Goal: Information Seeking & Learning: Learn about a topic

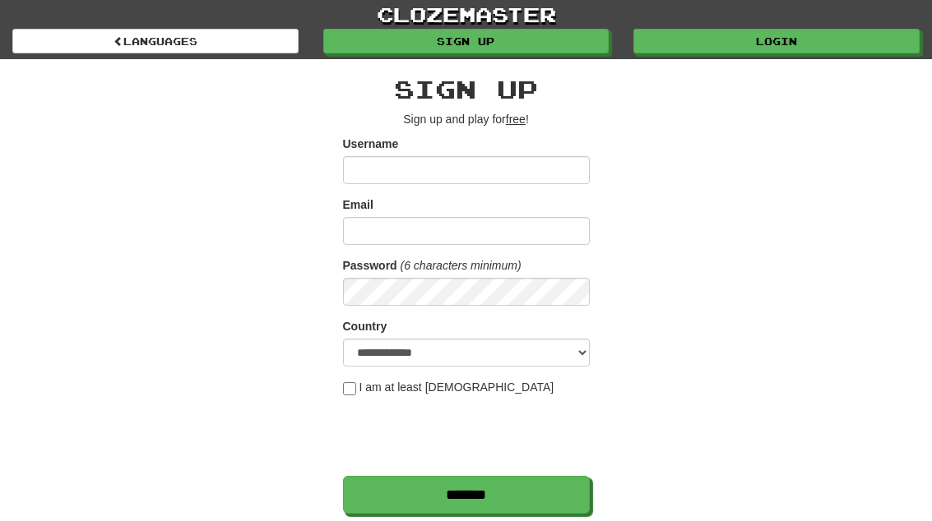
click at [813, 39] on link "Login" at bounding box center [776, 41] width 286 height 25
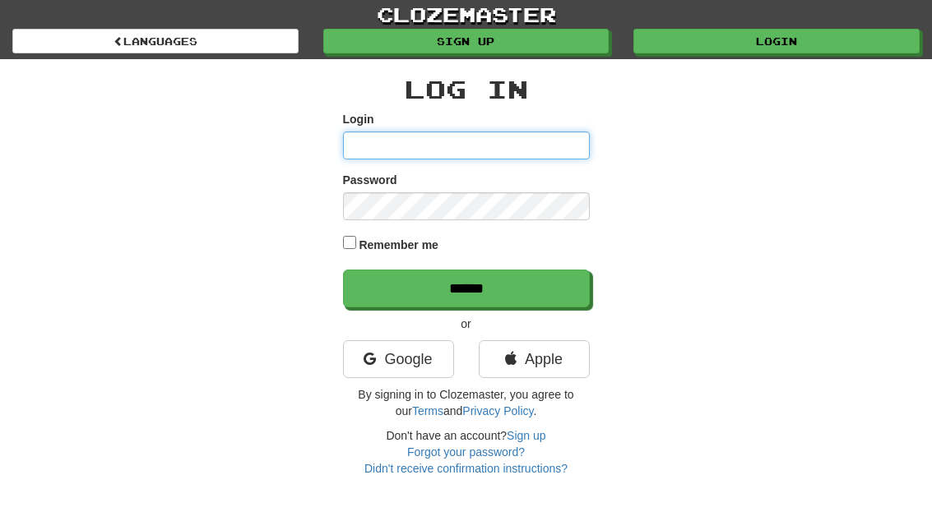
type input "**********"
click at [465, 287] on input "******" at bounding box center [466, 289] width 247 height 38
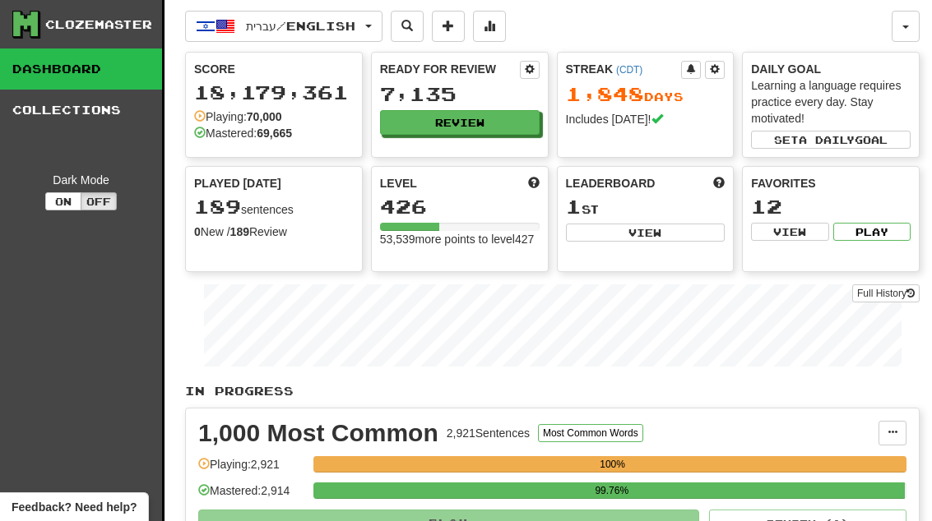
click at [501, 123] on button "Review" at bounding box center [460, 122] width 160 height 25
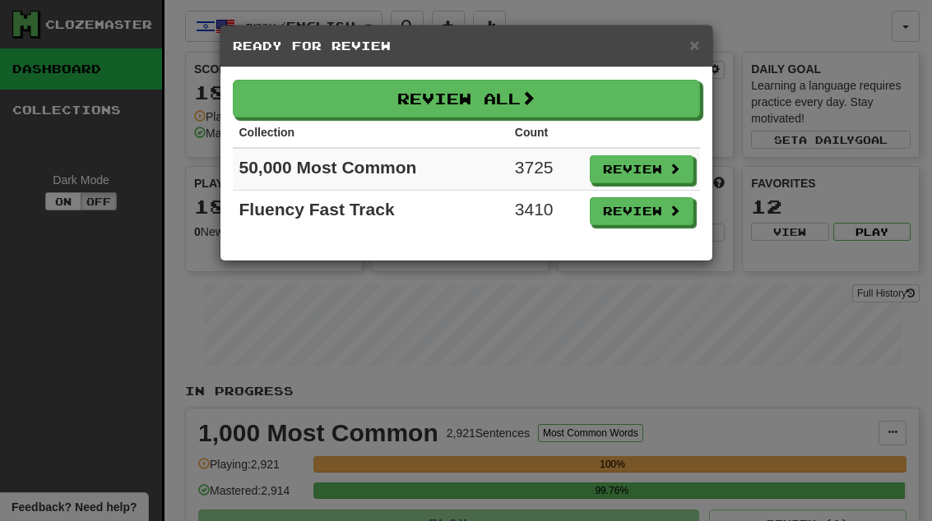
click at [665, 223] on button "Review" at bounding box center [642, 211] width 104 height 28
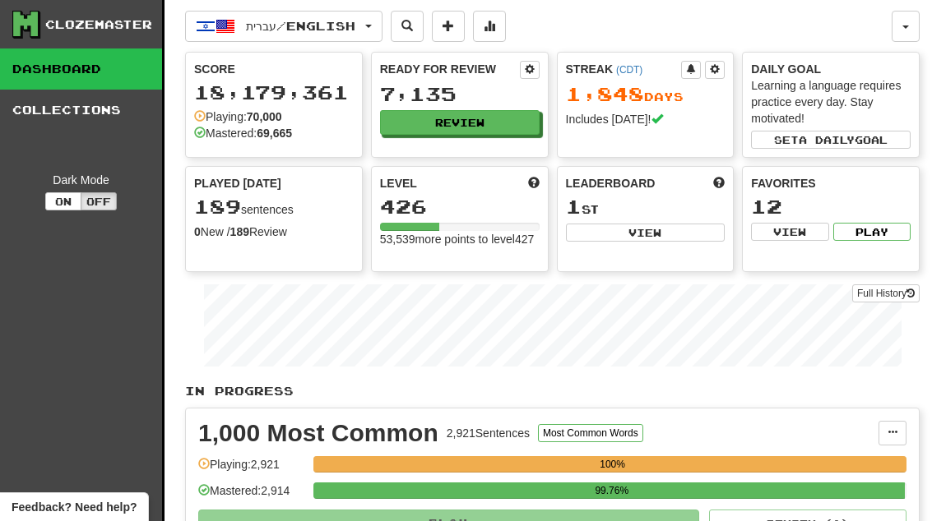
select select "**"
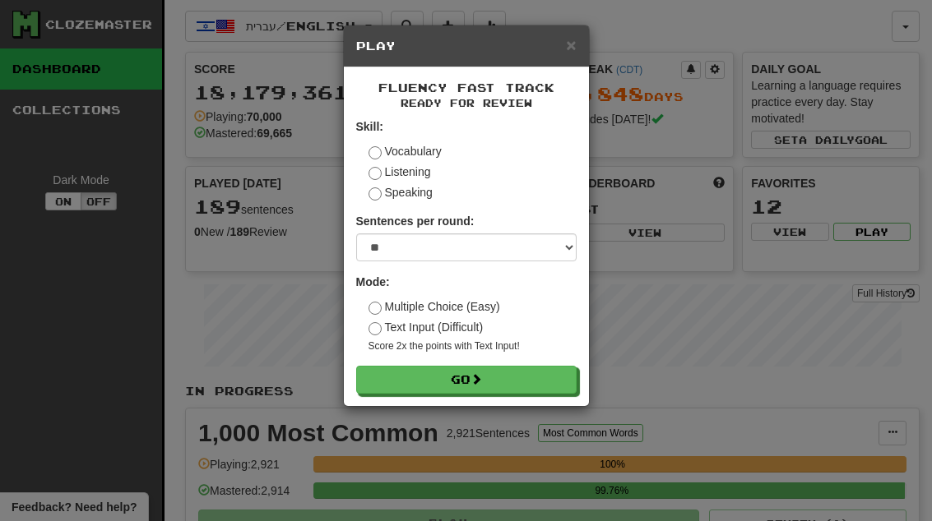
click at [530, 375] on button "Go" at bounding box center [466, 380] width 220 height 28
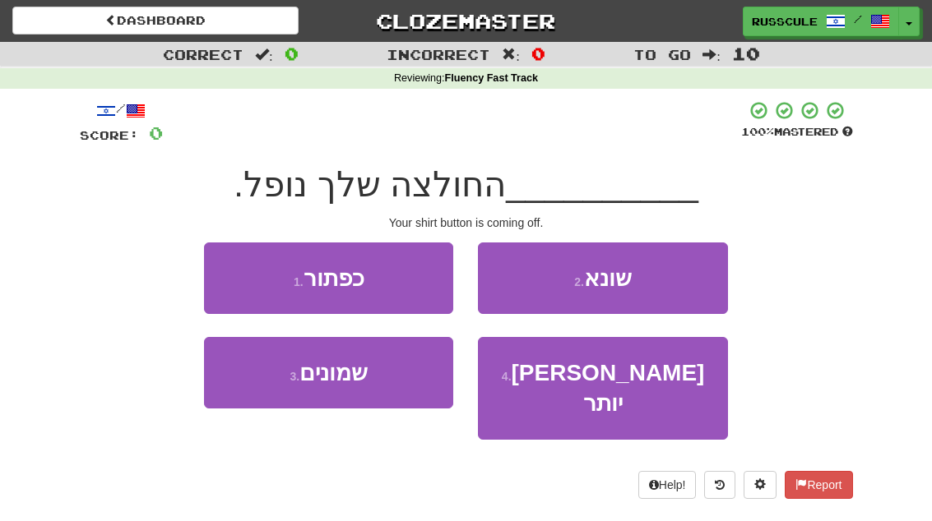
click at [228, 266] on button "1 . כפתור" at bounding box center [328, 279] width 249 height 72
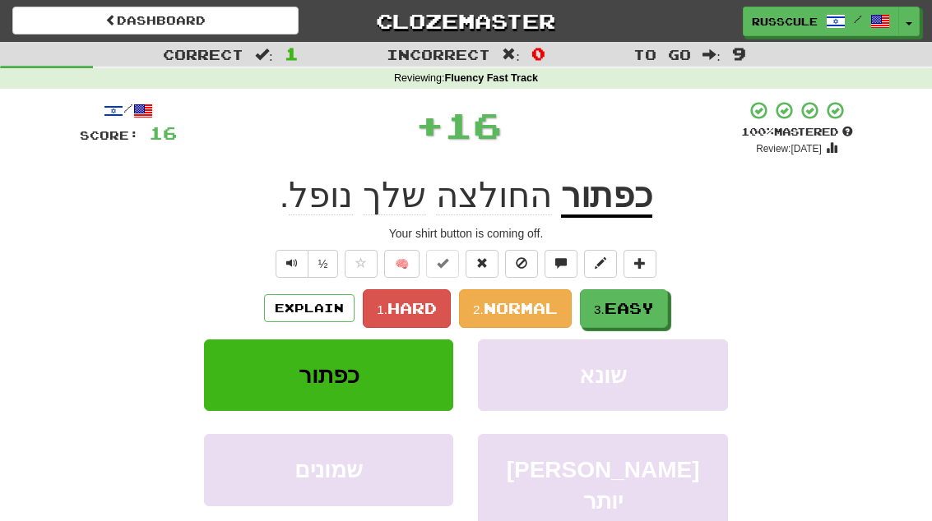
click at [637, 308] on span "Easy" at bounding box center [628, 308] width 49 height 18
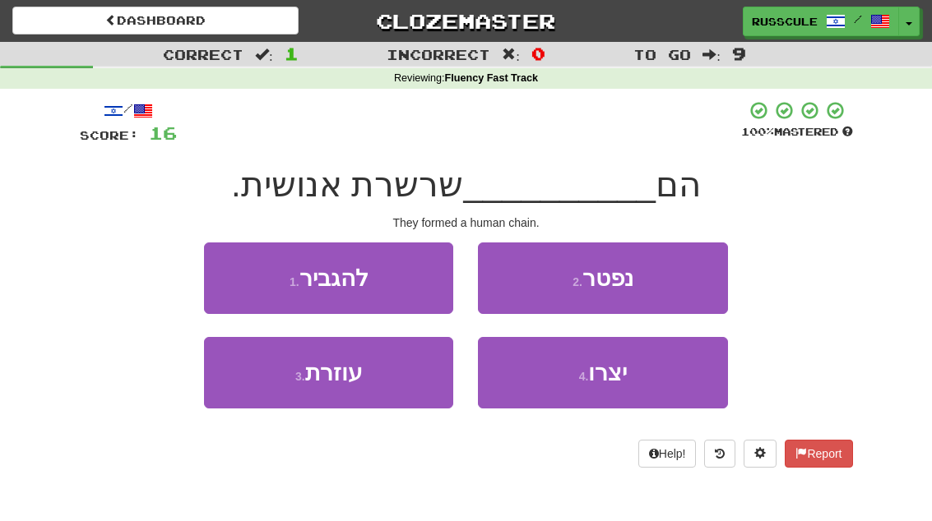
click at [627, 387] on button "4 . יצרו" at bounding box center [602, 373] width 249 height 72
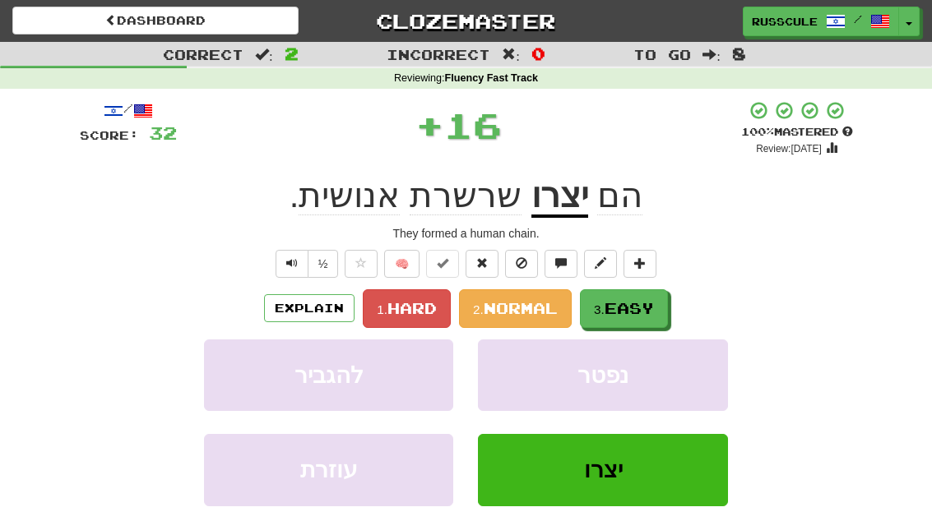
click at [645, 313] on span "Easy" at bounding box center [628, 308] width 49 height 18
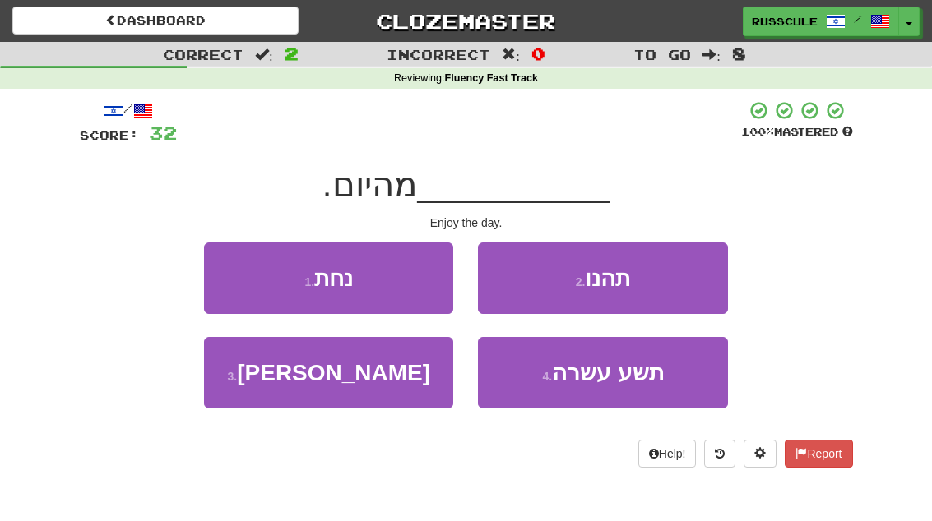
click at [677, 285] on button "2 . תהנו" at bounding box center [602, 279] width 249 height 72
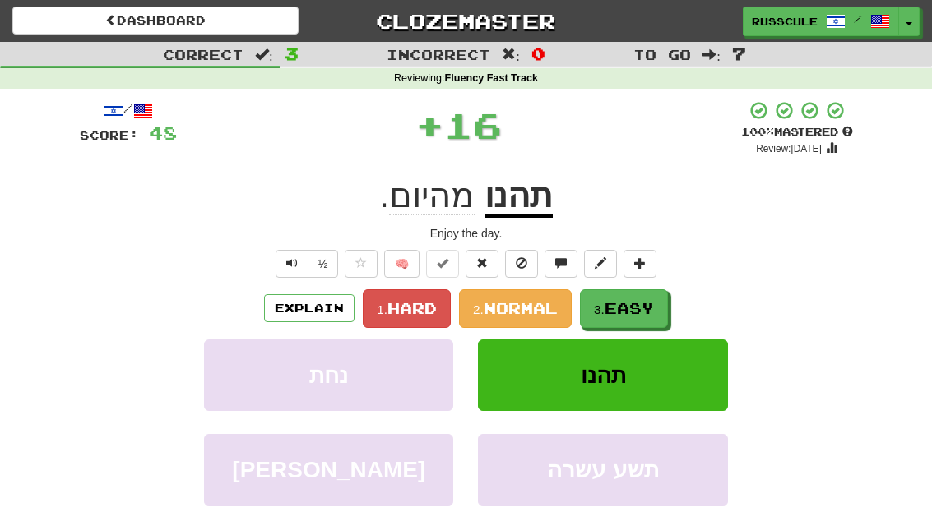
click at [646, 317] on button "3. Easy" at bounding box center [624, 308] width 88 height 39
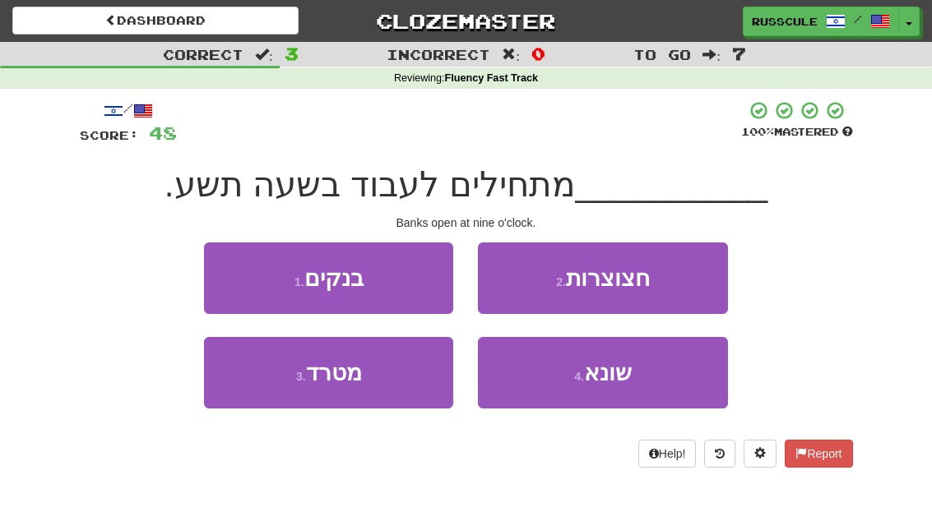
click at [227, 271] on button "1 . בנקים" at bounding box center [328, 279] width 249 height 72
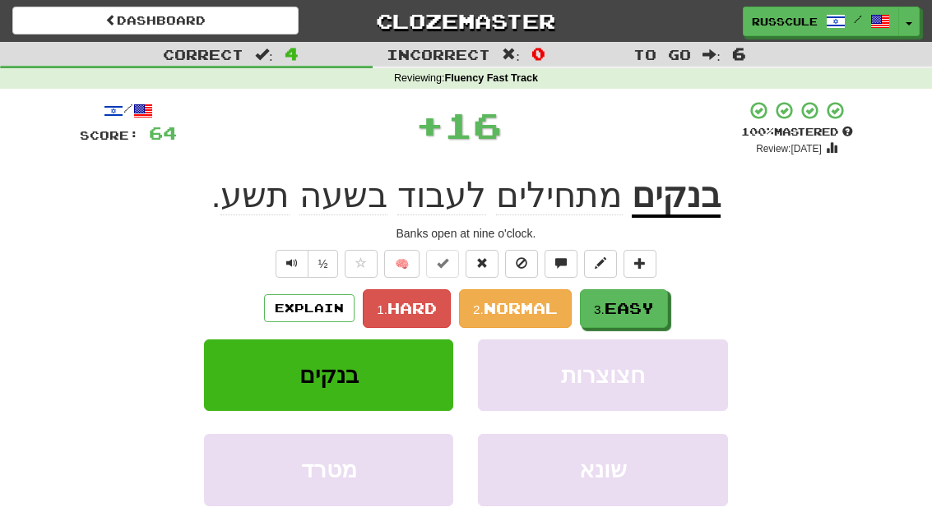
click at [652, 303] on span "Easy" at bounding box center [628, 308] width 49 height 18
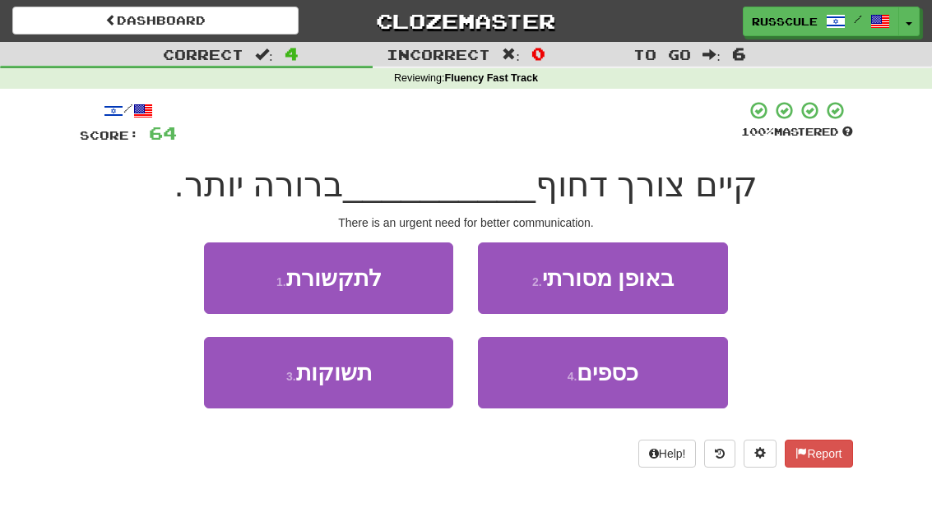
click at [232, 277] on button "1 . לתקשורת" at bounding box center [328, 279] width 249 height 72
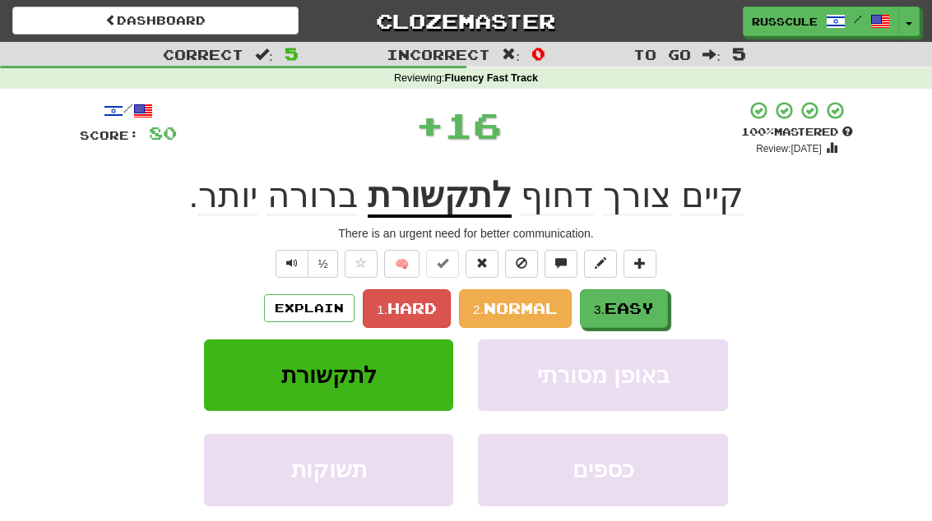
click at [660, 304] on button "3. Easy" at bounding box center [624, 308] width 88 height 39
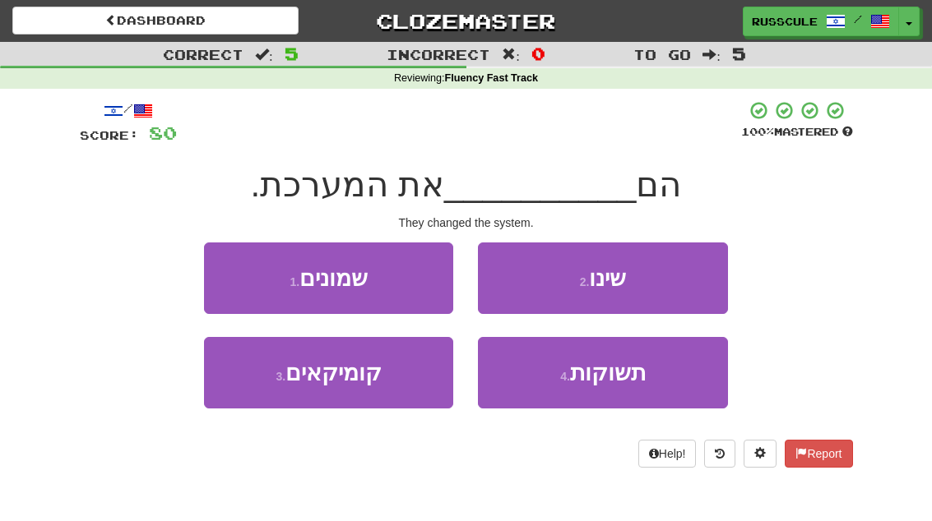
click at [684, 280] on button "2 . שינו" at bounding box center [602, 279] width 249 height 72
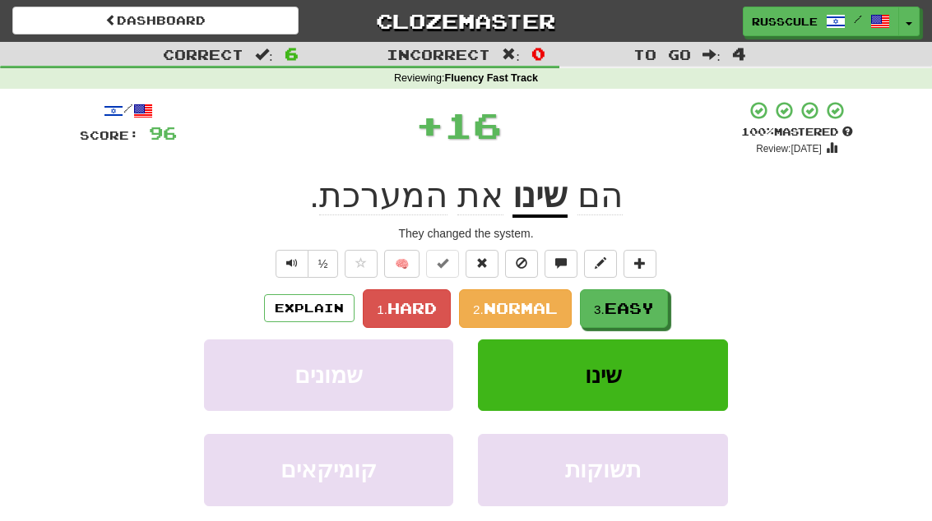
click at [651, 308] on span "Easy" at bounding box center [628, 308] width 49 height 18
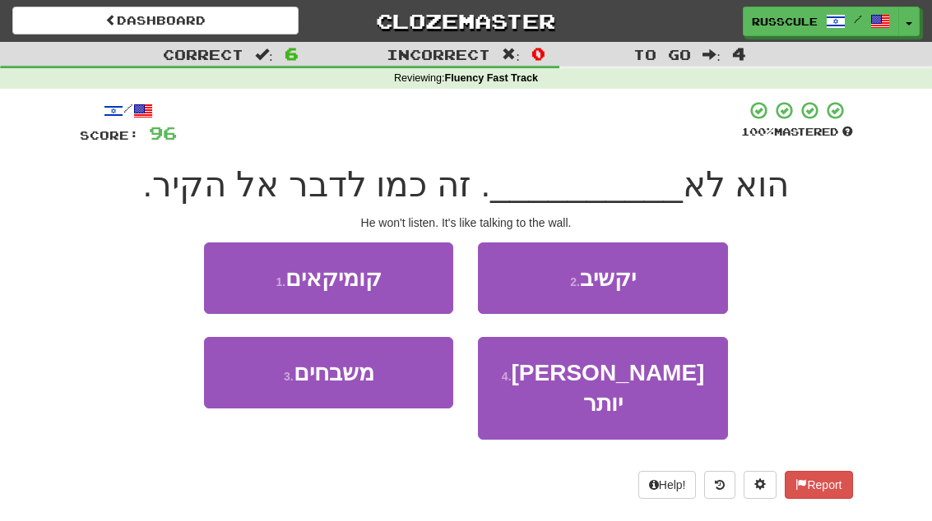
click at [681, 287] on button "2 . יקשיב" at bounding box center [602, 279] width 249 height 72
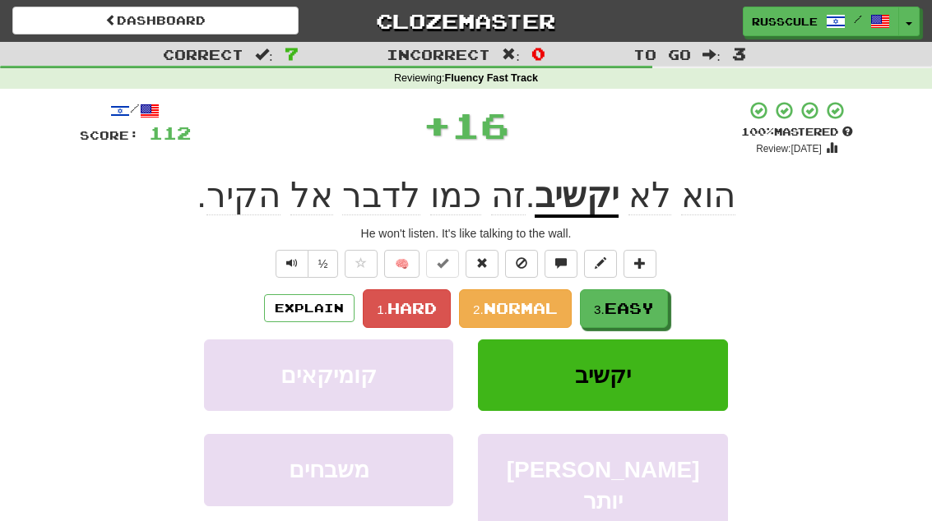
click at [651, 312] on span "Easy" at bounding box center [628, 308] width 49 height 18
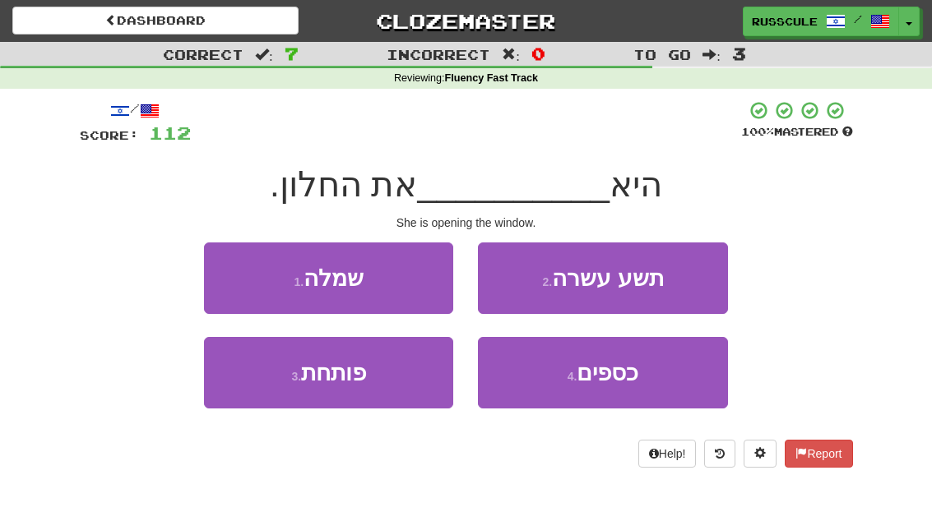
click at [265, 390] on button "3 . פותחת" at bounding box center [328, 373] width 249 height 72
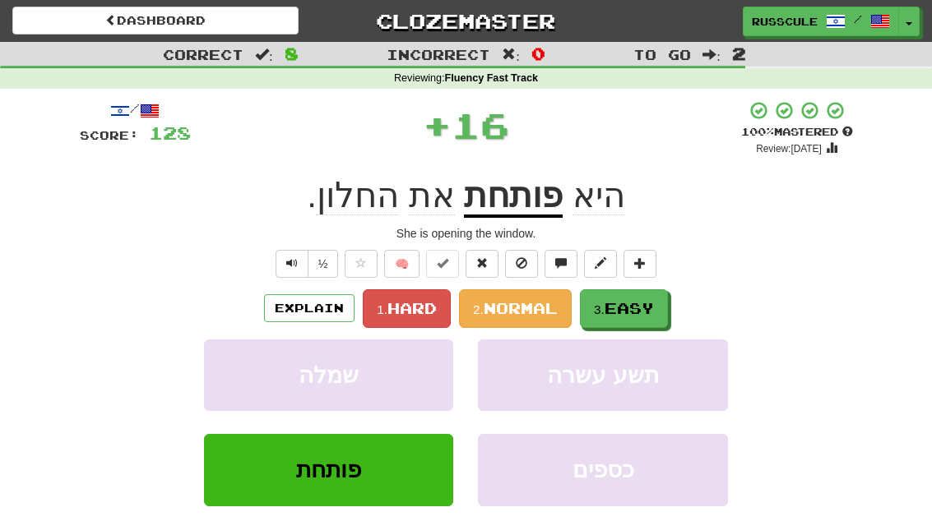
click at [646, 311] on span "Easy" at bounding box center [628, 308] width 49 height 18
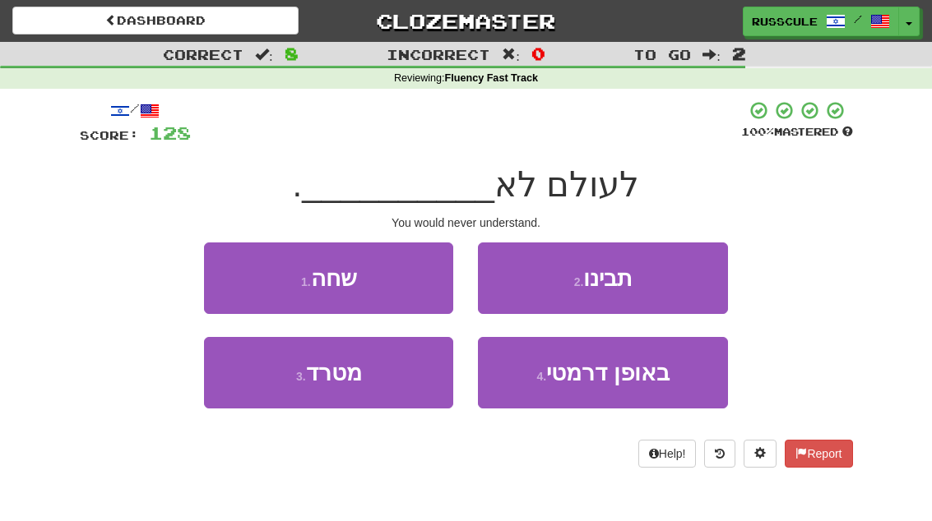
click at [681, 285] on button "2 . תבינו" at bounding box center [602, 279] width 249 height 72
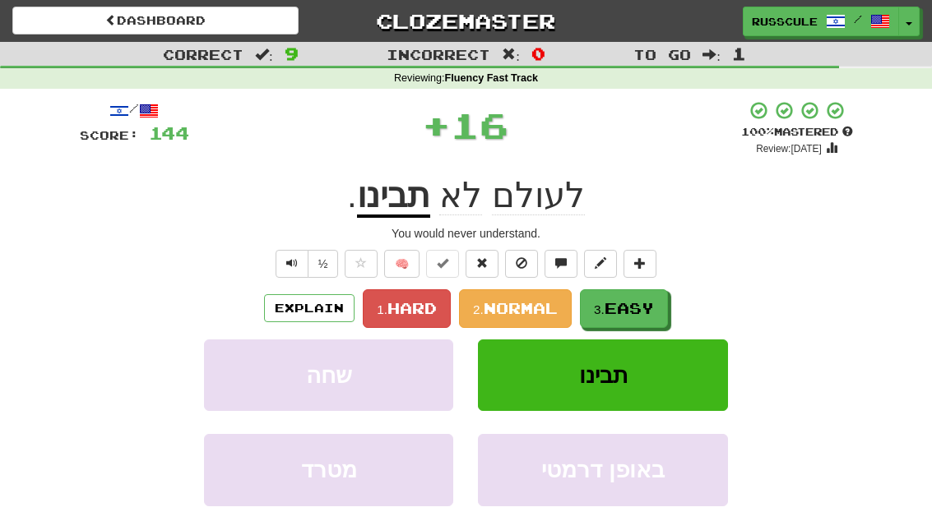
click at [644, 311] on span "Easy" at bounding box center [628, 308] width 49 height 18
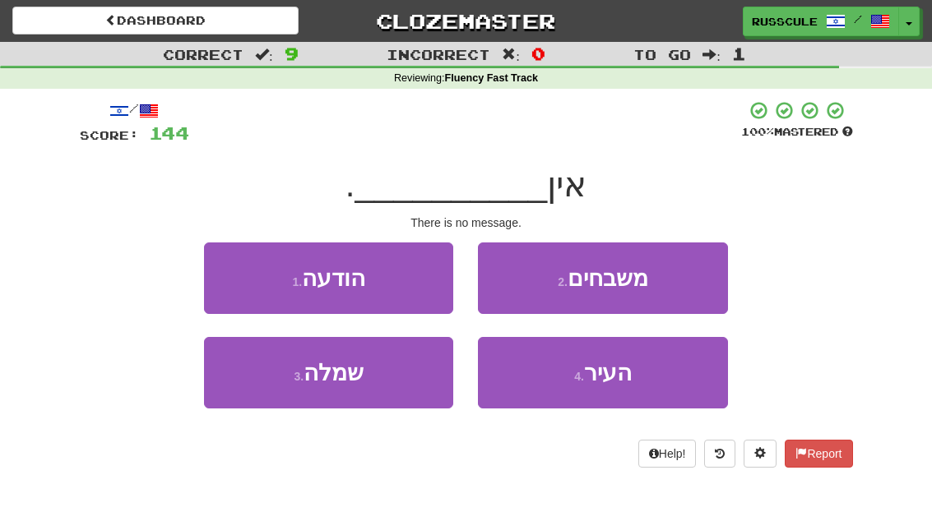
click at [228, 274] on button "1 . הודעה" at bounding box center [328, 279] width 249 height 72
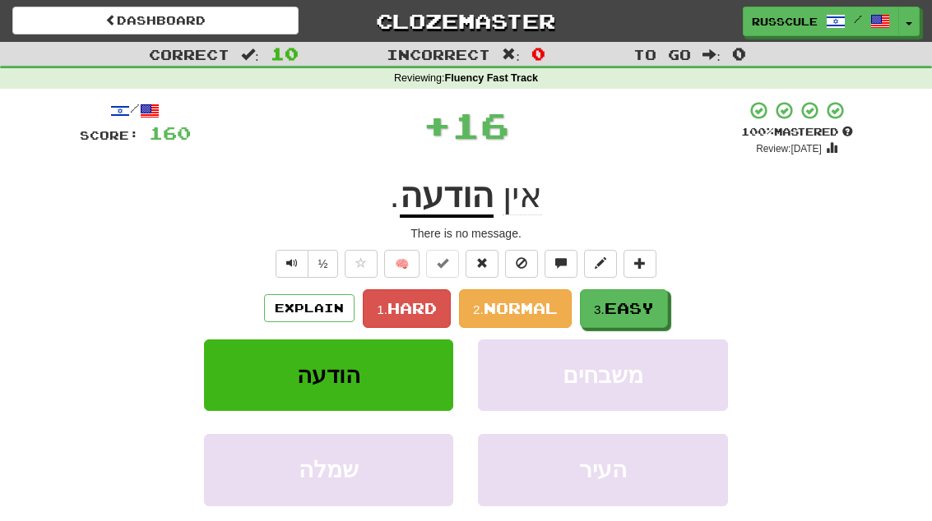
click at [649, 311] on span "Easy" at bounding box center [628, 308] width 49 height 18
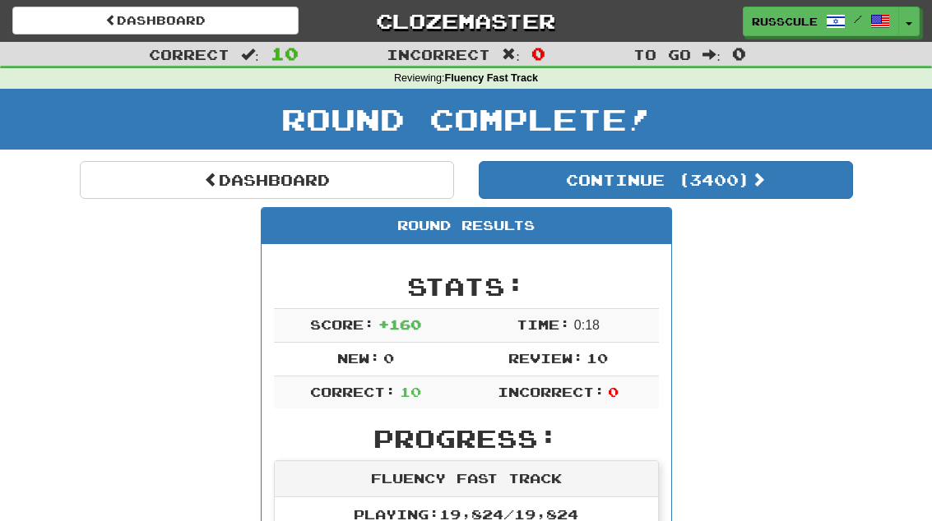
click at [799, 195] on button "Continue ( 3400 )" at bounding box center [666, 180] width 374 height 38
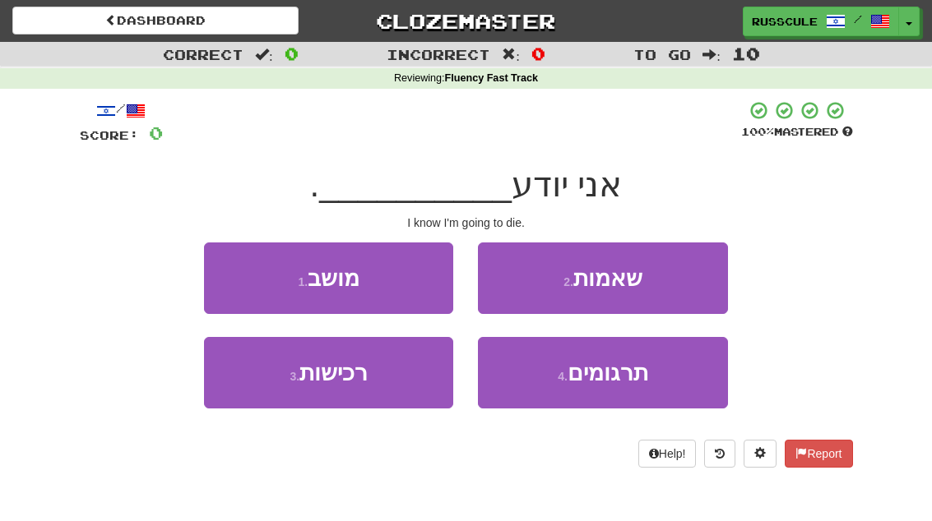
click at [678, 285] on button "2 . שאמות" at bounding box center [602, 279] width 249 height 72
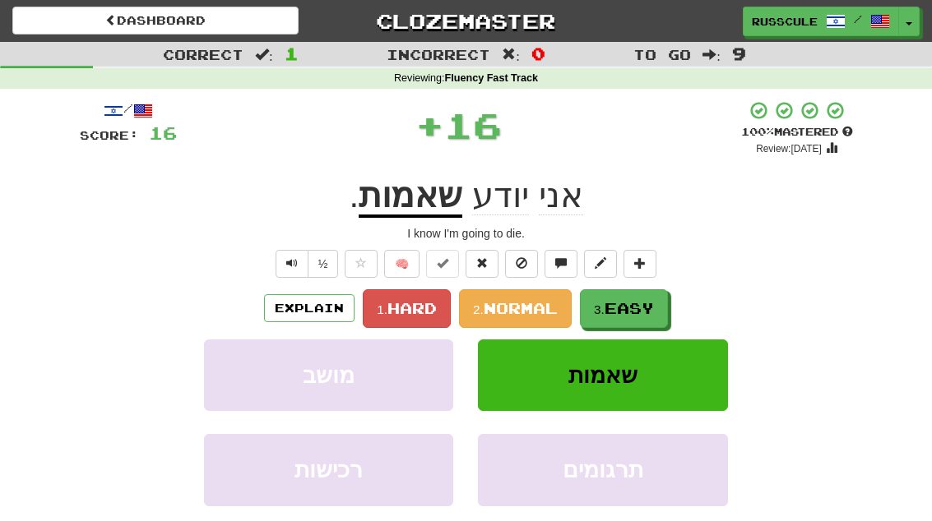
click at [645, 316] on button "3. Easy" at bounding box center [624, 308] width 88 height 39
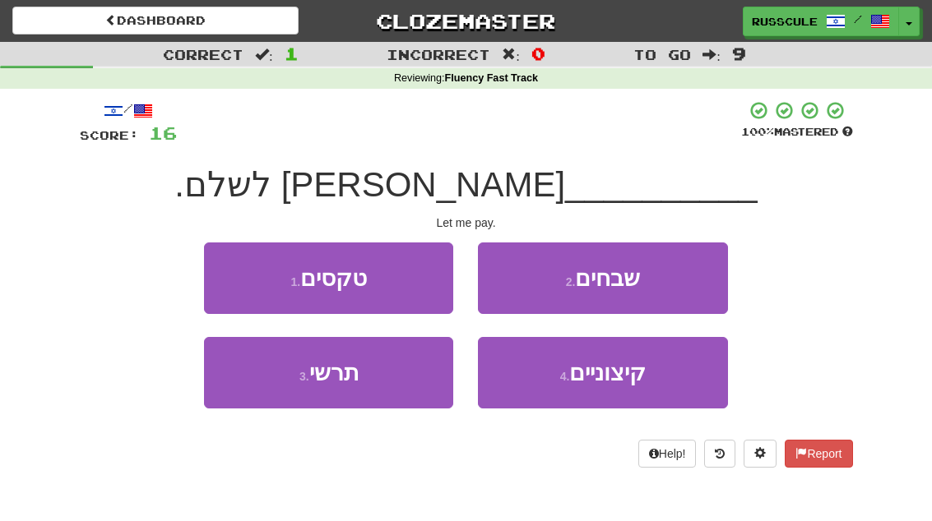
click at [269, 398] on button "3 . תרשי" at bounding box center [328, 373] width 249 height 72
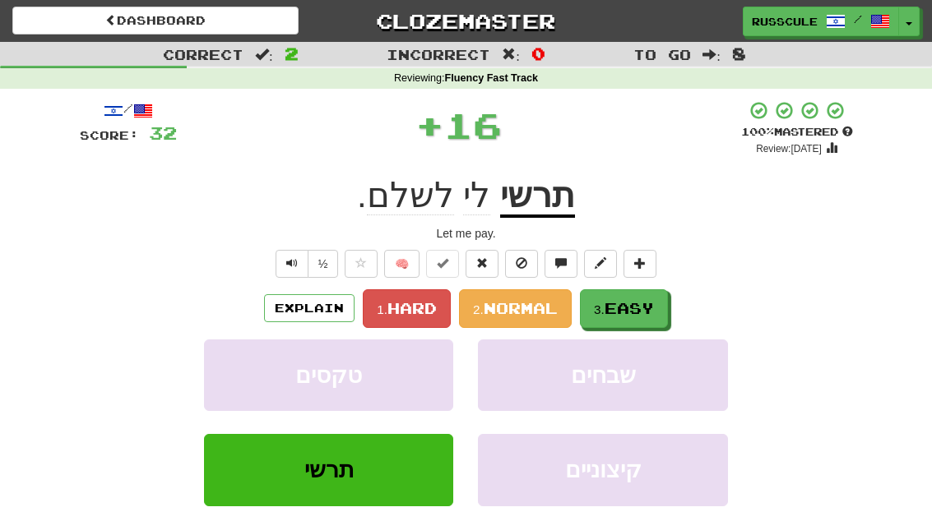
click at [658, 309] on button "3. Easy" at bounding box center [624, 308] width 88 height 39
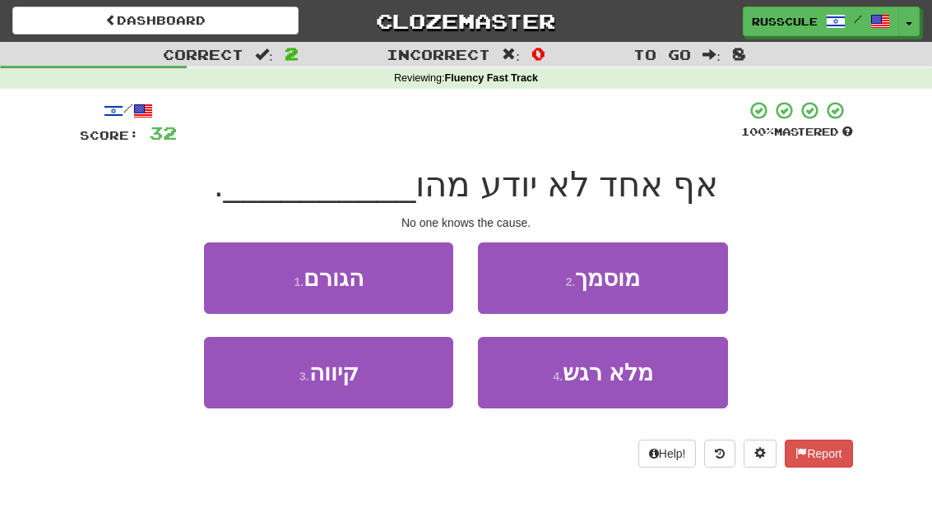
click at [225, 272] on button "1 . הגורם" at bounding box center [328, 279] width 249 height 72
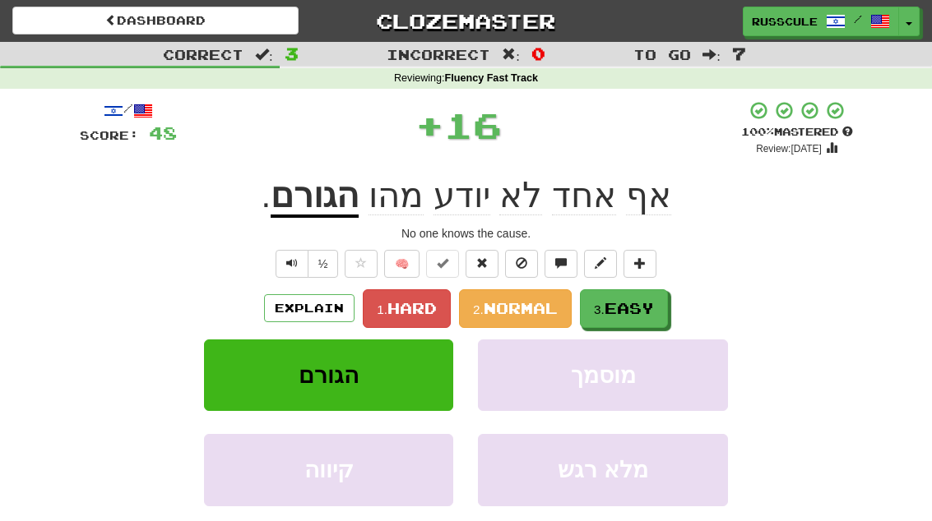
click at [650, 313] on span "Easy" at bounding box center [628, 308] width 49 height 18
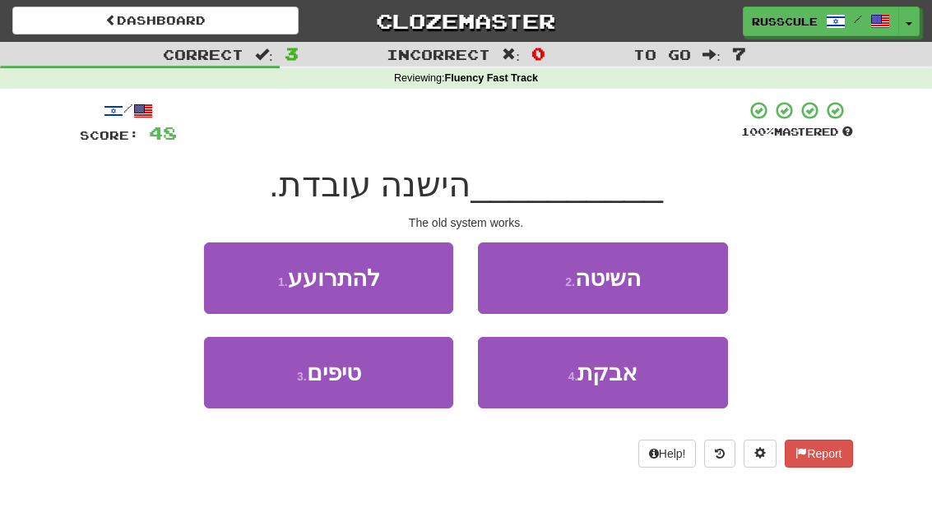
click at [675, 284] on button "2 . השיטה" at bounding box center [602, 279] width 249 height 72
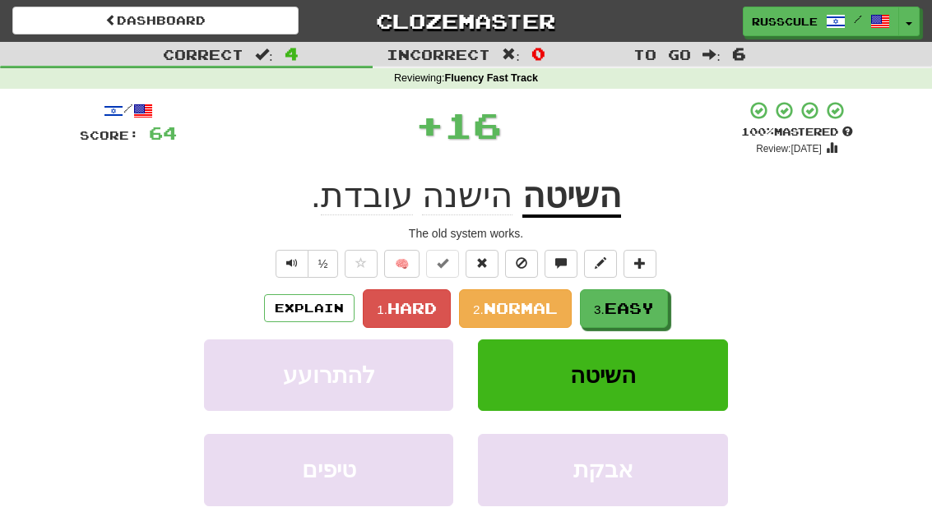
click at [650, 309] on span "Easy" at bounding box center [628, 308] width 49 height 18
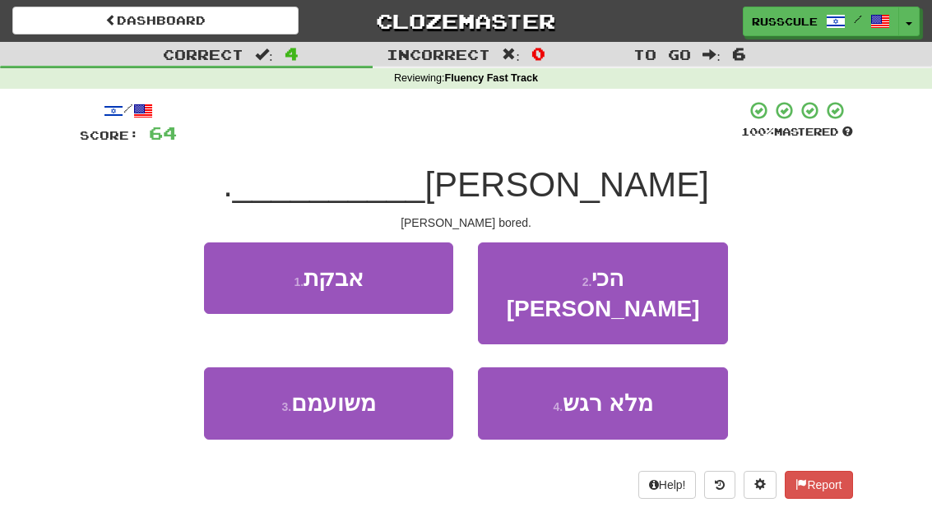
click at [266, 391] on button "3 . משועמם" at bounding box center [328, 404] width 249 height 72
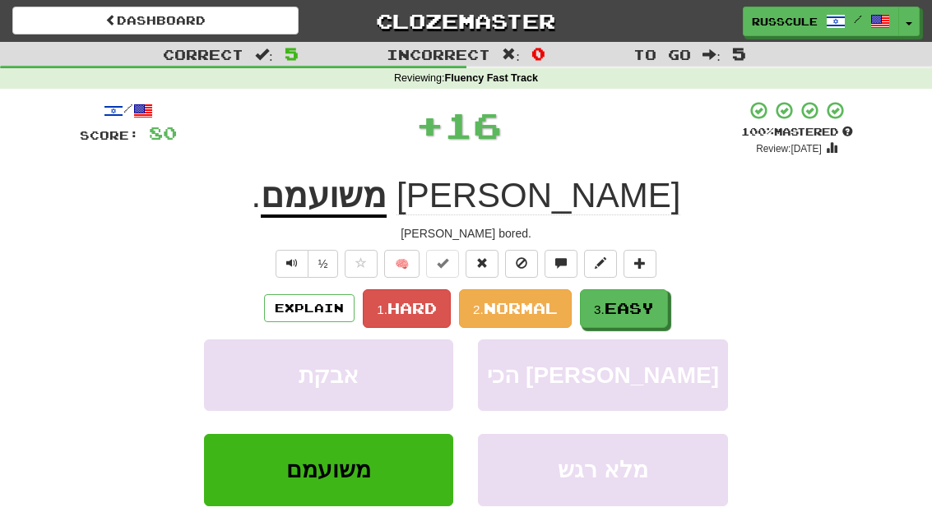
click at [654, 303] on span "Easy" at bounding box center [628, 308] width 49 height 18
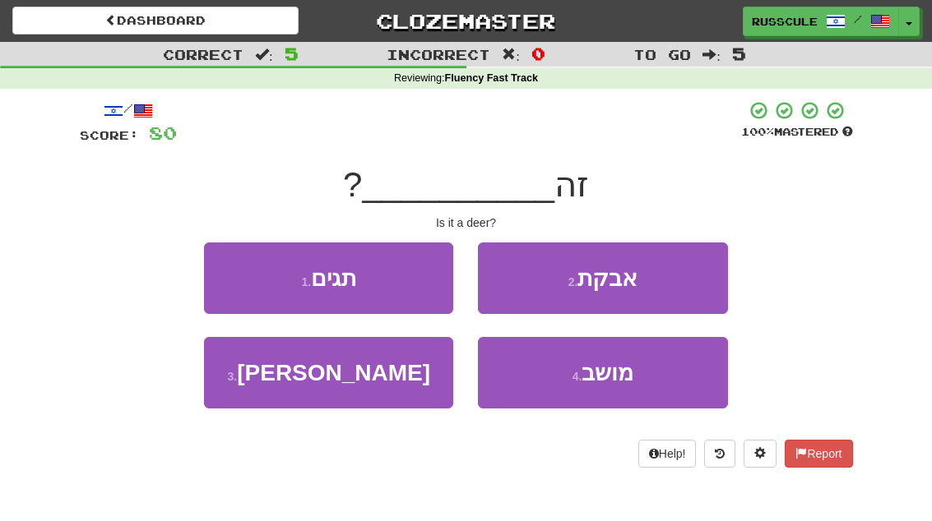
click at [266, 394] on button "3 . צבי" at bounding box center [328, 373] width 249 height 72
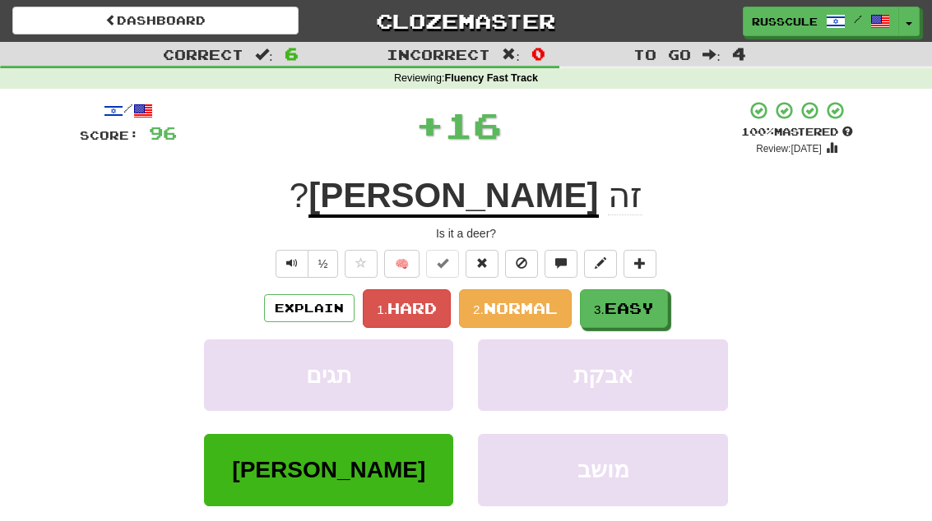
click at [653, 306] on span "Easy" at bounding box center [628, 308] width 49 height 18
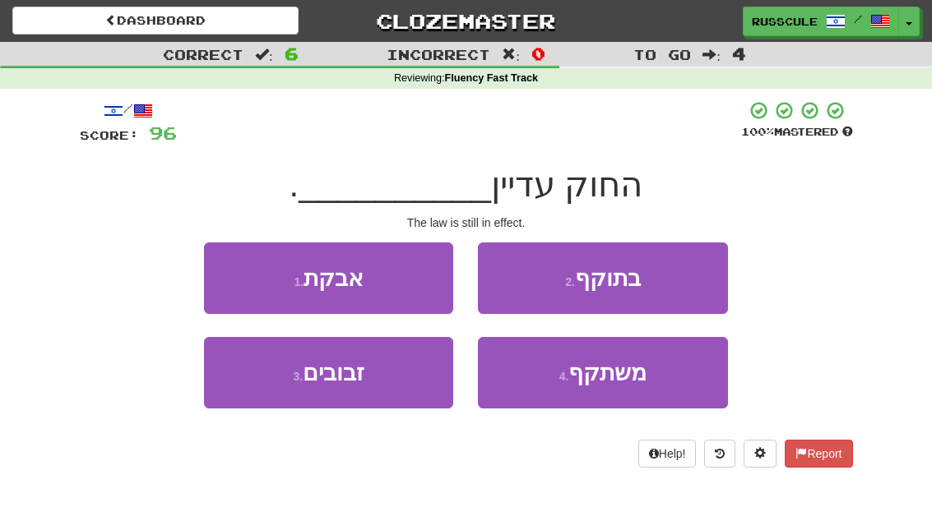
click at [678, 282] on button "2 . בתוקף" at bounding box center [602, 279] width 249 height 72
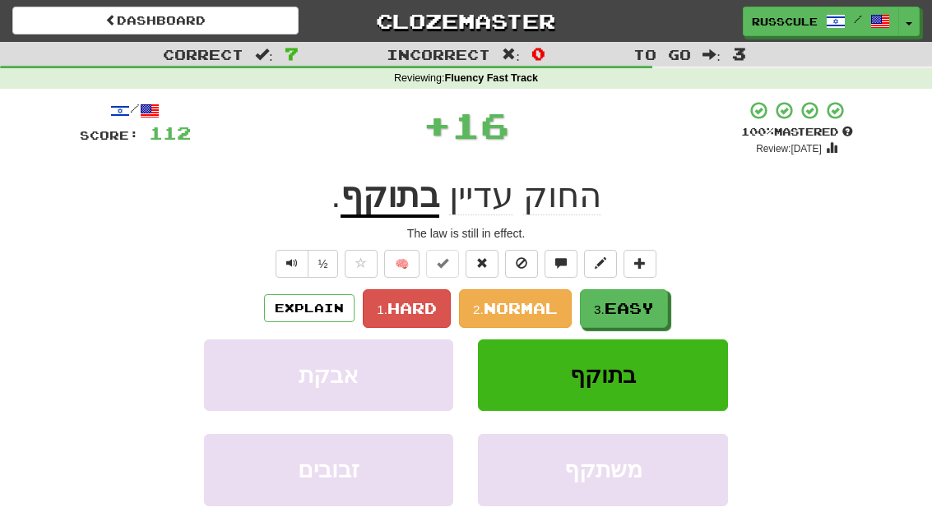
click at [643, 312] on span "Easy" at bounding box center [628, 308] width 49 height 18
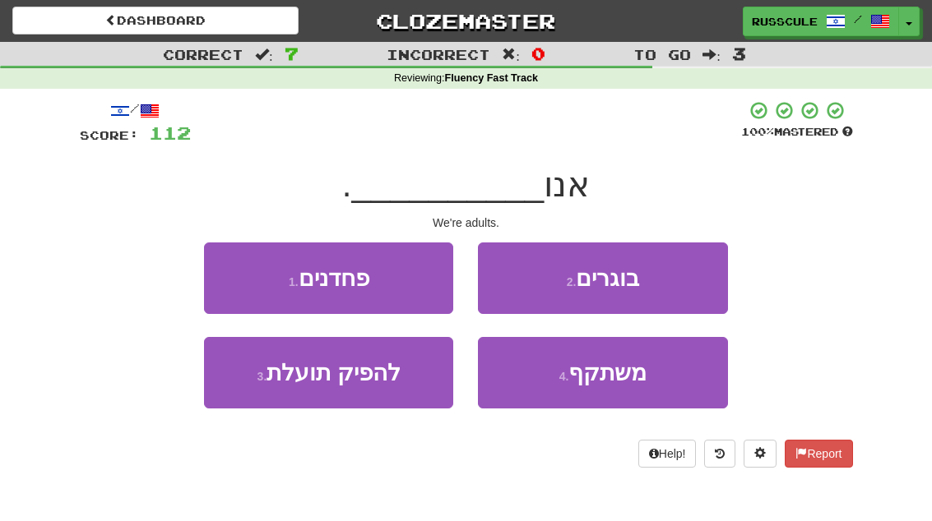
click at [671, 291] on button "2 . בוגרים" at bounding box center [602, 279] width 249 height 72
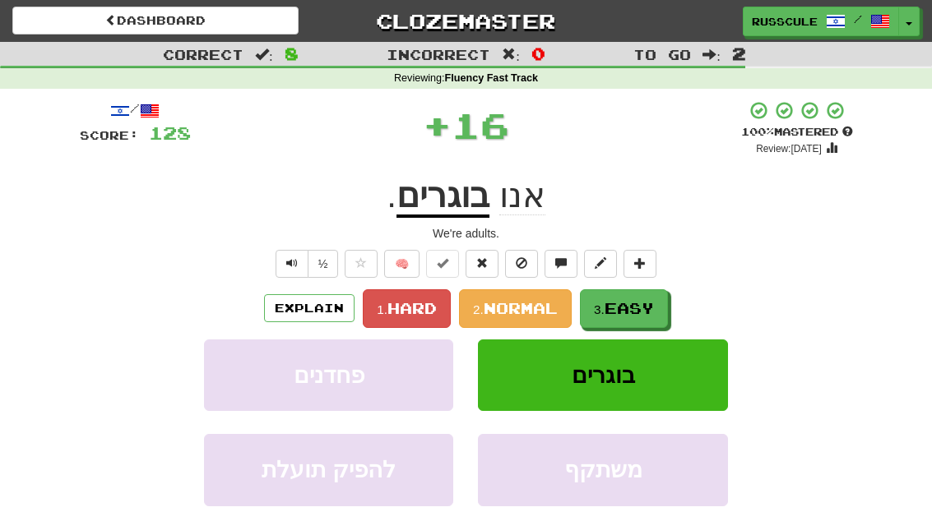
click at [652, 306] on span "Easy" at bounding box center [628, 308] width 49 height 18
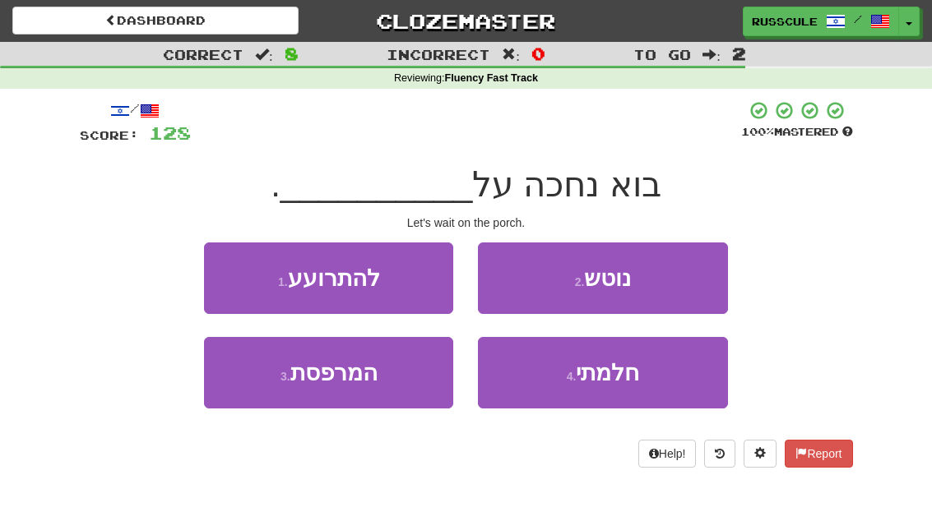
click at [270, 390] on button "3 . המרפסת" at bounding box center [328, 373] width 249 height 72
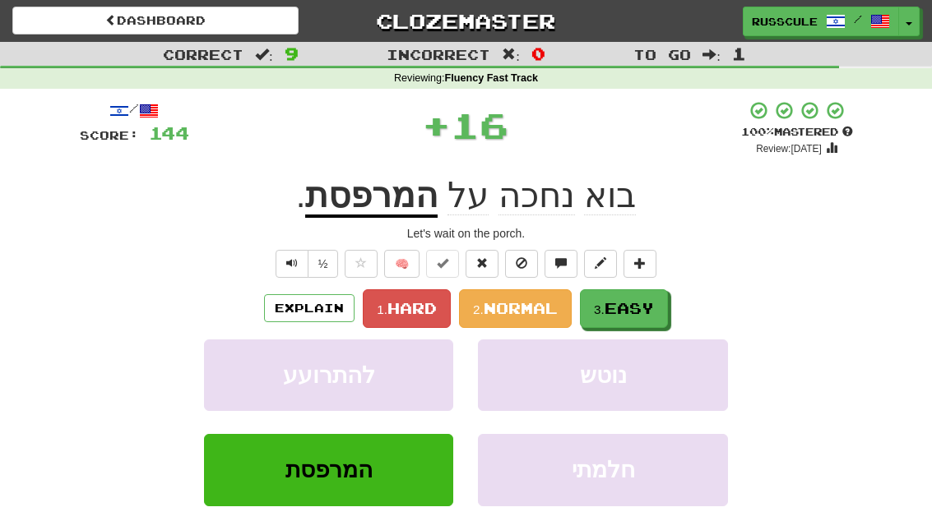
click at [654, 305] on span "Easy" at bounding box center [628, 308] width 49 height 18
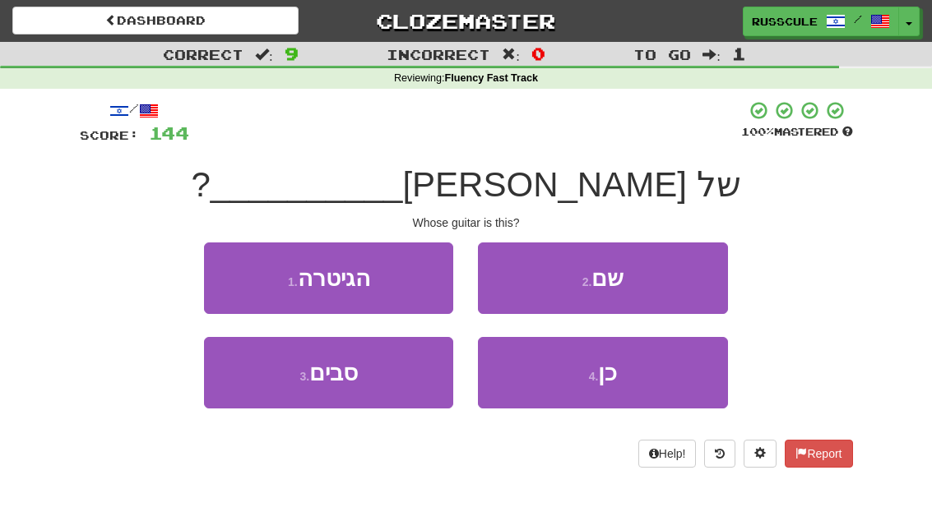
click at [231, 278] on button "1 . הגיטרה" at bounding box center [328, 279] width 249 height 72
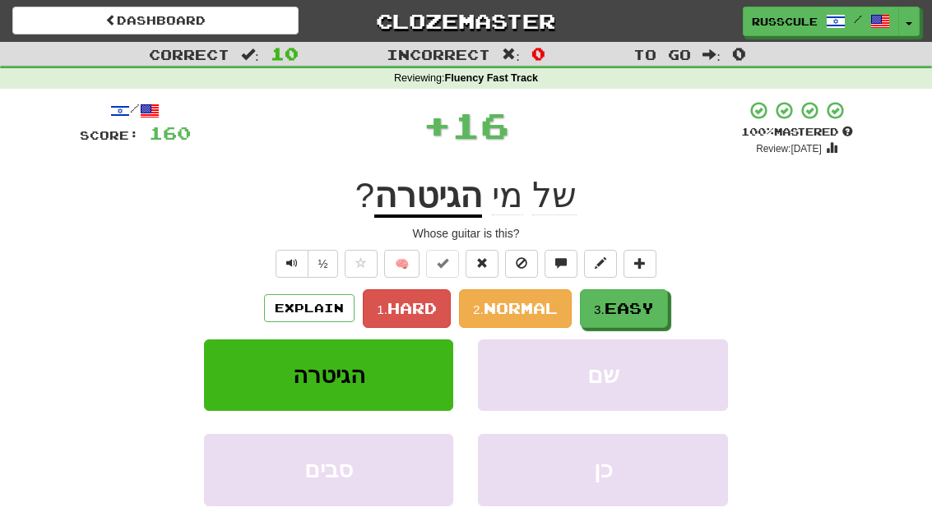
click at [650, 309] on span "Easy" at bounding box center [628, 308] width 49 height 18
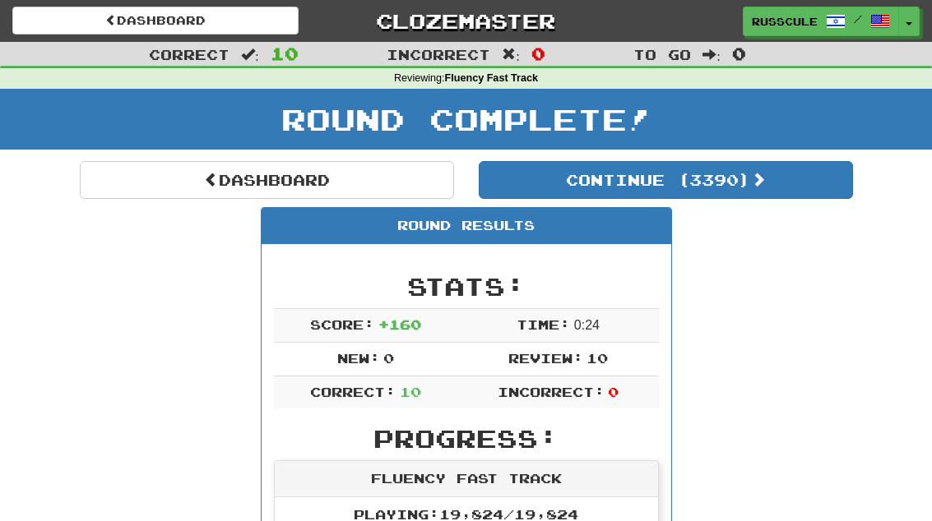
click at [798, 196] on button "Continue ( 3390 )" at bounding box center [666, 180] width 374 height 38
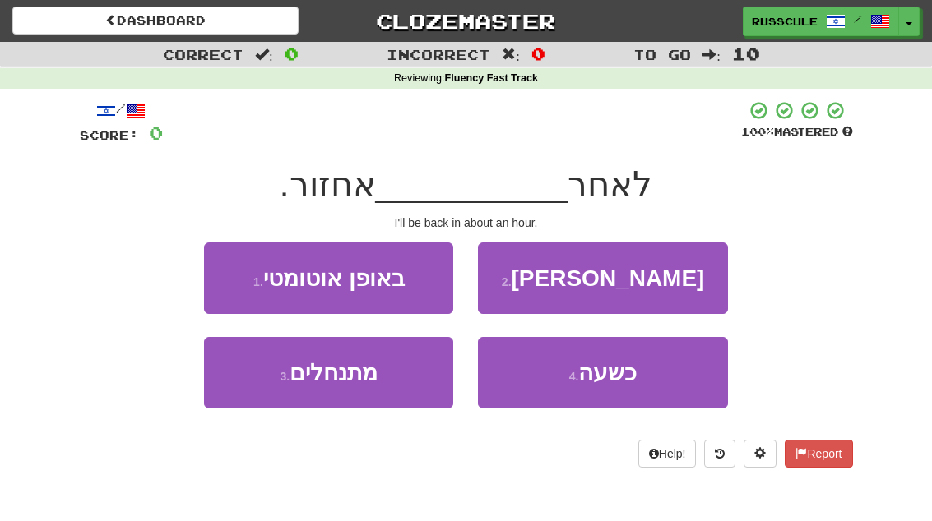
click at [644, 382] on button "4 . כשעה" at bounding box center [602, 373] width 249 height 72
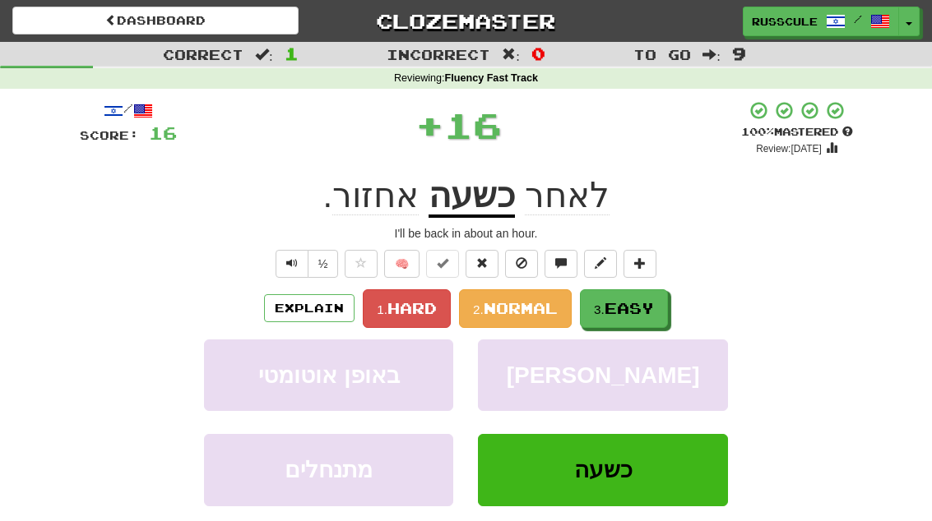
click at [661, 307] on button "3. Easy" at bounding box center [624, 308] width 88 height 39
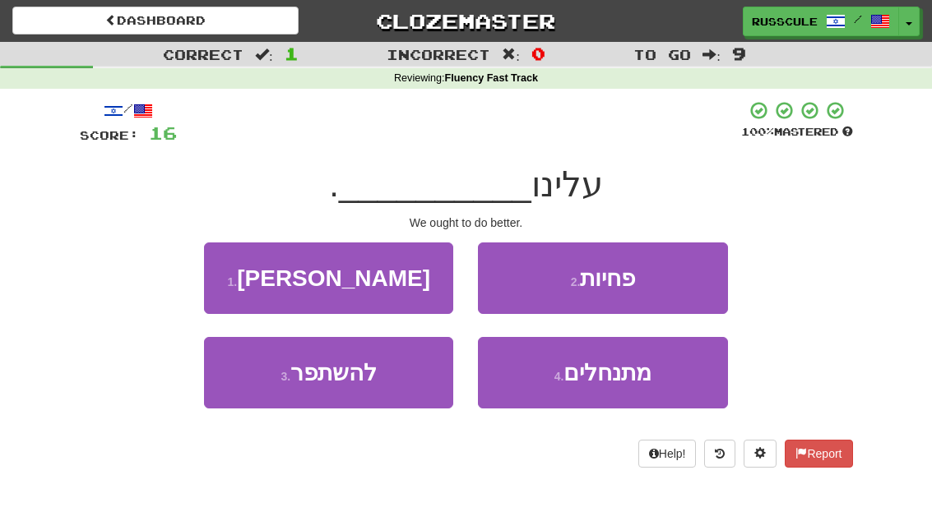
click at [270, 392] on button "3 . להשתפר" at bounding box center [328, 373] width 249 height 72
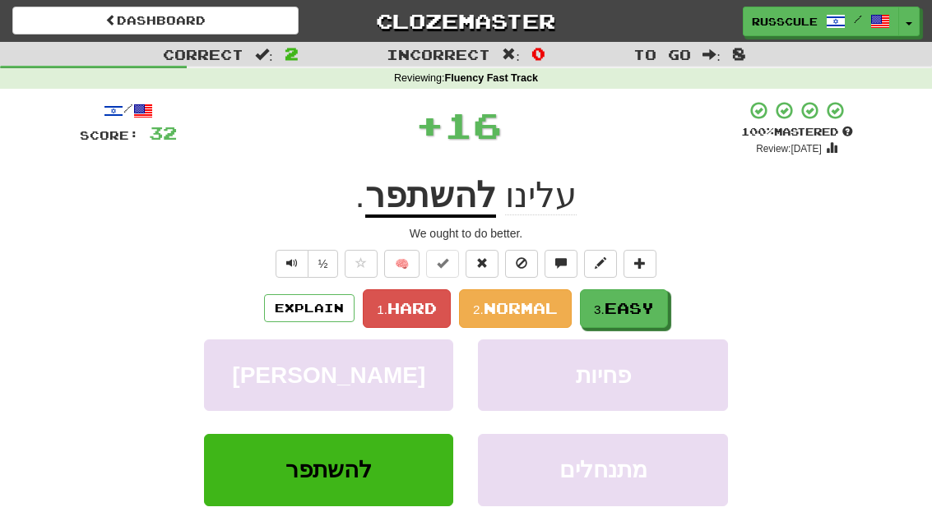
click at [655, 320] on button "3. Easy" at bounding box center [624, 308] width 88 height 39
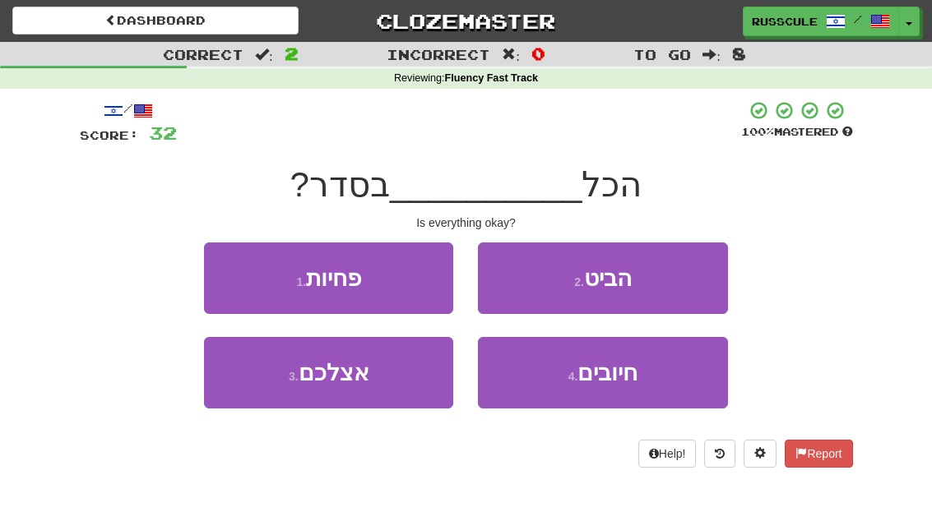
click at [271, 390] on button "3 . אצלכם" at bounding box center [328, 373] width 249 height 72
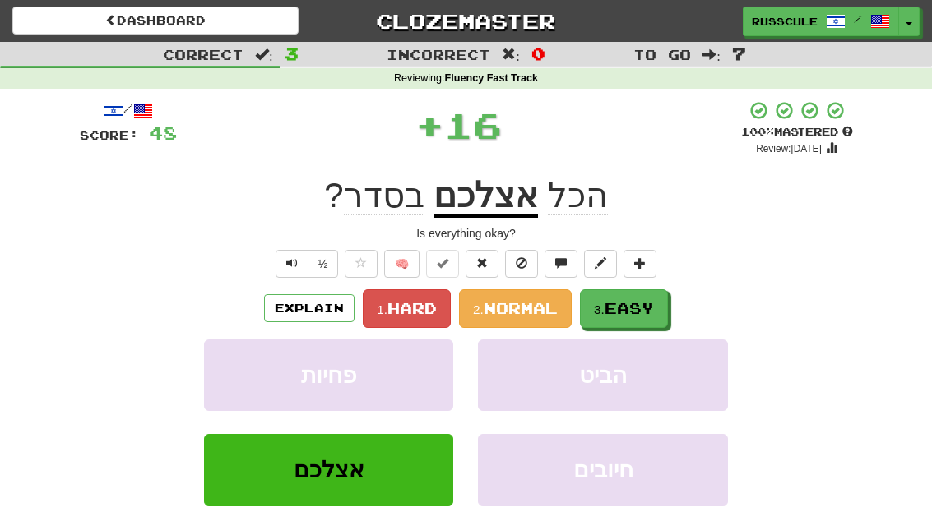
click at [661, 306] on button "3. Easy" at bounding box center [624, 308] width 88 height 39
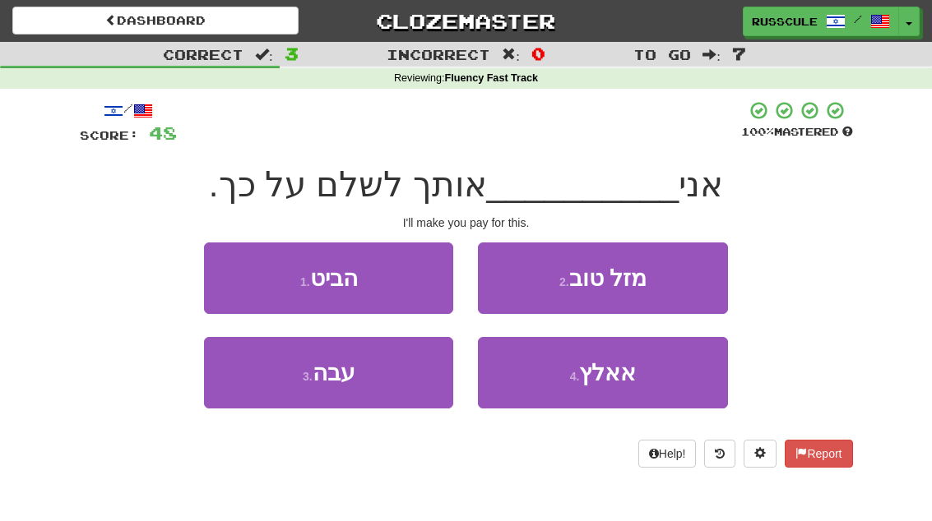
click at [630, 386] on button "4 . אאלץ" at bounding box center [602, 373] width 249 height 72
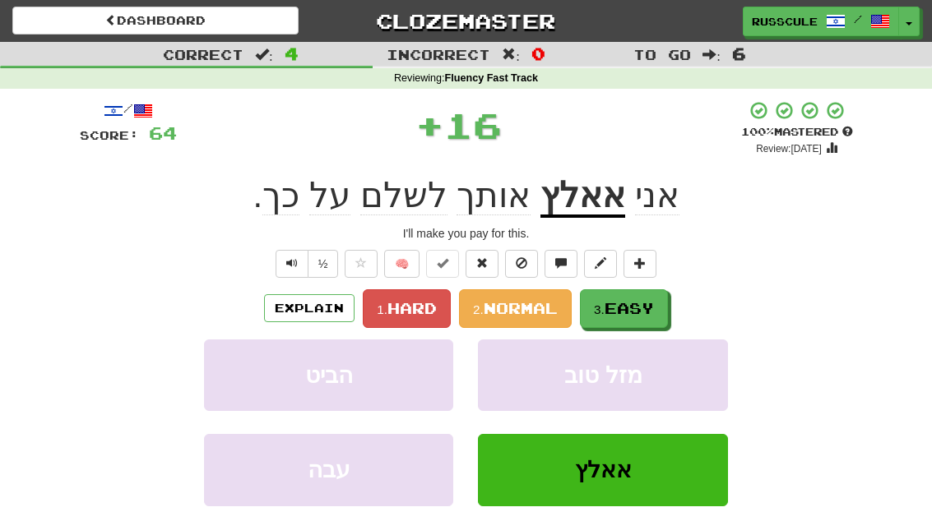
click at [654, 314] on span "Easy" at bounding box center [628, 308] width 49 height 18
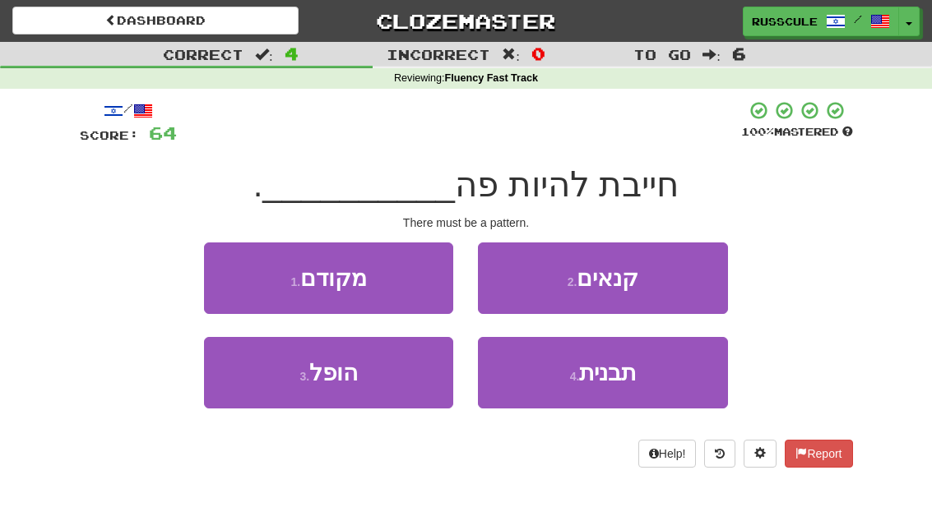
click at [627, 384] on span "תבנית" at bounding box center [607, 372] width 57 height 25
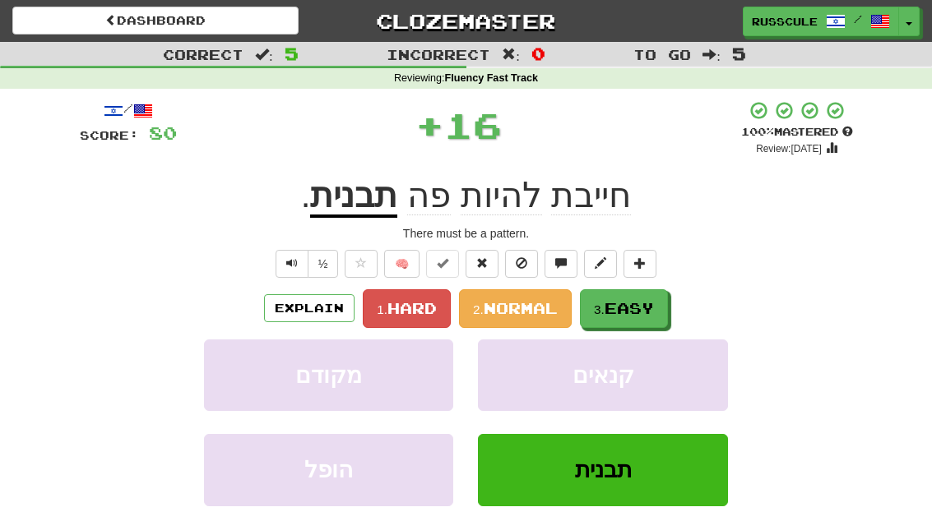
click at [660, 301] on button "3. Easy" at bounding box center [624, 308] width 88 height 39
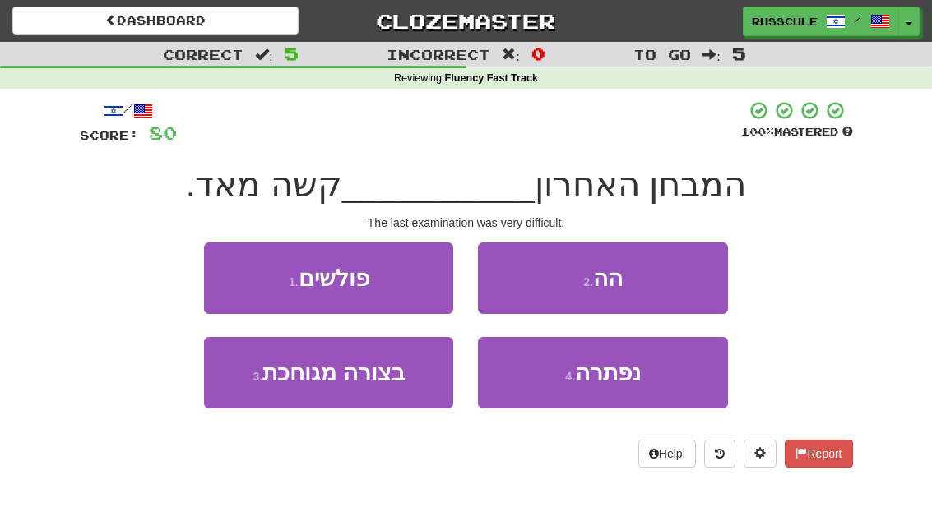
click at [691, 280] on button "2 . הה" at bounding box center [602, 279] width 249 height 72
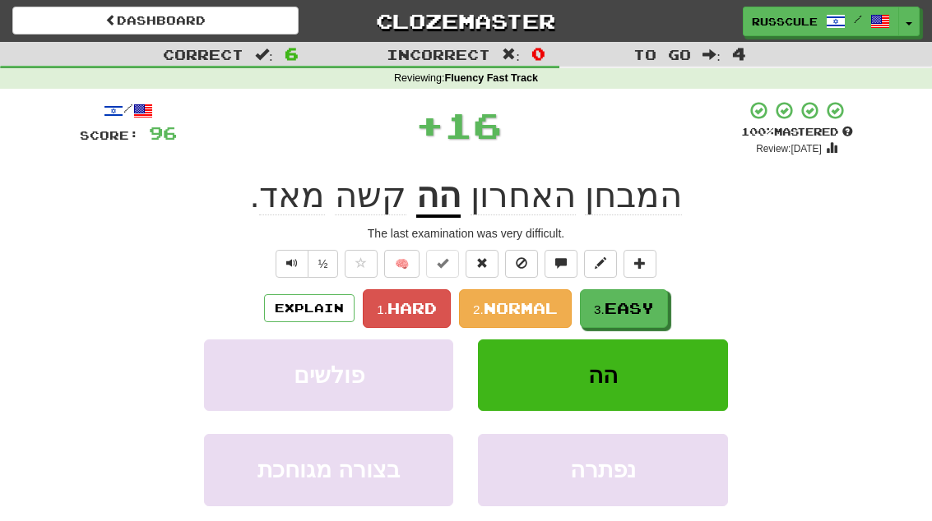
click at [642, 312] on span "Easy" at bounding box center [628, 308] width 49 height 18
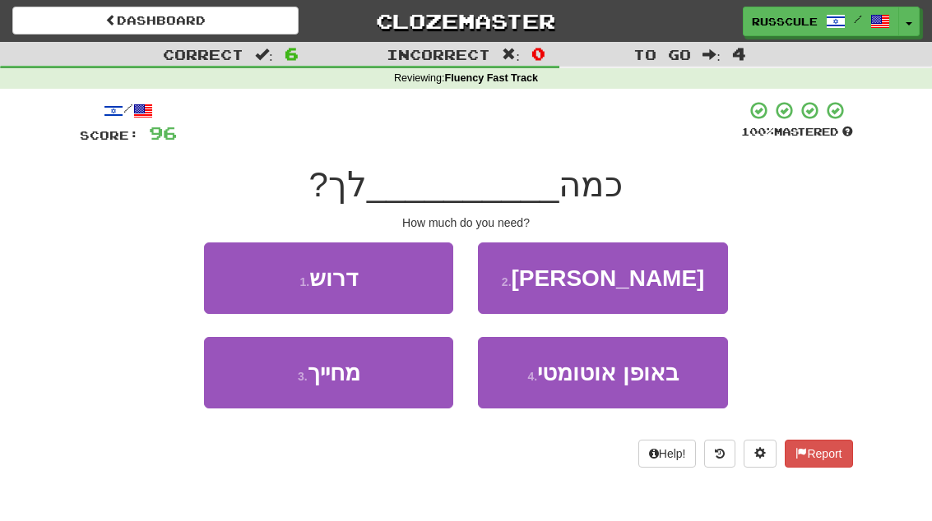
click at [215, 275] on button "1 . דרוש" at bounding box center [328, 279] width 249 height 72
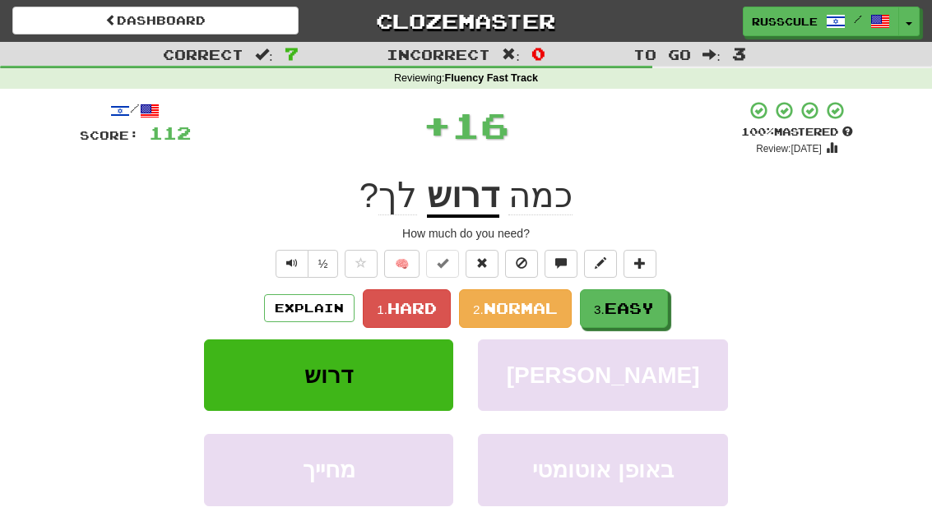
click at [649, 309] on span "Easy" at bounding box center [628, 308] width 49 height 18
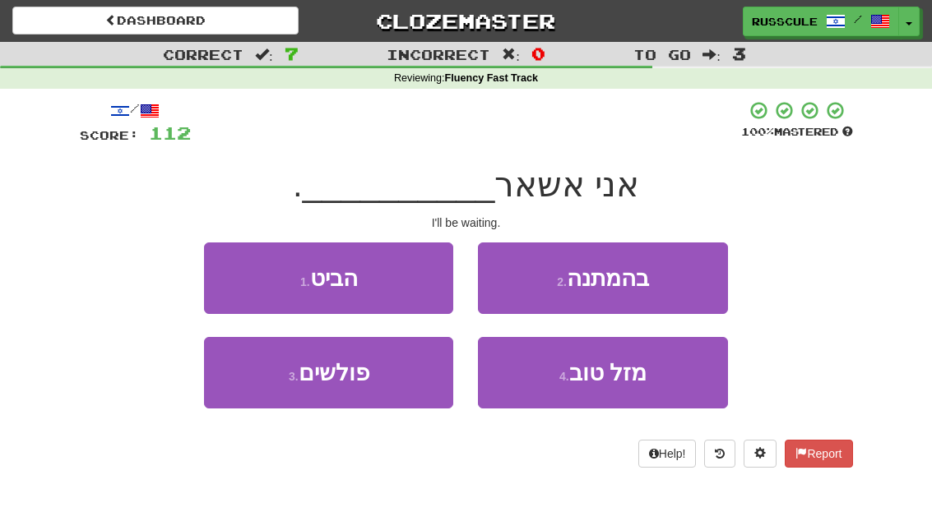
click at [688, 283] on button "2 . בהמתנה" at bounding box center [602, 279] width 249 height 72
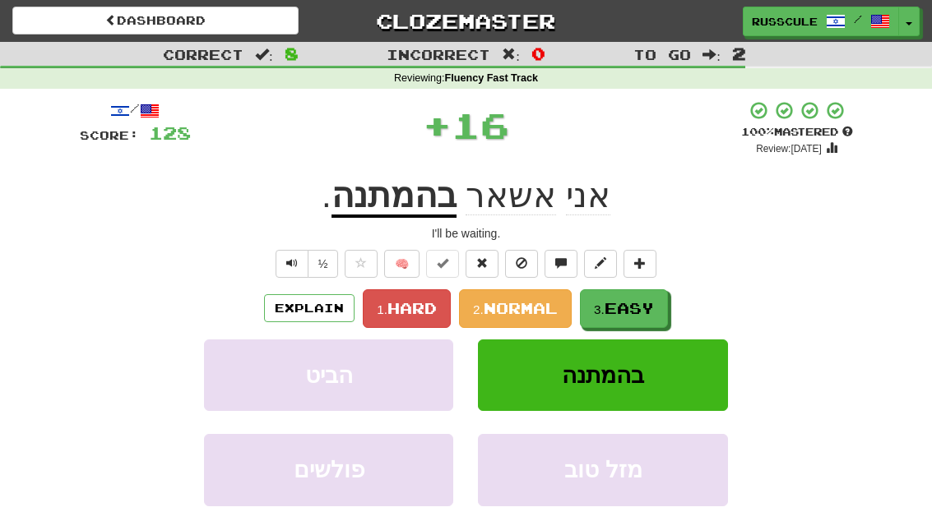
click at [646, 309] on span "Easy" at bounding box center [628, 308] width 49 height 18
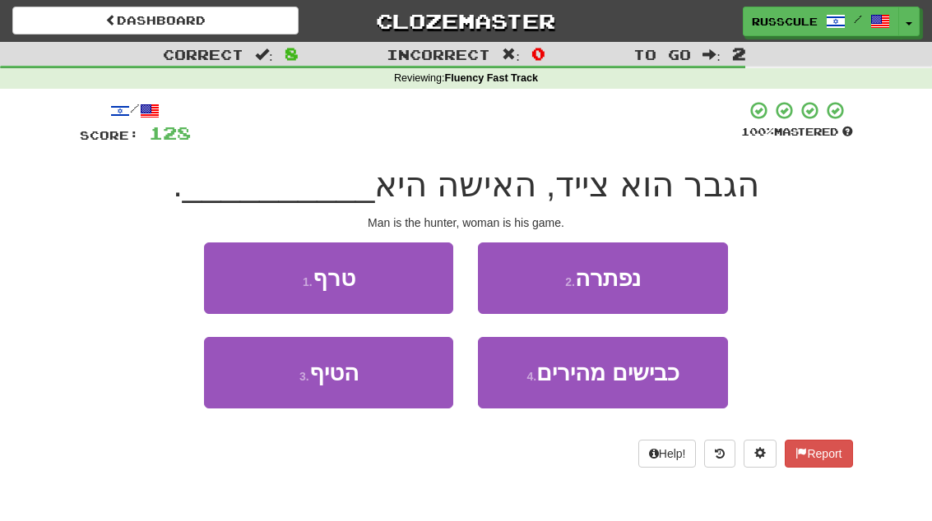
click at [228, 280] on button "1 . טרף" at bounding box center [328, 279] width 249 height 72
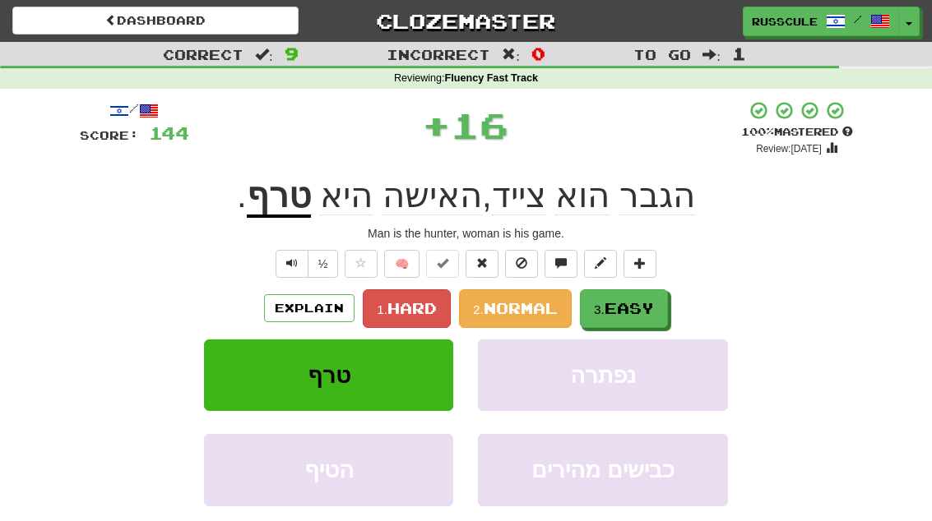
click at [649, 311] on span "Easy" at bounding box center [628, 308] width 49 height 18
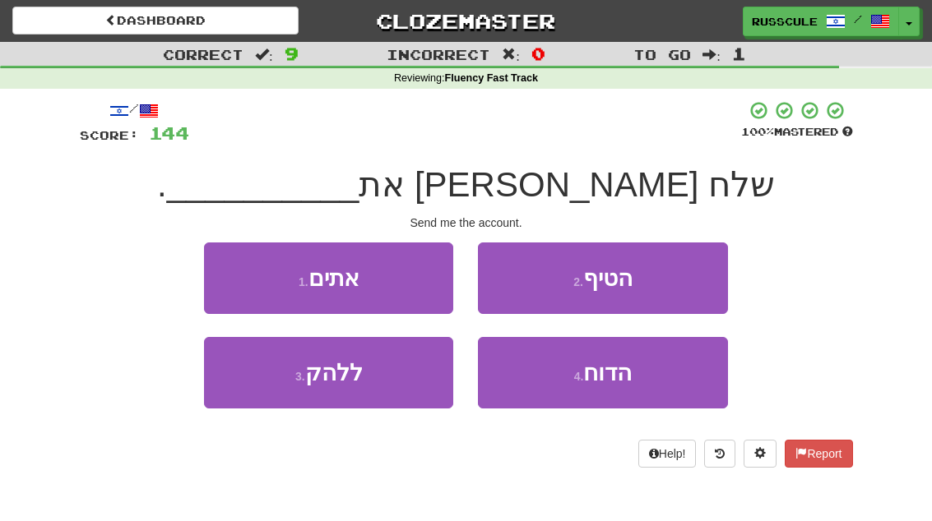
click at [640, 375] on button "4 . הדוח" at bounding box center [602, 373] width 249 height 72
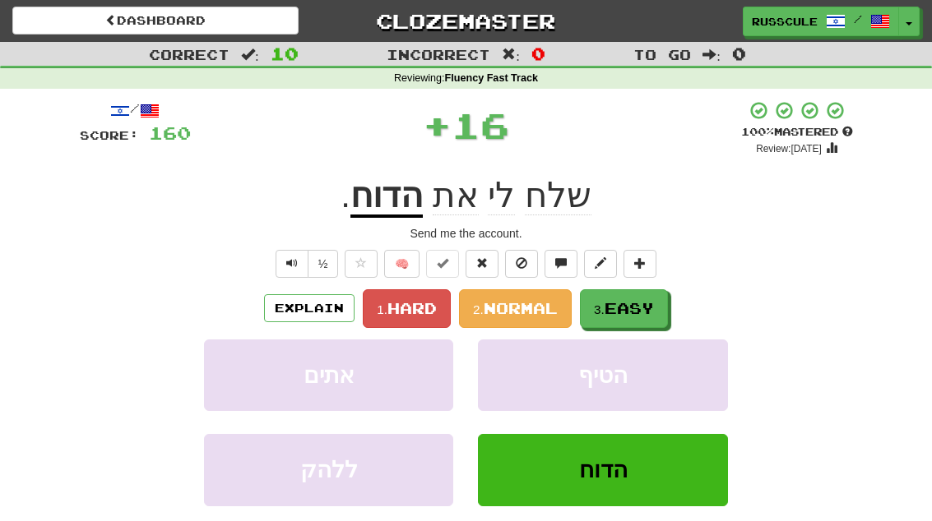
click at [660, 301] on button "3. Easy" at bounding box center [624, 308] width 88 height 39
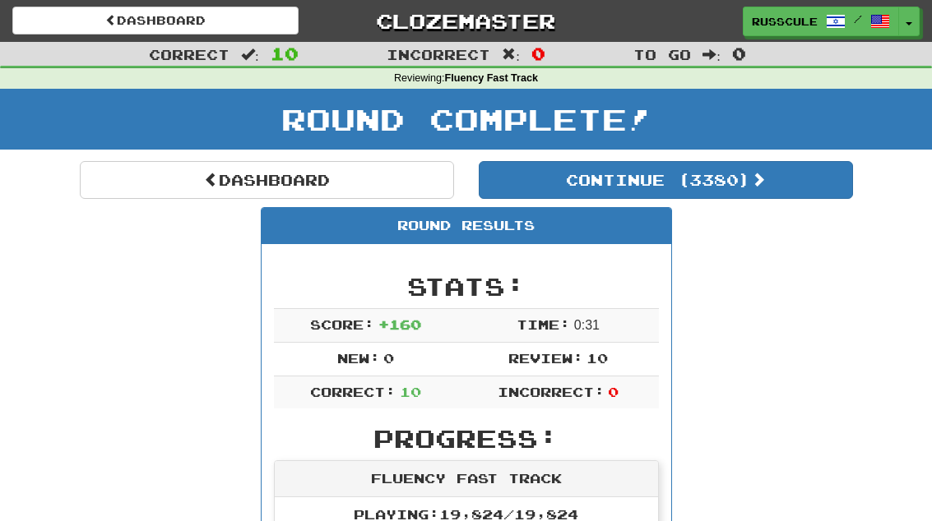
click at [803, 193] on button "Continue ( 3380 )" at bounding box center [666, 180] width 374 height 38
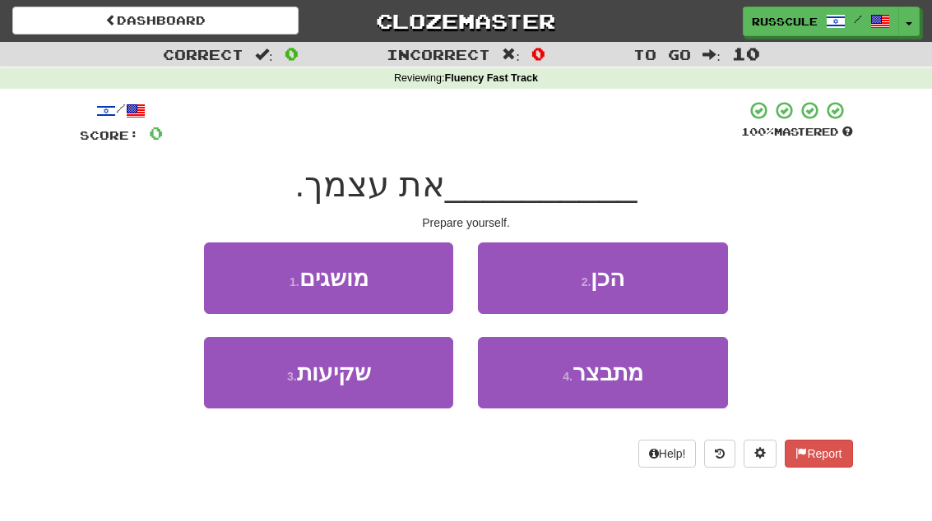
click at [694, 279] on button "2 . הכן" at bounding box center [602, 279] width 249 height 72
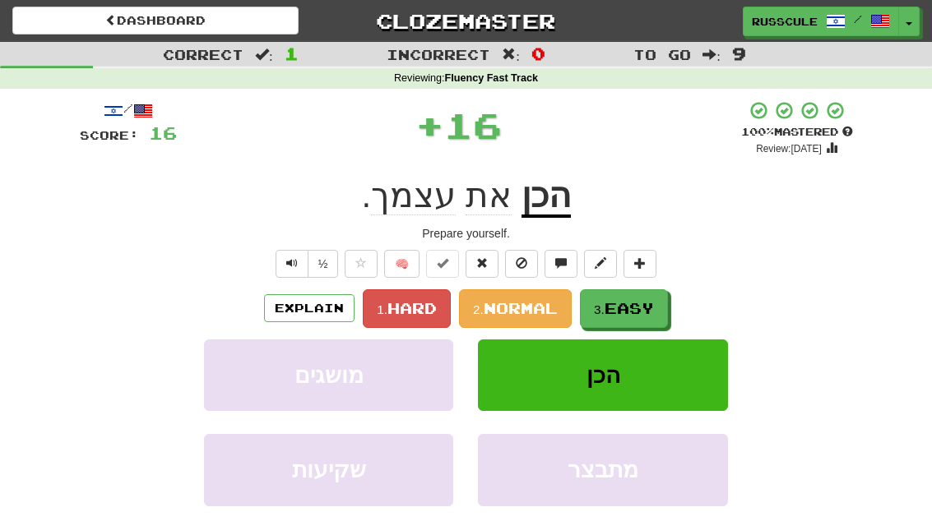
click at [654, 313] on span "Easy" at bounding box center [628, 308] width 49 height 18
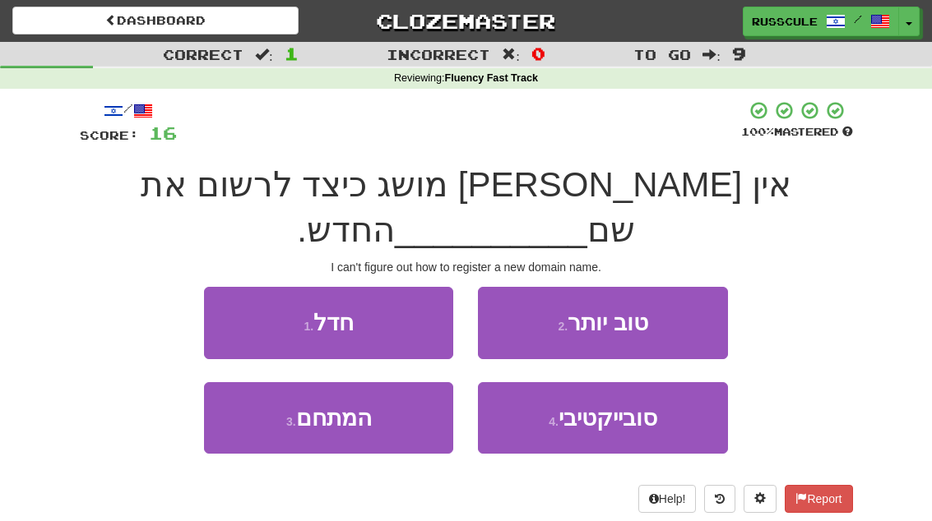
click at [211, 287] on button "1 . חדל" at bounding box center [328, 323] width 249 height 72
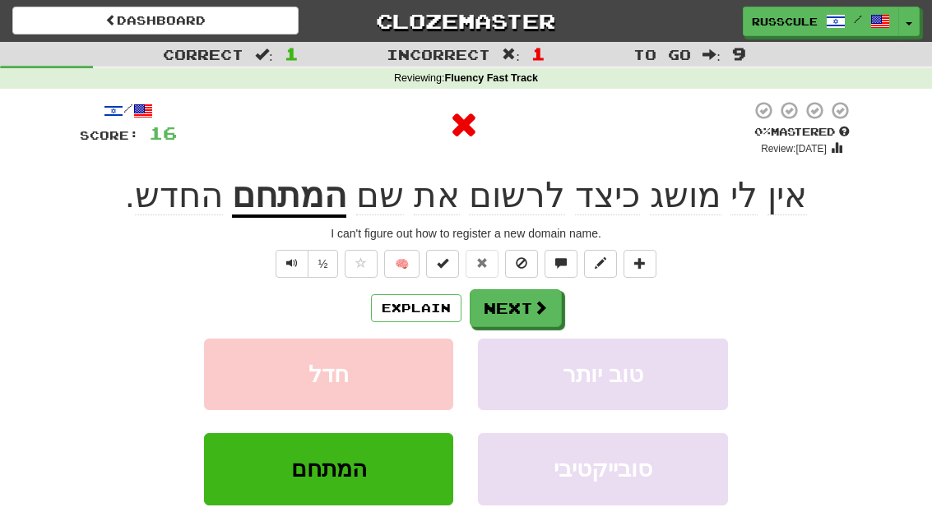
click at [536, 316] on button "Next" at bounding box center [516, 308] width 92 height 38
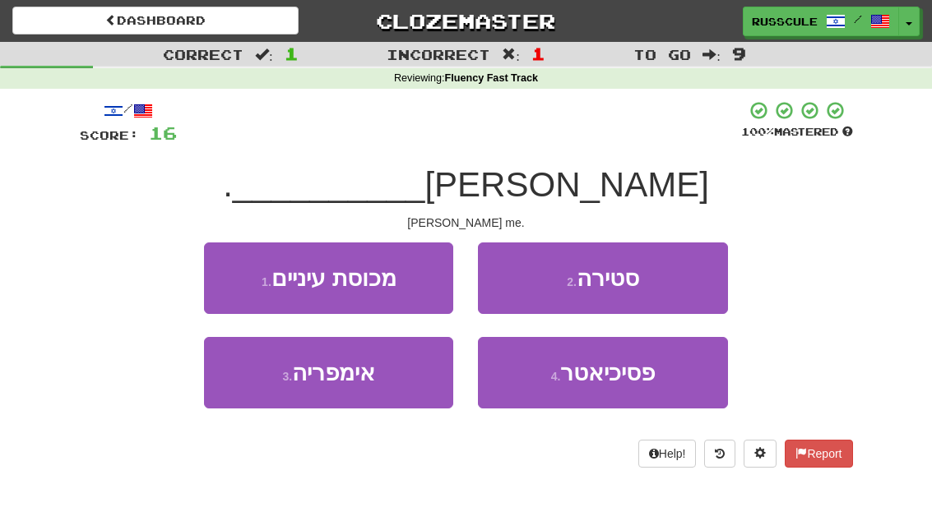
click at [692, 275] on button "2 . סטירה" at bounding box center [602, 279] width 249 height 72
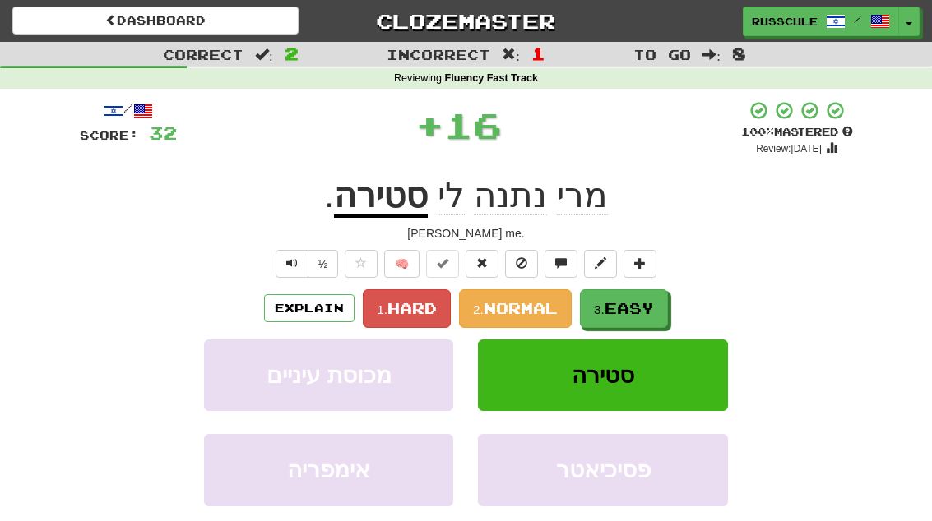
click at [650, 308] on span "Easy" at bounding box center [628, 308] width 49 height 18
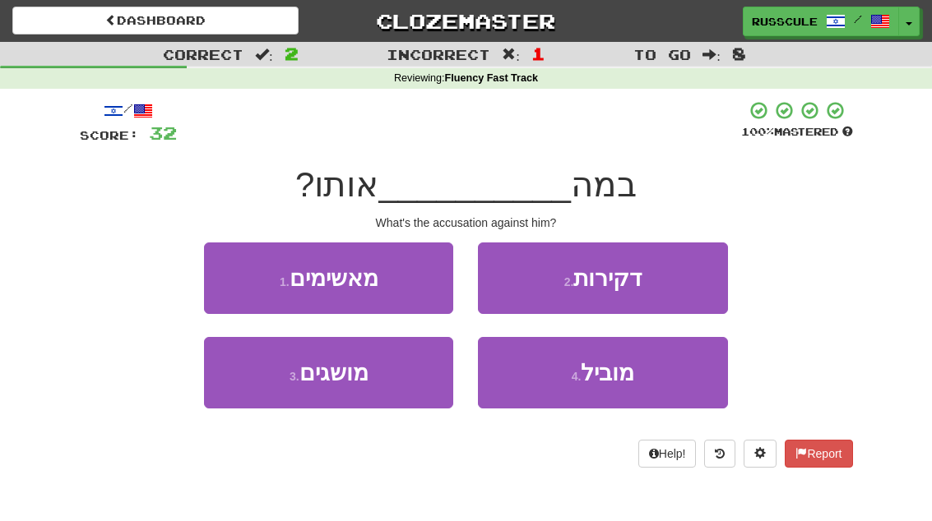
click at [229, 281] on button "1 . מאשימים" at bounding box center [328, 279] width 249 height 72
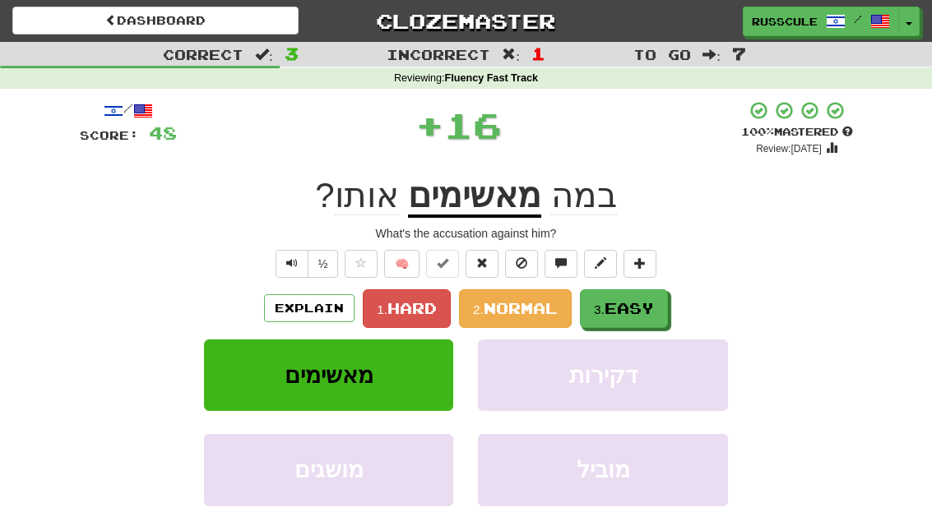
click at [654, 313] on span "Easy" at bounding box center [628, 308] width 49 height 18
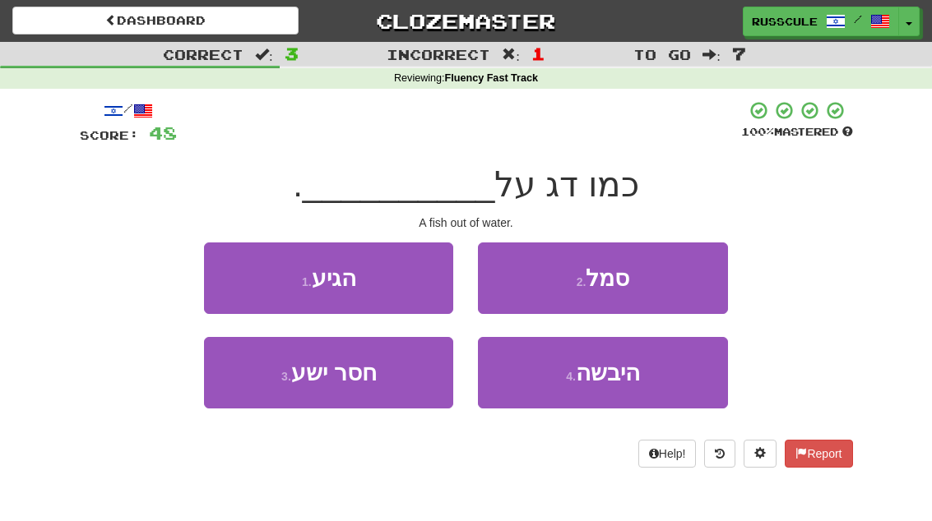
click at [634, 379] on span "היבשה" at bounding box center [608, 372] width 64 height 25
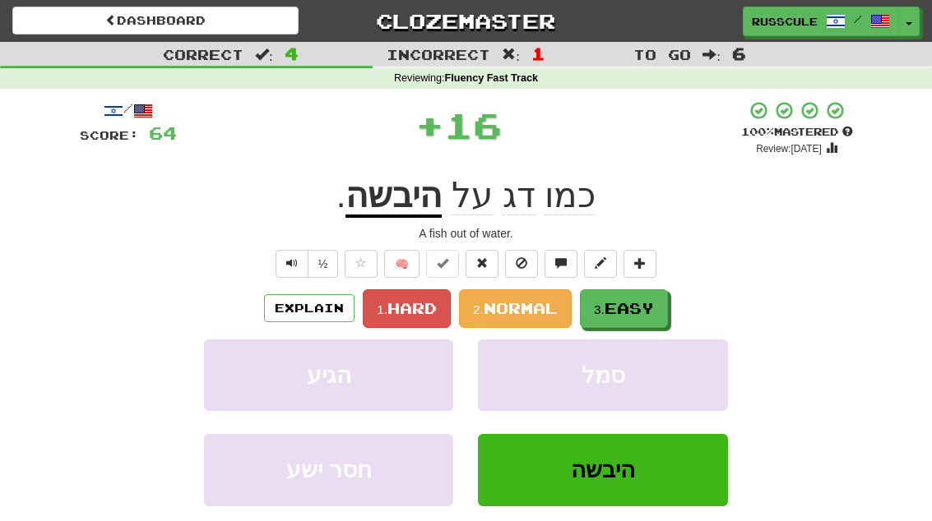
click at [658, 307] on button "3. Easy" at bounding box center [624, 308] width 88 height 39
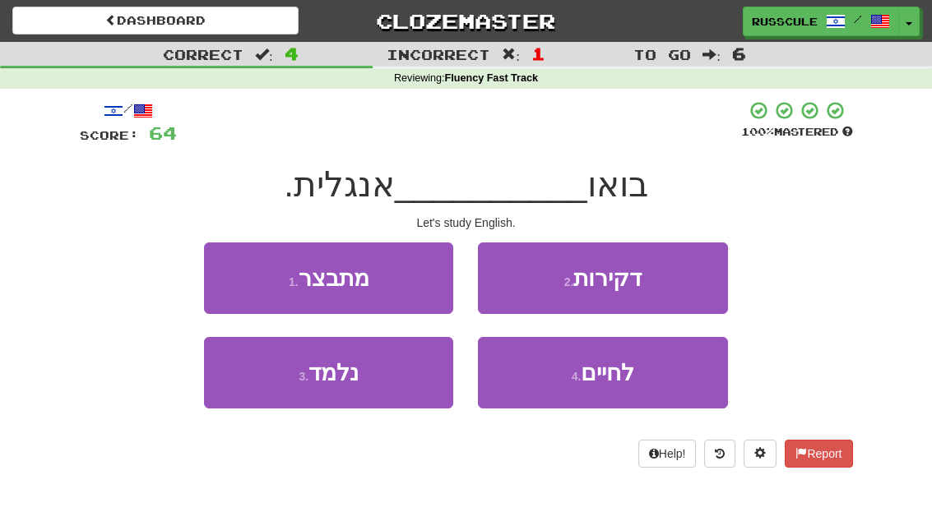
click at [273, 389] on button "3 . נלמד" at bounding box center [328, 373] width 249 height 72
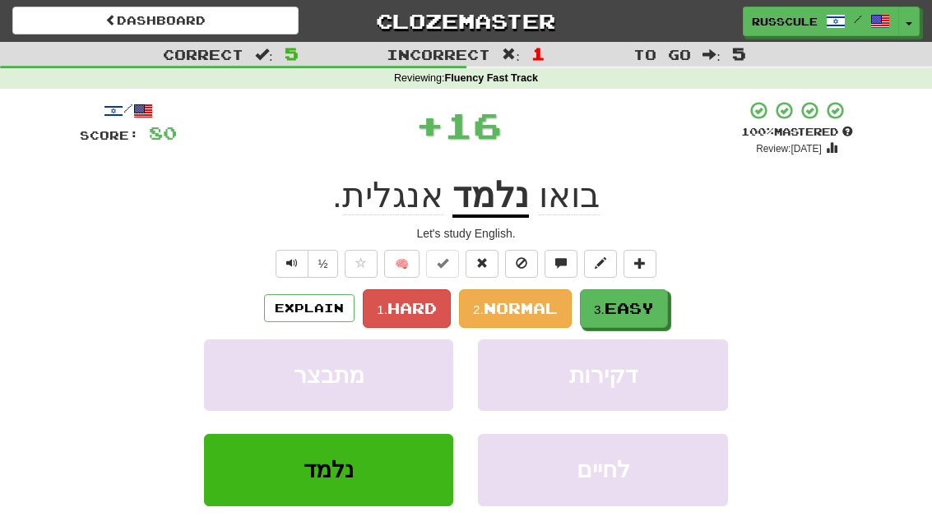
click at [649, 313] on span "Easy" at bounding box center [628, 308] width 49 height 18
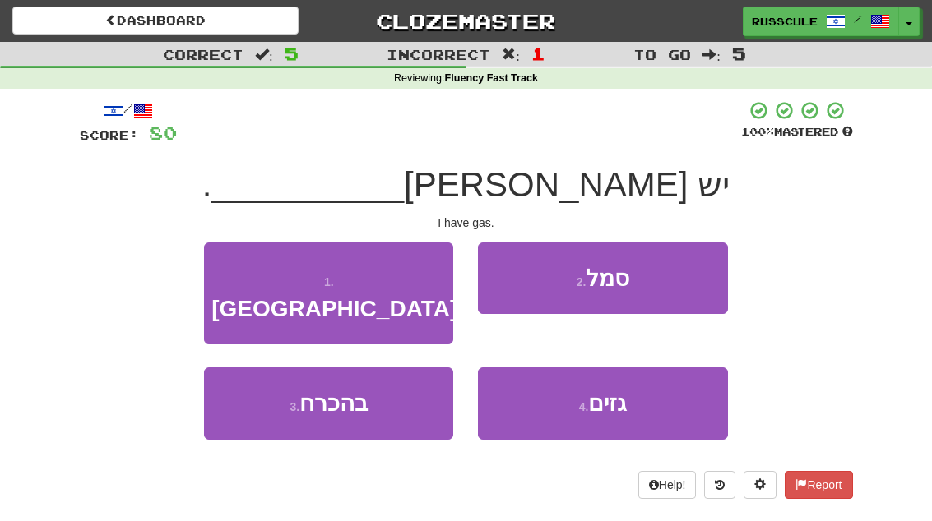
click at [623, 391] on span "גזים" at bounding box center [607, 403] width 39 height 25
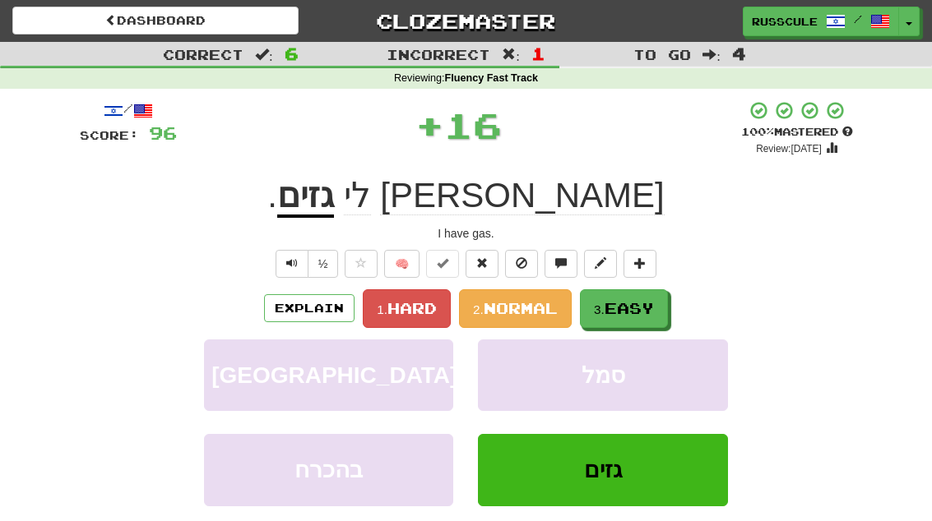
click at [654, 310] on span "Easy" at bounding box center [628, 308] width 49 height 18
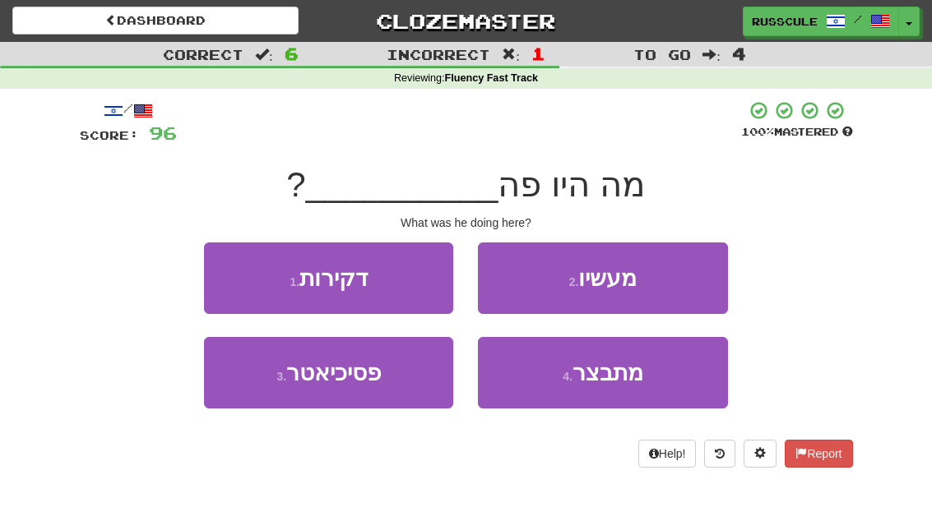
click at [693, 279] on button "2 . מעשיו" at bounding box center [602, 279] width 249 height 72
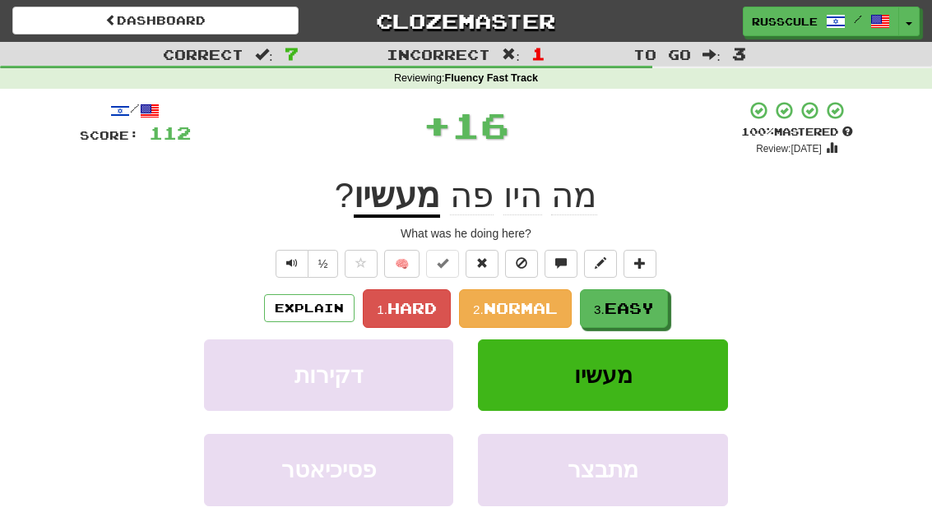
click at [649, 313] on span "Easy" at bounding box center [628, 308] width 49 height 18
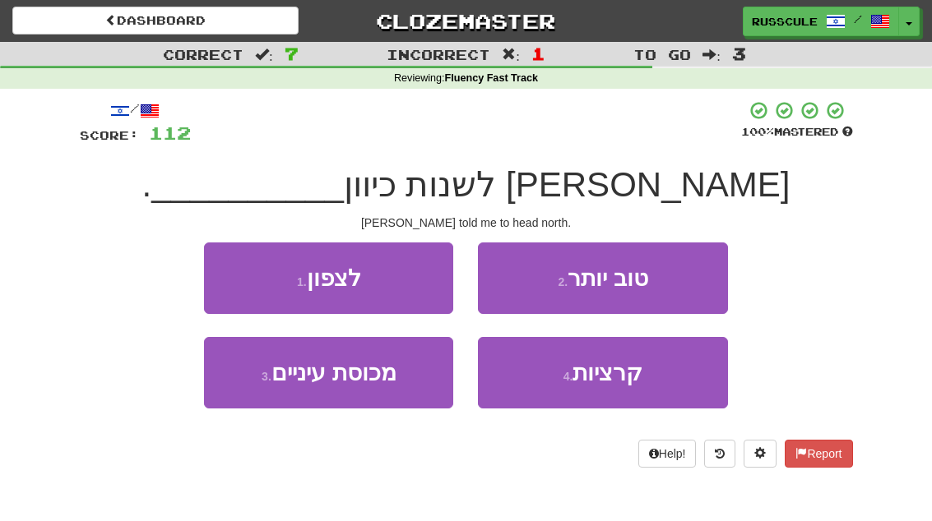
click at [231, 274] on button "1 . לצפון" at bounding box center [328, 279] width 249 height 72
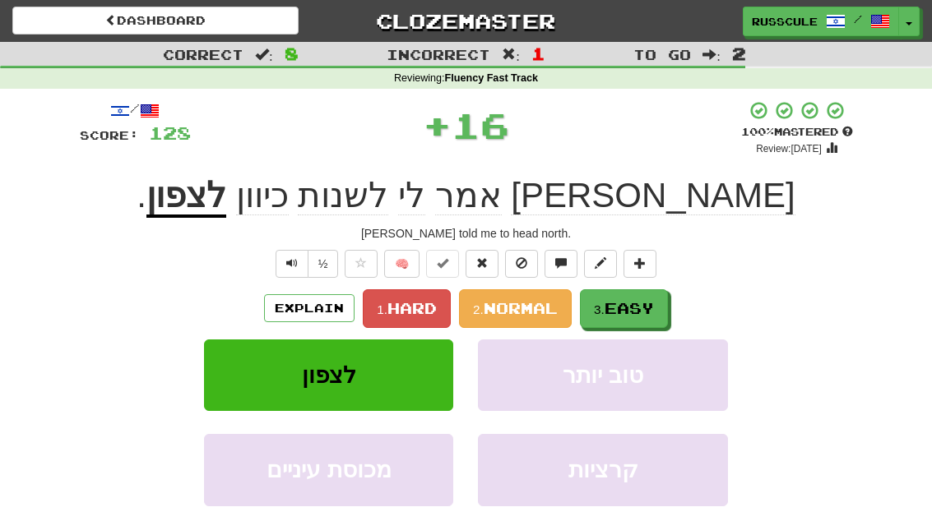
click at [647, 309] on span "Easy" at bounding box center [628, 308] width 49 height 18
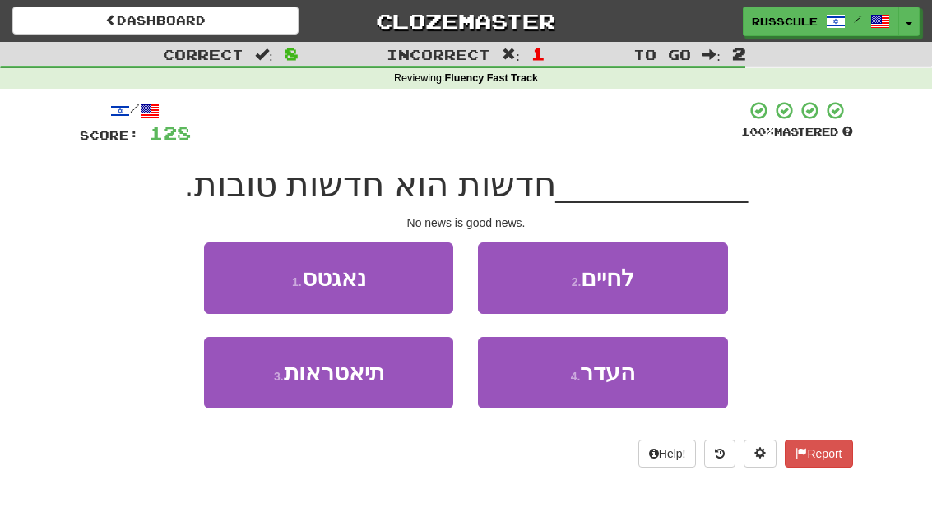
click at [625, 386] on button "4 . העדר" at bounding box center [602, 373] width 249 height 72
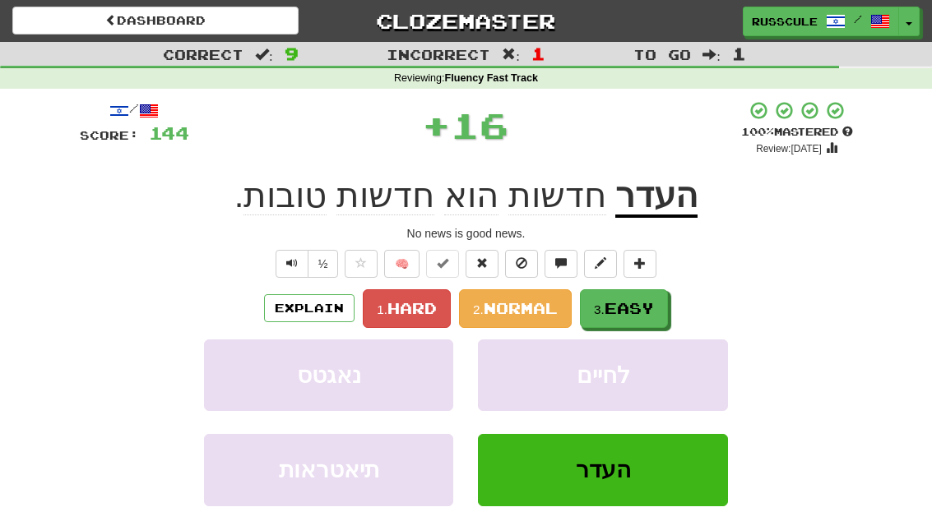
click at [654, 308] on span "Easy" at bounding box center [628, 308] width 49 height 18
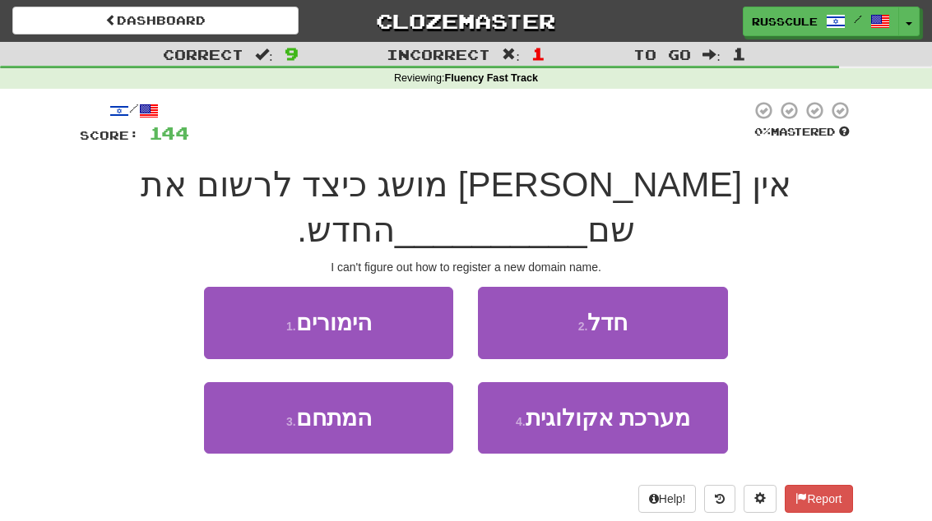
click at [271, 382] on button "3 . המתחם" at bounding box center [328, 418] width 249 height 72
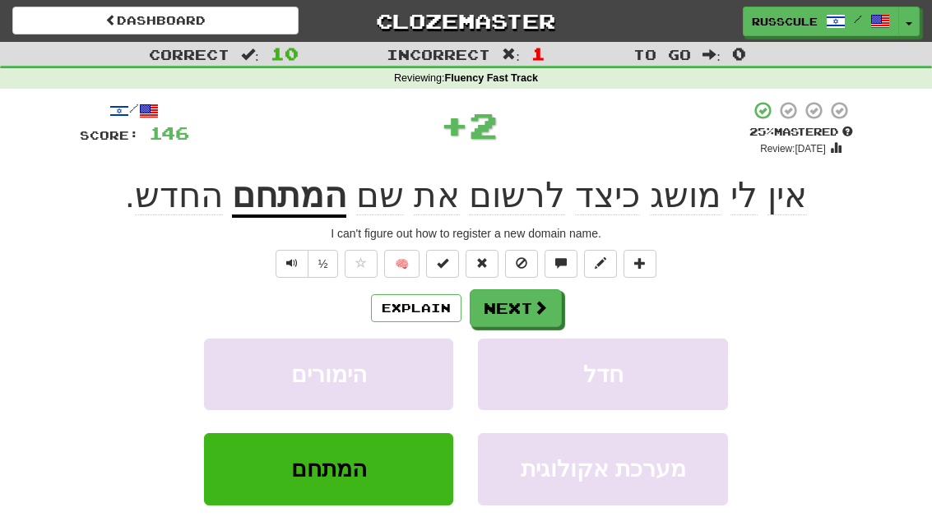
click at [535, 322] on button "Next" at bounding box center [516, 308] width 92 height 38
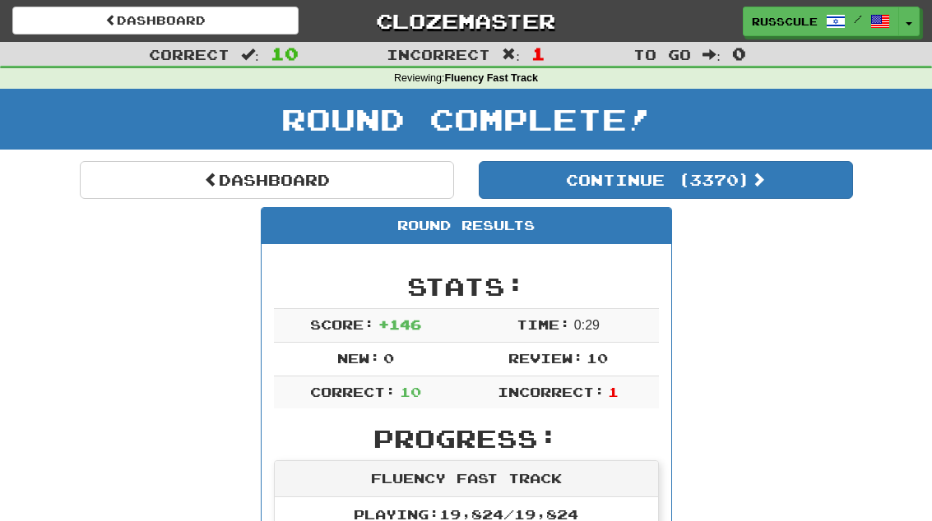
click at [789, 195] on button "Continue ( 3370 )" at bounding box center [666, 180] width 374 height 38
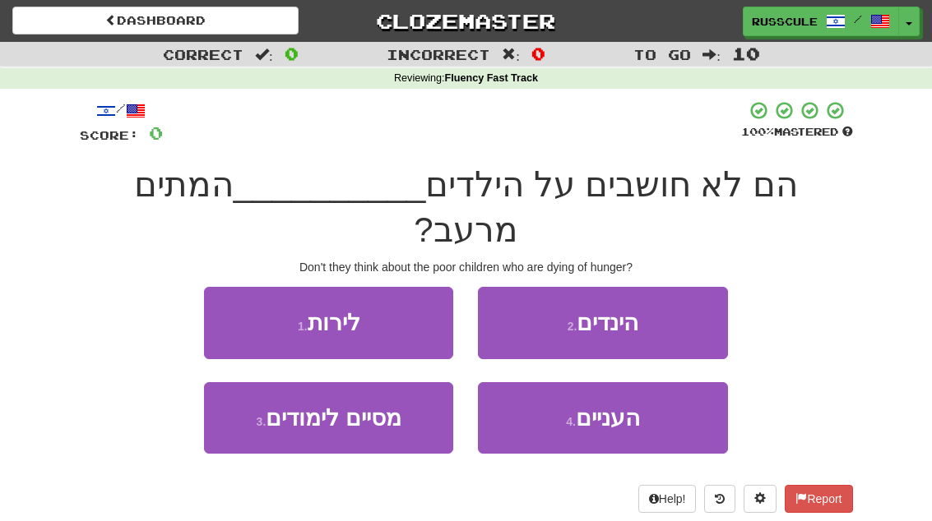
click at [632, 405] on span "העניים" at bounding box center [608, 417] width 64 height 25
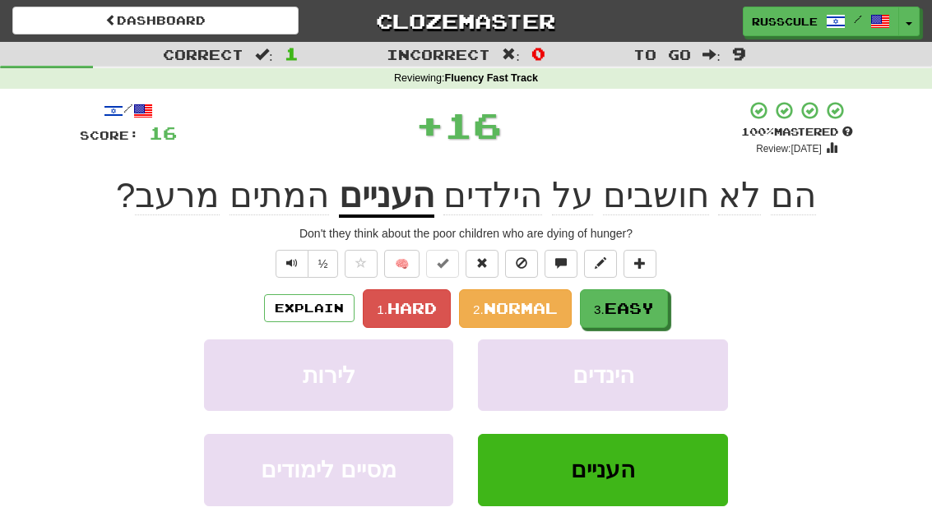
click at [662, 303] on button "3. Easy" at bounding box center [624, 308] width 88 height 39
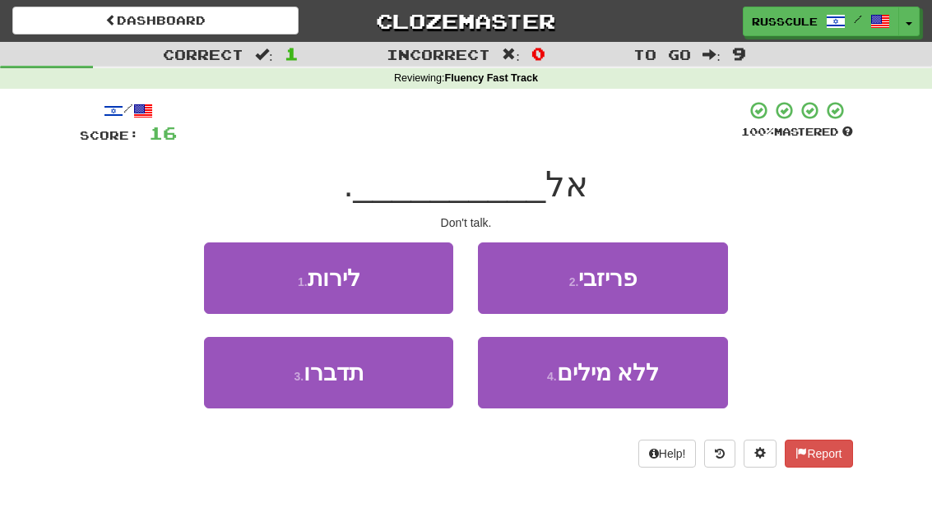
click at [268, 387] on button "3 . תדברו" at bounding box center [328, 373] width 249 height 72
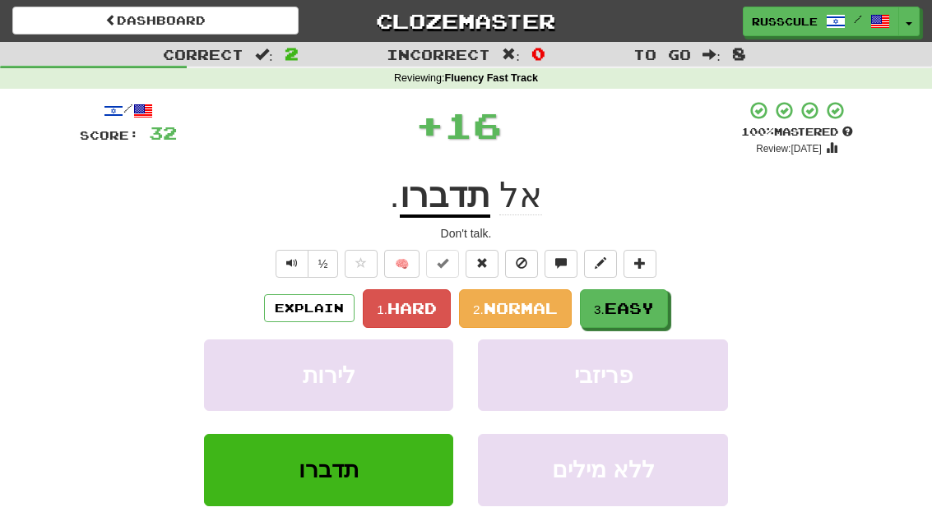
click at [644, 315] on button "3. Easy" at bounding box center [624, 308] width 88 height 39
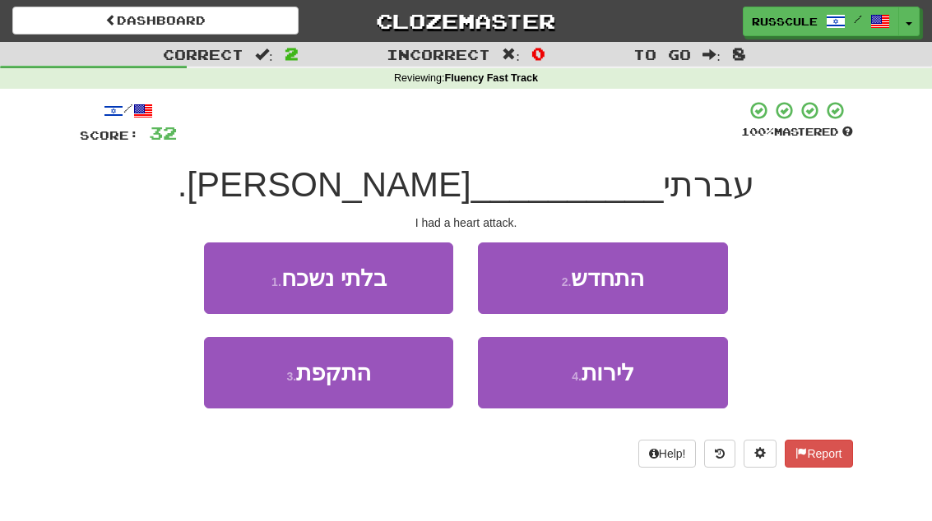
click at [264, 392] on button "3 . התקפת" at bounding box center [328, 373] width 249 height 72
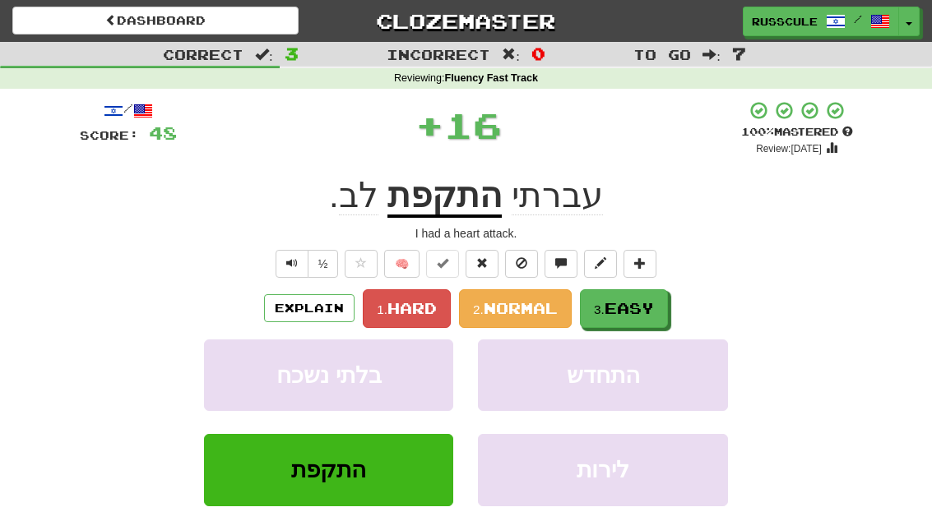
click at [633, 308] on span "Easy" at bounding box center [628, 308] width 49 height 18
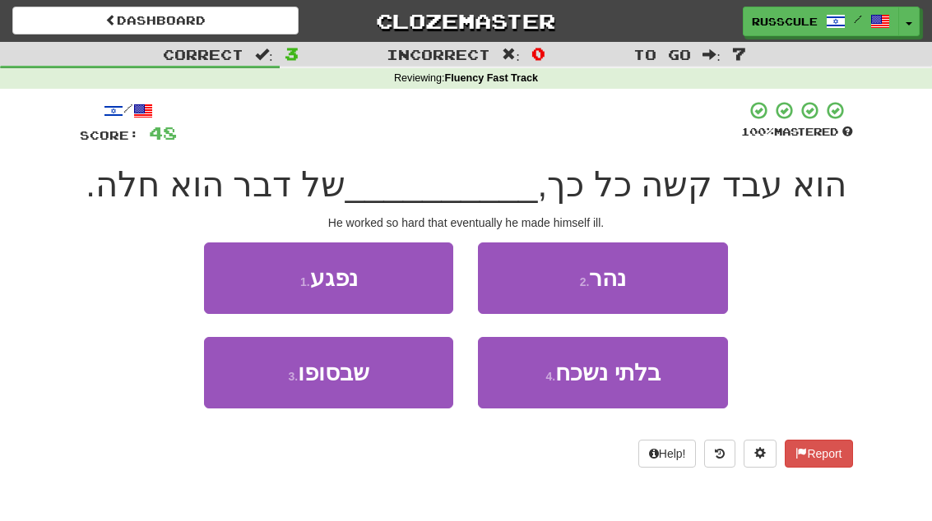
click at [263, 388] on button "3 . שבסופו" at bounding box center [328, 373] width 249 height 72
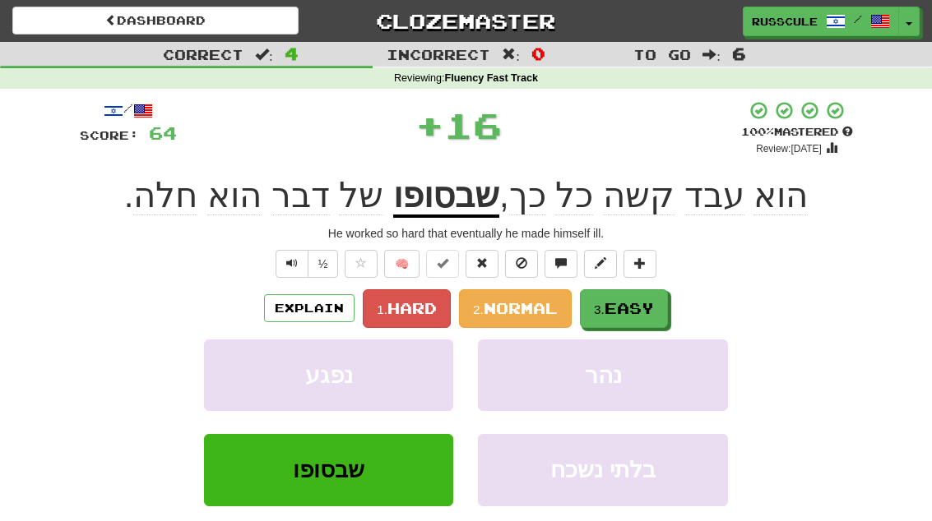
click at [637, 311] on span "Easy" at bounding box center [628, 308] width 49 height 18
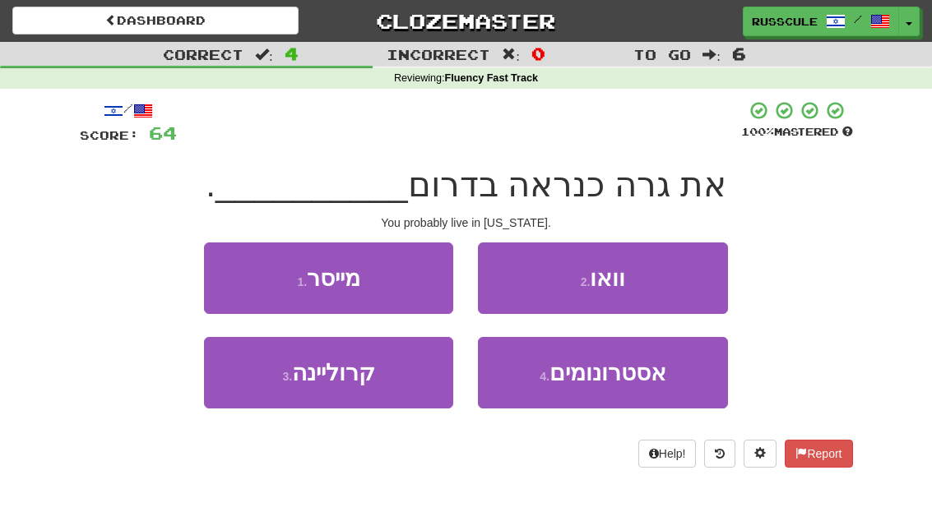
click at [264, 391] on button "3 . קרוליינה" at bounding box center [328, 373] width 249 height 72
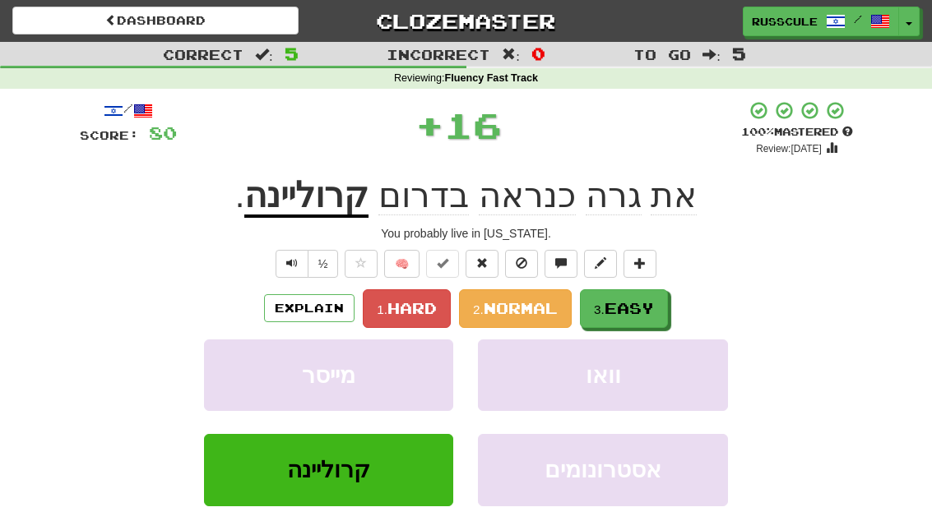
click at [632, 319] on button "3. Easy" at bounding box center [624, 308] width 88 height 39
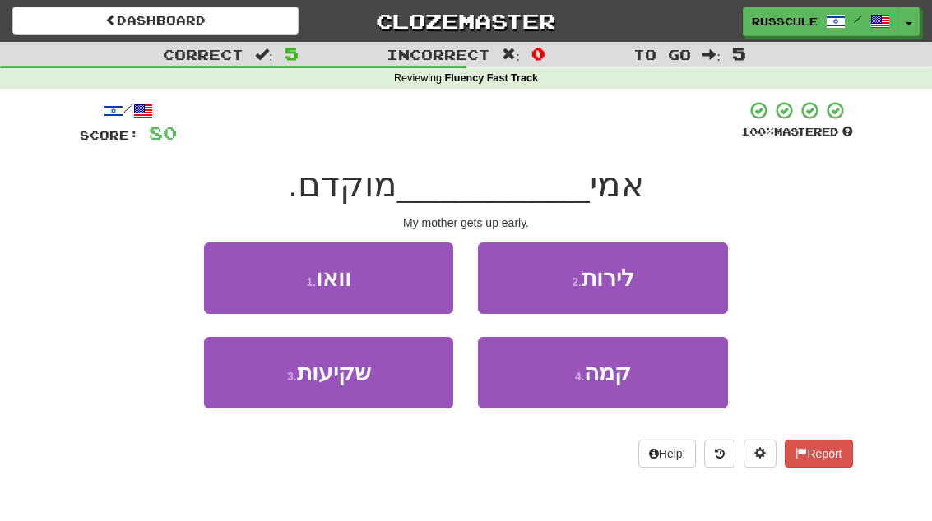
click at [632, 388] on button "4 . קמה" at bounding box center [602, 373] width 249 height 72
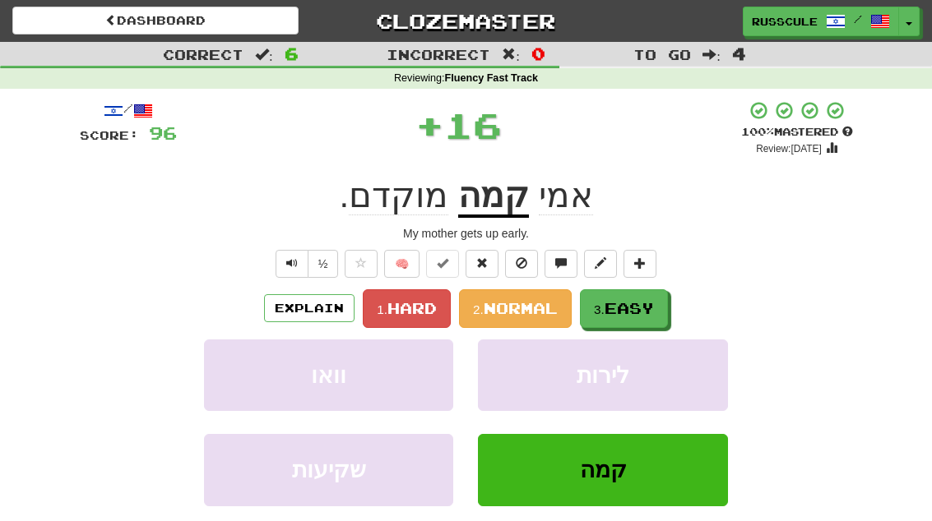
click at [649, 305] on span "Easy" at bounding box center [628, 308] width 49 height 18
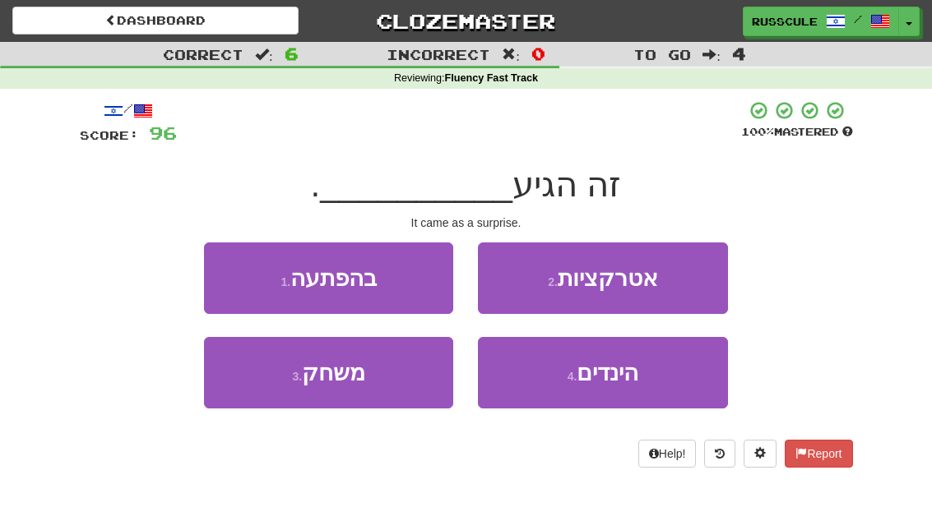
click at [216, 266] on button "1 . בהפתעה" at bounding box center [328, 279] width 249 height 72
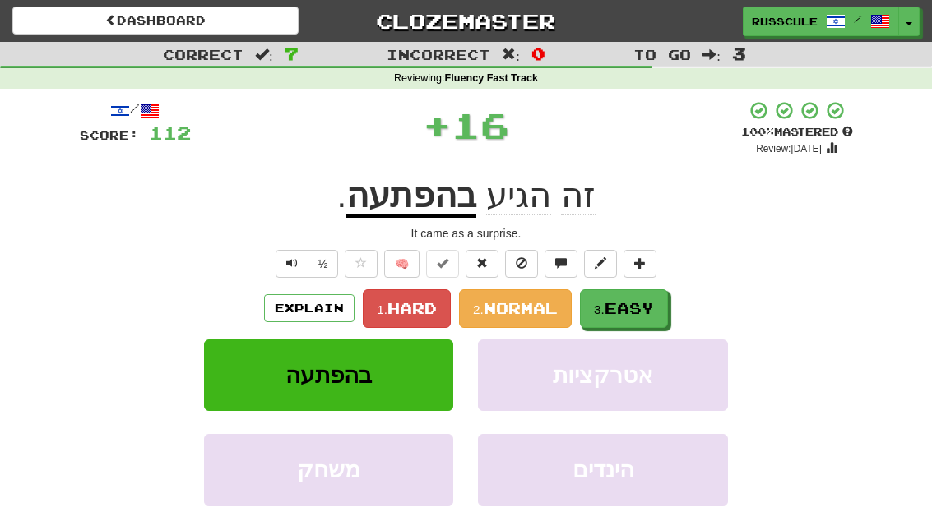
click at [649, 304] on span "Easy" at bounding box center [628, 308] width 49 height 18
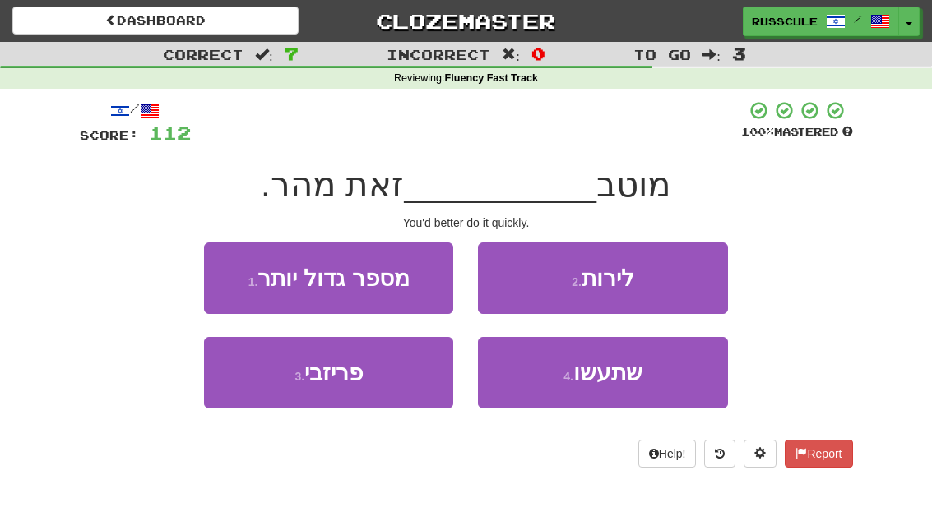
click at [632, 378] on span "שתעשו" at bounding box center [607, 372] width 69 height 25
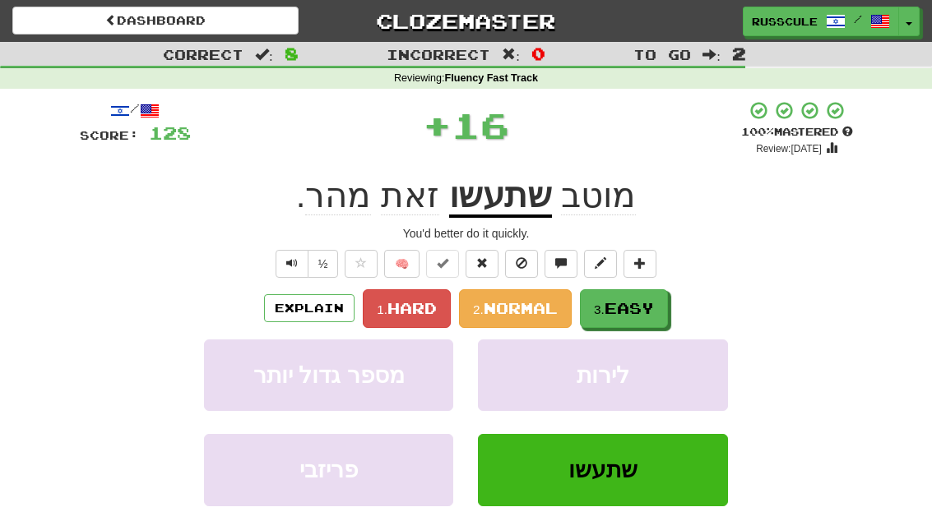
click at [654, 301] on span "Easy" at bounding box center [628, 308] width 49 height 18
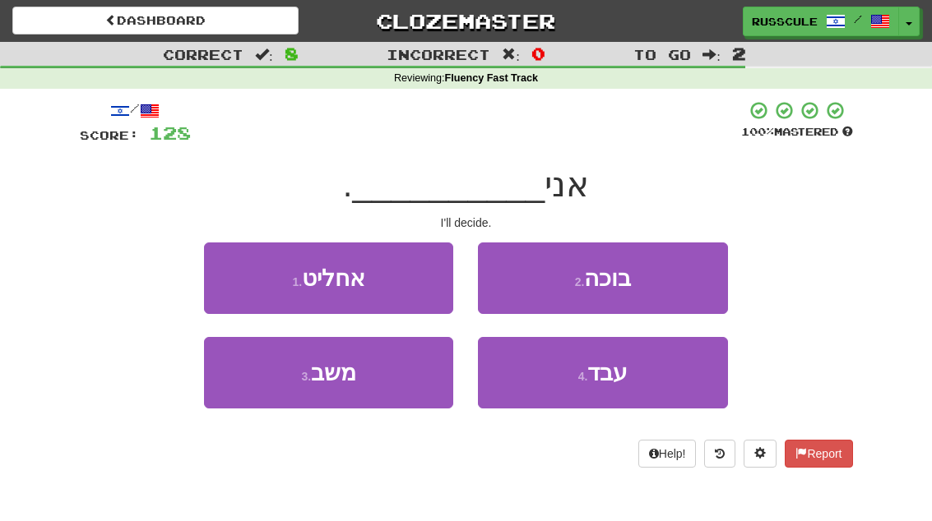
click at [226, 275] on button "1 . אחליט" at bounding box center [328, 279] width 249 height 72
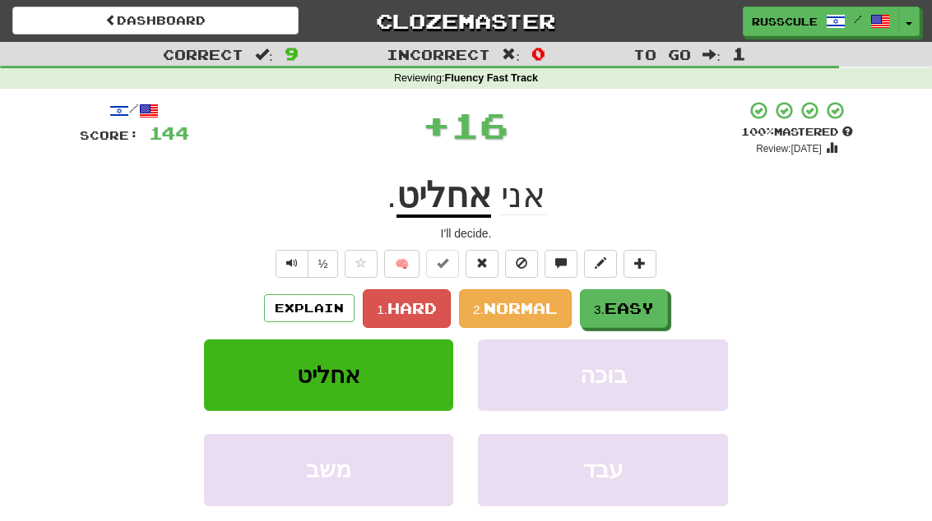
click at [638, 309] on span "Easy" at bounding box center [628, 308] width 49 height 18
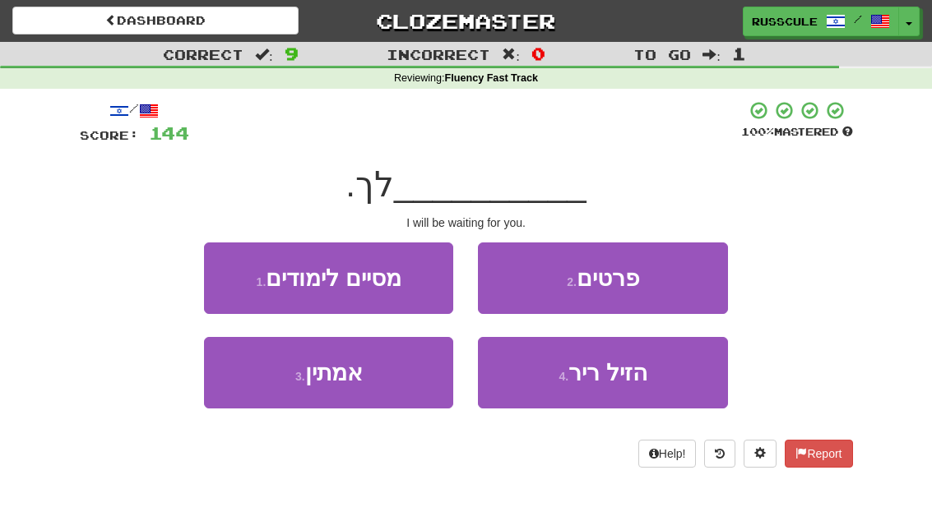
click at [267, 391] on button "3 . אמתין" at bounding box center [328, 373] width 249 height 72
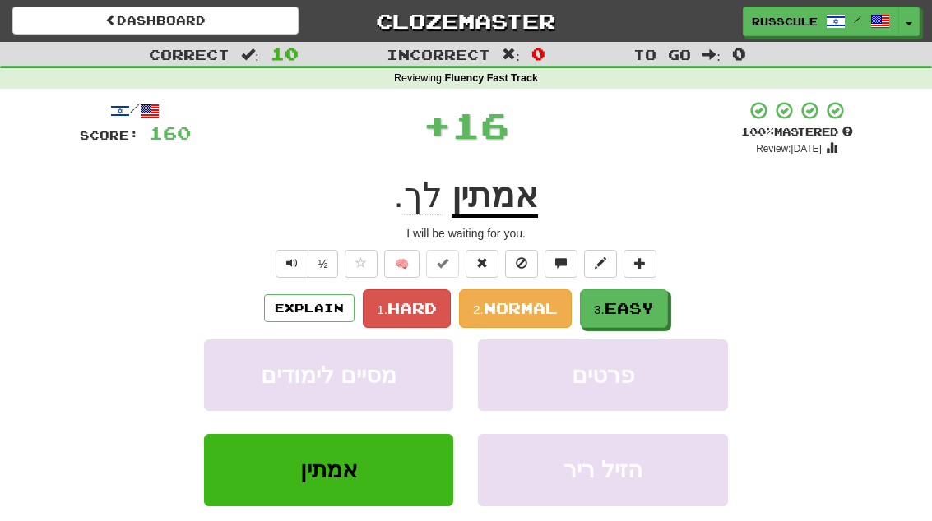
click at [638, 312] on span "Easy" at bounding box center [628, 308] width 49 height 18
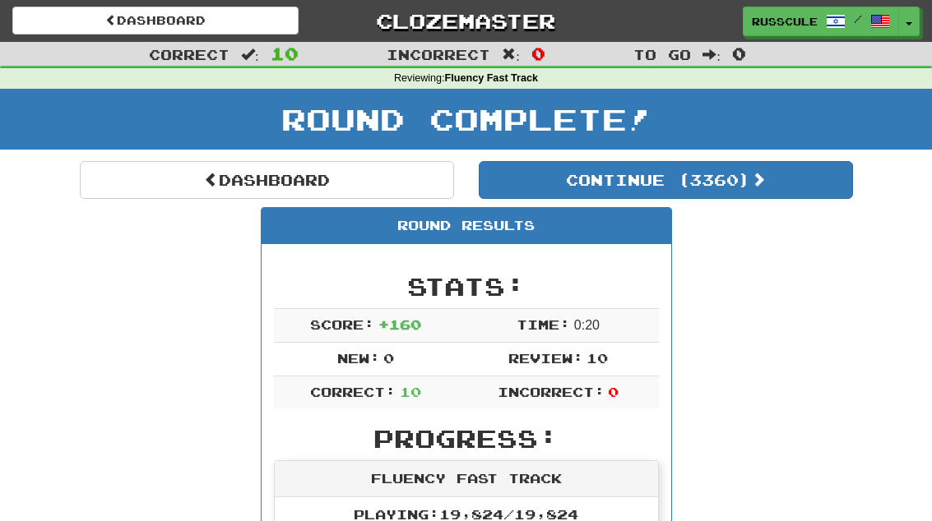
click at [799, 194] on button "Continue ( 3360 )" at bounding box center [666, 180] width 374 height 38
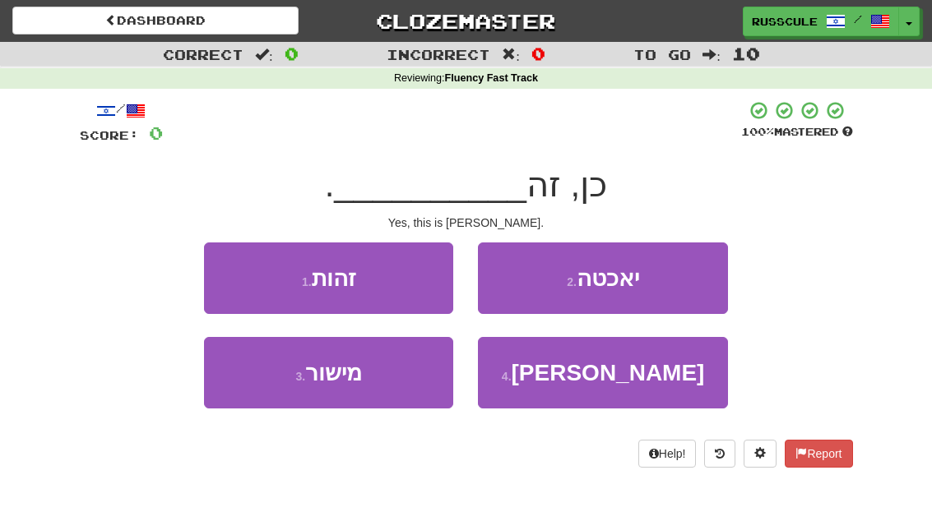
click at [636, 385] on button "4 . אנטוני" at bounding box center [602, 373] width 249 height 72
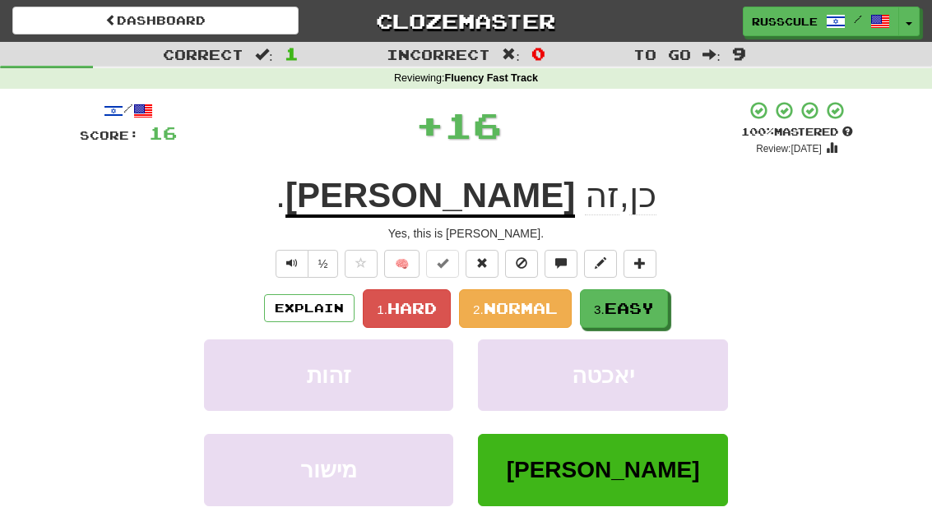
click at [651, 322] on button "3. Easy" at bounding box center [624, 308] width 88 height 39
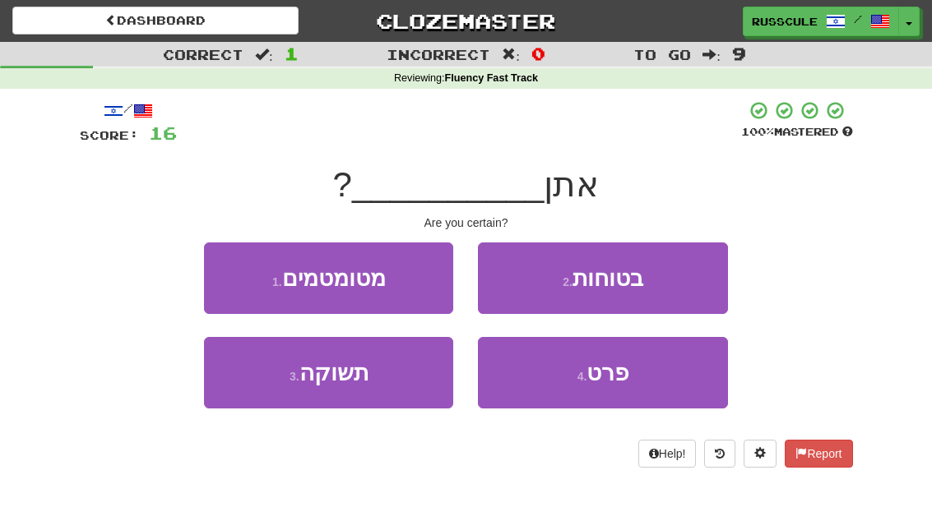
click at [695, 282] on button "2 . בטוחות" at bounding box center [602, 279] width 249 height 72
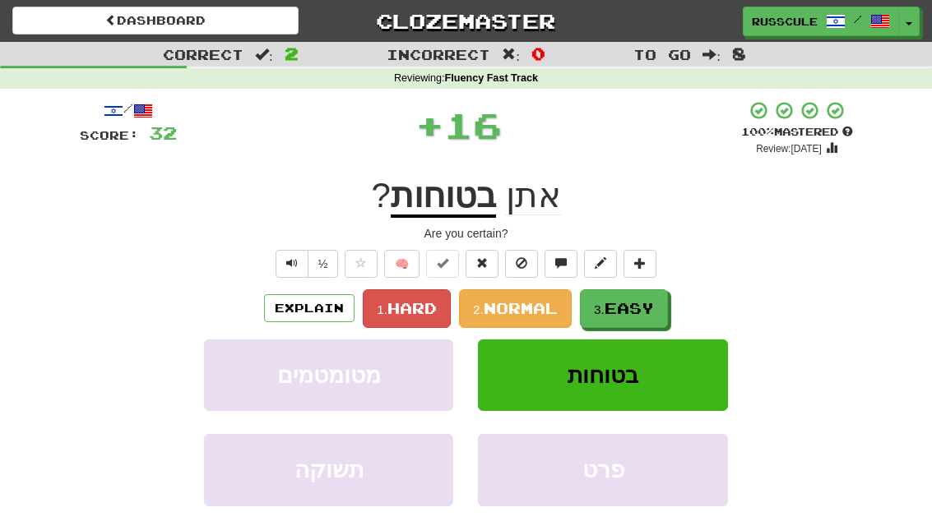
click at [646, 316] on button "3. Easy" at bounding box center [624, 308] width 88 height 39
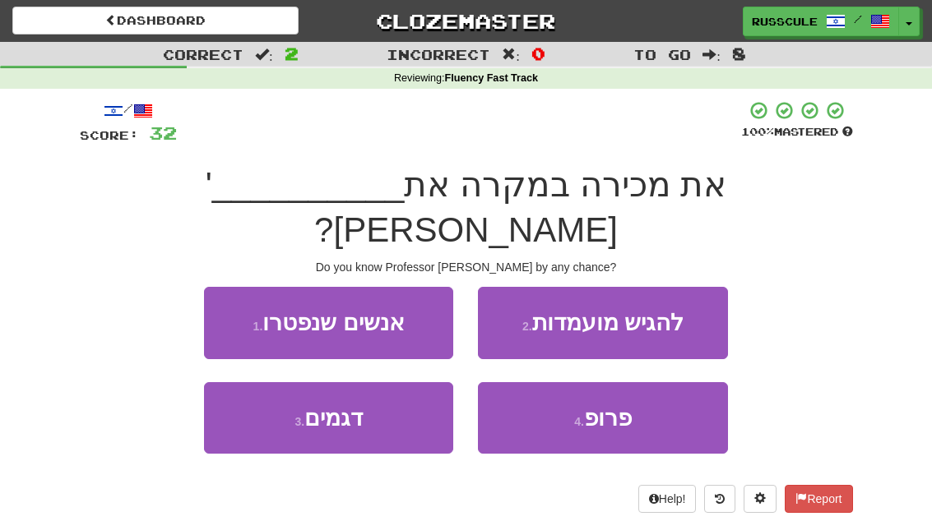
click at [634, 386] on button "4 . פרופ" at bounding box center [602, 418] width 249 height 72
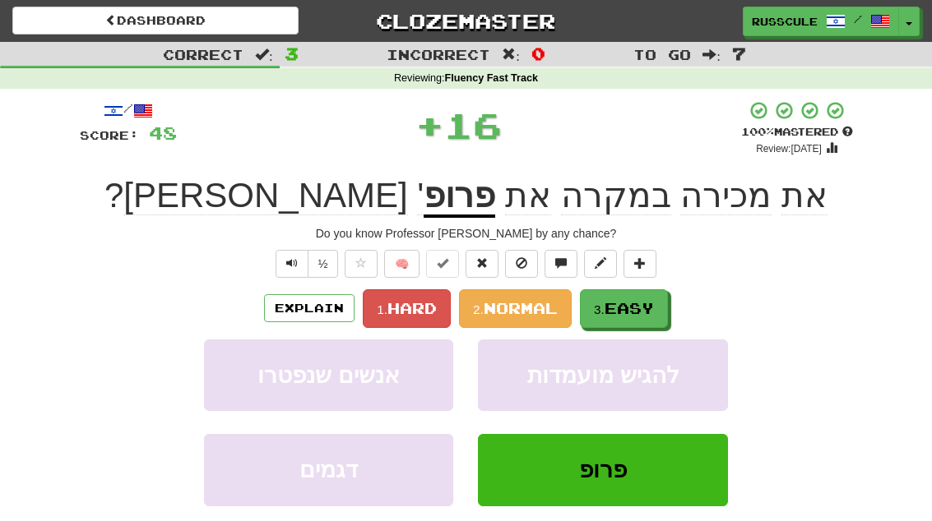
click at [658, 308] on button "3. Easy" at bounding box center [624, 308] width 88 height 39
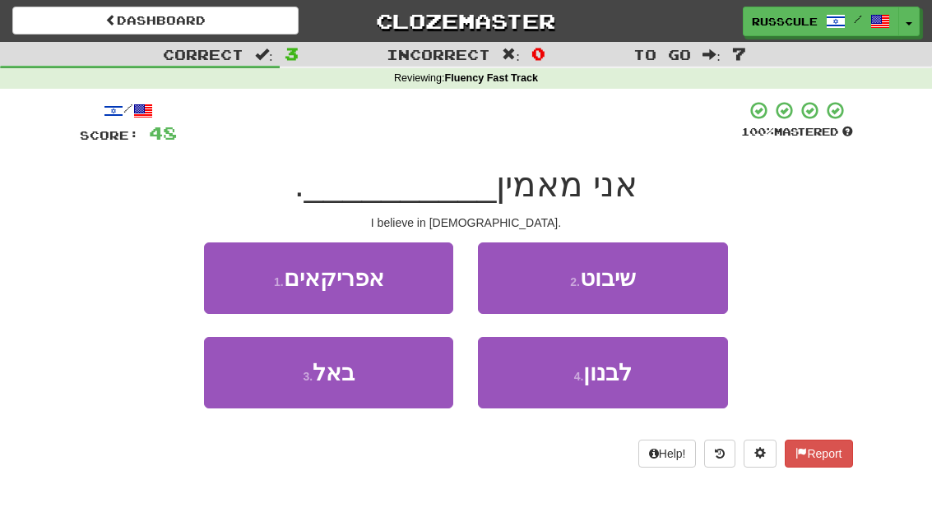
click at [266, 383] on button "3 . באל" at bounding box center [328, 373] width 249 height 72
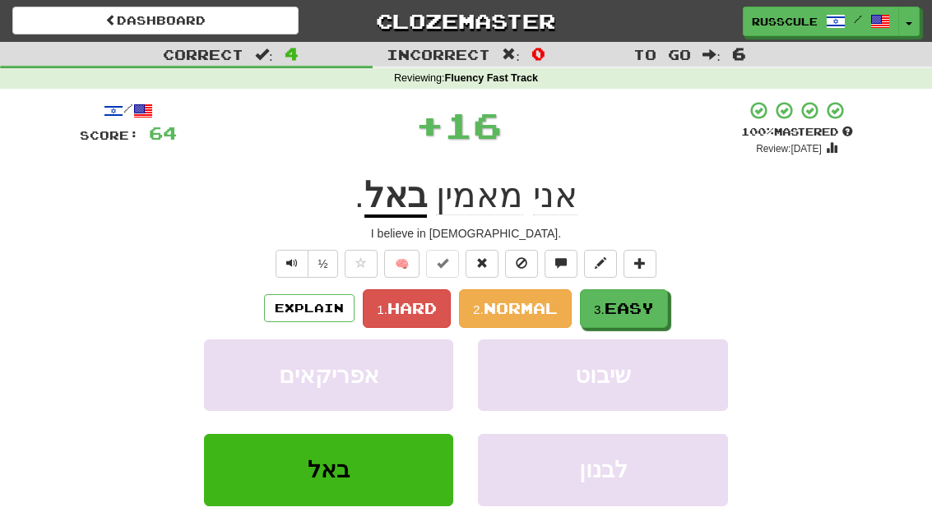
click at [652, 306] on span "Easy" at bounding box center [628, 308] width 49 height 18
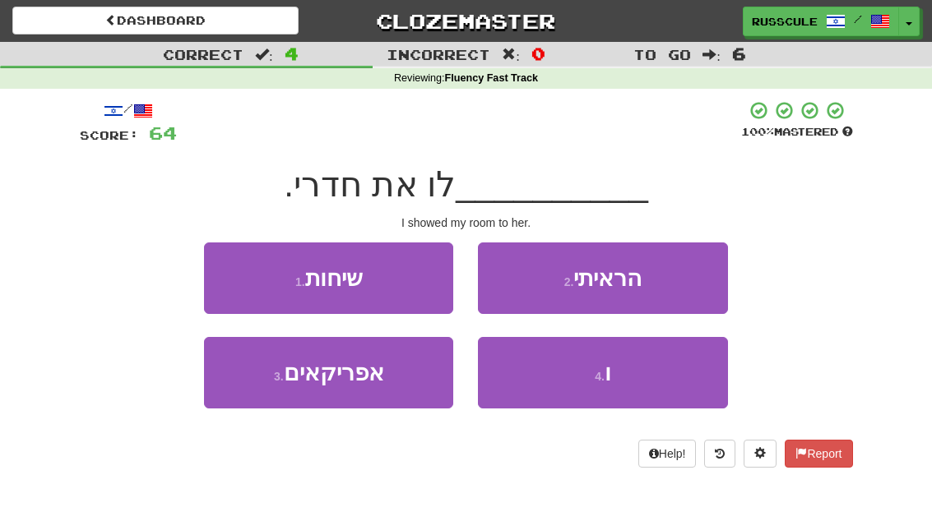
click at [690, 280] on button "2 . הראיתי" at bounding box center [602, 279] width 249 height 72
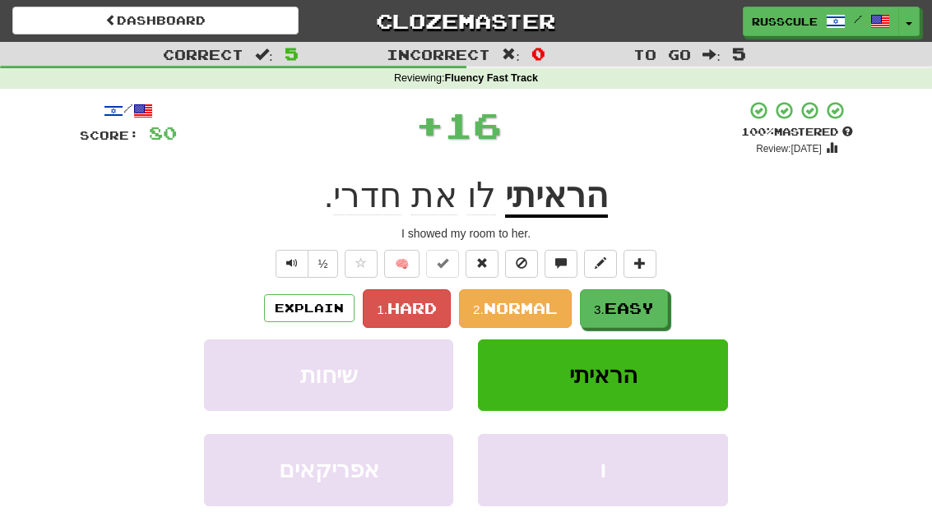
click at [644, 317] on button "3. Easy" at bounding box center [624, 308] width 88 height 39
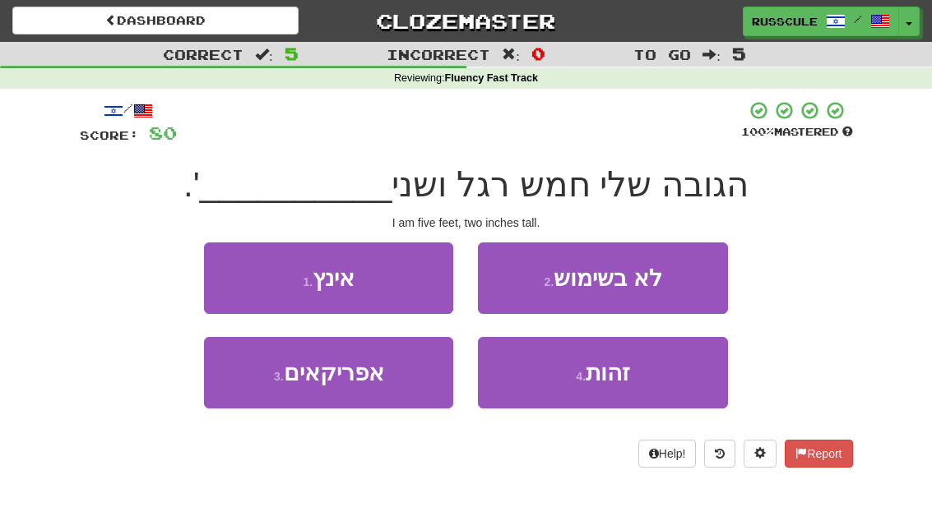
click at [214, 277] on button "1 . אינץ" at bounding box center [328, 279] width 249 height 72
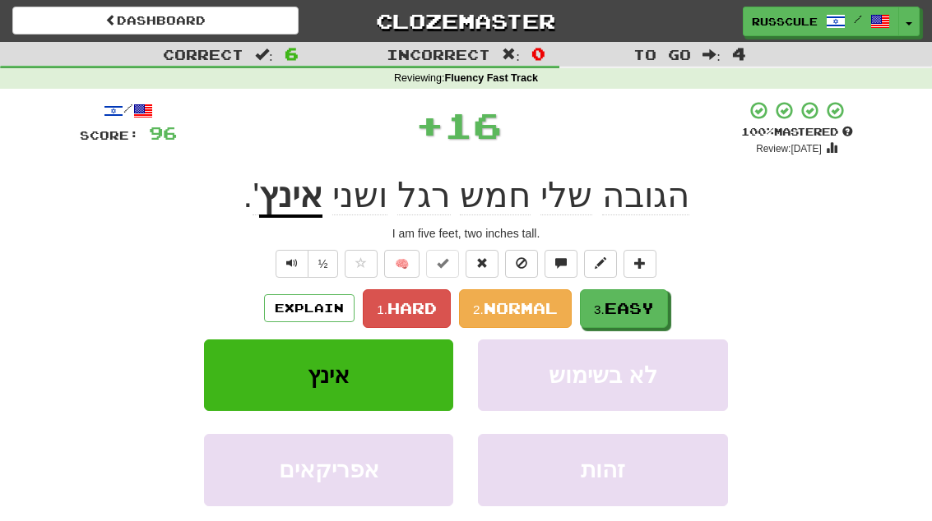
click at [648, 318] on button "3. Easy" at bounding box center [624, 308] width 88 height 39
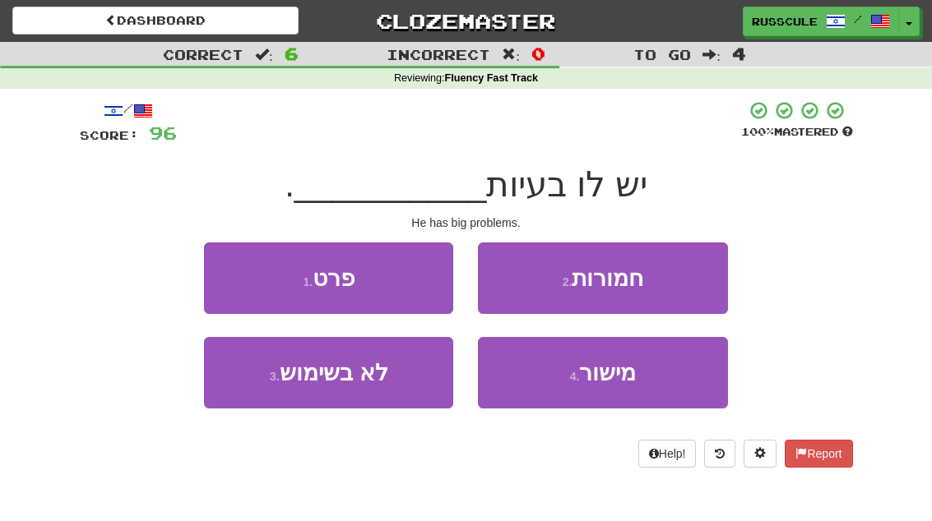
click at [674, 292] on button "2 . חמורות" at bounding box center [602, 279] width 249 height 72
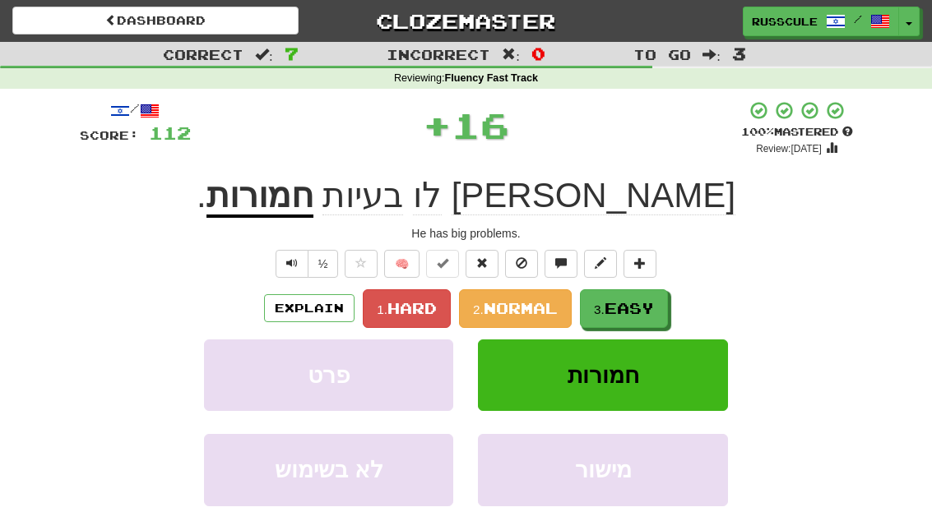
click at [643, 321] on button "3. Easy" at bounding box center [624, 308] width 88 height 39
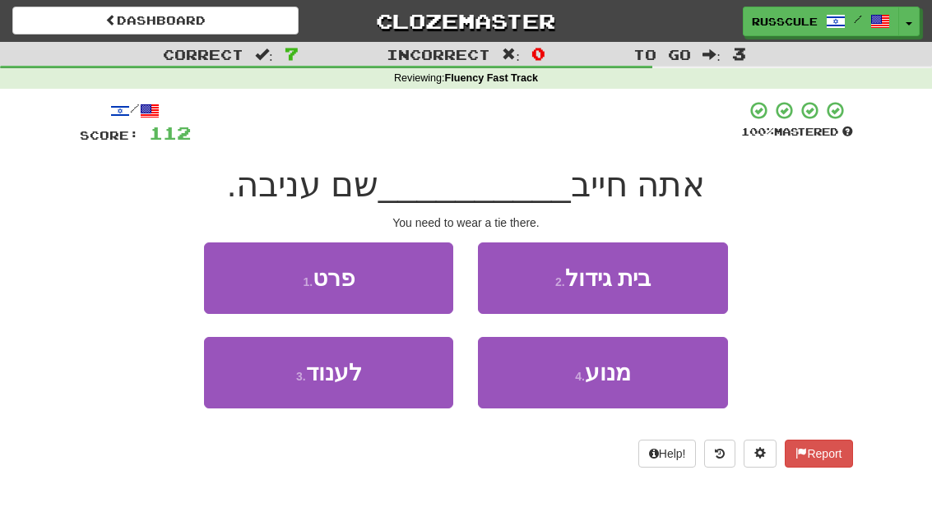
click at [268, 393] on button "3 . לענוד" at bounding box center [328, 373] width 249 height 72
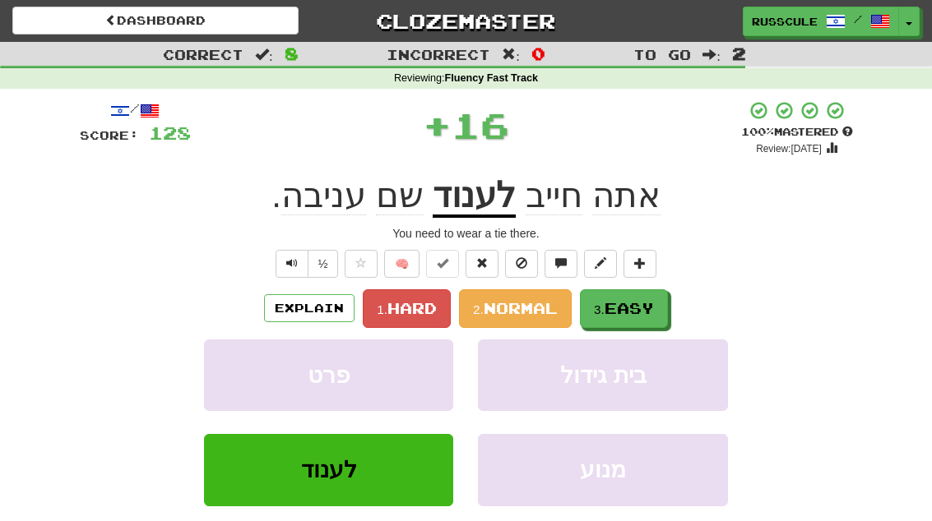
click at [636, 316] on button "3. Easy" at bounding box center [624, 308] width 88 height 39
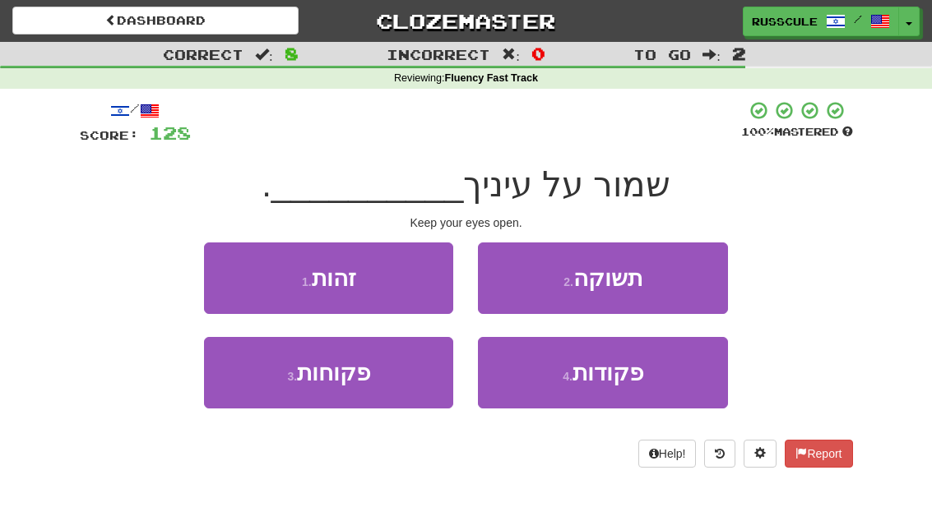
click at [269, 390] on button "3 . פקוחות" at bounding box center [328, 373] width 249 height 72
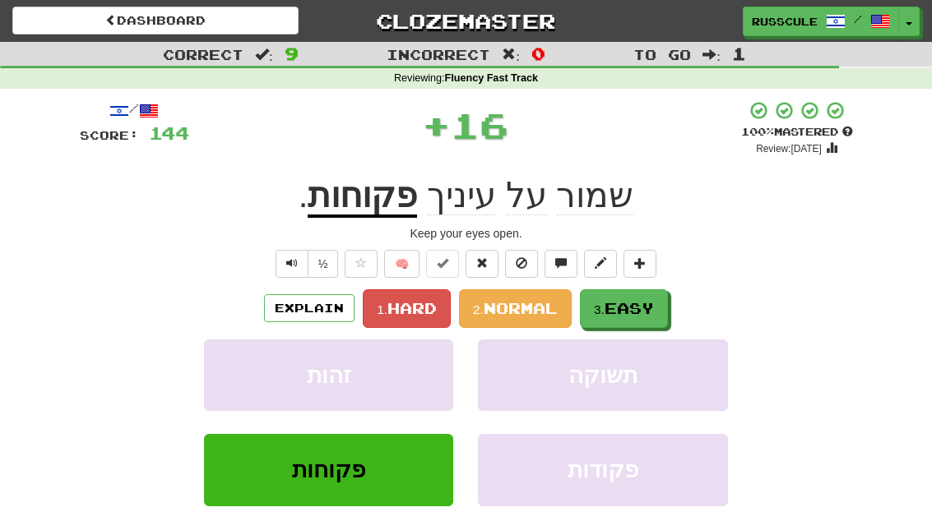
click at [640, 304] on span "Easy" at bounding box center [628, 308] width 49 height 18
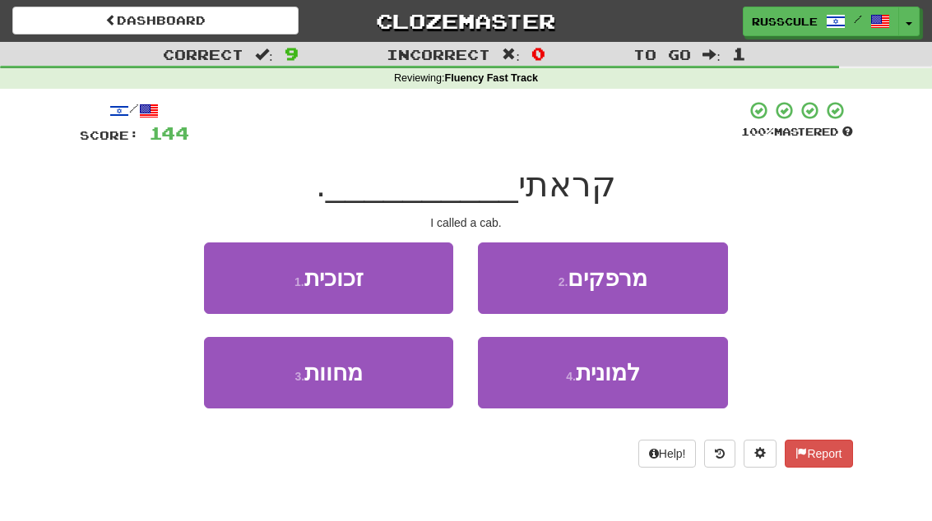
click at [618, 382] on span "למונית" at bounding box center [608, 372] width 64 height 25
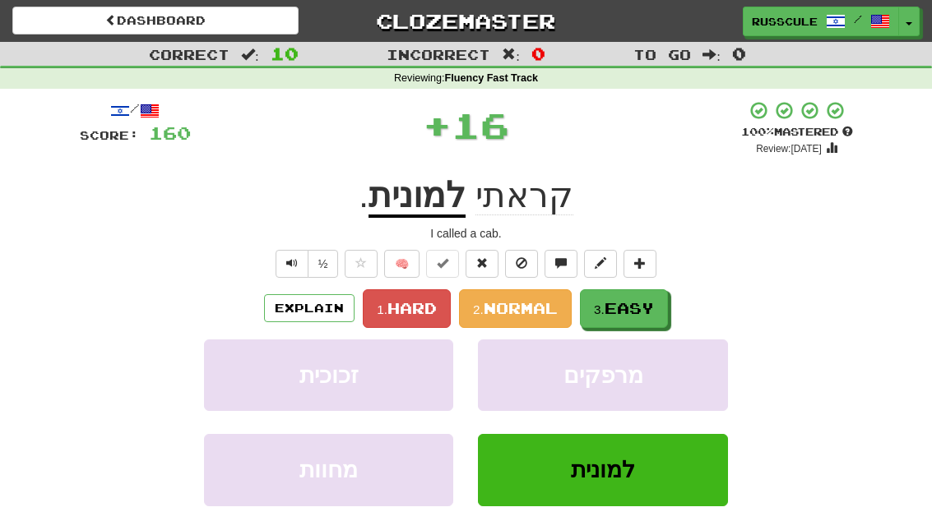
click at [646, 305] on span "Easy" at bounding box center [628, 308] width 49 height 18
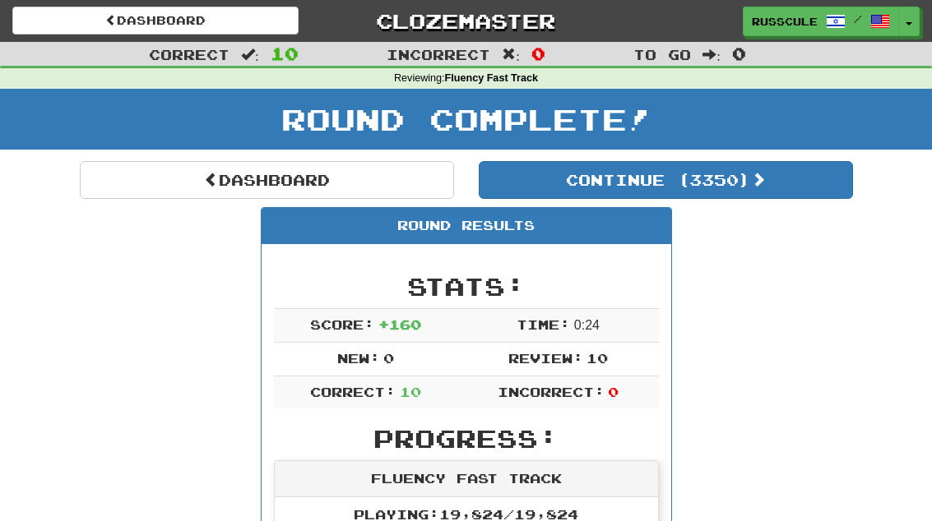
click at [790, 197] on button "Continue ( 3350 )" at bounding box center [666, 180] width 374 height 38
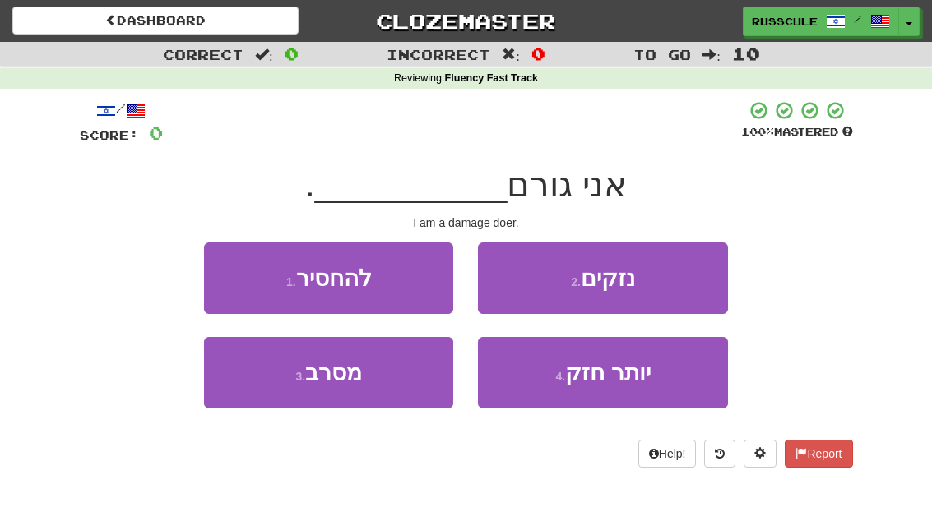
click at [689, 280] on button "2 . נזקים" at bounding box center [602, 279] width 249 height 72
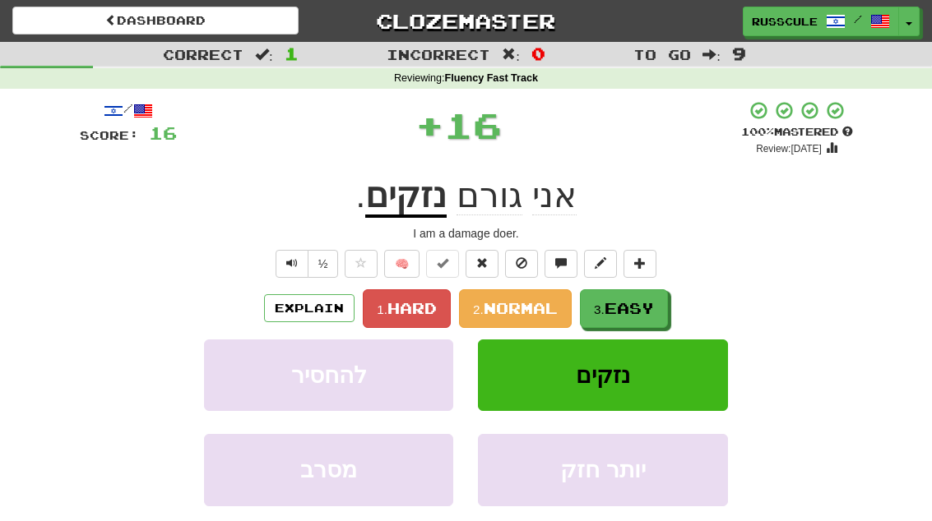
click at [640, 313] on span "Easy" at bounding box center [628, 308] width 49 height 18
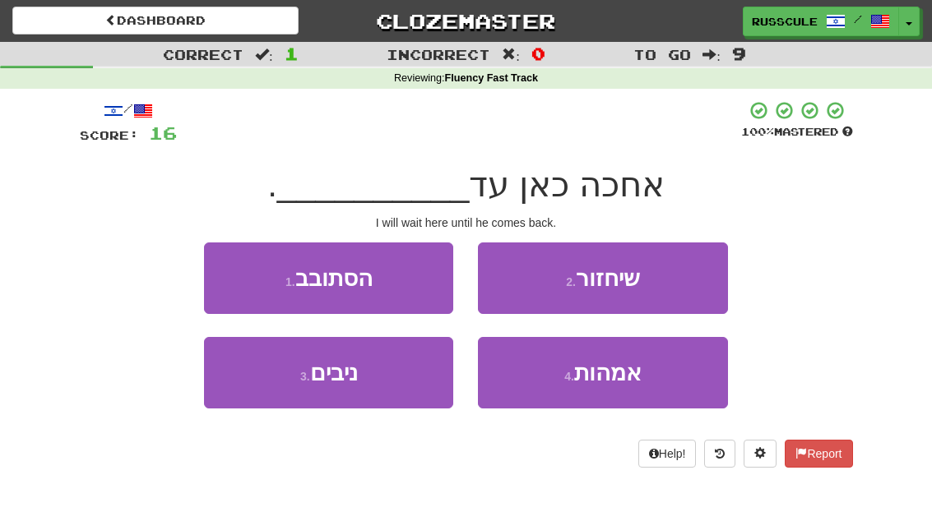
click at [687, 280] on button "2 . שיחזור" at bounding box center [602, 279] width 249 height 72
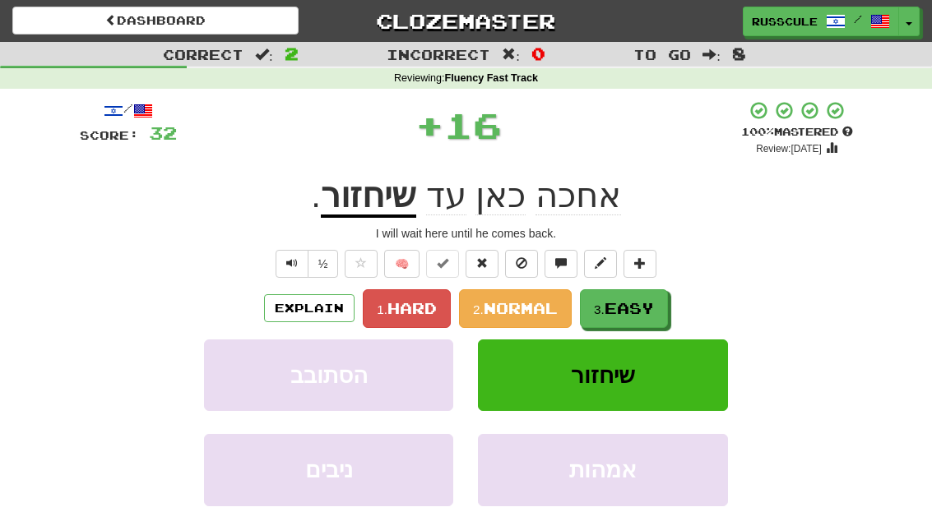
click at [638, 317] on button "3. Easy" at bounding box center [624, 308] width 88 height 39
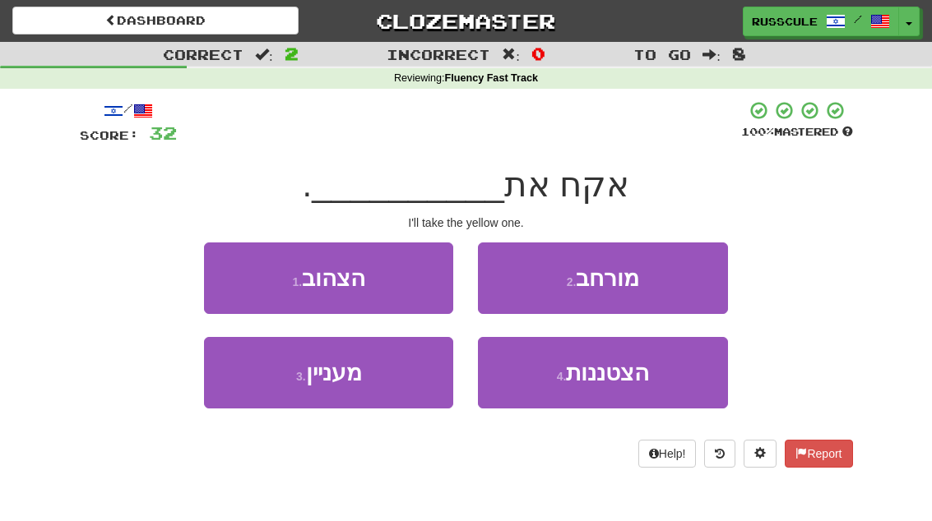
click at [230, 289] on button "1 . הצהוב" at bounding box center [328, 279] width 249 height 72
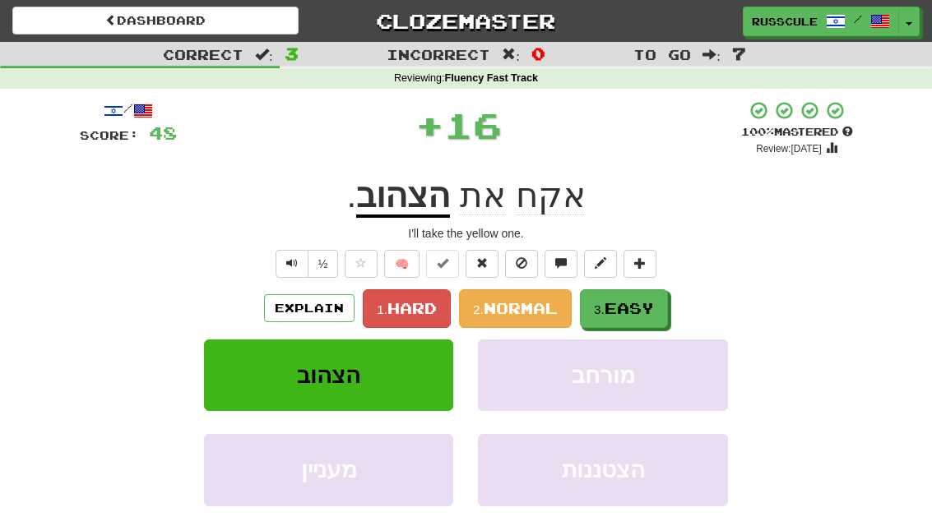
click at [646, 310] on span "Easy" at bounding box center [628, 308] width 49 height 18
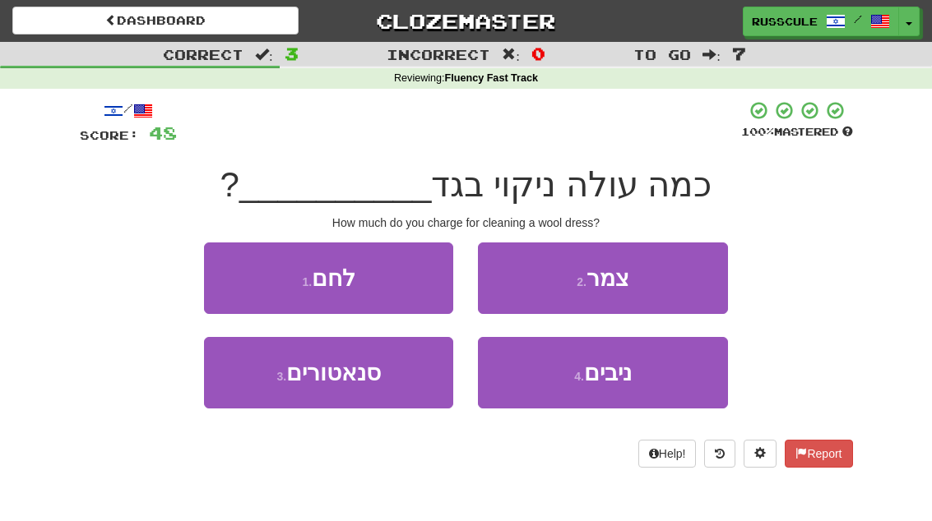
click at [686, 280] on button "2 . צמר" at bounding box center [602, 279] width 249 height 72
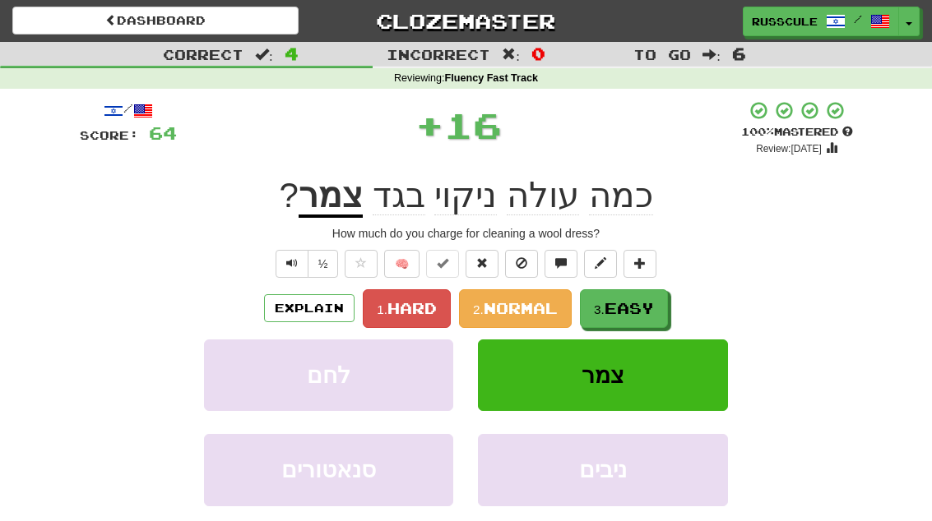
click at [641, 319] on button "3. Easy" at bounding box center [624, 308] width 88 height 39
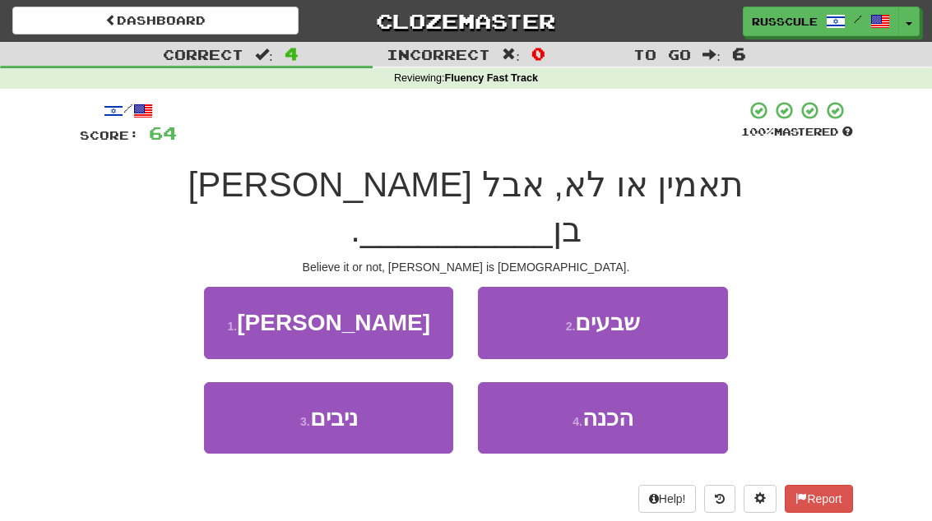
click at [681, 287] on button "2 . שבעים" at bounding box center [602, 323] width 249 height 72
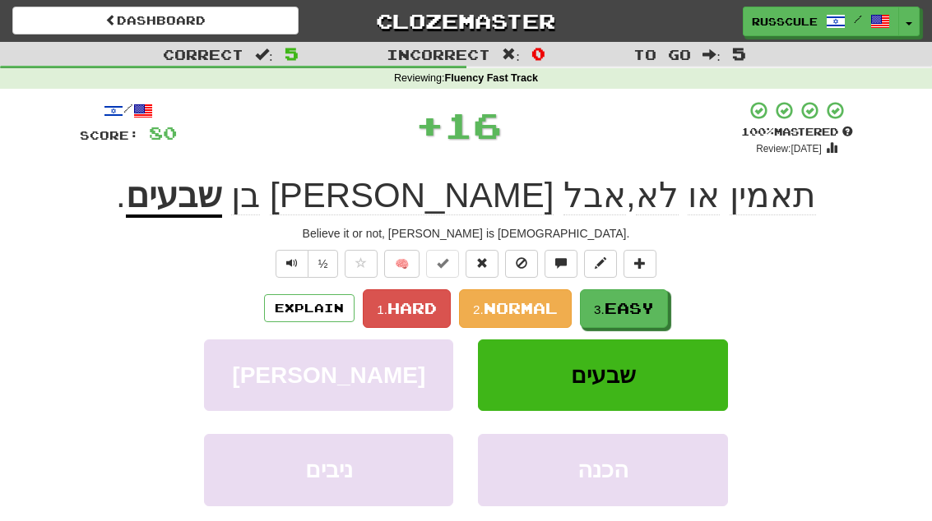
click at [645, 313] on span "Easy" at bounding box center [628, 308] width 49 height 18
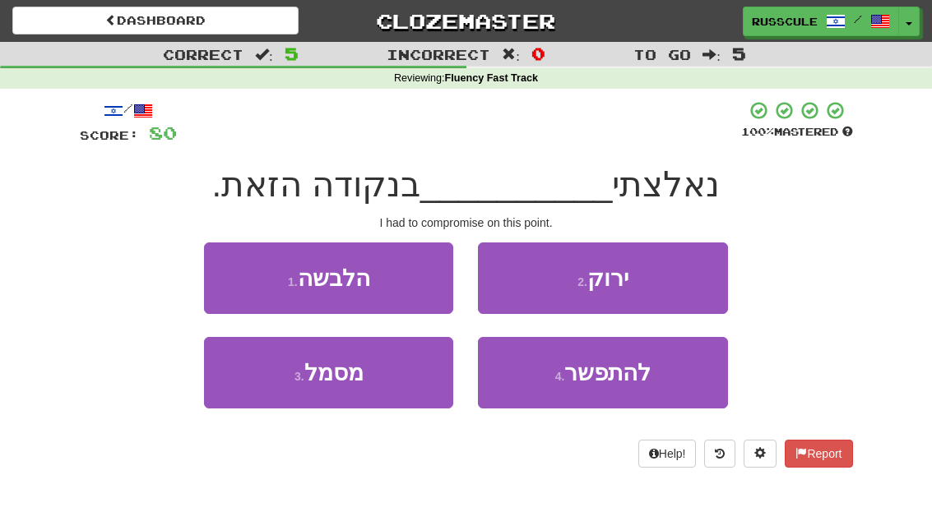
click at [625, 381] on span "להתפשר" at bounding box center [607, 372] width 86 height 25
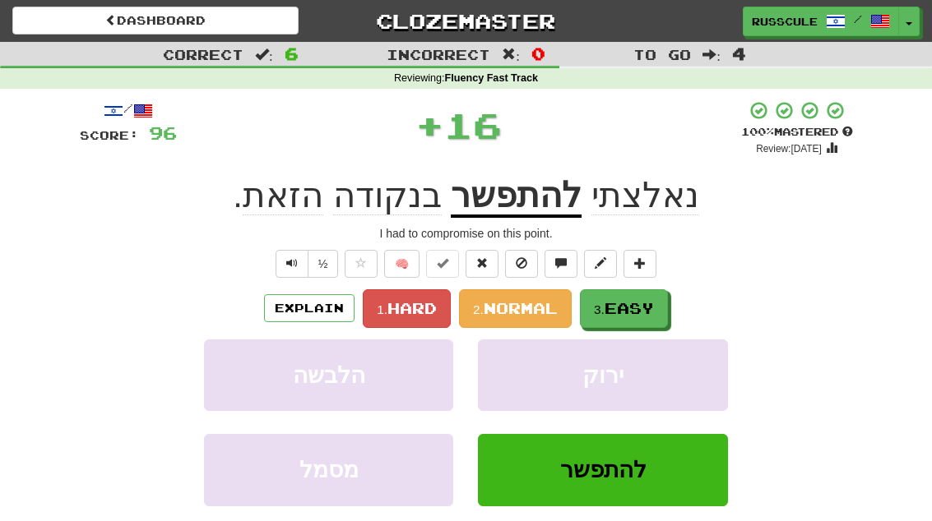
click at [657, 302] on button "3. Easy" at bounding box center [624, 308] width 88 height 39
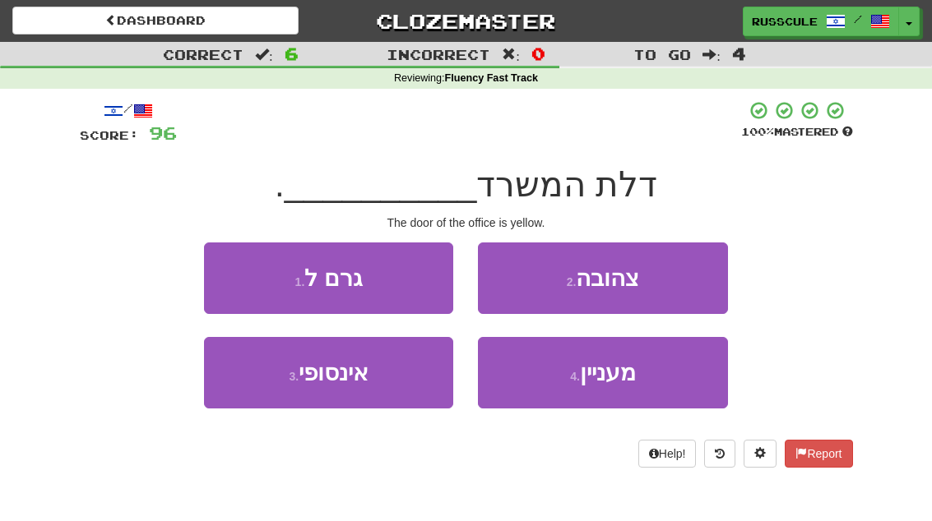
click at [683, 283] on button "2 . צהובה" at bounding box center [602, 279] width 249 height 72
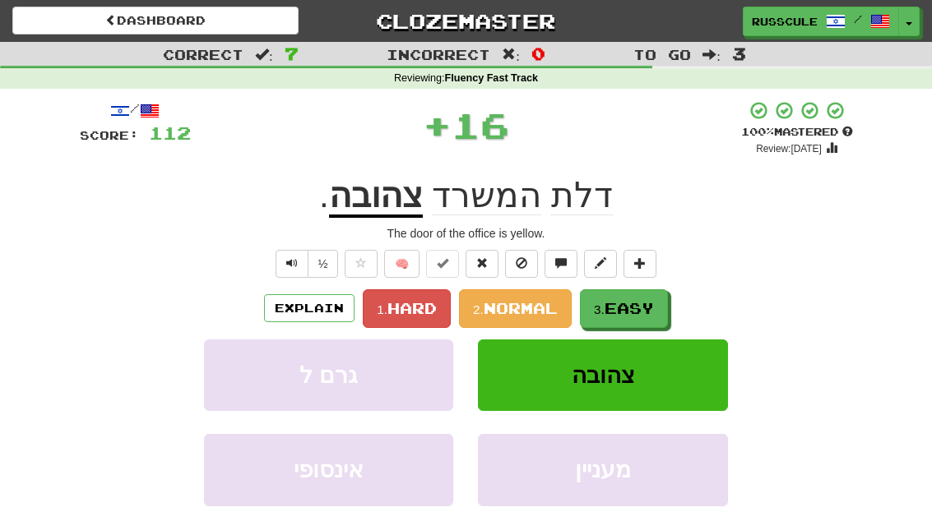
click at [640, 315] on span "Easy" at bounding box center [628, 308] width 49 height 18
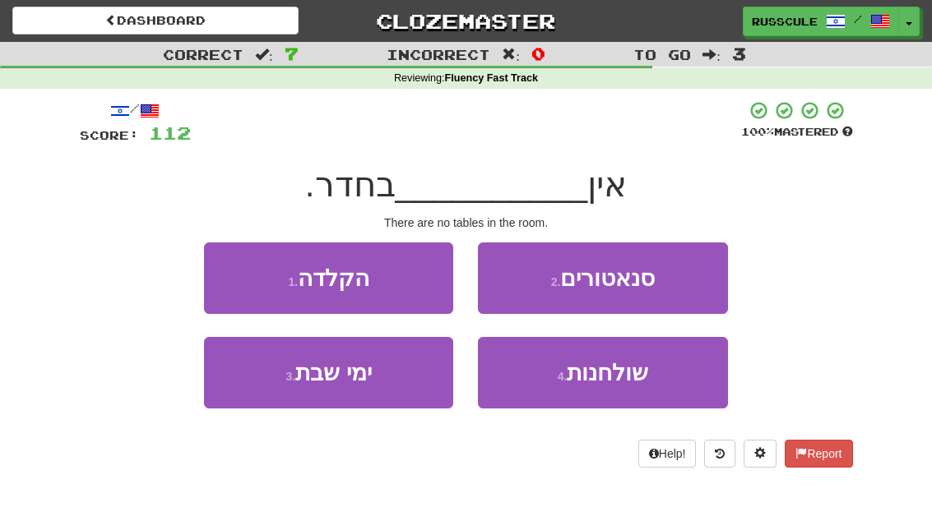
click at [610, 388] on button "4 . שולחנות" at bounding box center [602, 373] width 249 height 72
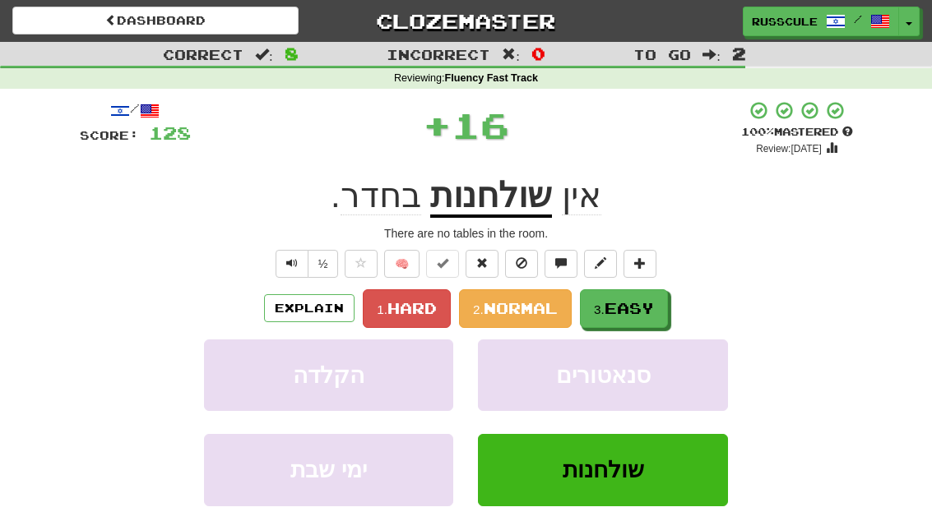
click at [650, 314] on span "Easy" at bounding box center [628, 308] width 49 height 18
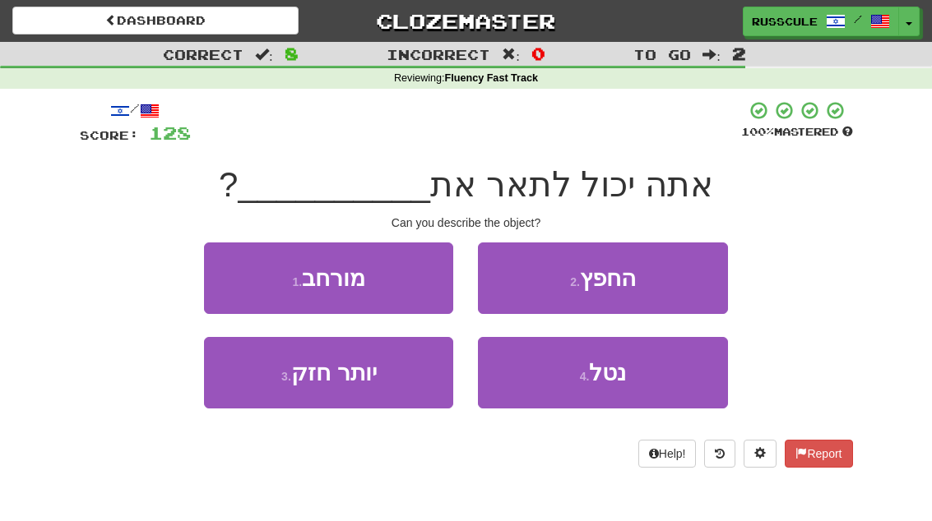
click at [686, 285] on button "2 . החפץ" at bounding box center [602, 279] width 249 height 72
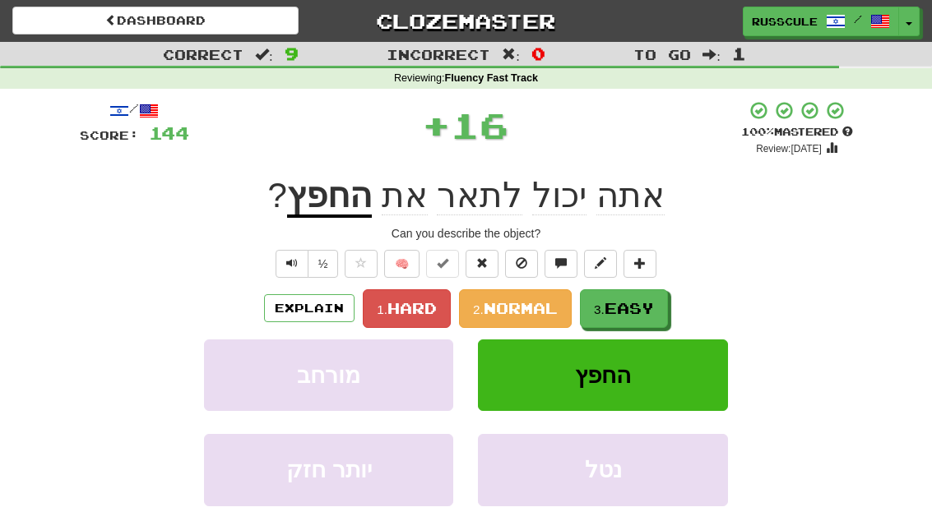
click at [636, 321] on button "3. Easy" at bounding box center [624, 308] width 88 height 39
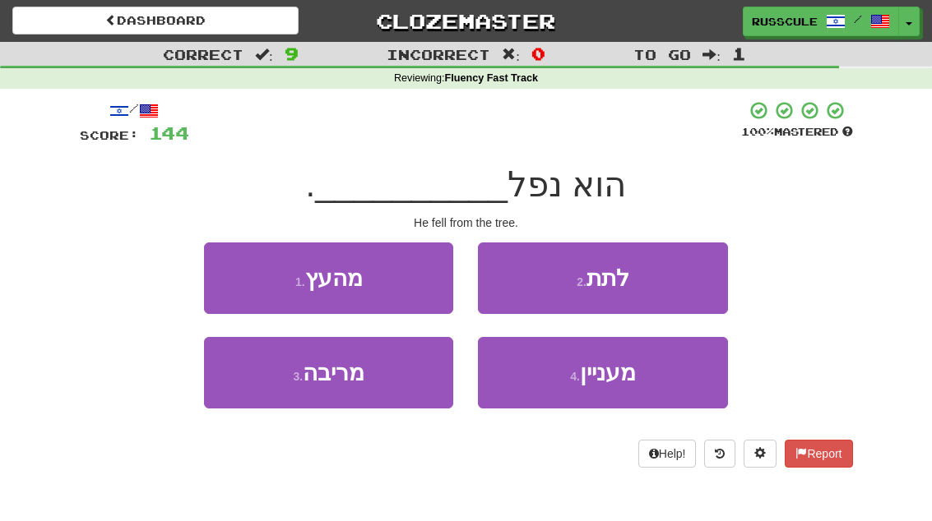
click at [225, 284] on button "1 . מהעץ" at bounding box center [328, 279] width 249 height 72
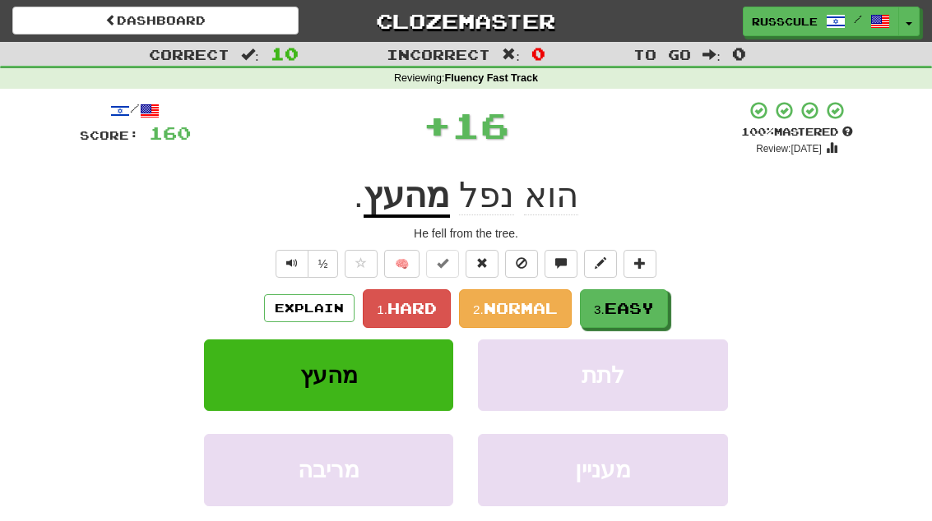
click at [640, 316] on button "3. Easy" at bounding box center [624, 308] width 88 height 39
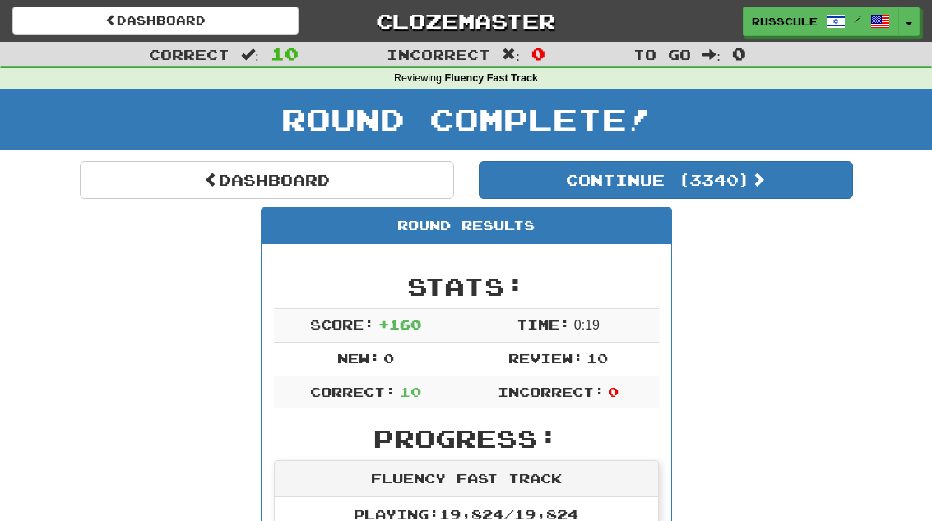
click at [793, 194] on button "Continue ( 3340 )" at bounding box center [666, 180] width 374 height 38
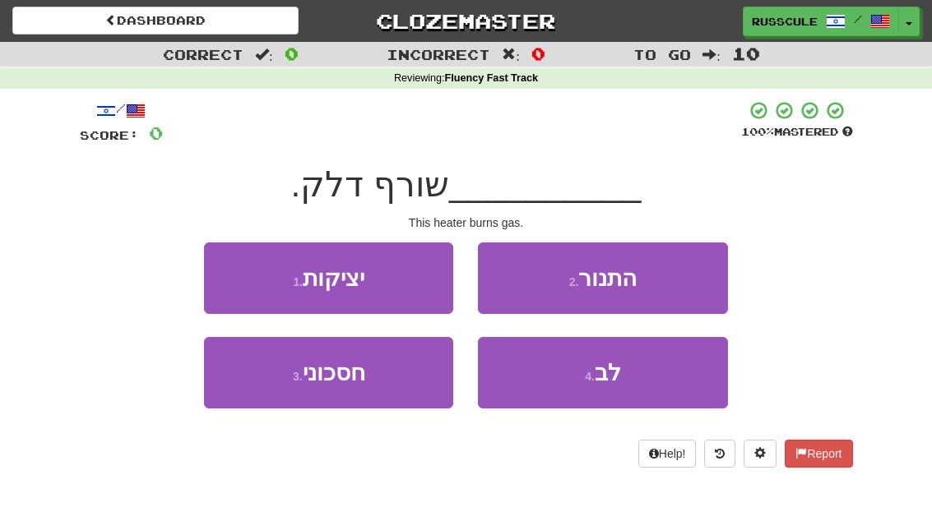
click at [697, 277] on button "2 . התנור" at bounding box center [602, 279] width 249 height 72
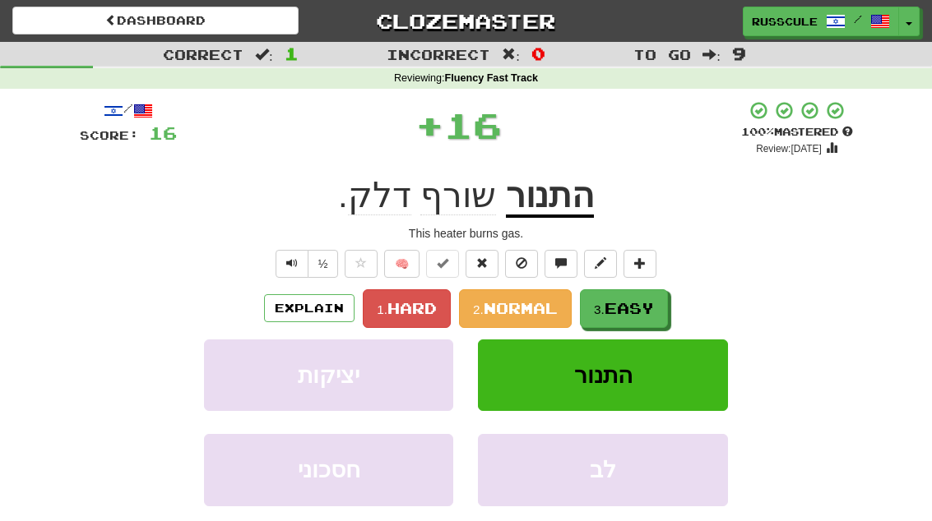
click at [638, 316] on button "3. Easy" at bounding box center [624, 308] width 88 height 39
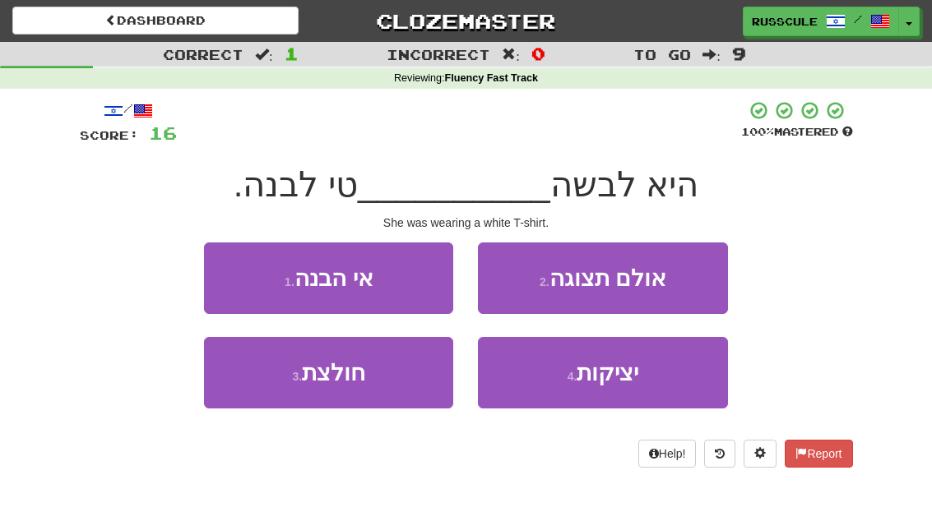
click at [266, 389] on button "3 . חולצת" at bounding box center [328, 373] width 249 height 72
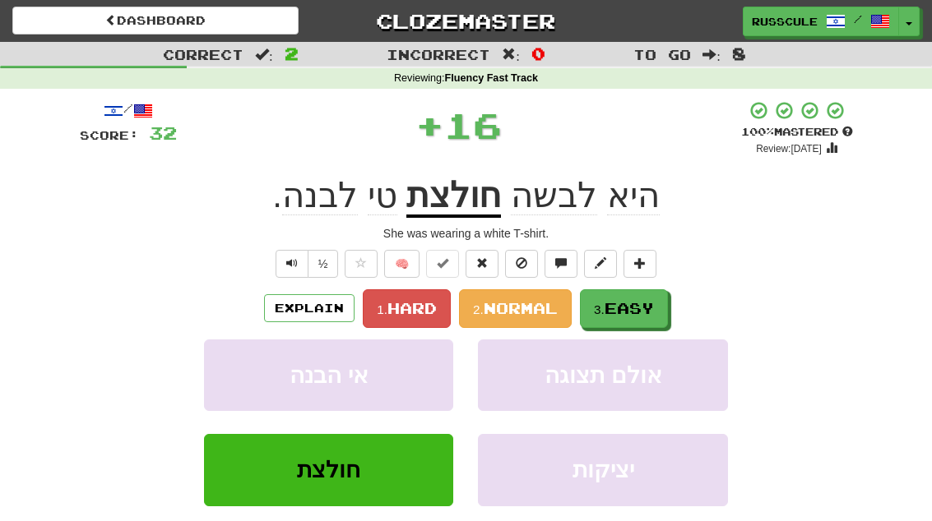
click at [654, 305] on span "Easy" at bounding box center [628, 308] width 49 height 18
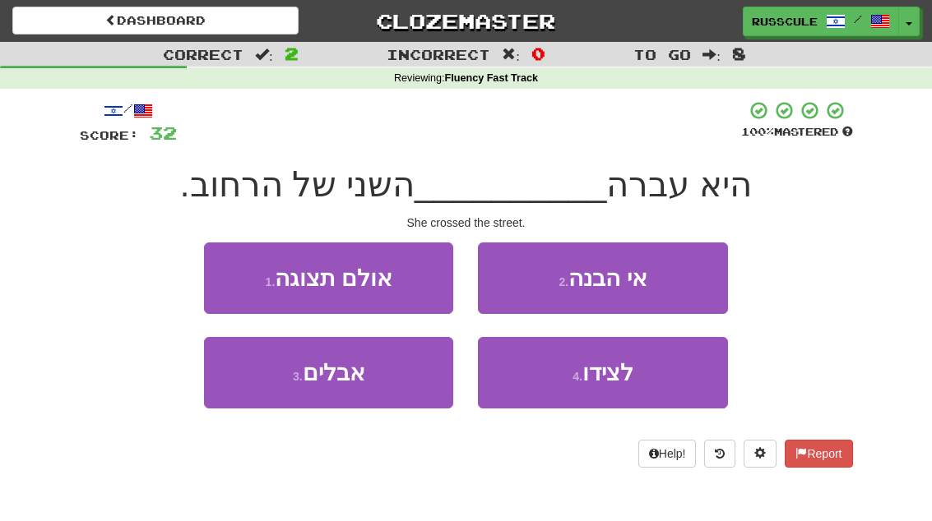
click at [625, 383] on span "לצידו" at bounding box center [607, 372] width 51 height 25
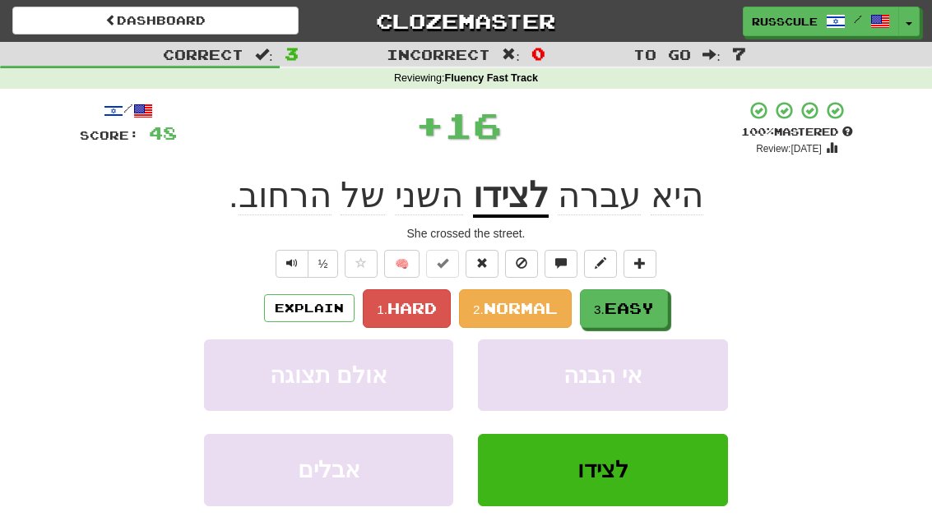
click at [654, 308] on span "Easy" at bounding box center [628, 308] width 49 height 18
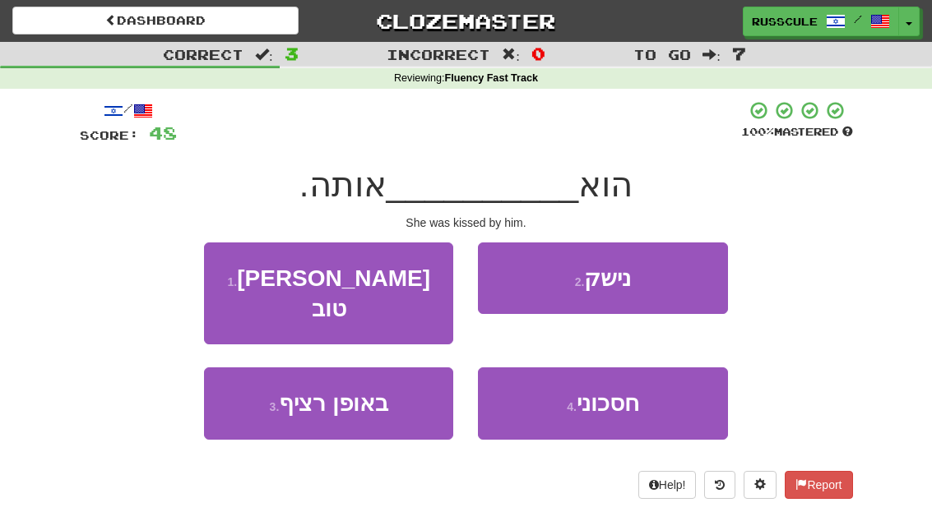
click at [685, 284] on button "2 . נישק" at bounding box center [602, 279] width 249 height 72
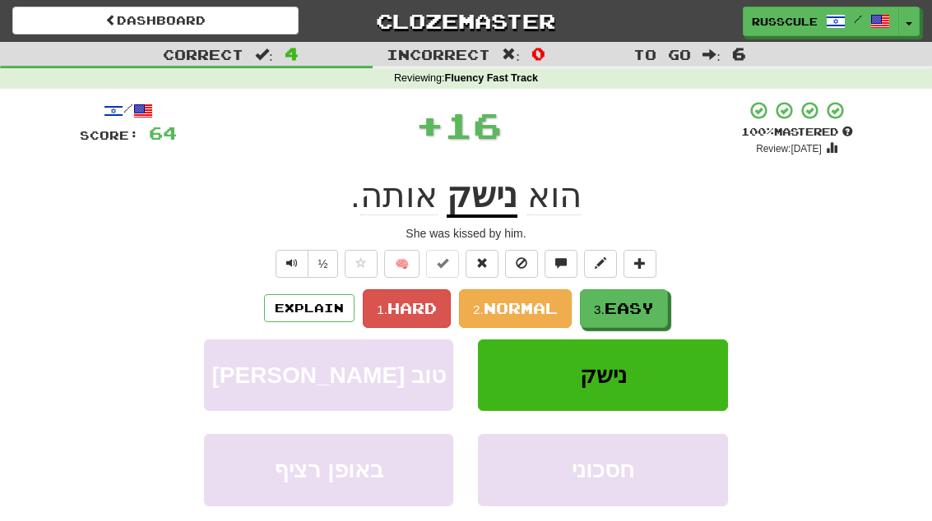
click at [640, 317] on button "3. Easy" at bounding box center [624, 308] width 88 height 39
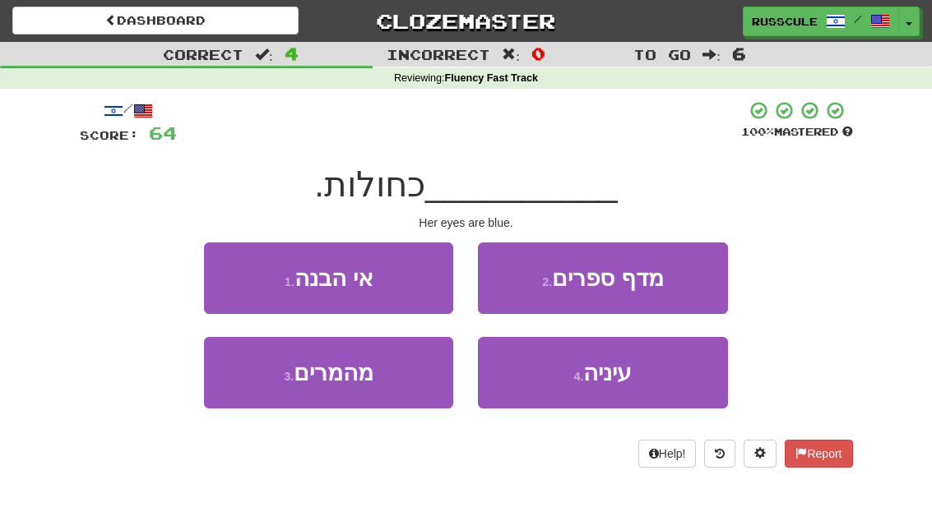
click at [612, 382] on span "עיניה" at bounding box center [607, 372] width 49 height 25
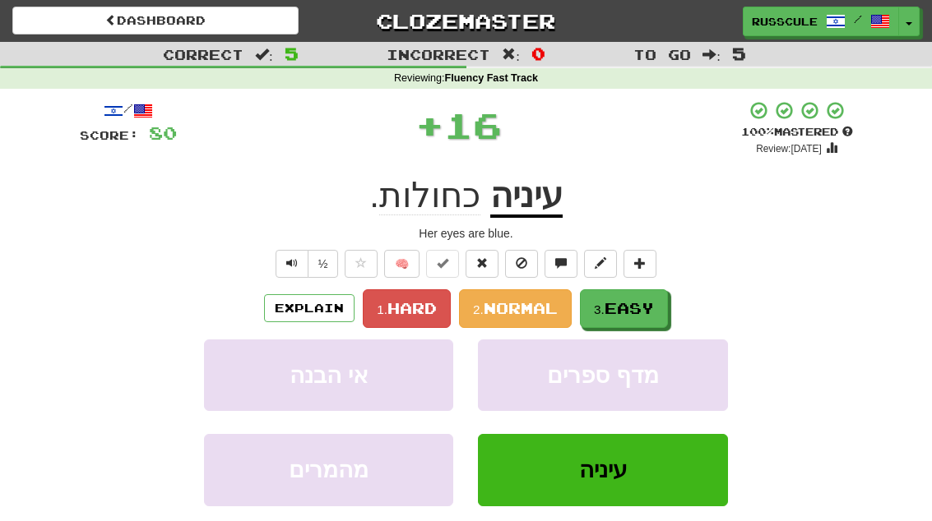
click at [652, 303] on span "Easy" at bounding box center [628, 308] width 49 height 18
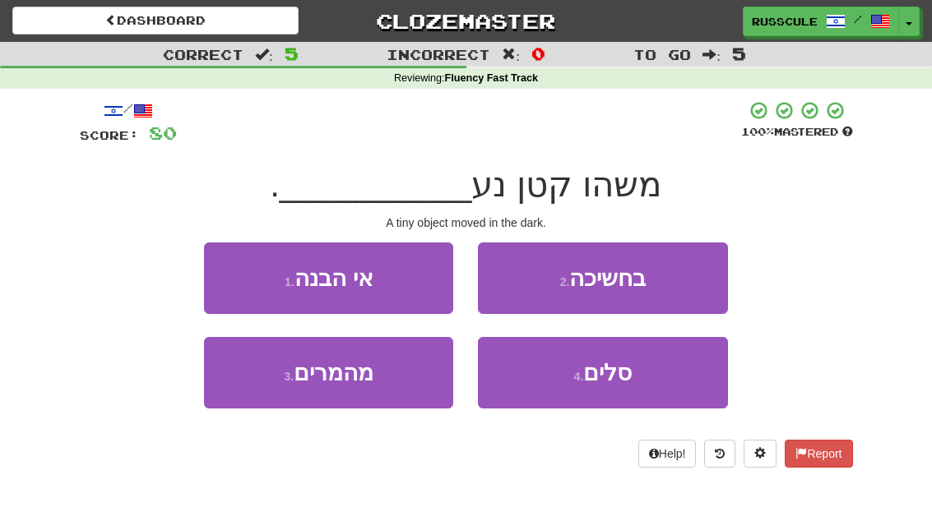
click at [683, 283] on button "2 . בחשיכה" at bounding box center [602, 279] width 249 height 72
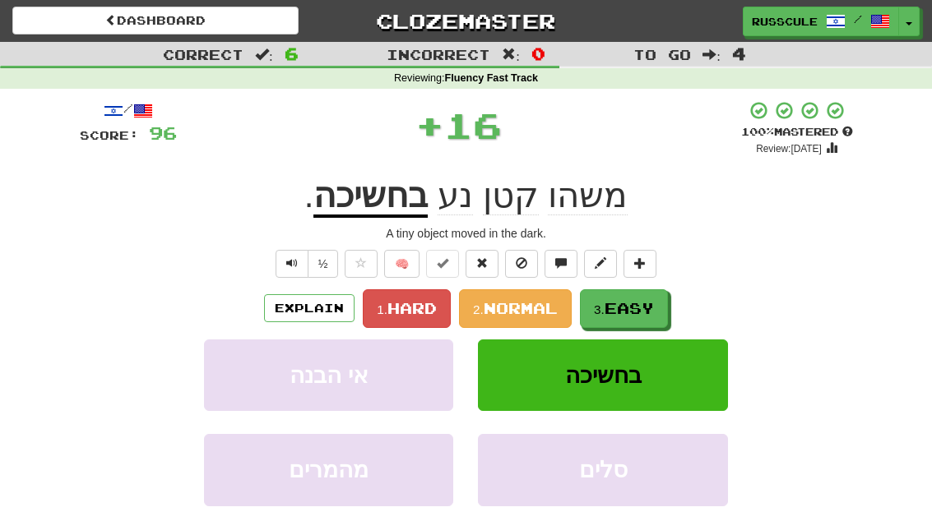
click at [643, 313] on span "Easy" at bounding box center [628, 308] width 49 height 18
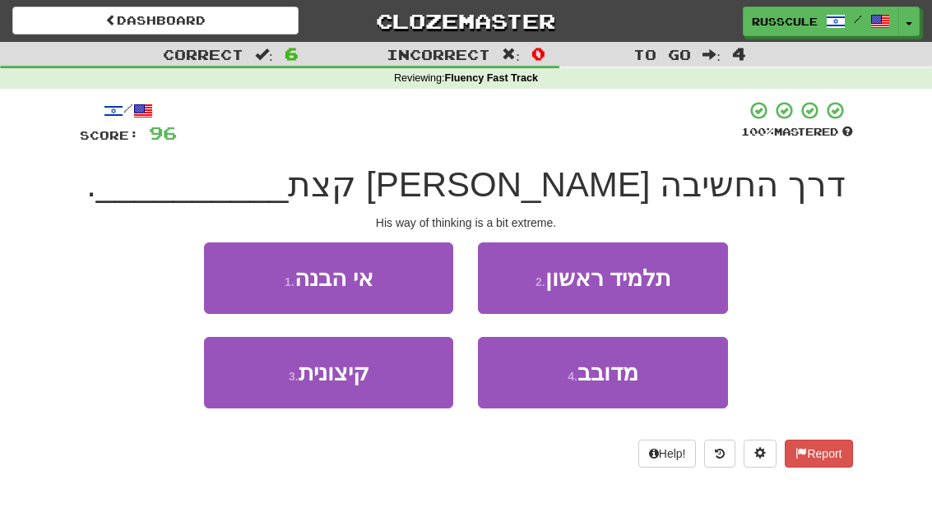
click at [270, 388] on button "3 . קיצונית" at bounding box center [328, 373] width 249 height 72
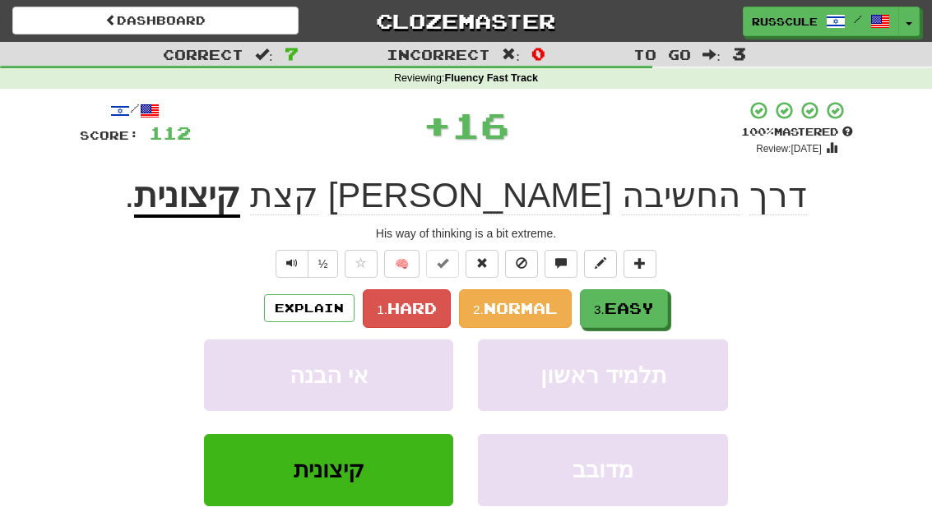
click at [653, 308] on span "Easy" at bounding box center [628, 308] width 49 height 18
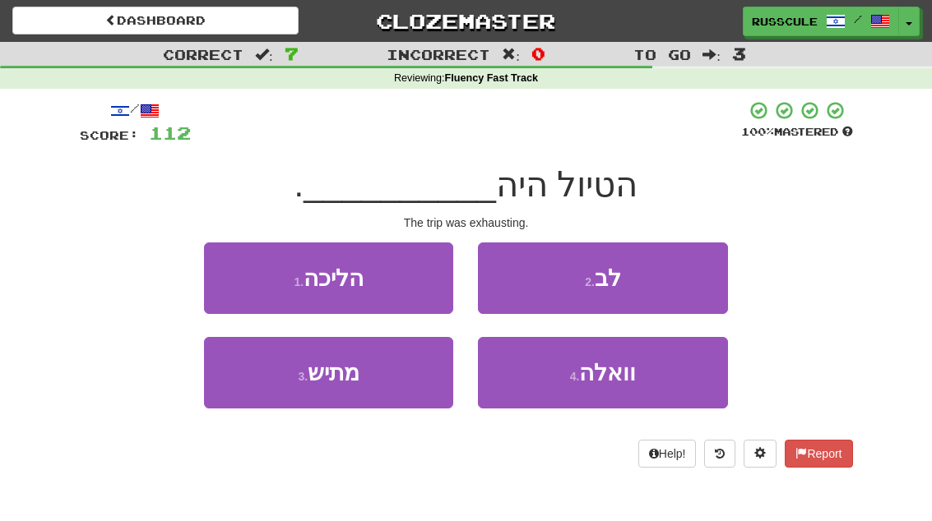
click at [265, 390] on button "3 . מתיש" at bounding box center [328, 373] width 249 height 72
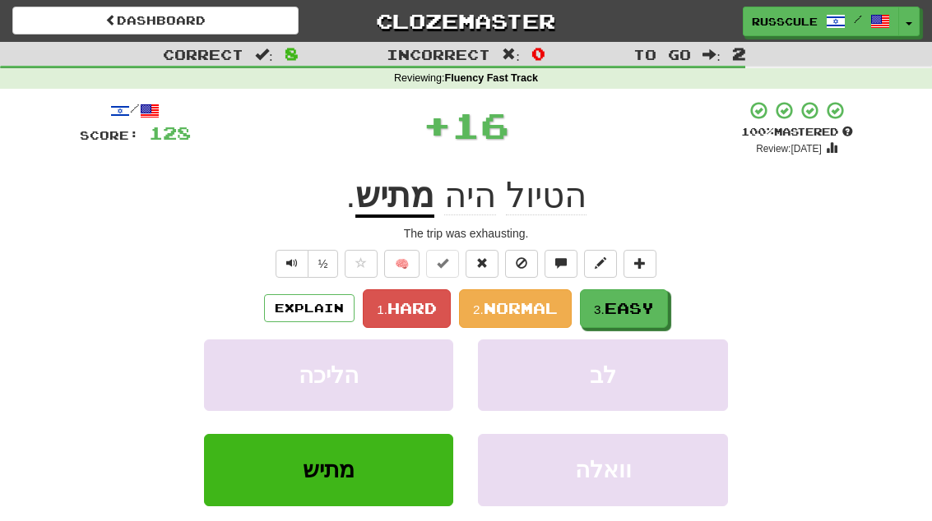
click at [642, 314] on span "Easy" at bounding box center [628, 308] width 49 height 18
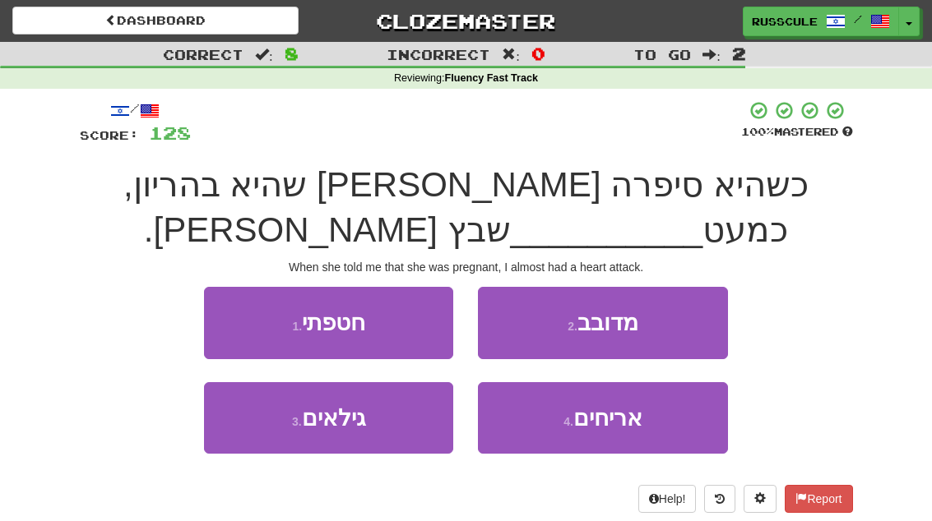
click at [235, 321] on button "1 . חטפתי" at bounding box center [328, 323] width 249 height 72
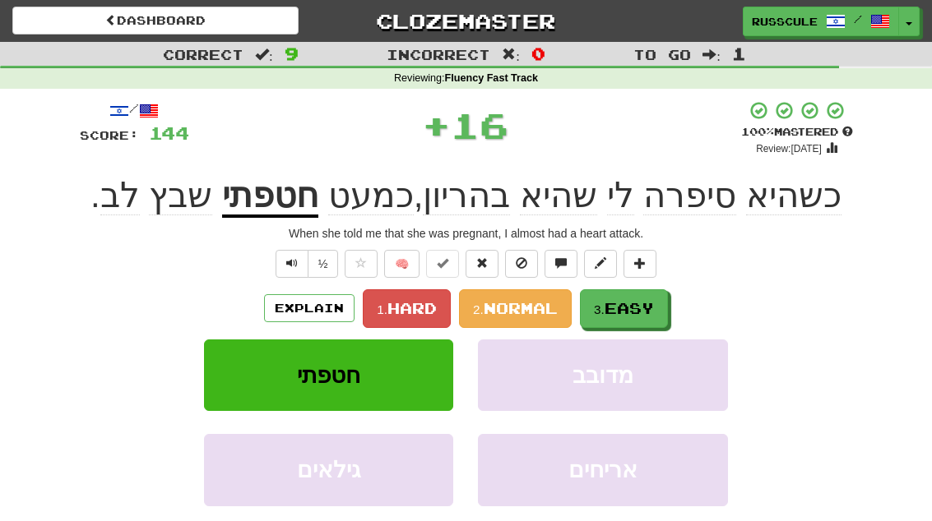
click at [634, 312] on span "Easy" at bounding box center [628, 308] width 49 height 18
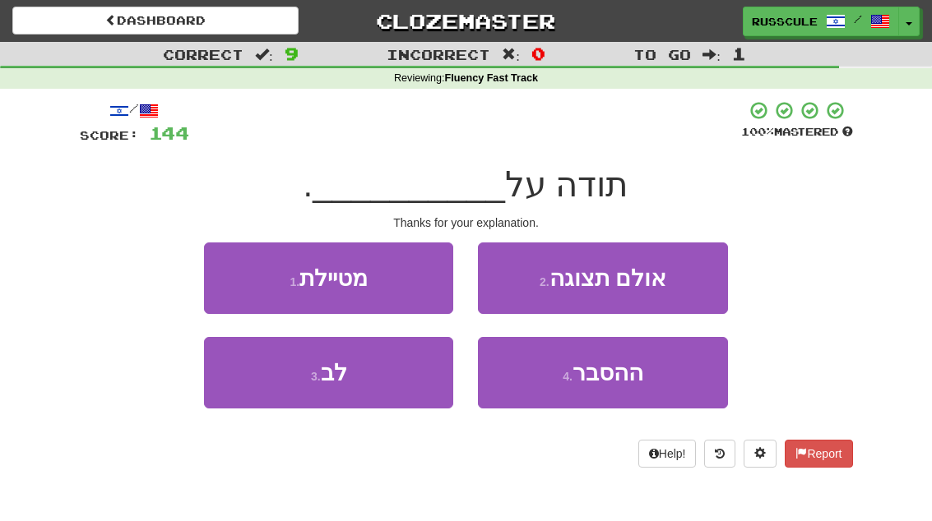
click at [622, 377] on span "ההסבר" at bounding box center [607, 372] width 71 height 25
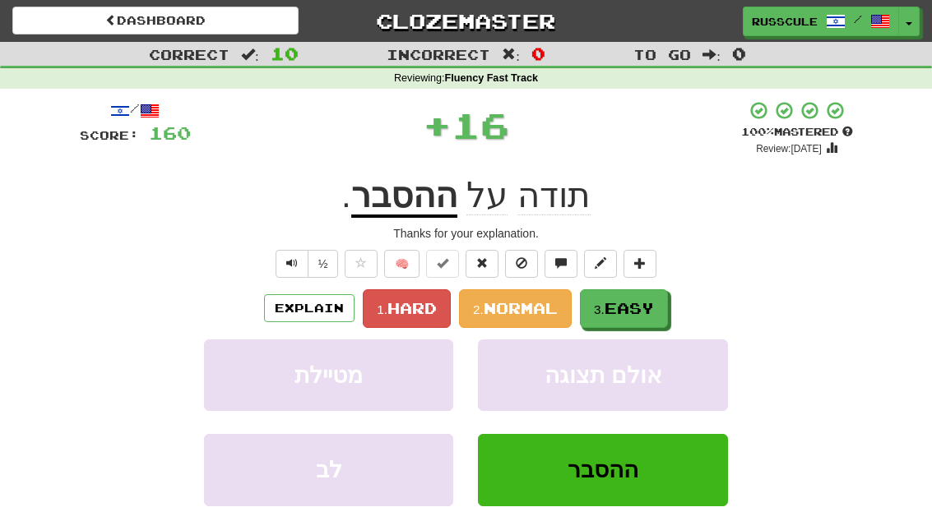
click at [651, 308] on span "Easy" at bounding box center [628, 308] width 49 height 18
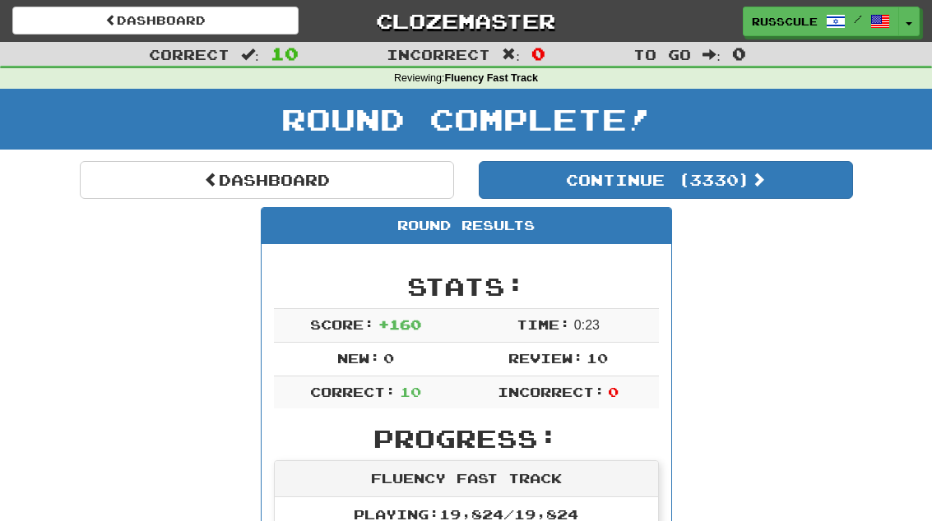
click at [793, 193] on button "Continue ( 3330 )" at bounding box center [666, 180] width 374 height 38
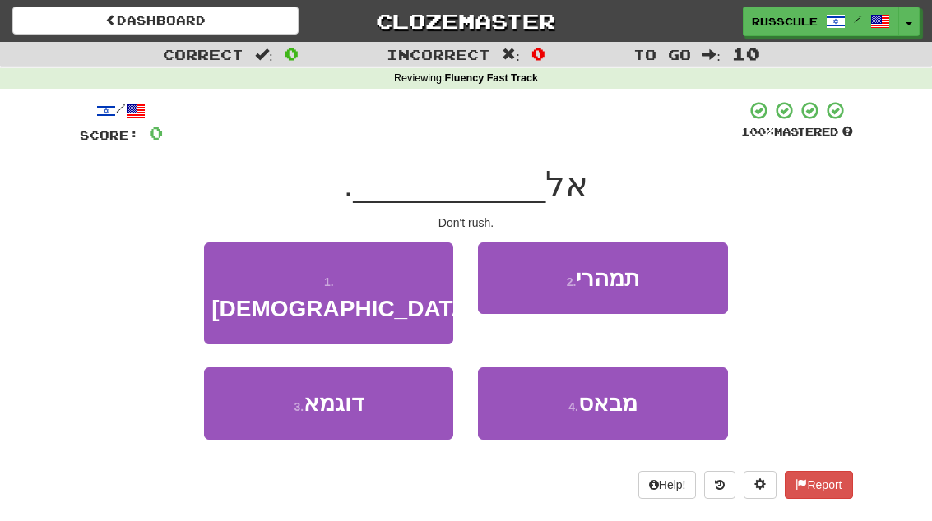
click at [697, 285] on button "2 . תמהרי" at bounding box center [602, 279] width 249 height 72
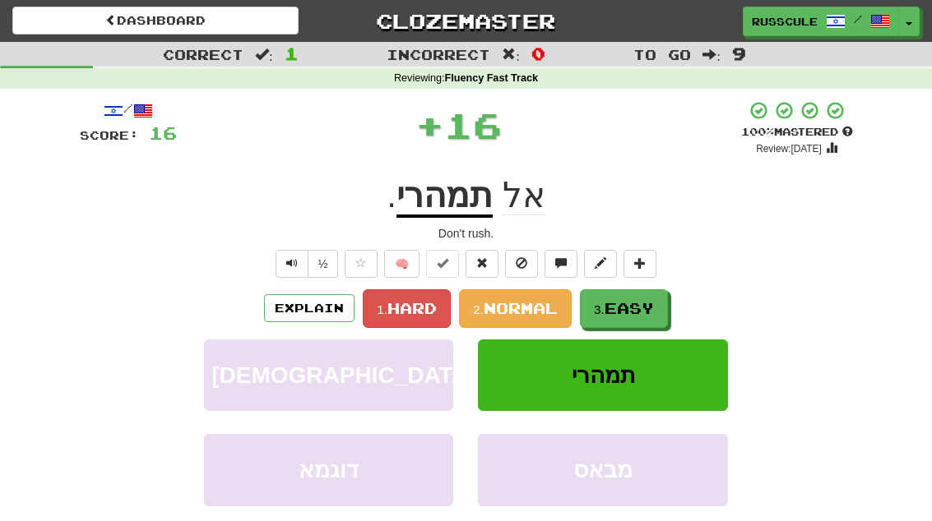
click at [642, 321] on button "3. Easy" at bounding box center [624, 308] width 88 height 39
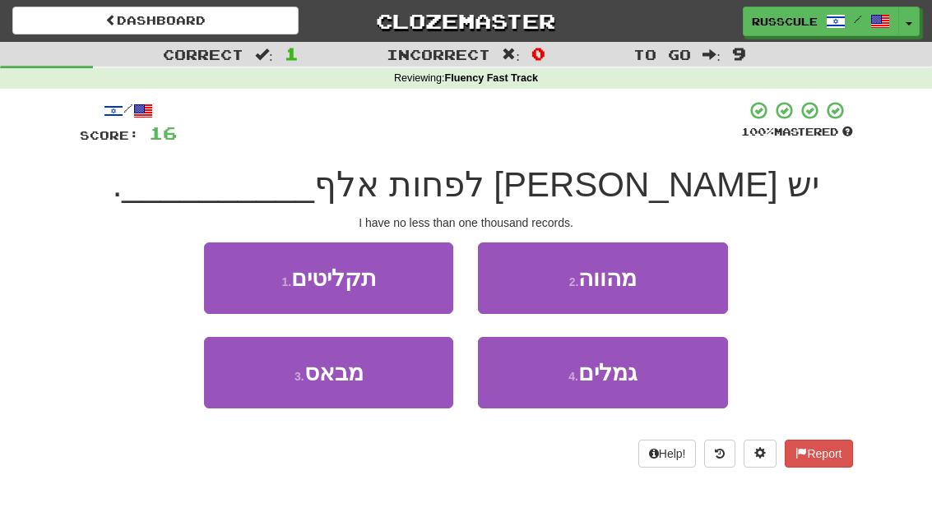
click at [216, 284] on button "1 . תקליטים" at bounding box center [328, 279] width 249 height 72
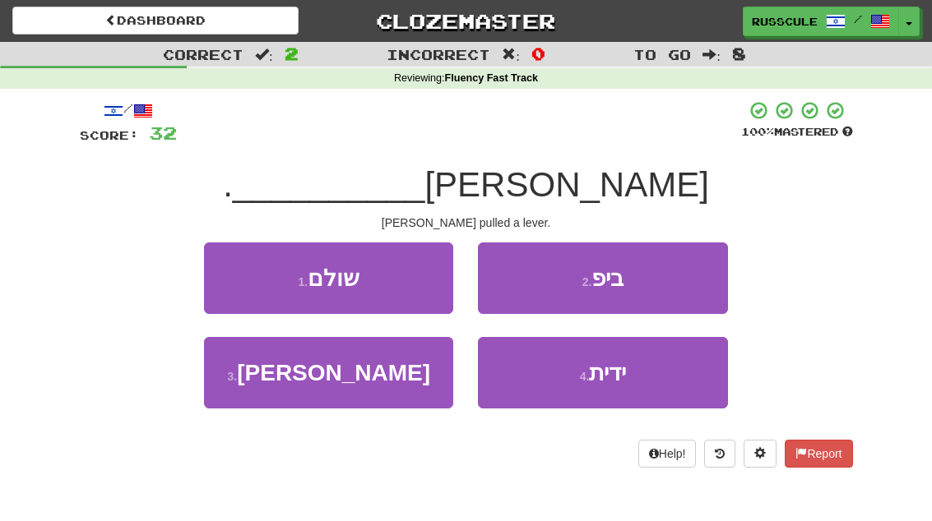
click at [619, 375] on span "ידית" at bounding box center [607, 372] width 37 height 25
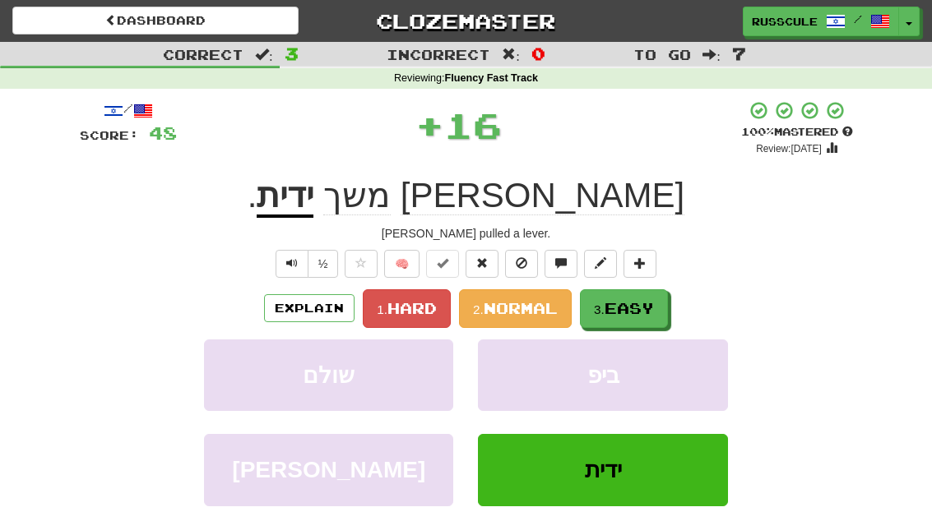
click at [650, 313] on span "Easy" at bounding box center [628, 308] width 49 height 18
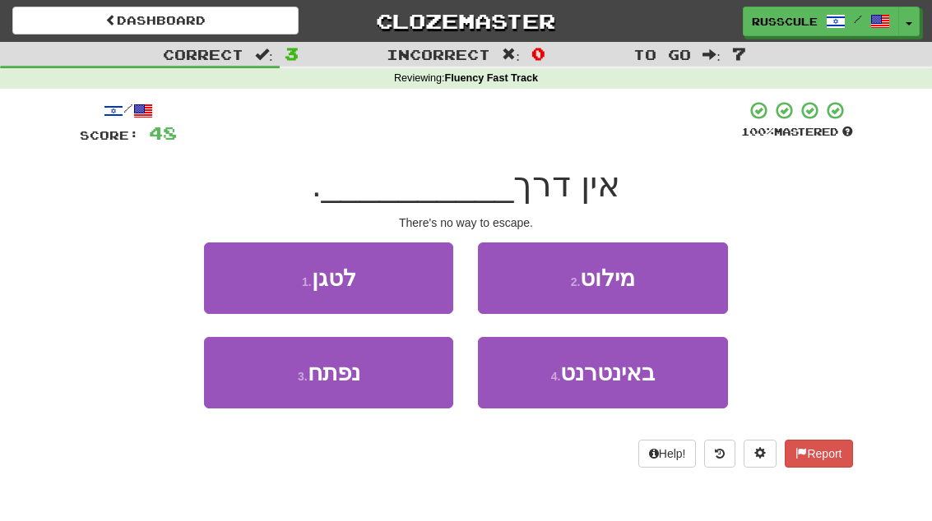
click at [684, 281] on button "2 . מילוט" at bounding box center [602, 279] width 249 height 72
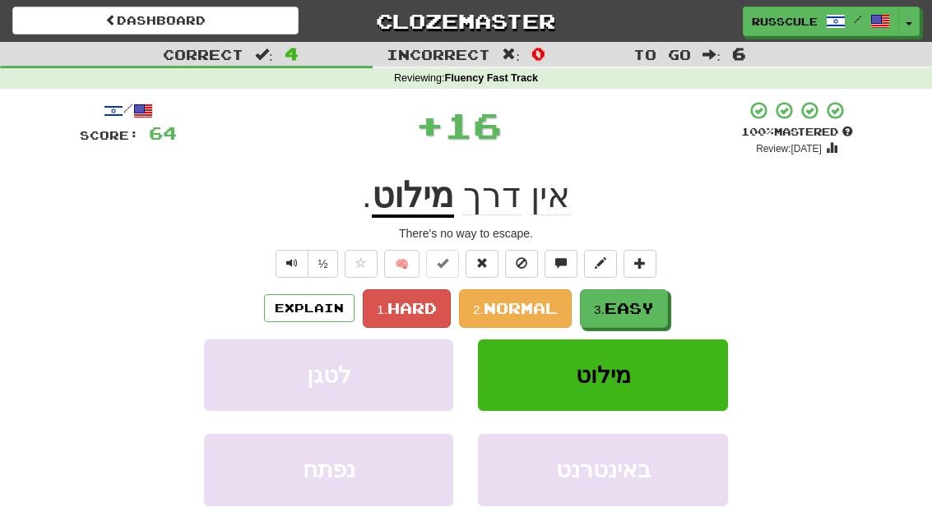
click at [649, 308] on span "Easy" at bounding box center [628, 308] width 49 height 18
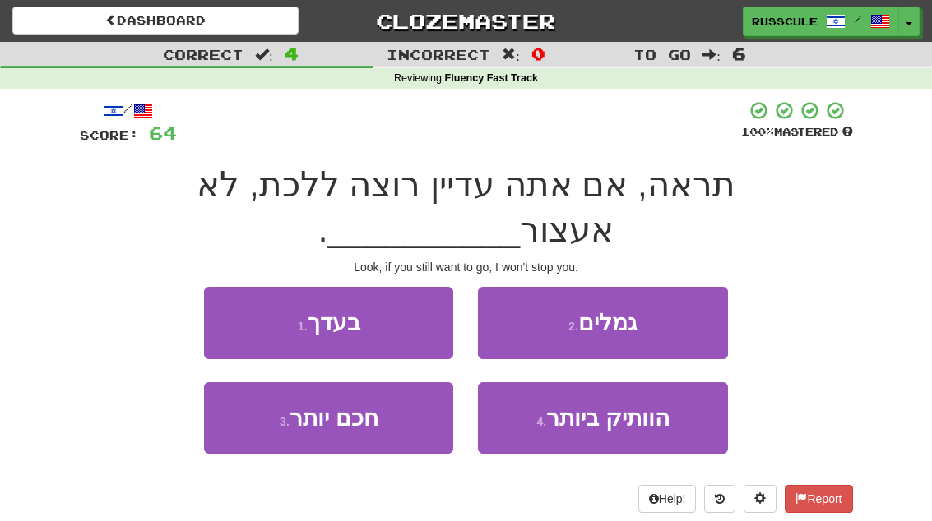
click at [209, 287] on button "1 . בעדך" at bounding box center [328, 323] width 249 height 72
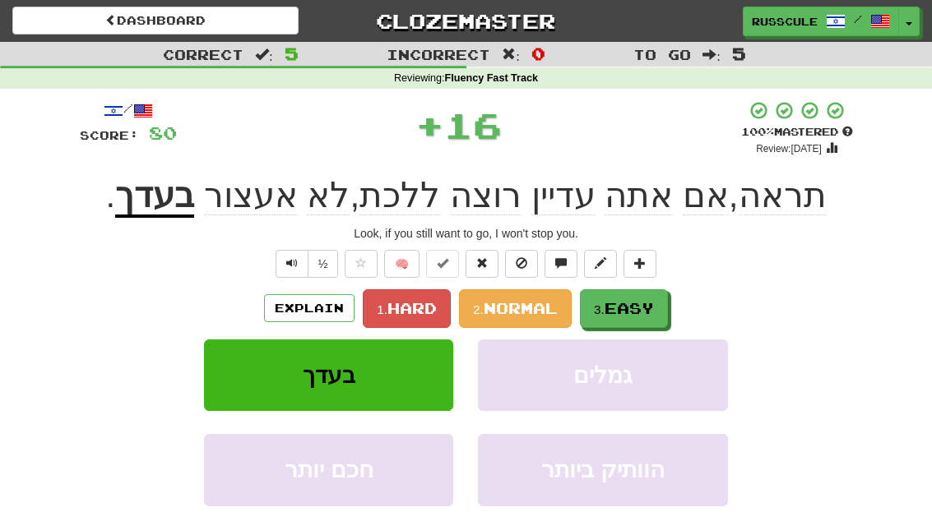
click at [642, 314] on span "Easy" at bounding box center [628, 308] width 49 height 18
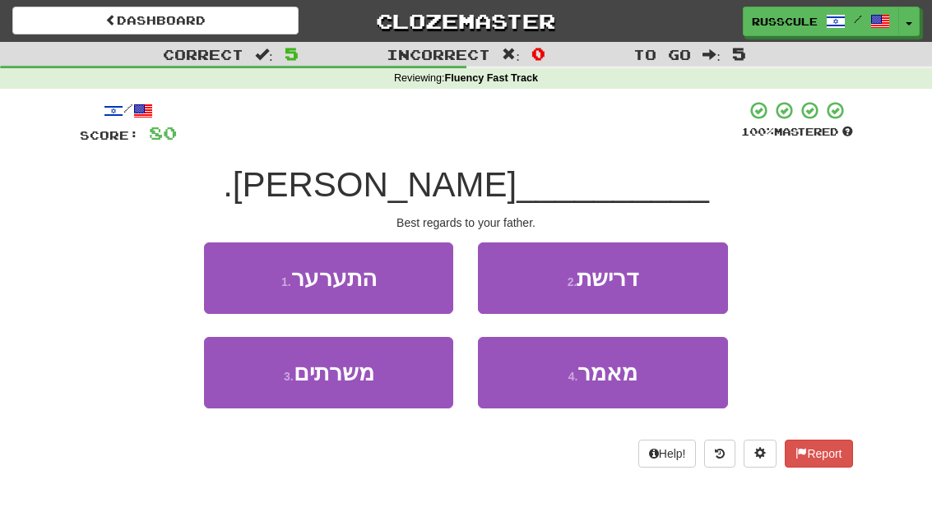
click at [682, 282] on button "2 . דרישת" at bounding box center [602, 279] width 249 height 72
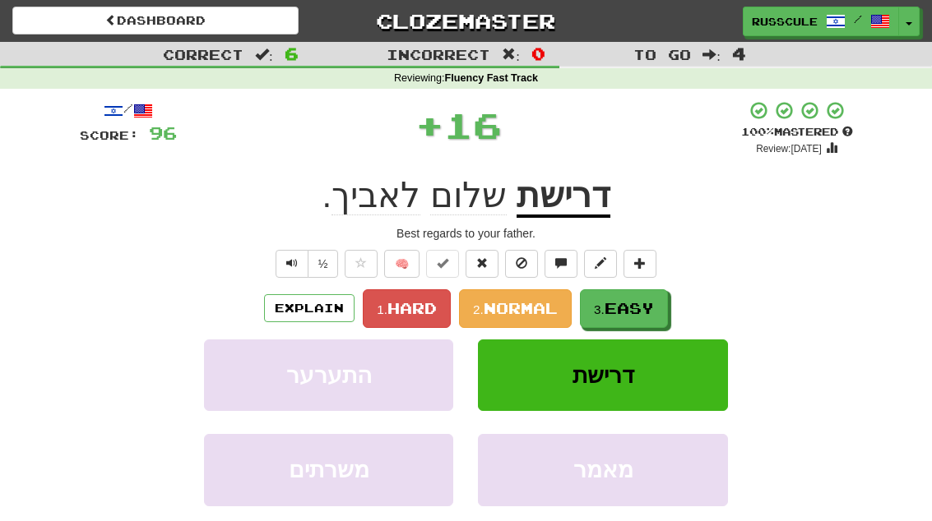
click at [645, 310] on span "Easy" at bounding box center [628, 308] width 49 height 18
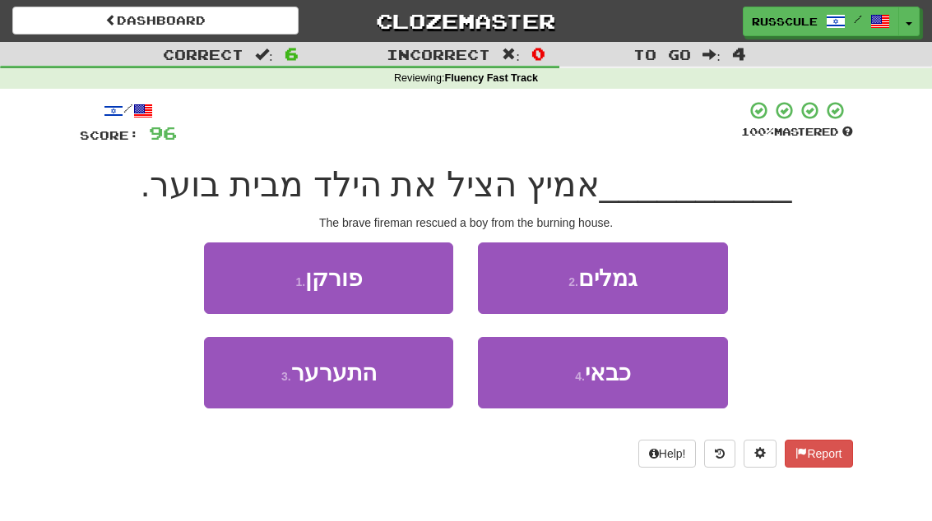
click at [627, 387] on button "4 . כבאי" at bounding box center [602, 373] width 249 height 72
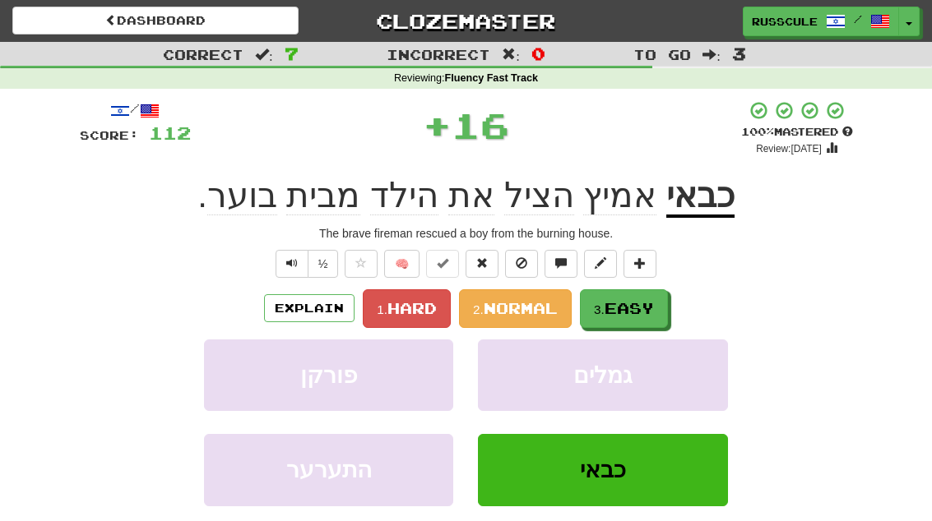
click at [667, 306] on button "3. Easy" at bounding box center [624, 308] width 88 height 39
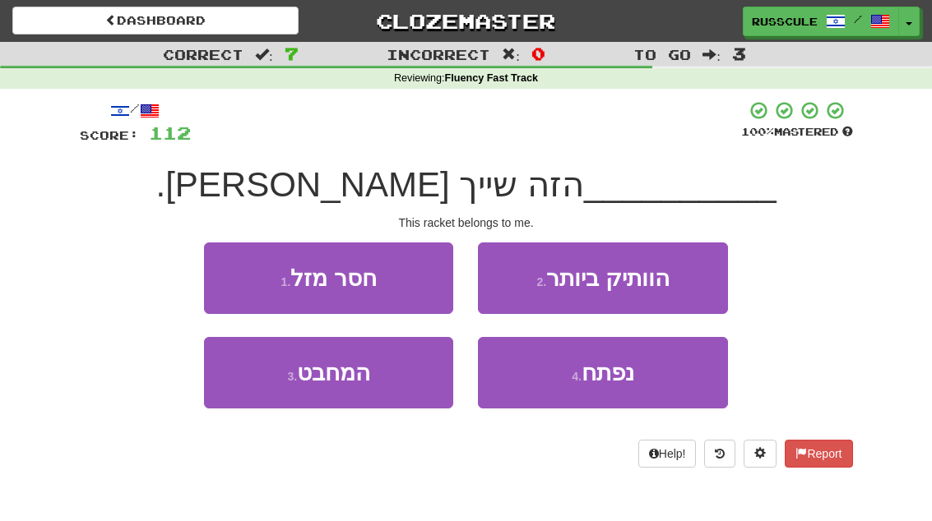
click at [262, 386] on button "3 . המחבט" at bounding box center [328, 373] width 249 height 72
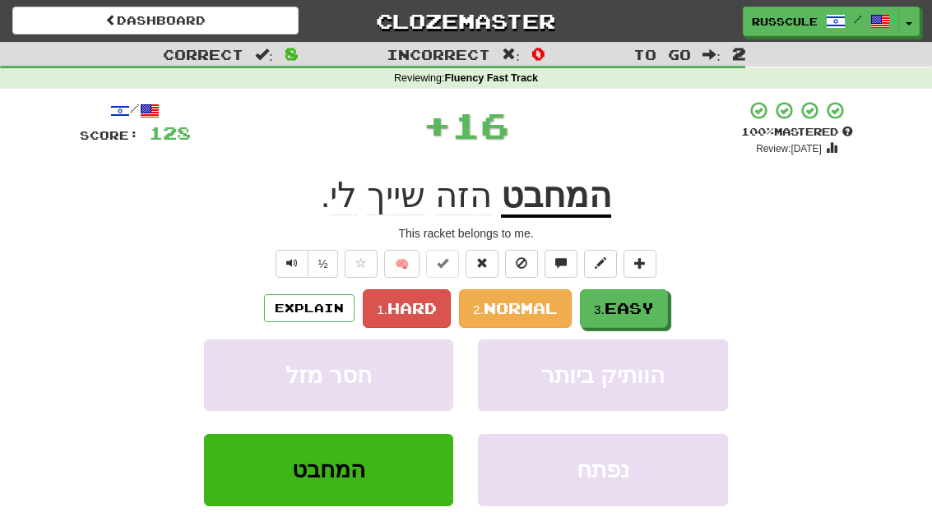
click at [650, 314] on span "Easy" at bounding box center [628, 308] width 49 height 18
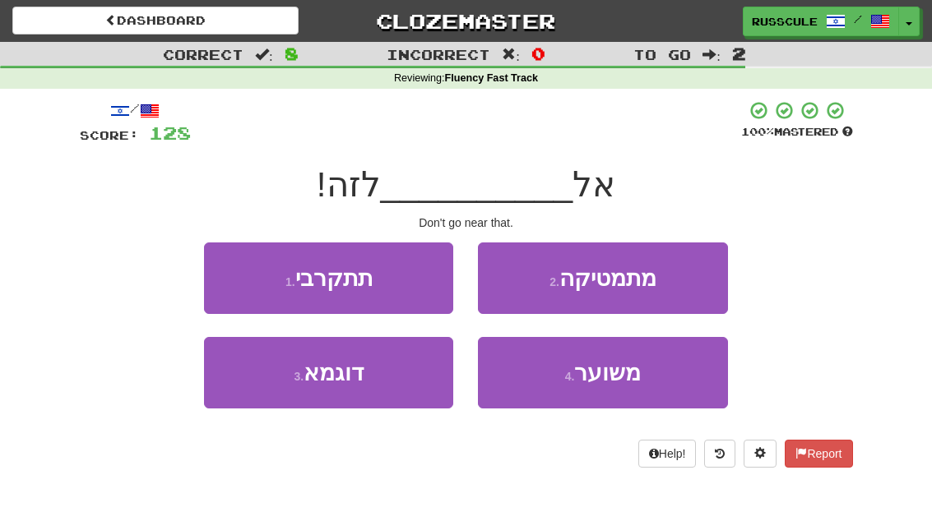
click at [217, 273] on button "1 . תתקרבי" at bounding box center [328, 279] width 249 height 72
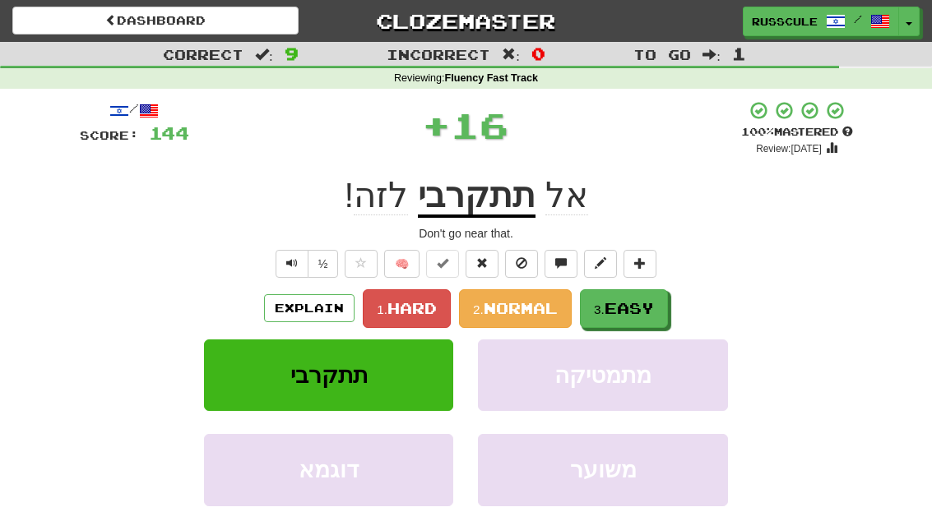
click at [650, 308] on span "Easy" at bounding box center [628, 308] width 49 height 18
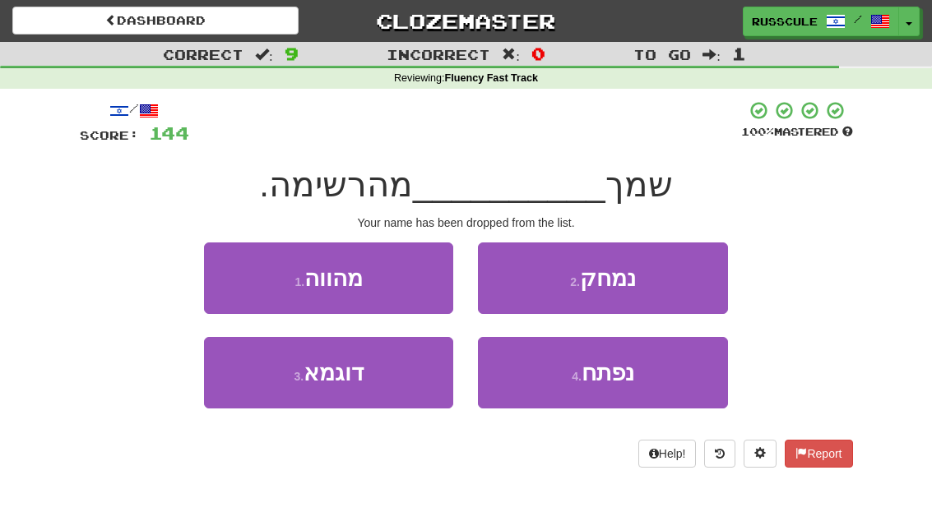
click at [621, 387] on button "4 . נפתח" at bounding box center [602, 373] width 249 height 72
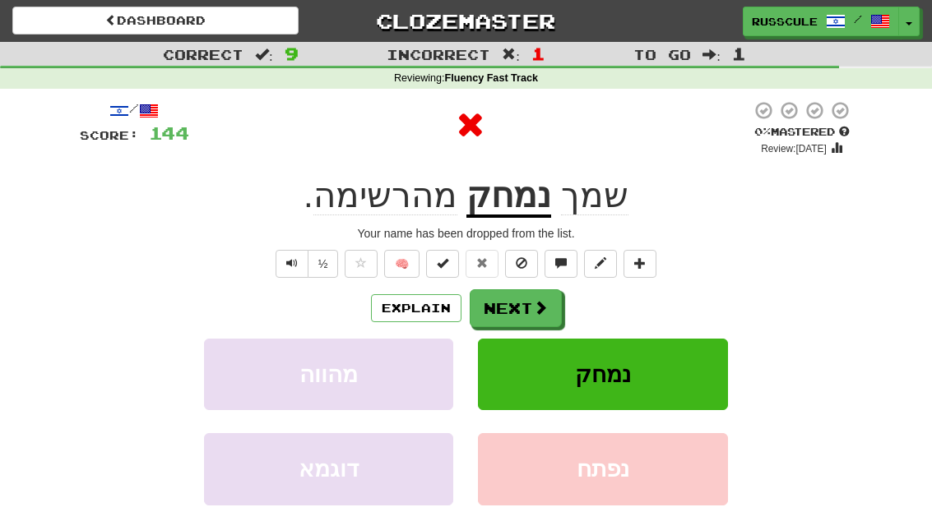
click at [559, 317] on button "Next" at bounding box center [516, 308] width 92 height 38
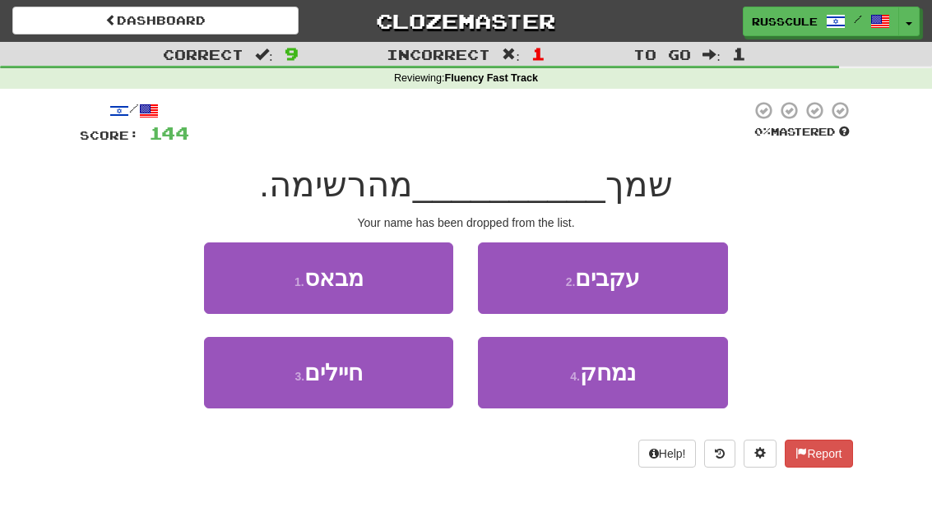
click at [619, 391] on button "4 . נמחק" at bounding box center [602, 373] width 249 height 72
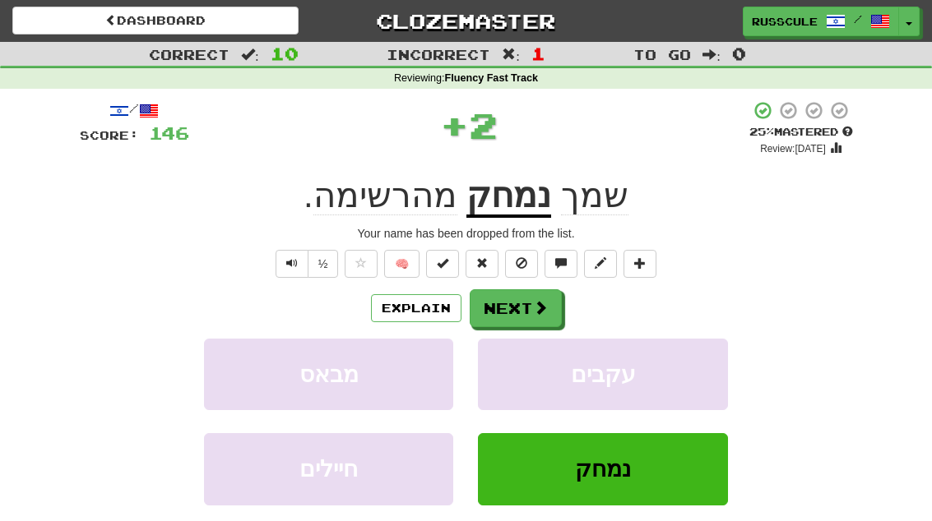
click at [554, 316] on button "Next" at bounding box center [516, 308] width 92 height 38
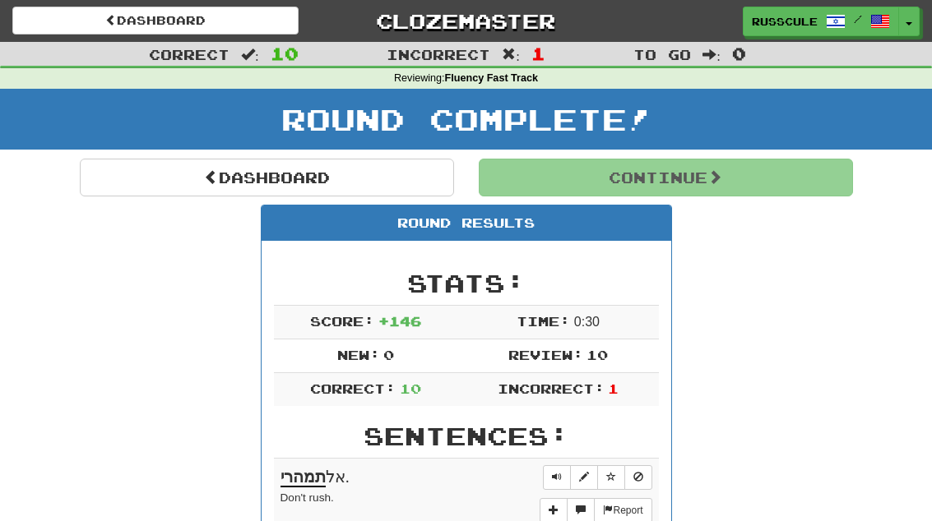
click at [778, 196] on button "Continue" at bounding box center [666, 178] width 374 height 38
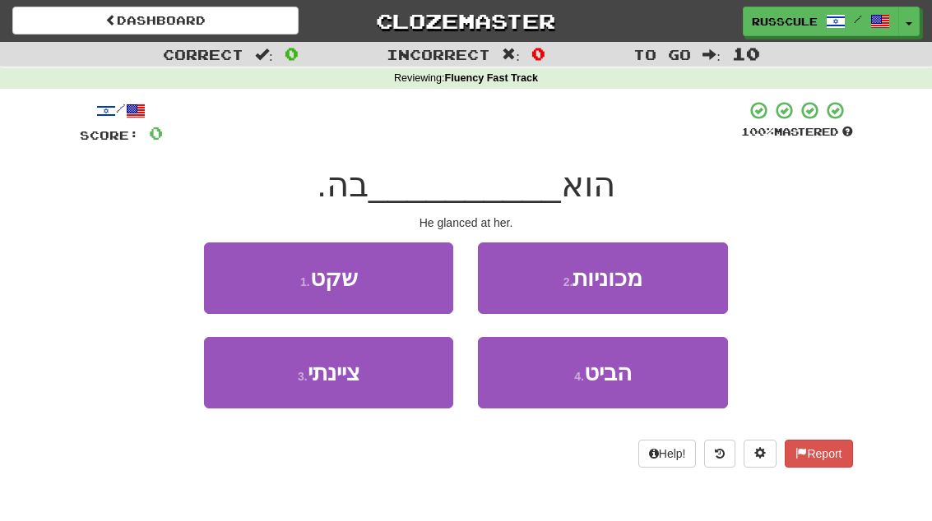
click at [634, 382] on button "4 . הביט" at bounding box center [602, 373] width 249 height 72
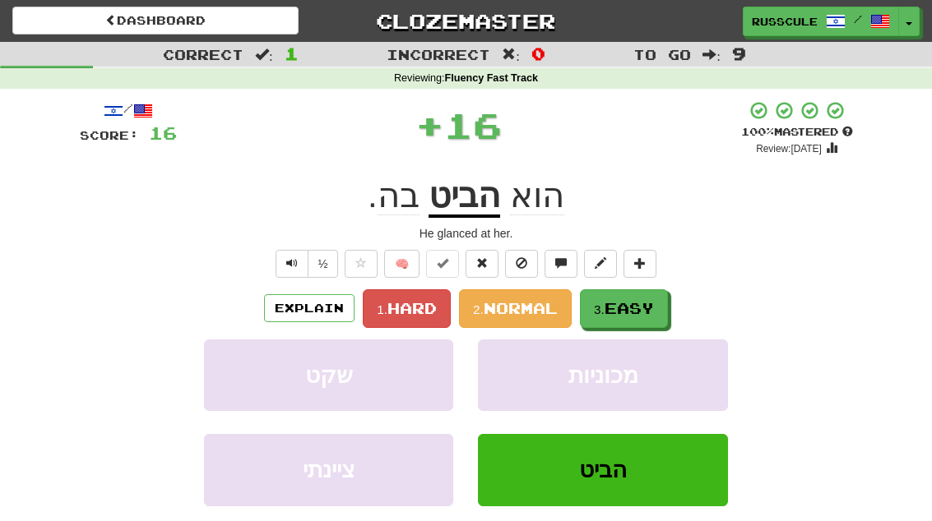
click at [652, 309] on span "Easy" at bounding box center [628, 308] width 49 height 18
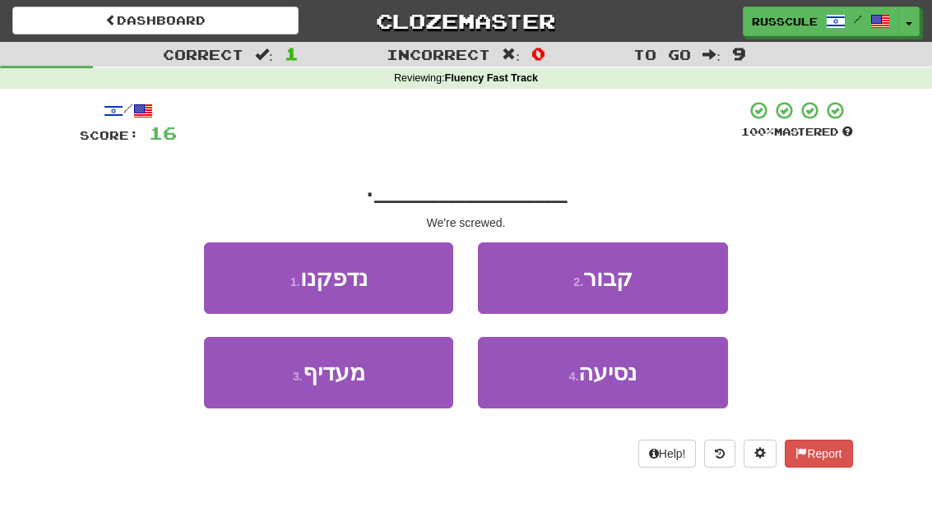
click at [226, 275] on button "1 . נדפקנו" at bounding box center [328, 279] width 249 height 72
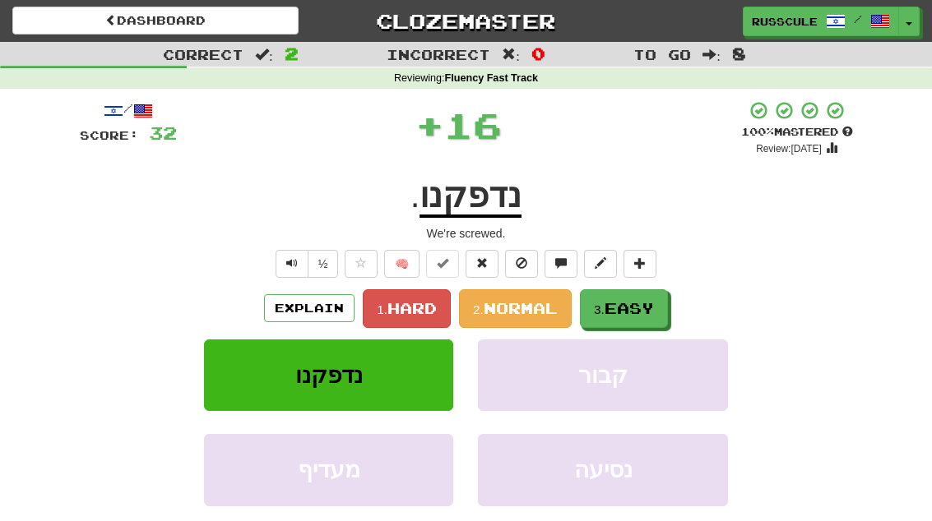
click at [643, 307] on span "Easy" at bounding box center [628, 308] width 49 height 18
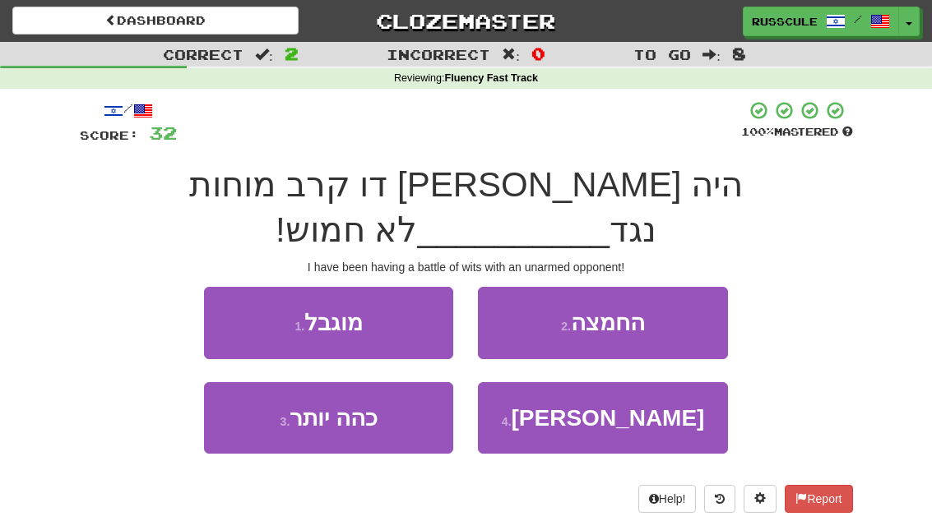
click at [610, 405] on span "יריב" at bounding box center [608, 417] width 193 height 25
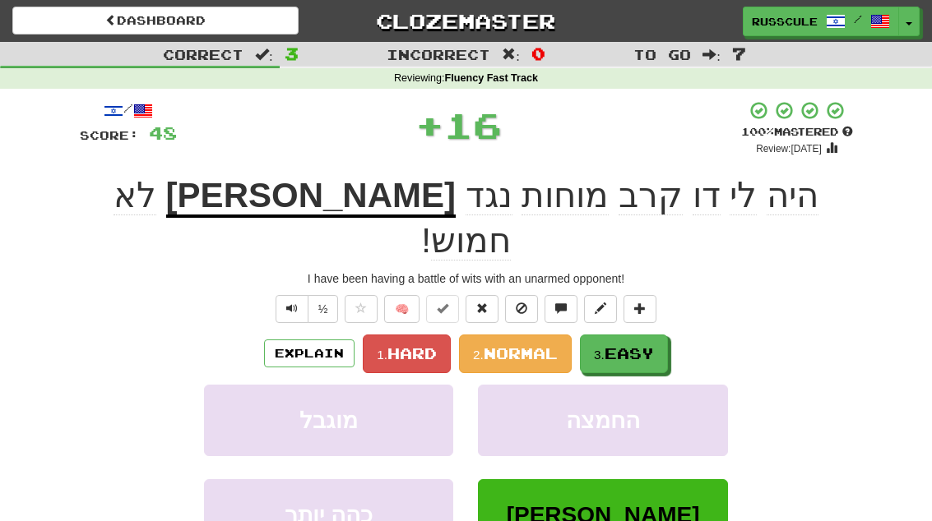
click at [648, 345] on span "Easy" at bounding box center [628, 354] width 49 height 18
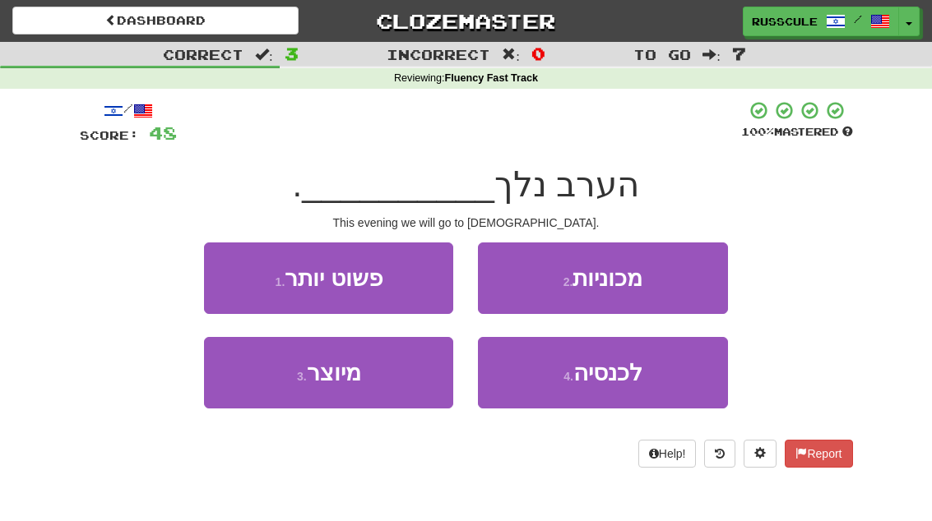
click at [622, 387] on button "4 . לכנסיה" at bounding box center [602, 373] width 249 height 72
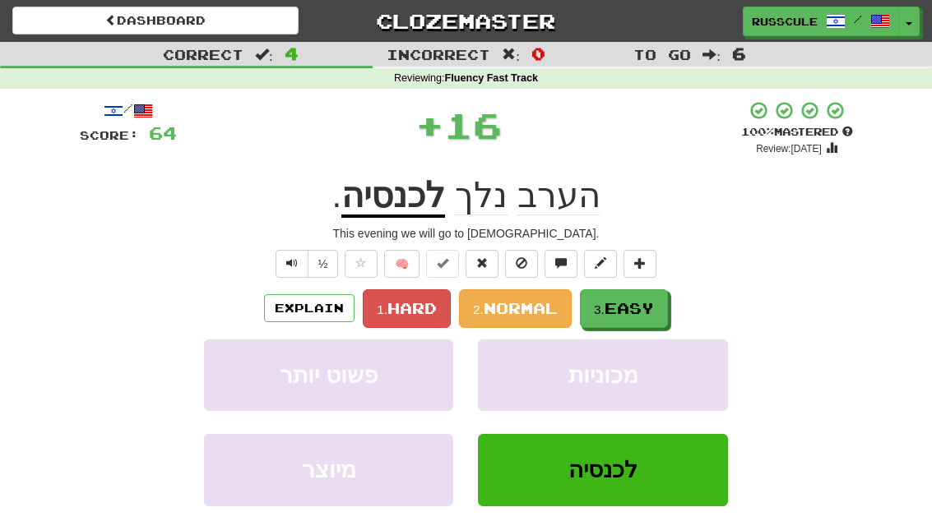
click at [650, 312] on span "Easy" at bounding box center [628, 308] width 49 height 18
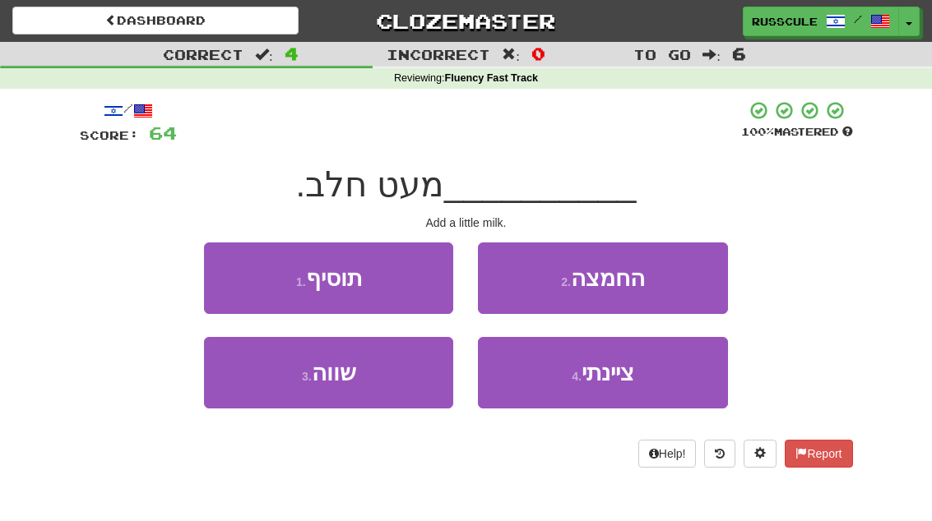
click at [225, 277] on button "1 . תוסיף" at bounding box center [328, 279] width 249 height 72
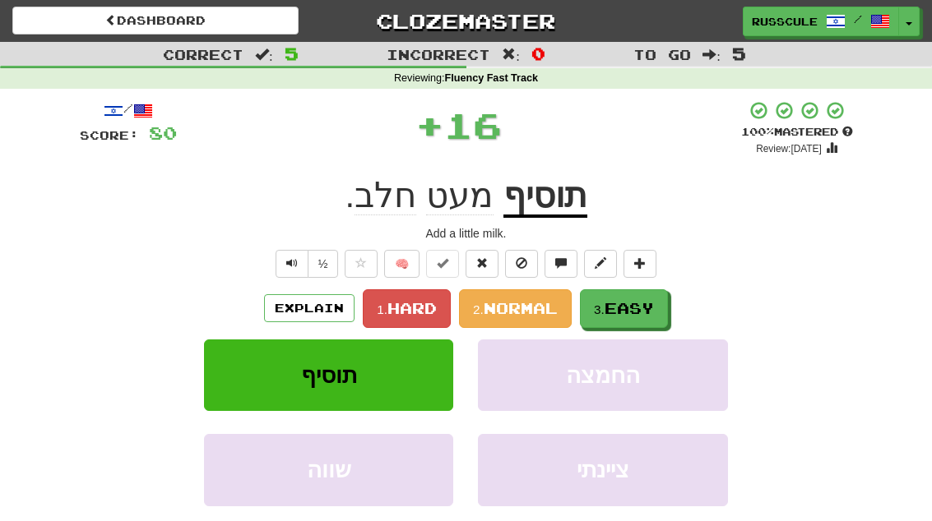
click at [644, 310] on span "Easy" at bounding box center [628, 308] width 49 height 18
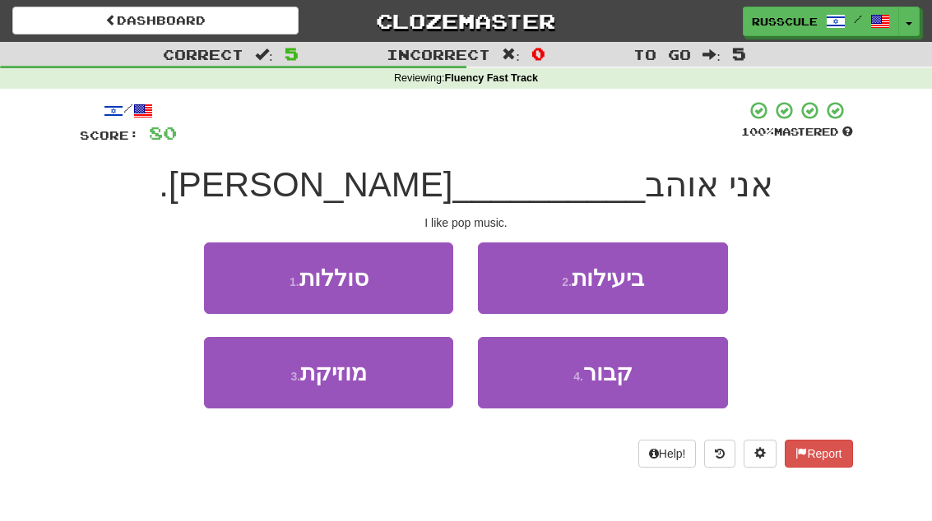
click at [271, 391] on button "3 . מוזיקת" at bounding box center [328, 373] width 249 height 72
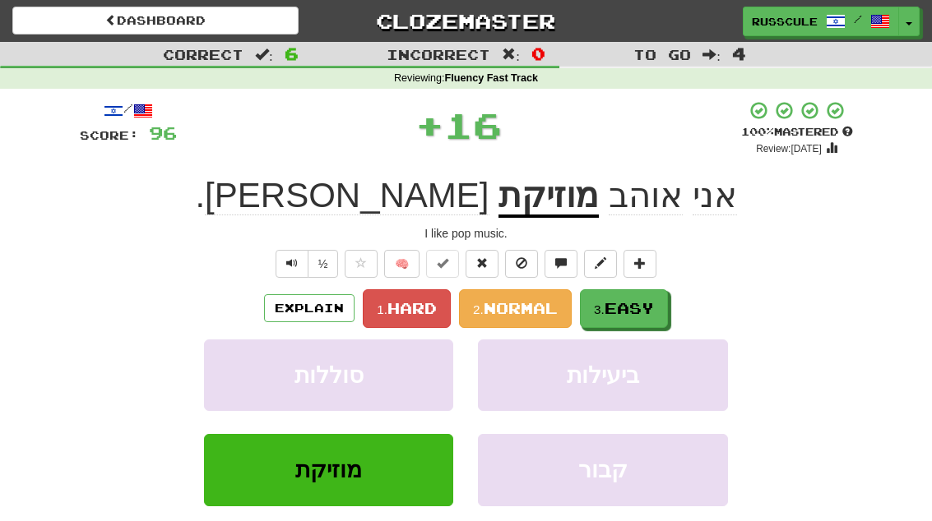
click at [638, 307] on span "Easy" at bounding box center [628, 308] width 49 height 18
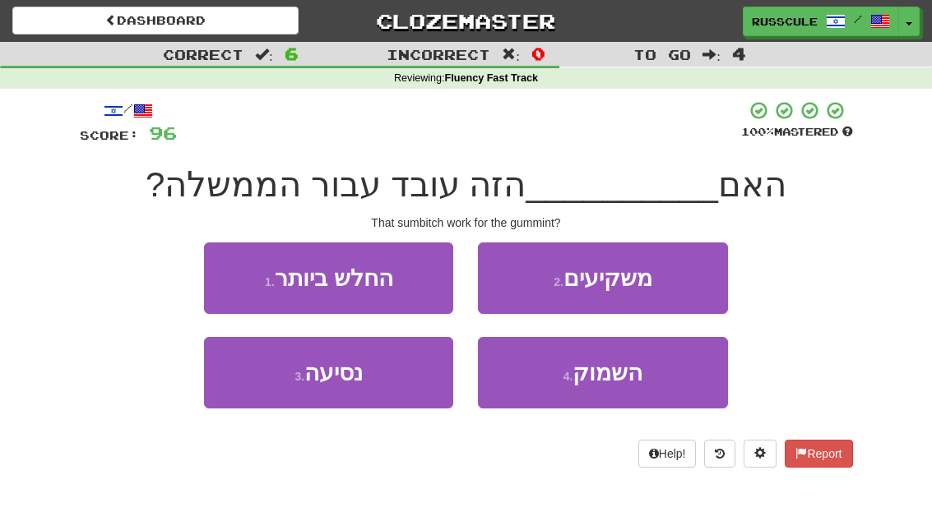
click at [625, 382] on span "השמוק" at bounding box center [607, 372] width 70 height 25
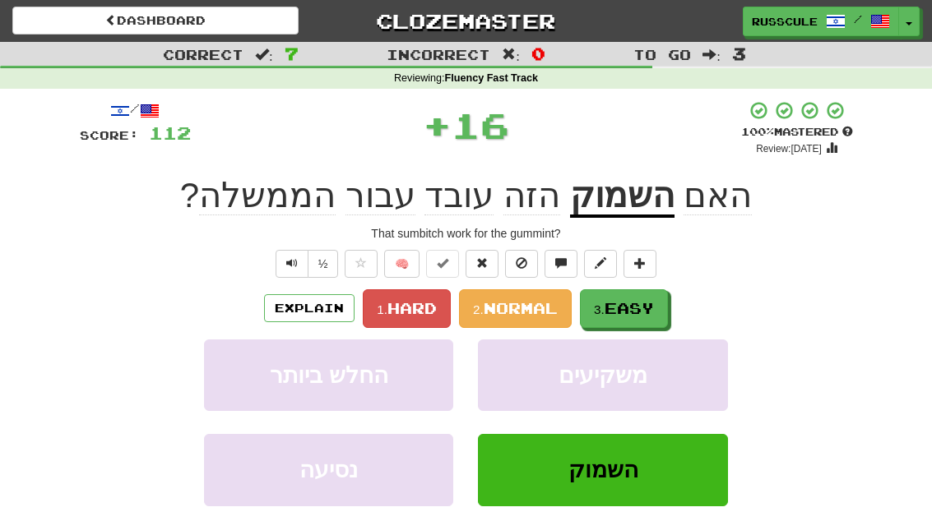
click at [652, 313] on span "Easy" at bounding box center [628, 308] width 49 height 18
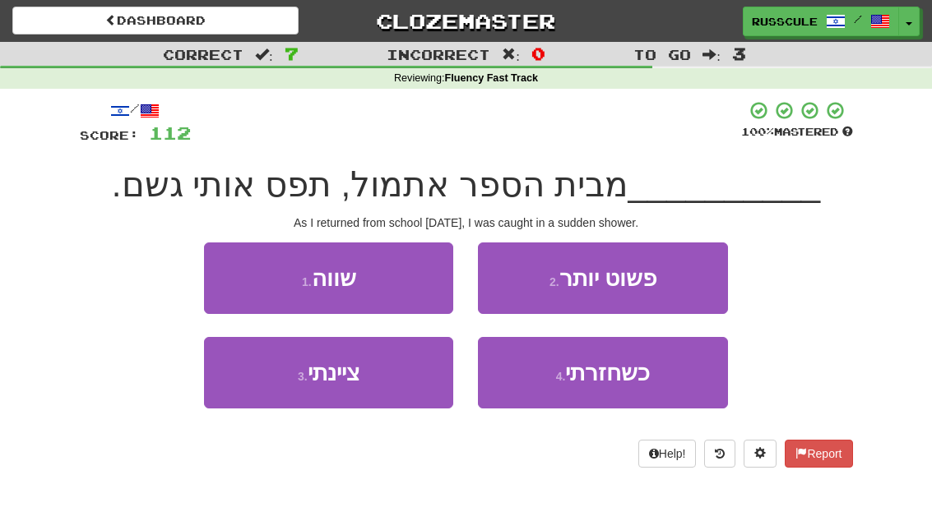
click at [623, 387] on button "4 . כשחזרתי" at bounding box center [602, 373] width 249 height 72
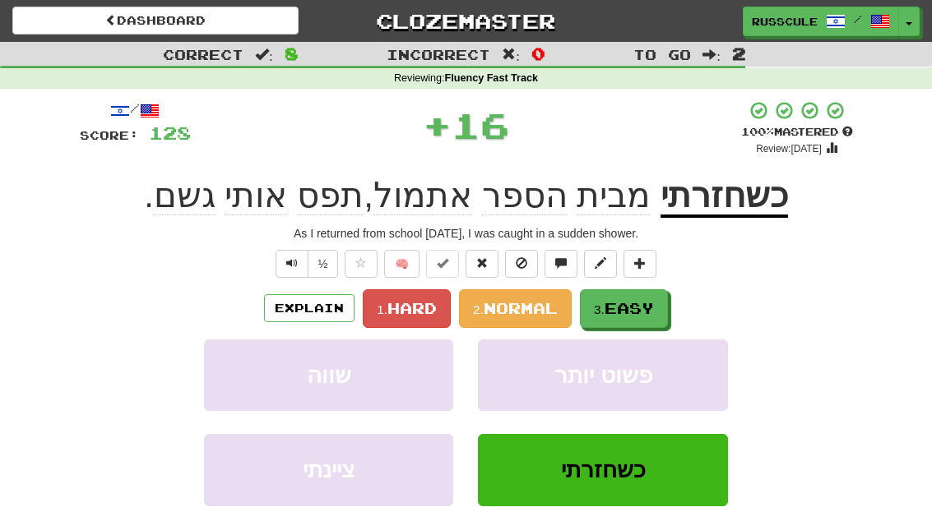
click at [654, 307] on span "Easy" at bounding box center [628, 308] width 49 height 18
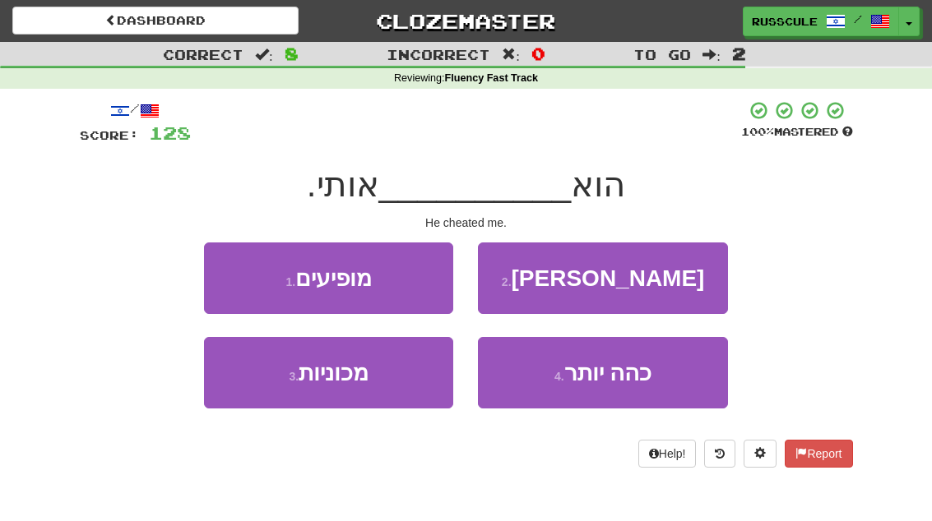
click at [689, 282] on button "2 . רימה" at bounding box center [602, 279] width 249 height 72
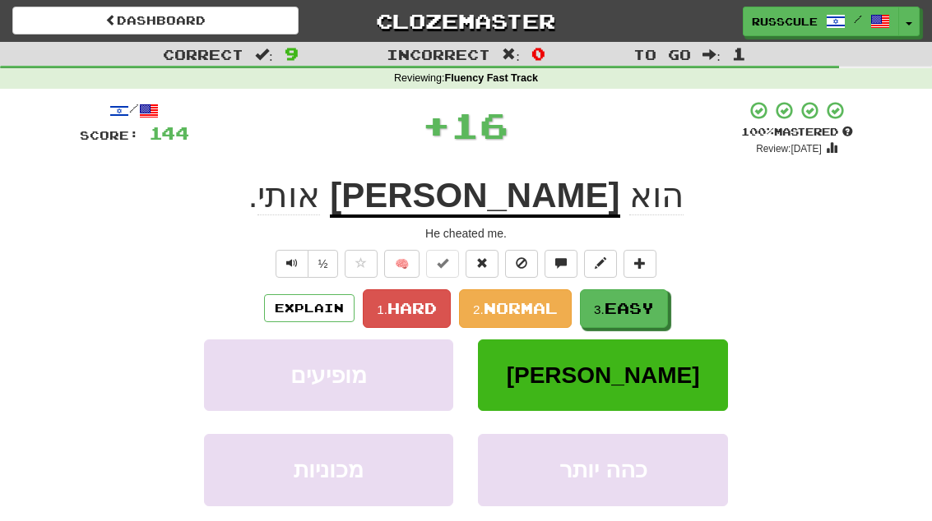
click at [643, 315] on span "Easy" at bounding box center [628, 308] width 49 height 18
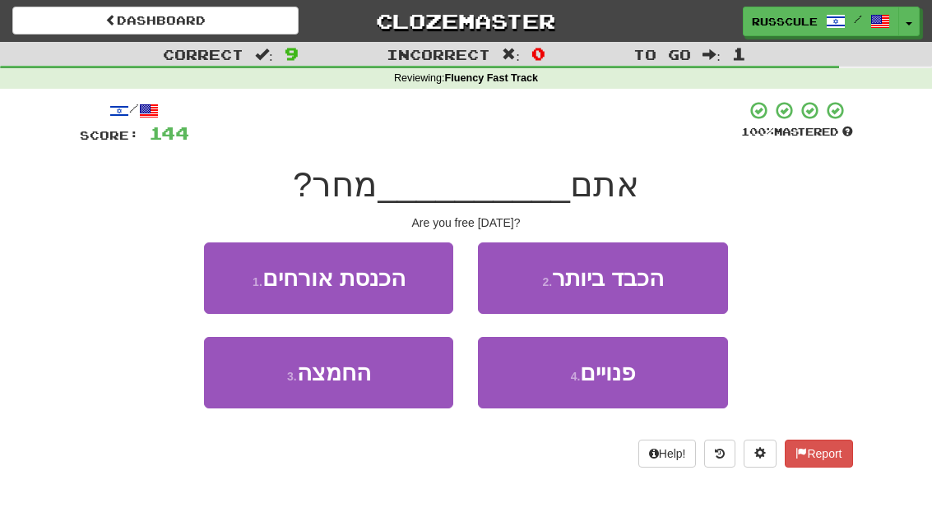
click at [613, 391] on button "4 . פנויים" at bounding box center [602, 373] width 249 height 72
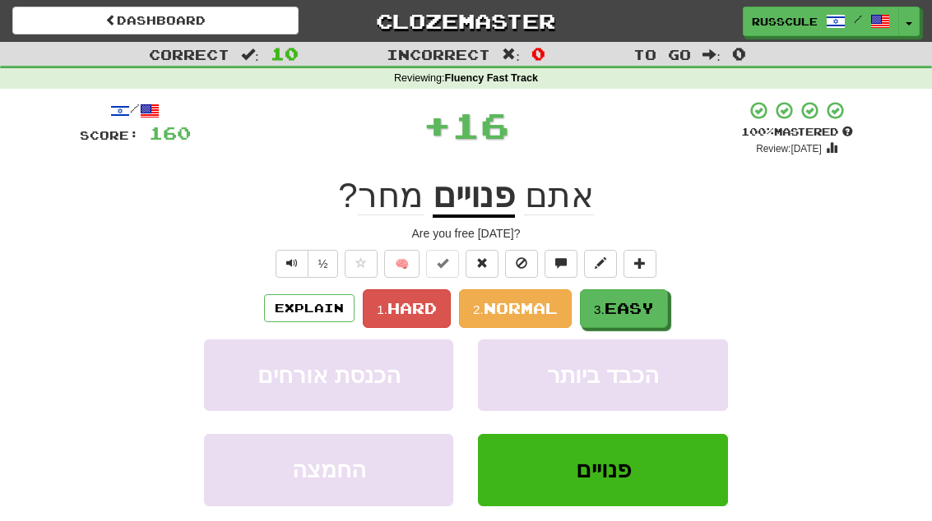
click at [646, 315] on span "Easy" at bounding box center [628, 308] width 49 height 18
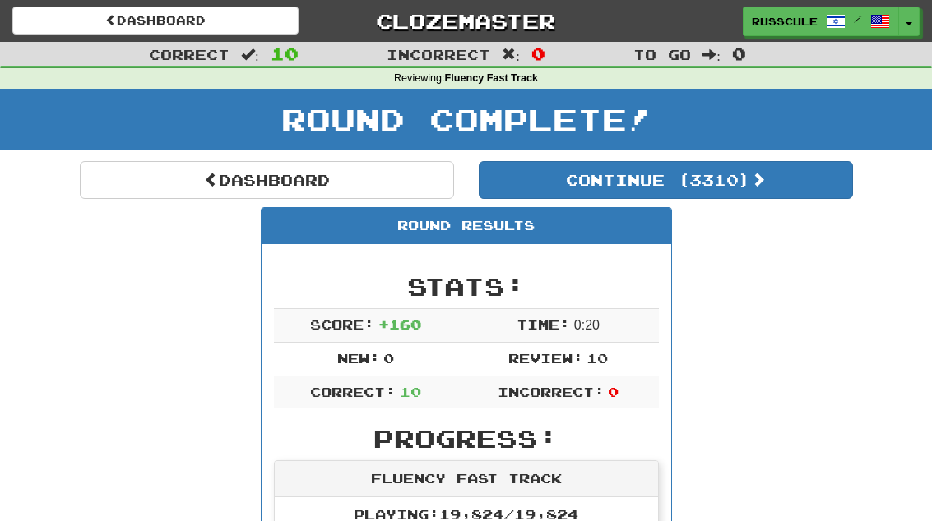
click at [797, 197] on button "Continue ( 3310 )" at bounding box center [666, 180] width 374 height 38
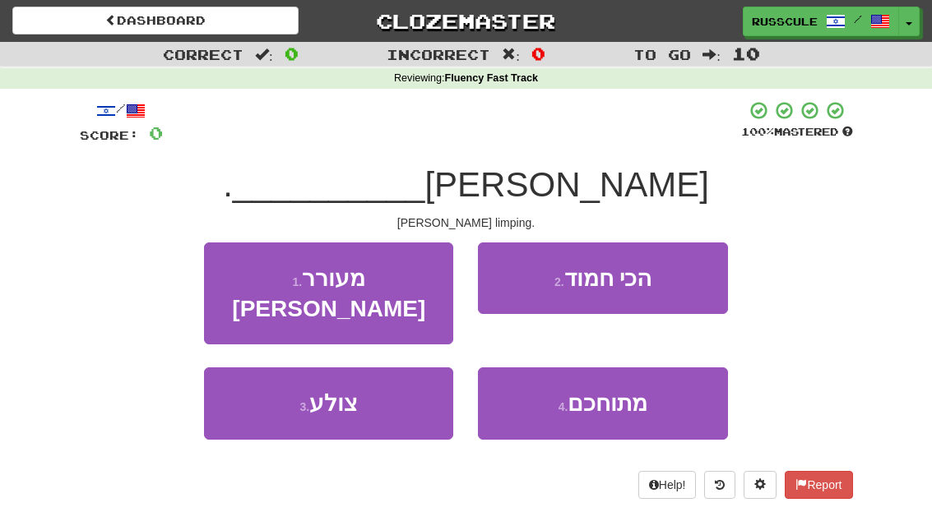
click at [265, 391] on button "3 . צולע" at bounding box center [328, 404] width 249 height 72
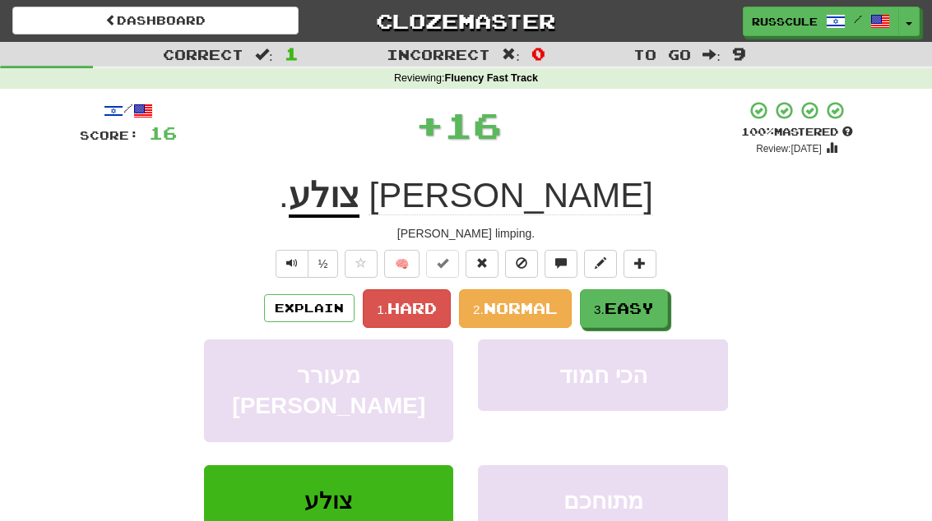
click at [641, 311] on span "Easy" at bounding box center [628, 308] width 49 height 18
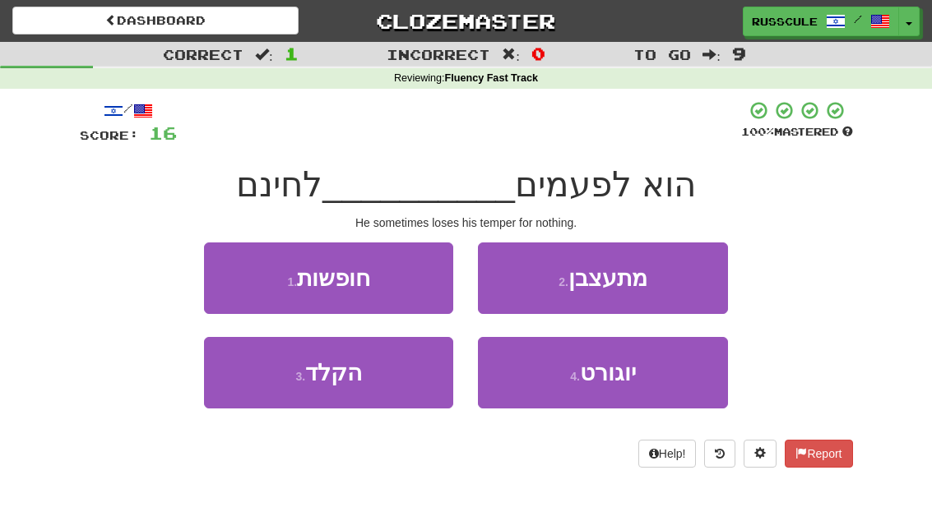
click at [682, 285] on button "2 . מתעצבן" at bounding box center [602, 279] width 249 height 72
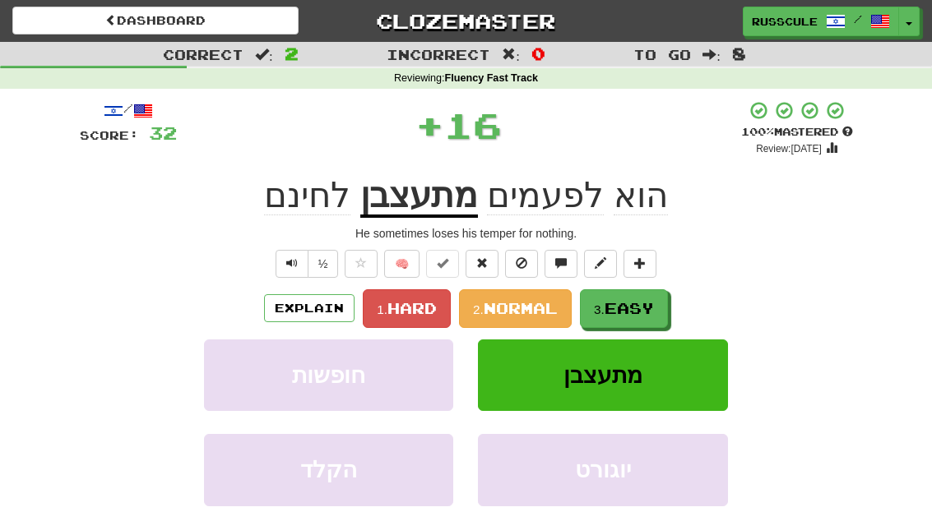
click at [637, 318] on button "3. Easy" at bounding box center [624, 308] width 88 height 39
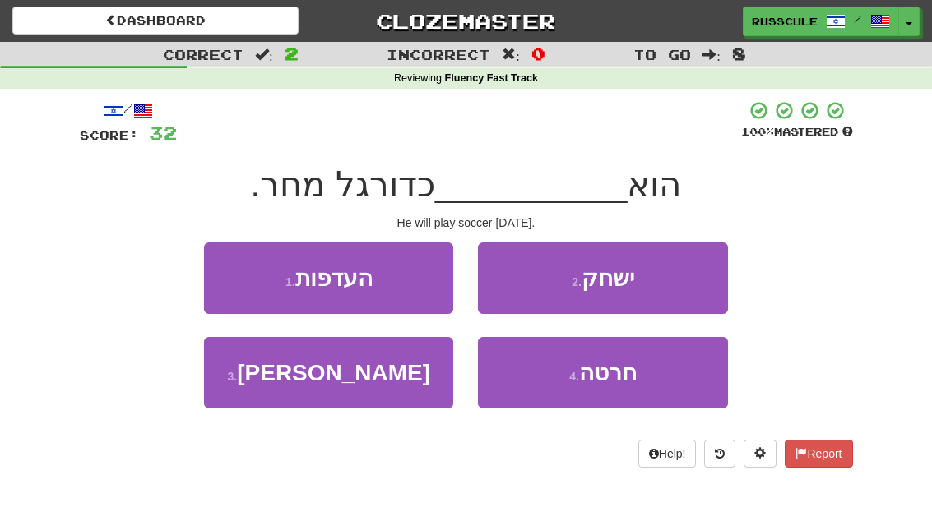
click at [678, 287] on button "2 . ישחק" at bounding box center [602, 279] width 249 height 72
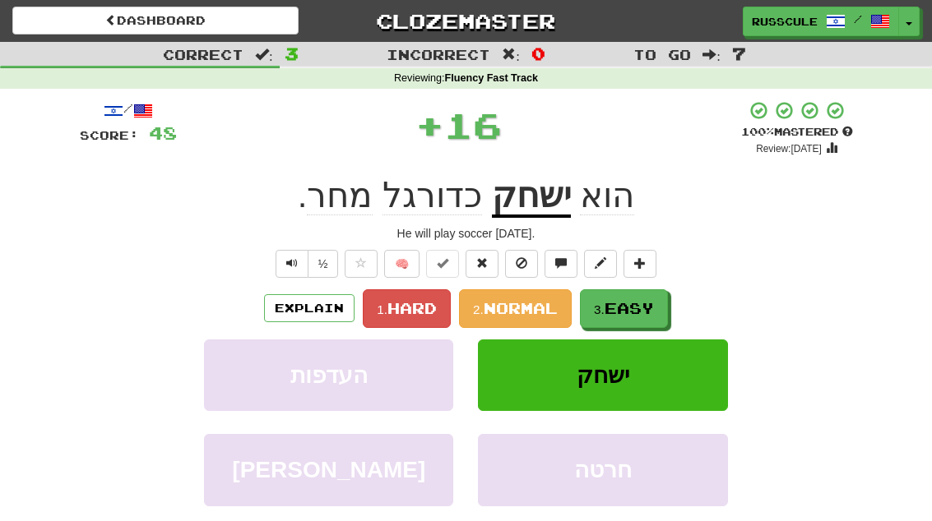
click at [634, 319] on button "3. Easy" at bounding box center [624, 308] width 88 height 39
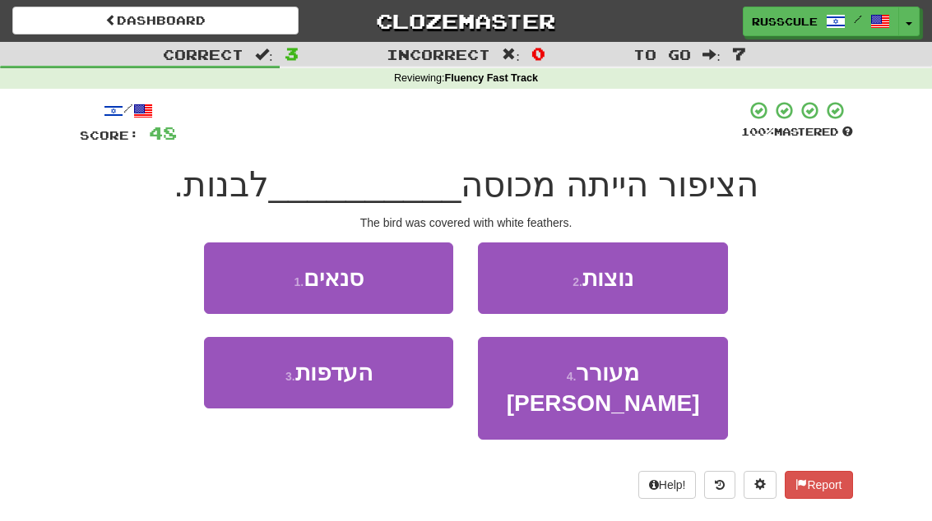
click at [265, 386] on button "3 . העדפות" at bounding box center [328, 373] width 249 height 72
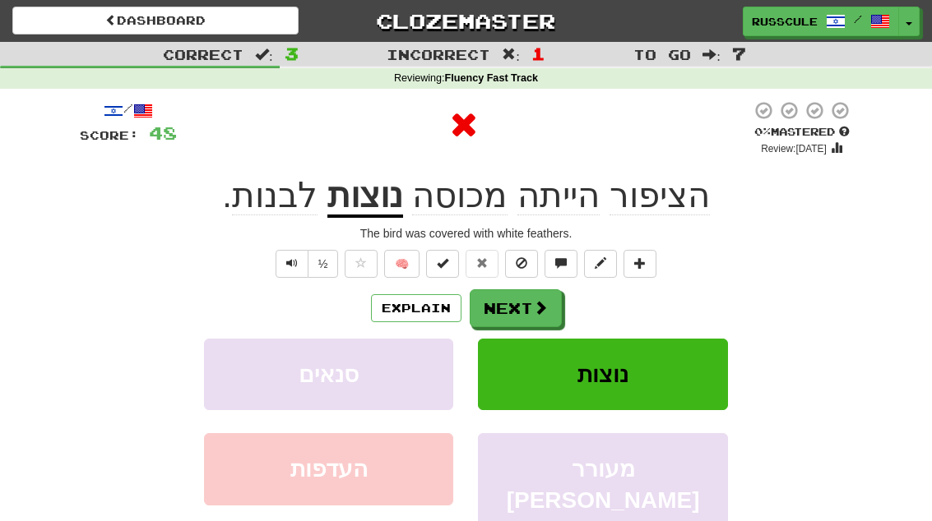
click at [558, 320] on button "Next" at bounding box center [516, 308] width 92 height 38
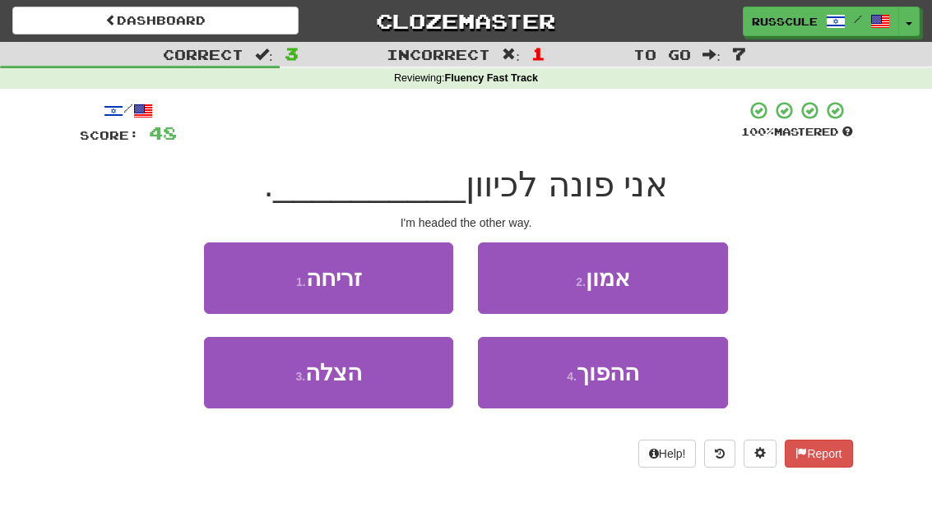
click at [637, 389] on button "4 . ההפוך" at bounding box center [602, 373] width 249 height 72
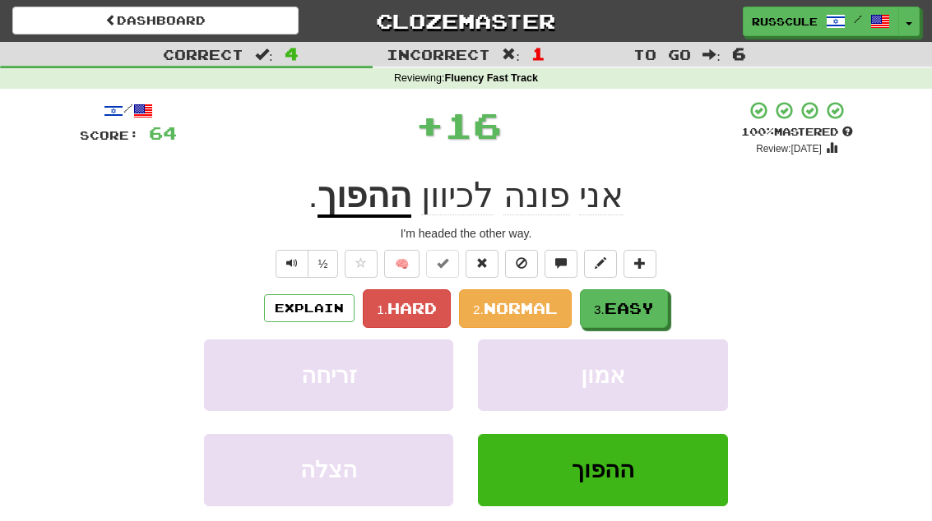
click at [652, 312] on span "Easy" at bounding box center [628, 308] width 49 height 18
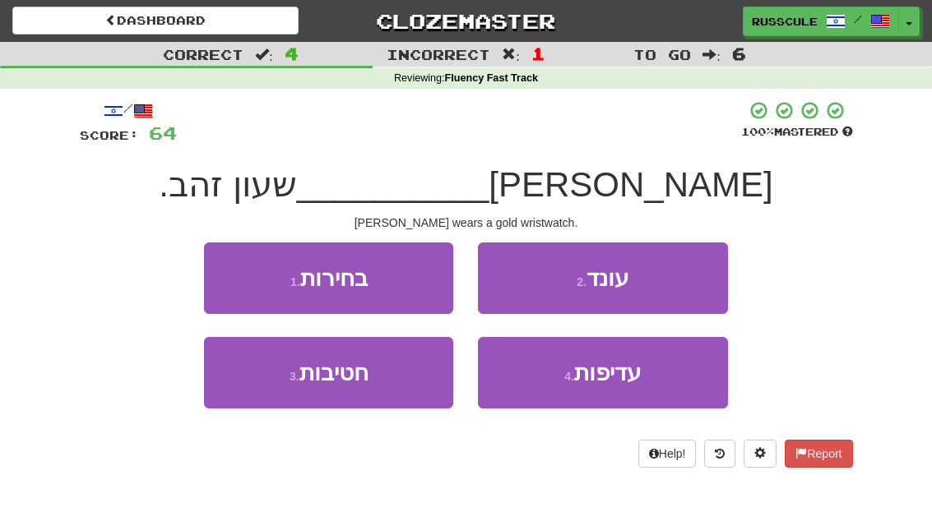
click at [687, 283] on button "2 . עונד" at bounding box center [602, 279] width 249 height 72
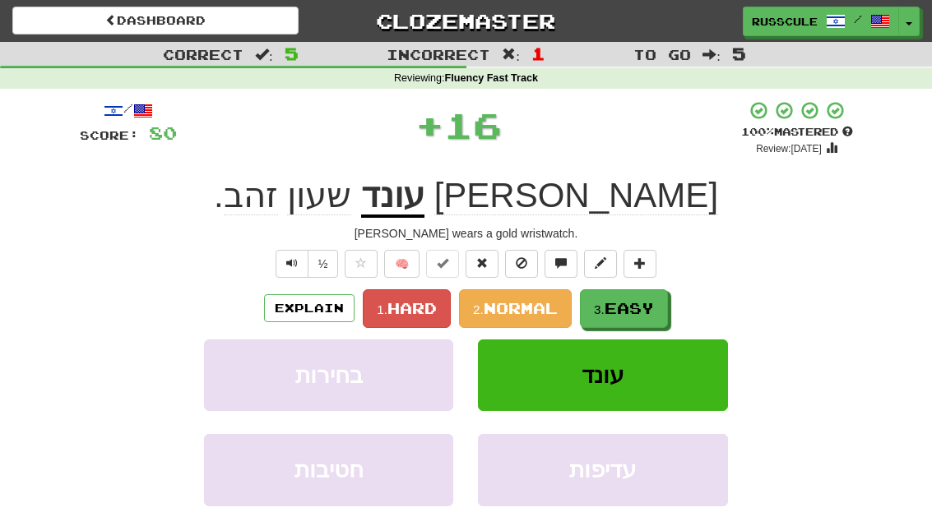
click at [631, 317] on button "3. Easy" at bounding box center [624, 308] width 88 height 39
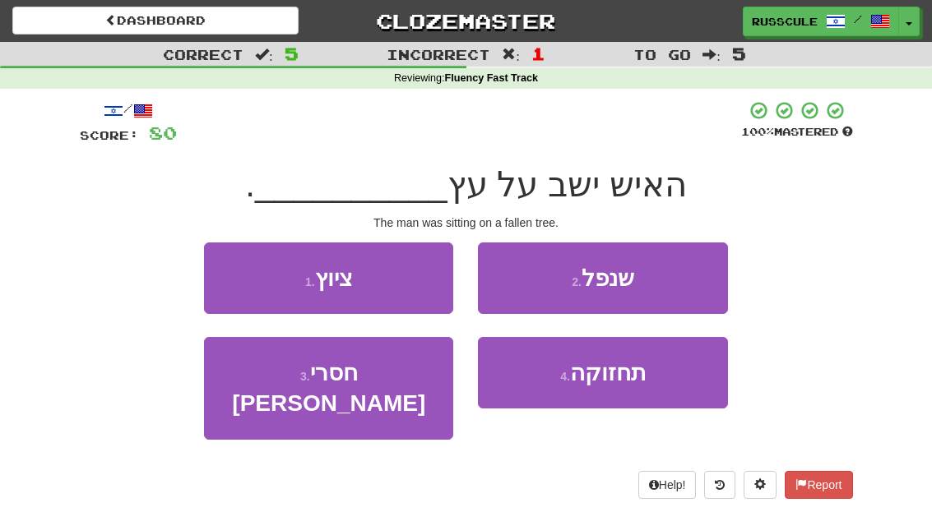
click at [675, 285] on button "2 . שנפל" at bounding box center [602, 279] width 249 height 72
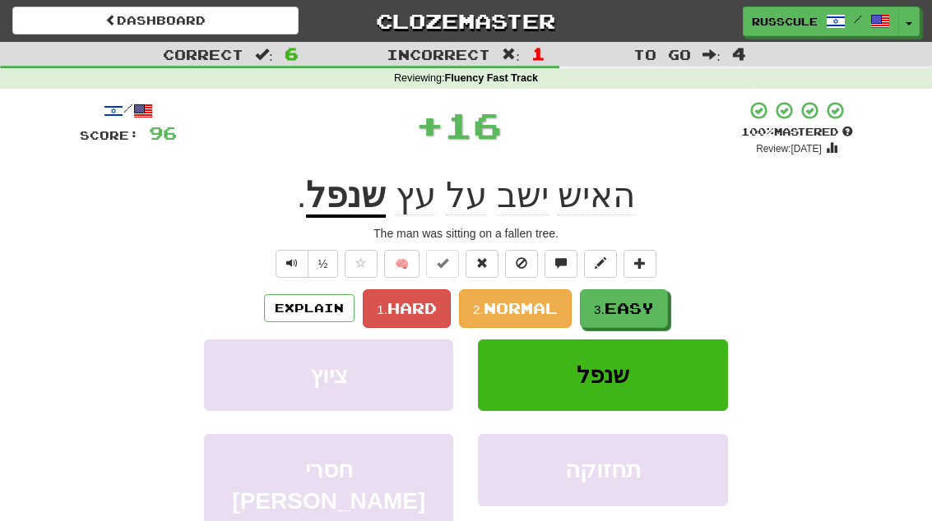
click at [637, 312] on span "Easy" at bounding box center [628, 308] width 49 height 18
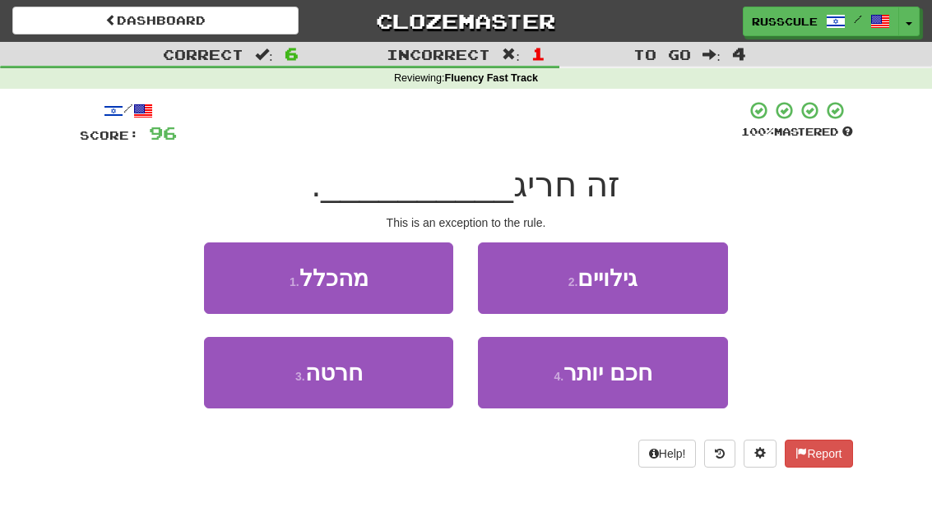
click at [238, 283] on button "1 . מהכלל" at bounding box center [328, 279] width 249 height 72
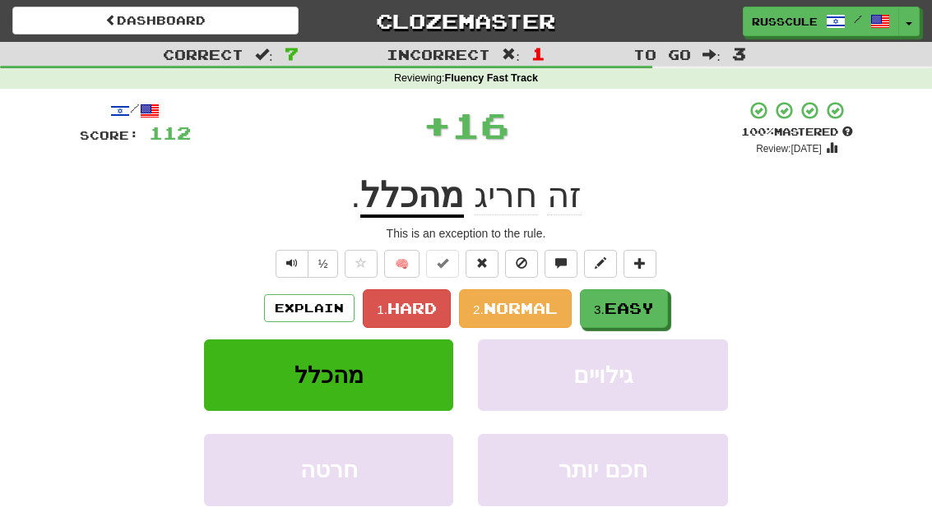
click at [638, 308] on span "Easy" at bounding box center [628, 308] width 49 height 18
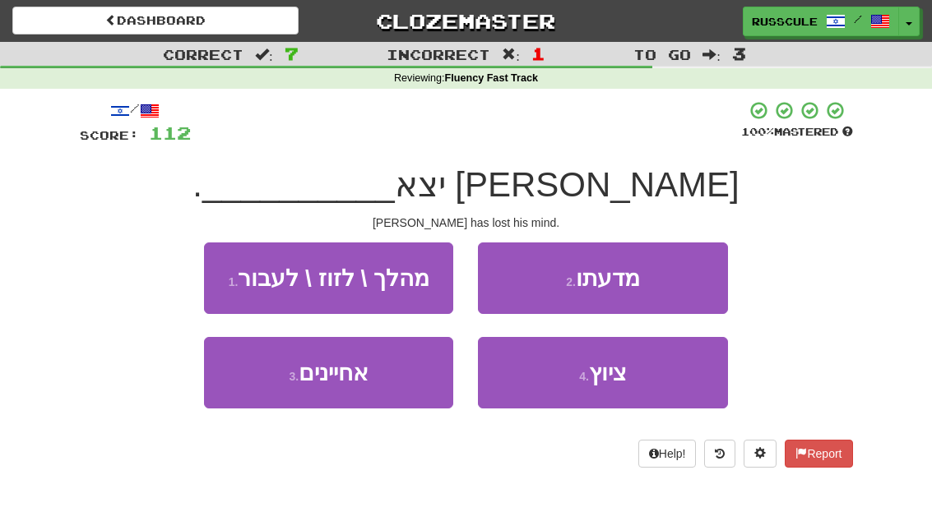
click at [689, 280] on button "2 . מדעתו" at bounding box center [602, 279] width 249 height 72
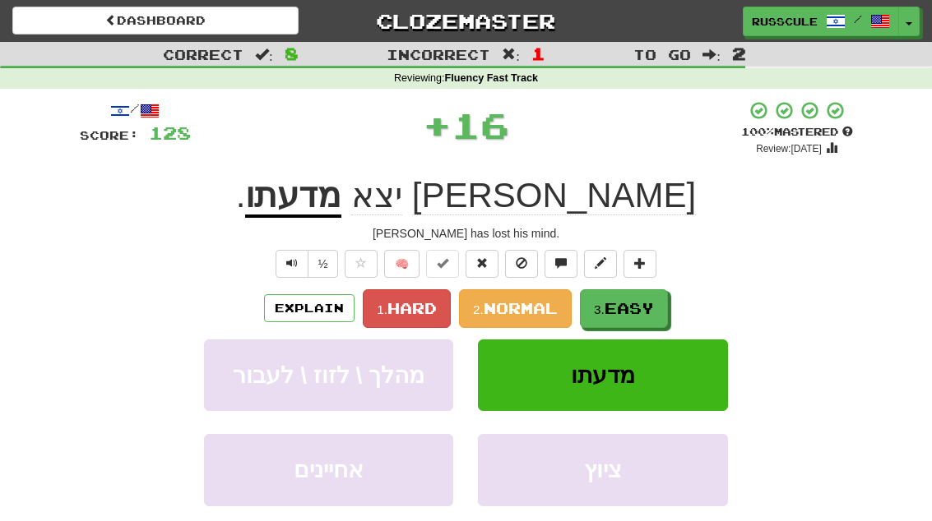
click at [641, 312] on span "Easy" at bounding box center [628, 308] width 49 height 18
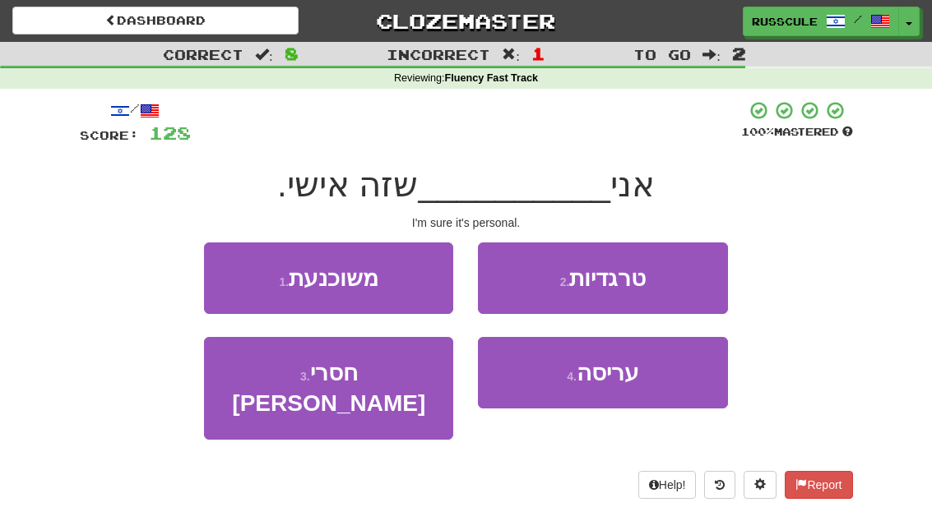
click at [240, 275] on button "1 . משוכנעת" at bounding box center [328, 279] width 249 height 72
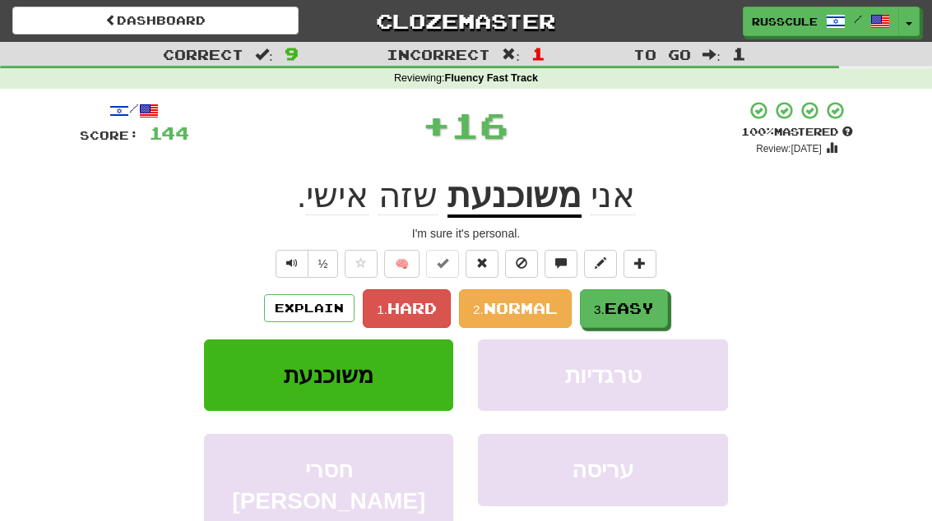
click at [641, 308] on span "Easy" at bounding box center [628, 308] width 49 height 18
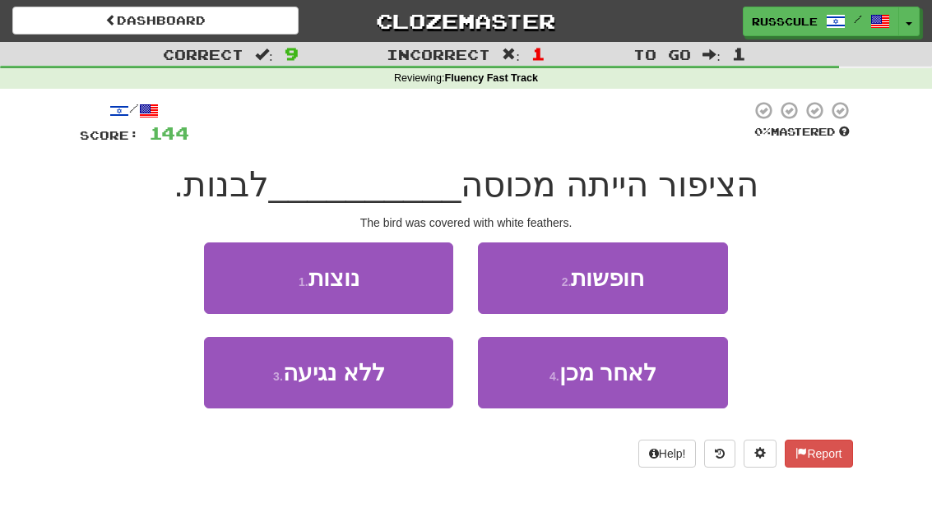
click at [243, 280] on button "1 . נוצות" at bounding box center [328, 279] width 249 height 72
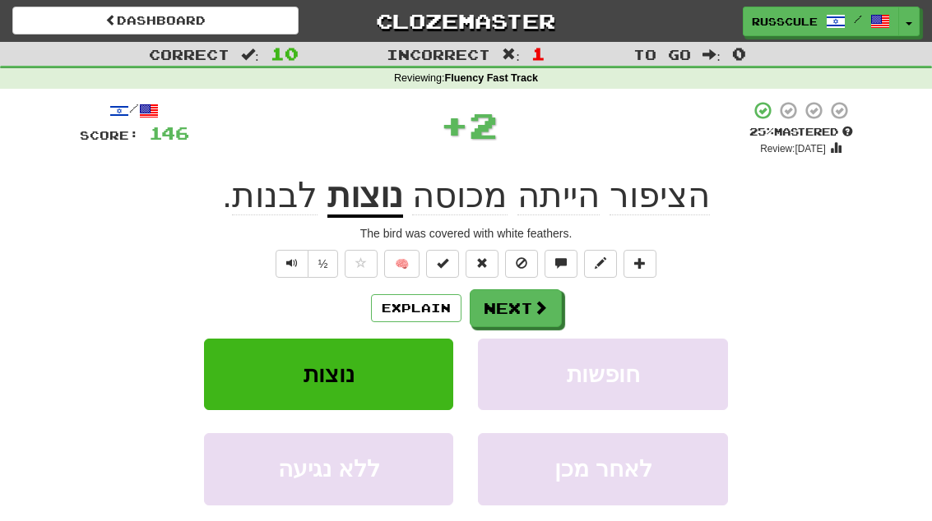
click at [541, 318] on button "Next" at bounding box center [516, 308] width 92 height 38
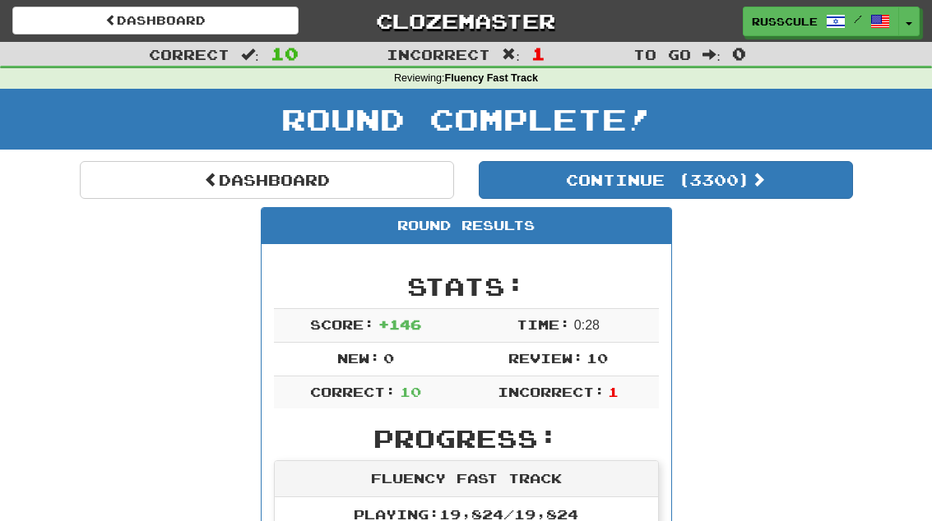
click at [791, 196] on button "Continue ( 3300 )" at bounding box center [666, 180] width 374 height 38
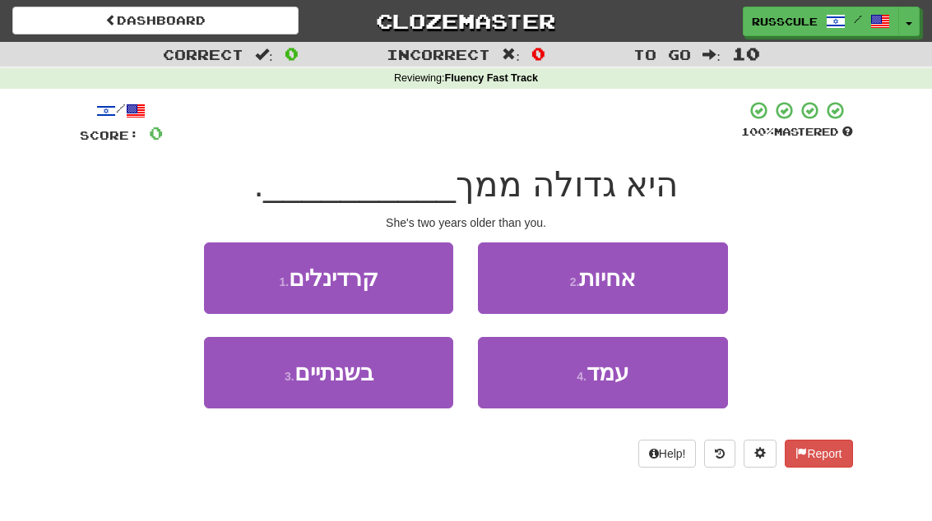
click at [263, 390] on button "3 . בשנתיים" at bounding box center [328, 373] width 249 height 72
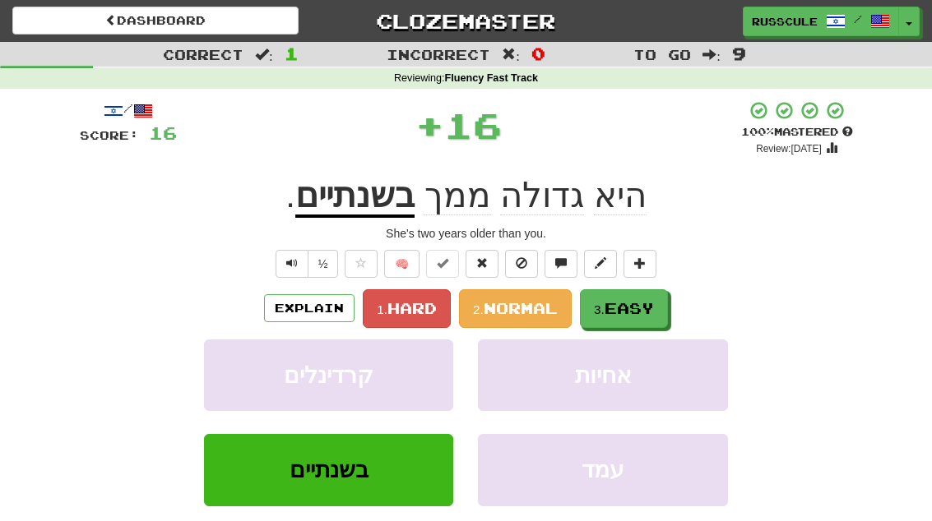
click at [623, 310] on span "Easy" at bounding box center [628, 308] width 49 height 18
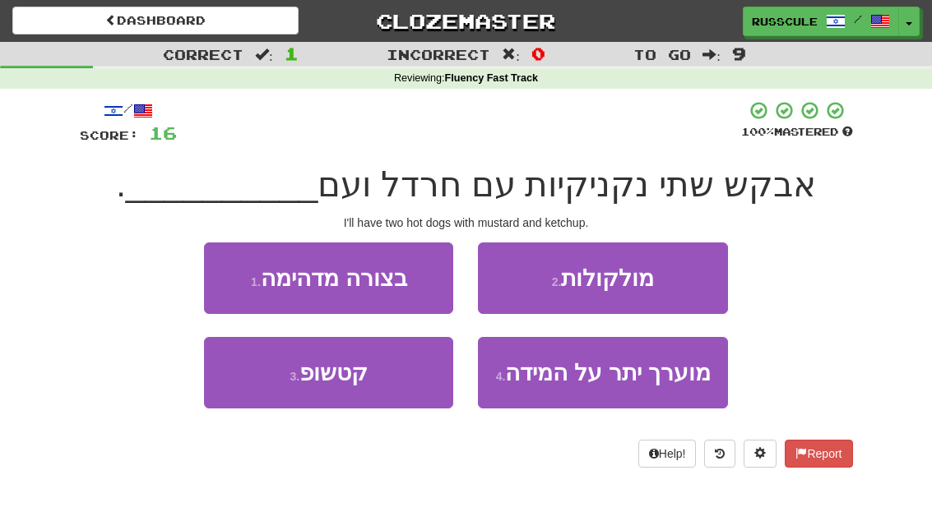
click at [267, 388] on button "3 . קטשופ" at bounding box center [328, 373] width 249 height 72
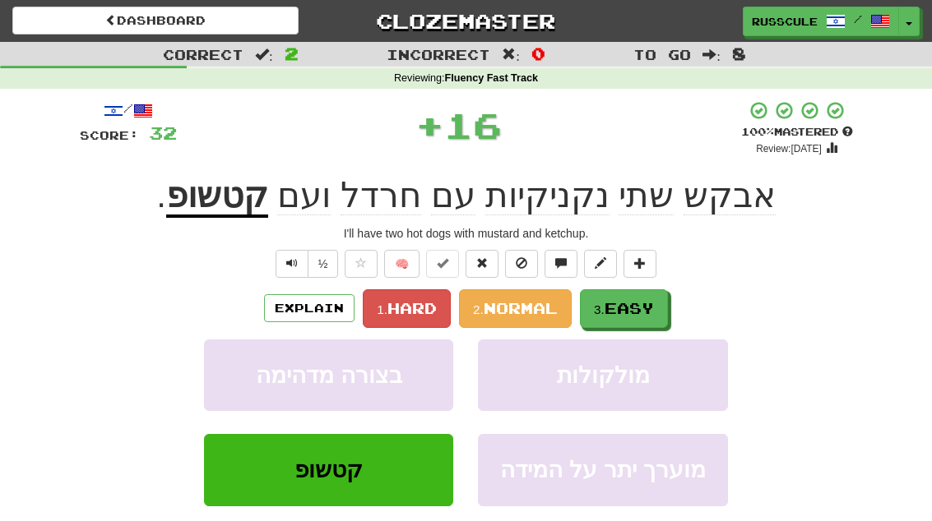
click at [627, 308] on span "Easy" at bounding box center [628, 308] width 49 height 18
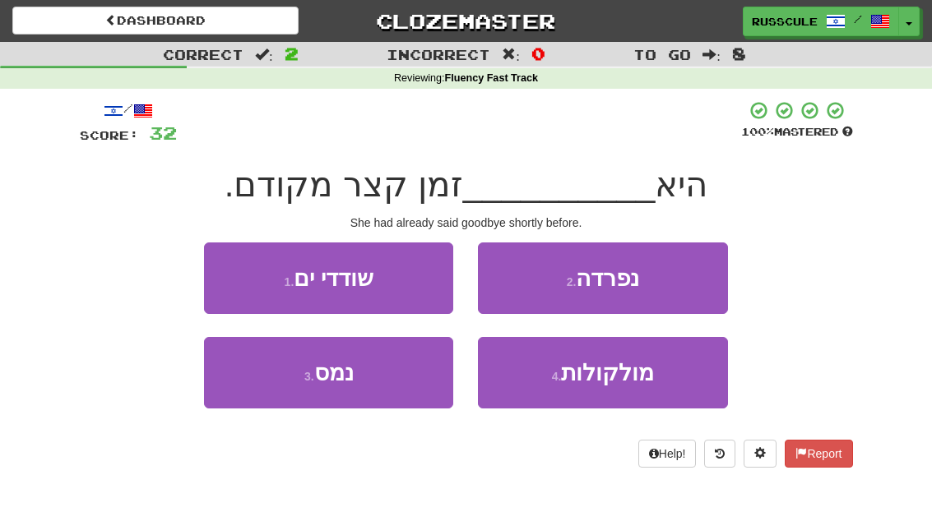
click at [673, 277] on button "2 . נפרדה" at bounding box center [602, 279] width 249 height 72
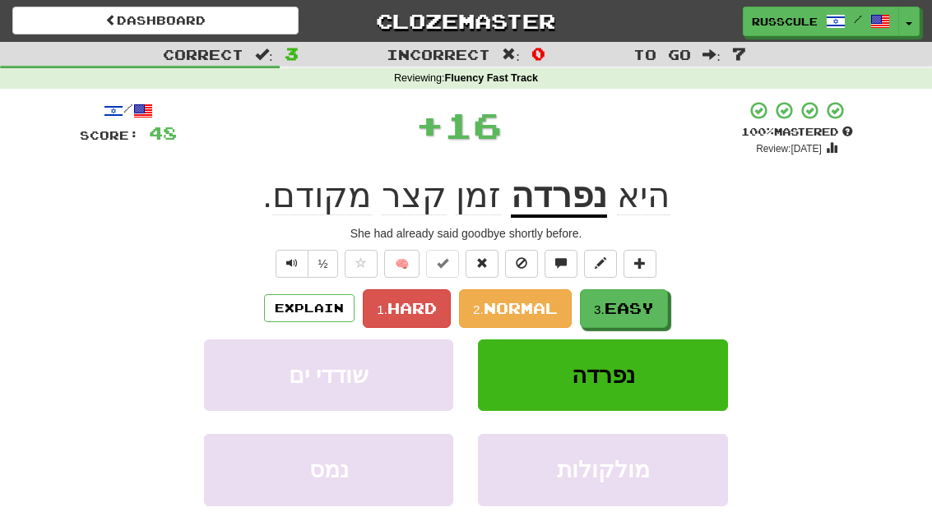
click at [631, 310] on span "Easy" at bounding box center [628, 308] width 49 height 18
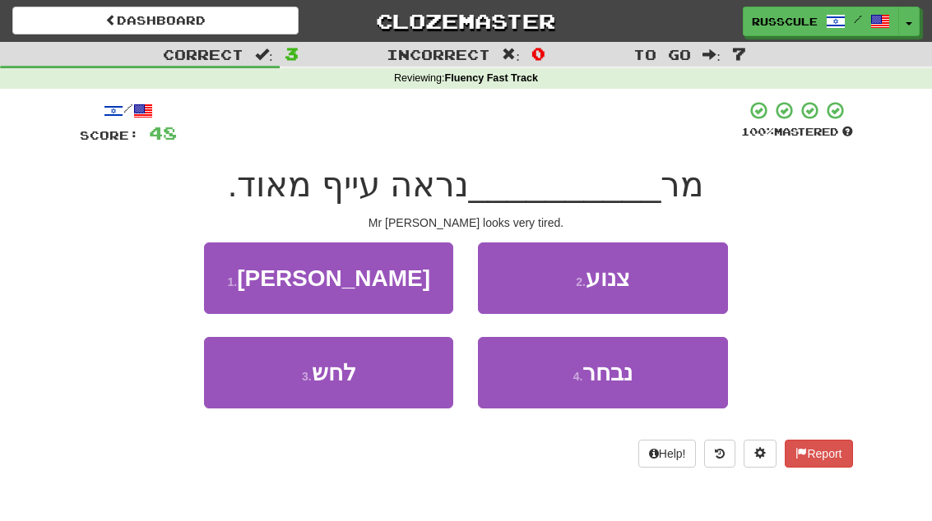
click at [234, 285] on button "1 . דייוויס" at bounding box center [328, 279] width 249 height 72
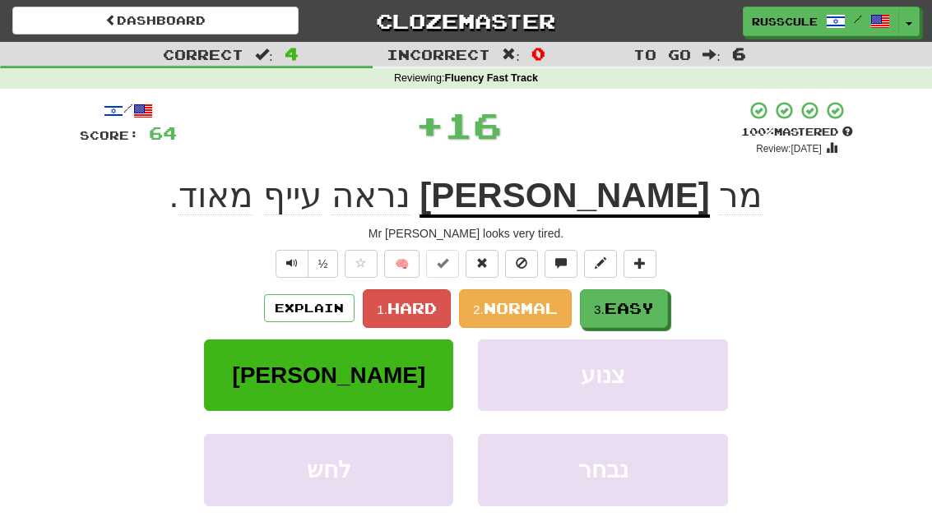
click at [637, 308] on span "Easy" at bounding box center [628, 308] width 49 height 18
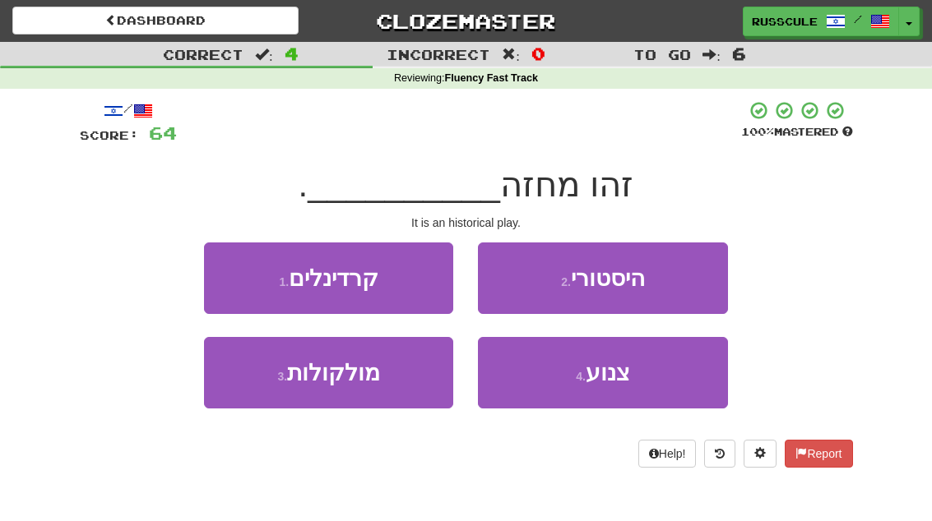
click at [680, 281] on button "2 . היסטורי" at bounding box center [602, 279] width 249 height 72
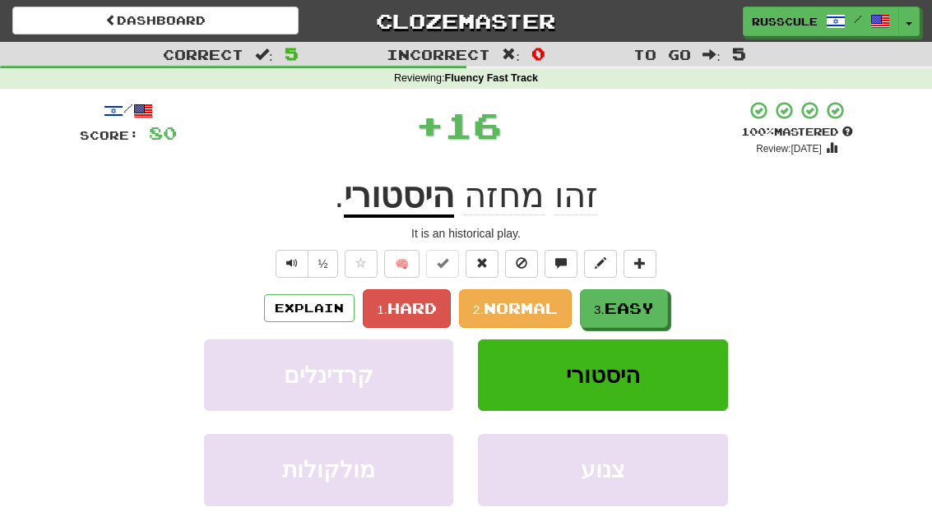
click at [632, 309] on span "Easy" at bounding box center [628, 308] width 49 height 18
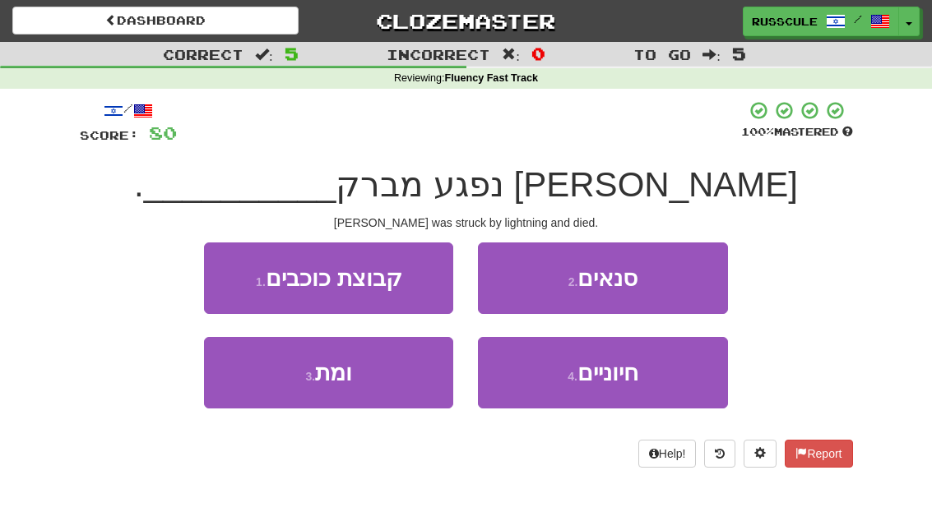
click at [264, 386] on button "3 . ומת" at bounding box center [328, 373] width 249 height 72
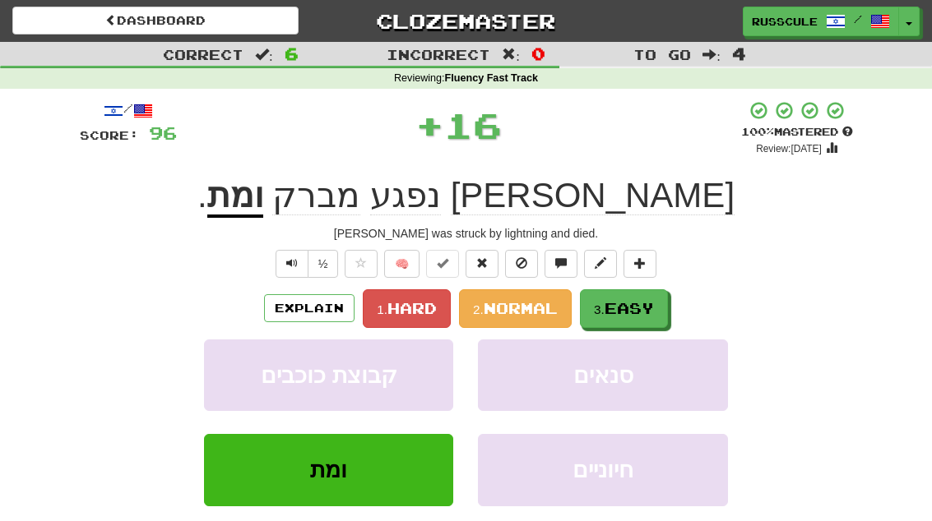
click at [640, 307] on span "Easy" at bounding box center [628, 308] width 49 height 18
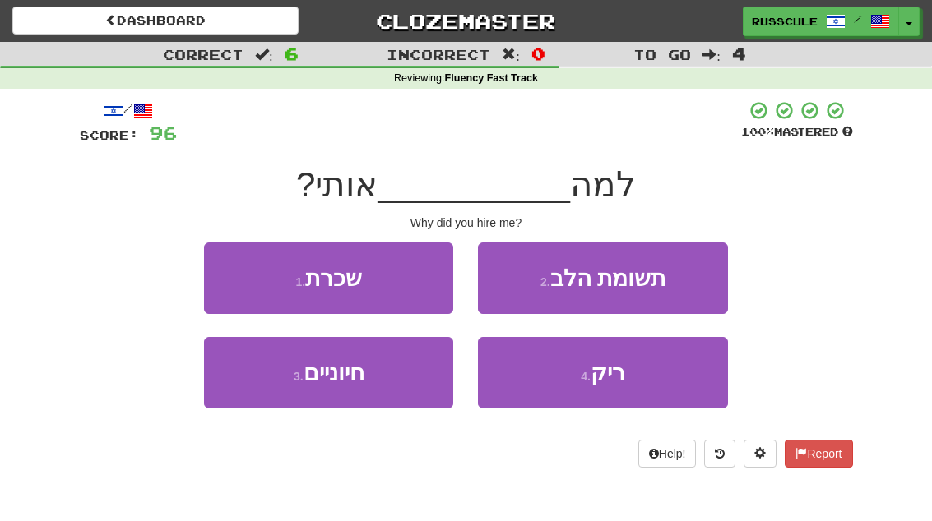
click at [231, 277] on button "1 . שכרת" at bounding box center [328, 279] width 249 height 72
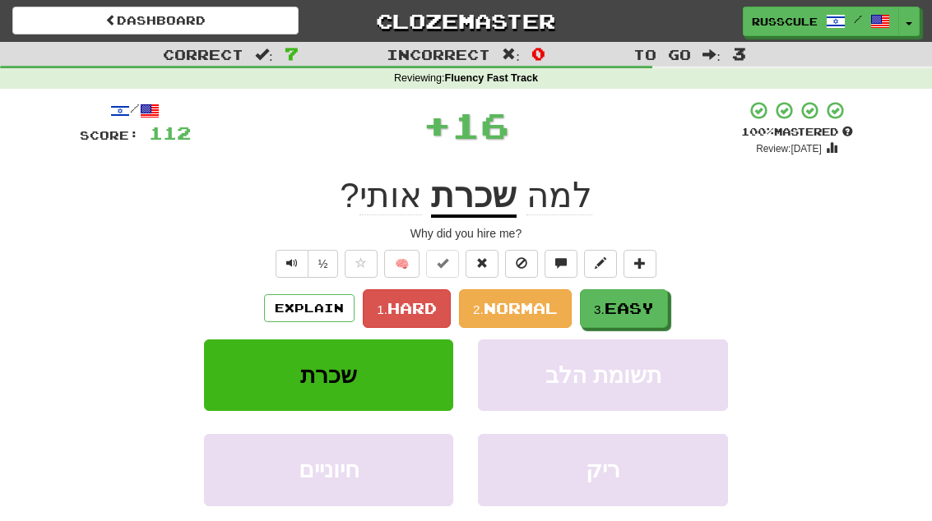
click at [639, 314] on span "Easy" at bounding box center [628, 308] width 49 height 18
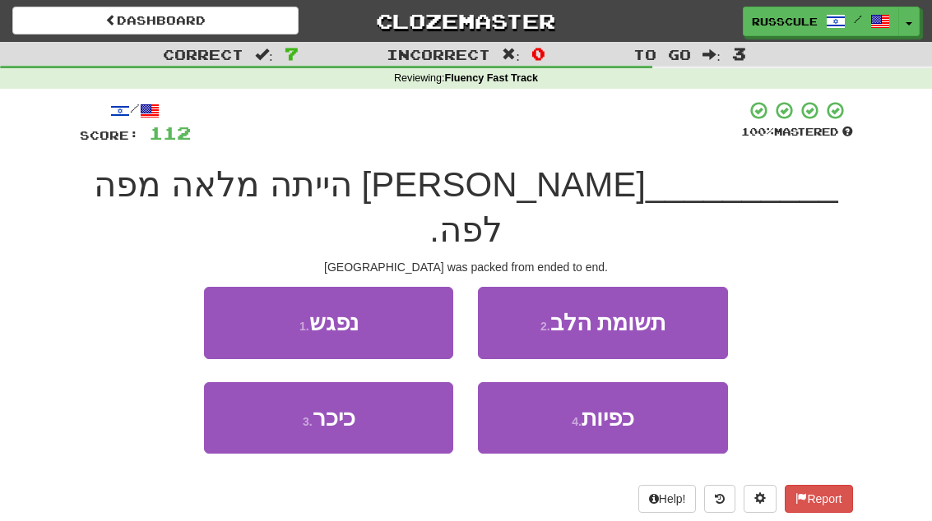
click at [266, 403] on button "3 . כיכר" at bounding box center [328, 418] width 249 height 72
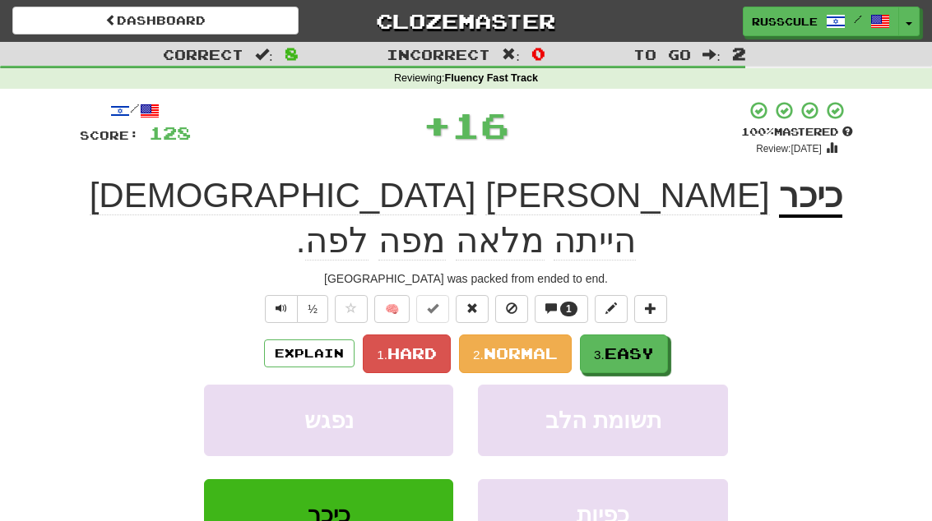
click at [632, 345] on span "Easy" at bounding box center [628, 354] width 49 height 18
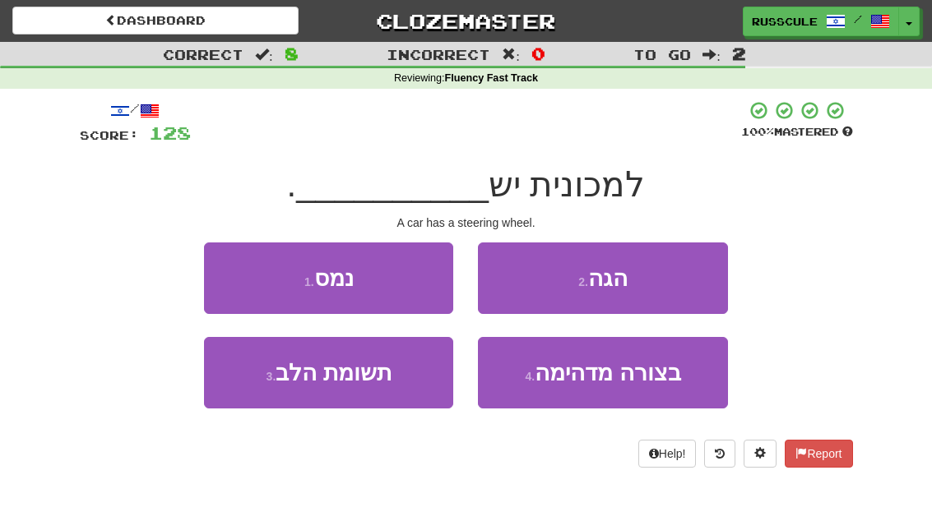
click at [664, 288] on button "2 . הגה" at bounding box center [602, 279] width 249 height 72
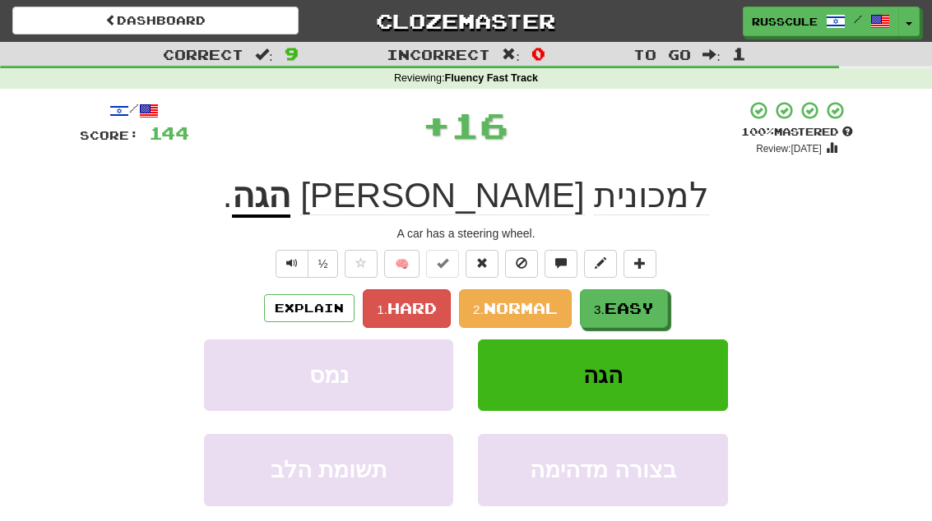
click at [633, 311] on span "Easy" at bounding box center [628, 308] width 49 height 18
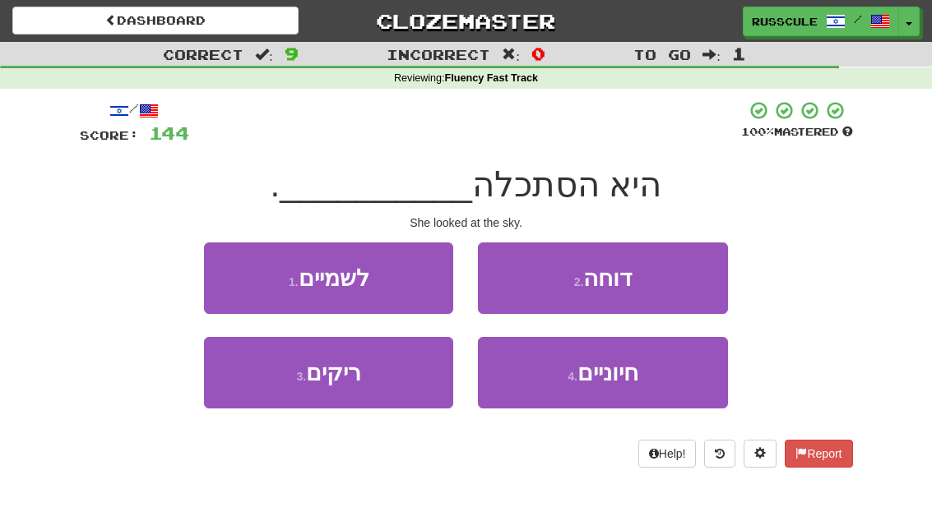
click at [226, 275] on button "1 . לשמיים" at bounding box center [328, 279] width 249 height 72
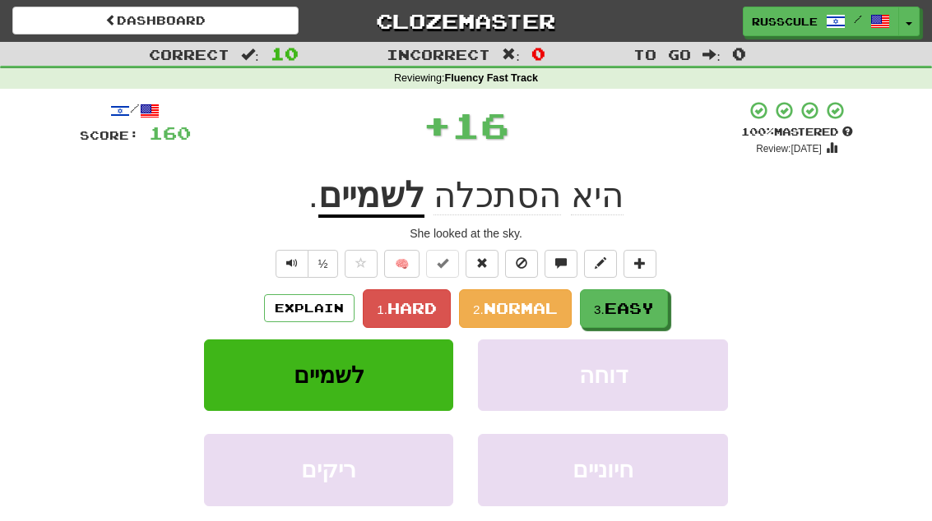
click at [634, 314] on span "Easy" at bounding box center [628, 308] width 49 height 18
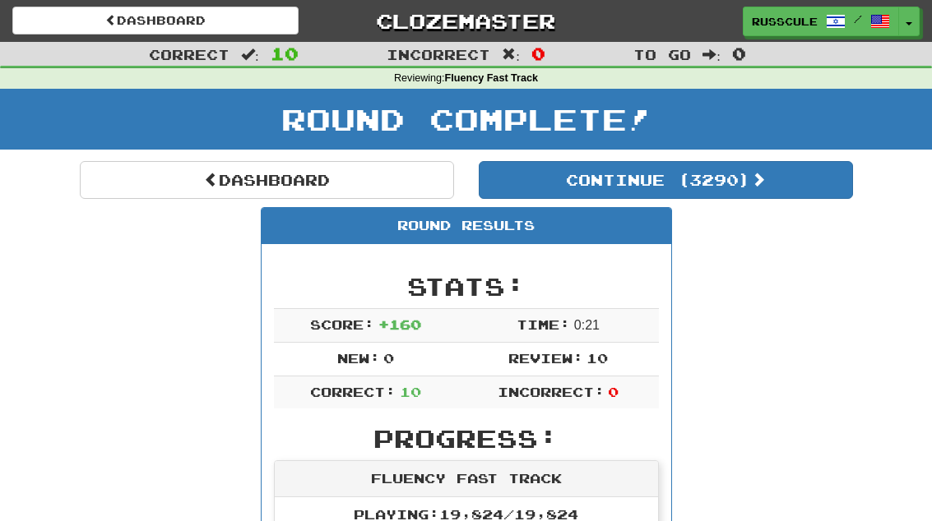
click at [132, 183] on link "Dashboard" at bounding box center [267, 180] width 374 height 38
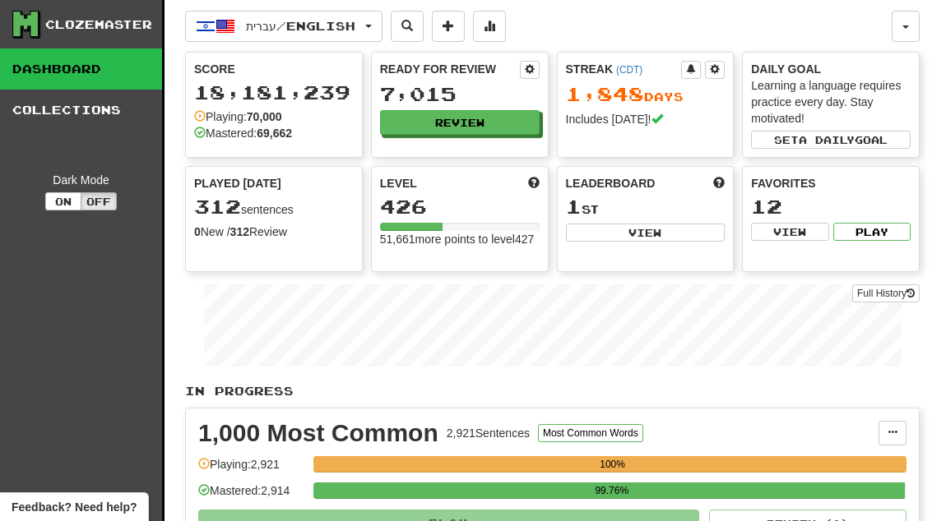
click at [683, 234] on button "View" at bounding box center [646, 233] width 160 height 18
select select "**********"
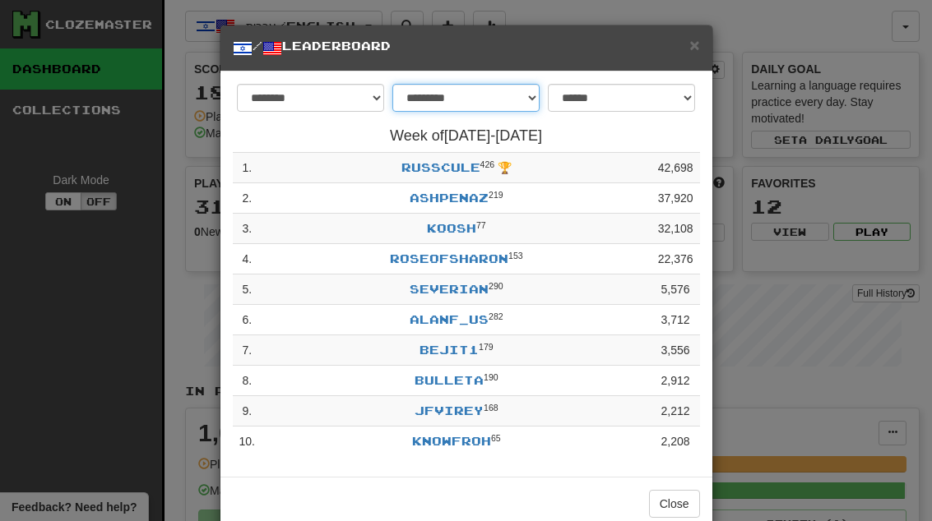
click at [531, 104] on select "**********" at bounding box center [465, 98] width 147 height 28
select select "*******"
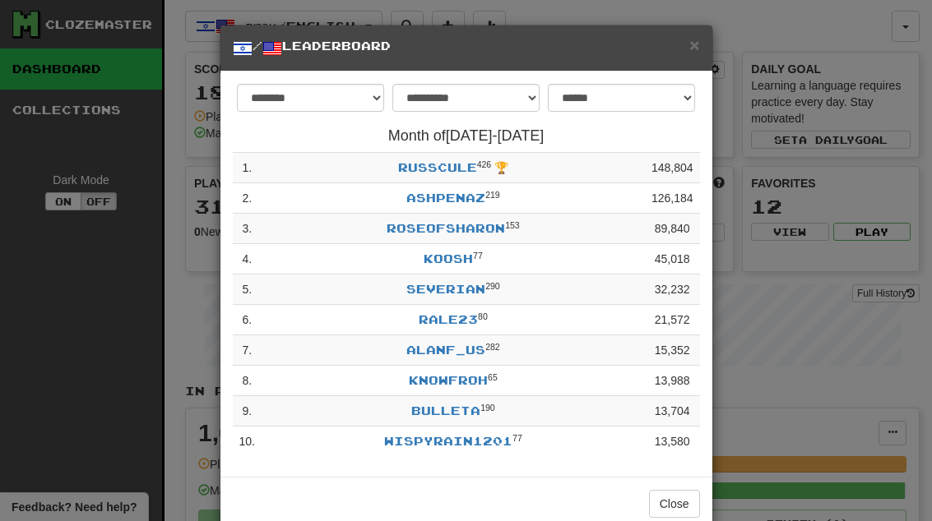
click at [683, 507] on button "Close" at bounding box center [674, 504] width 51 height 28
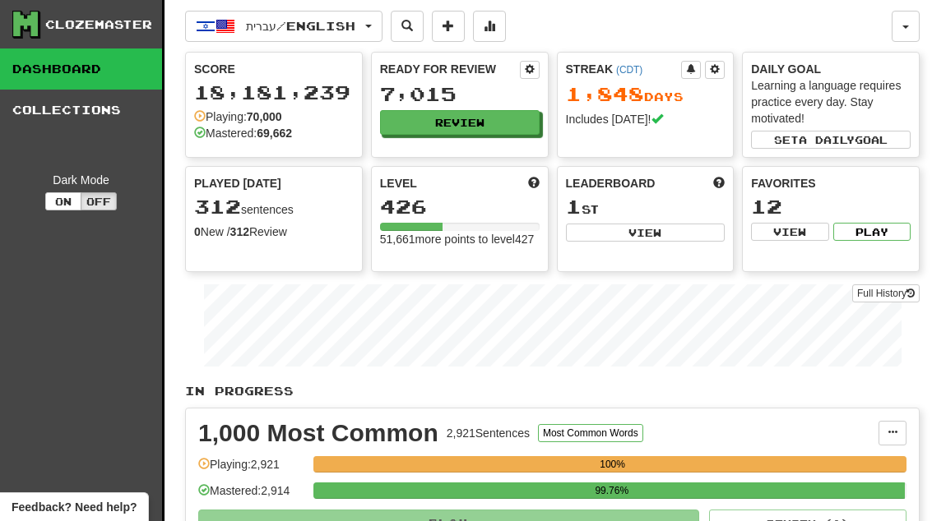
click at [488, 132] on button "Review" at bounding box center [460, 122] width 160 height 25
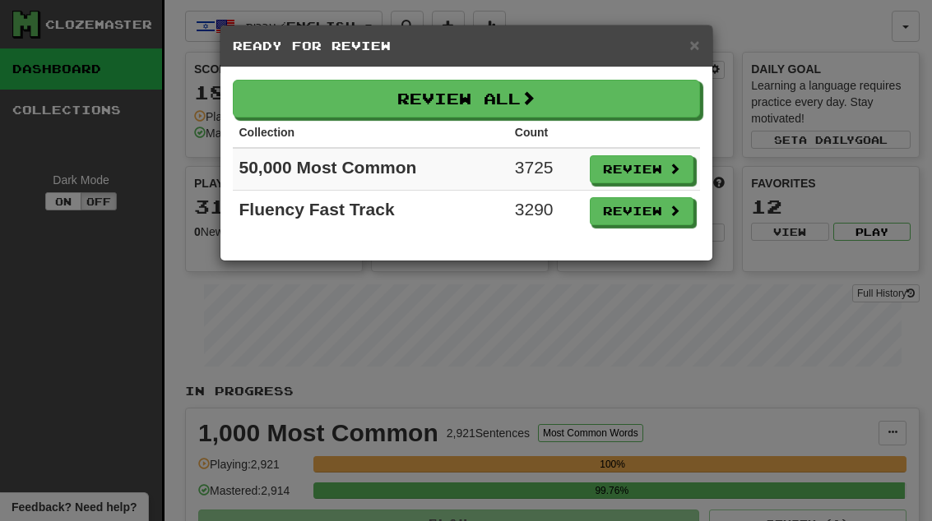
click at [664, 214] on button "Review" at bounding box center [642, 211] width 104 height 28
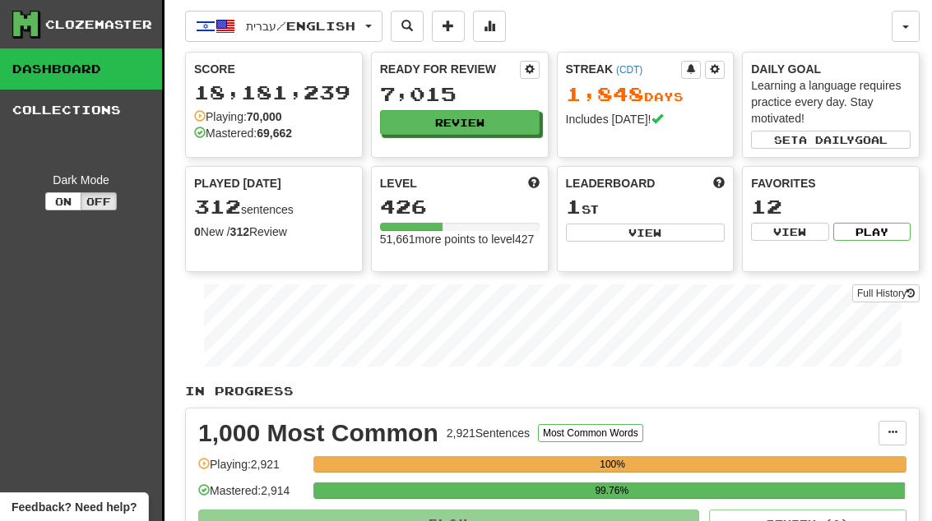
select select "**"
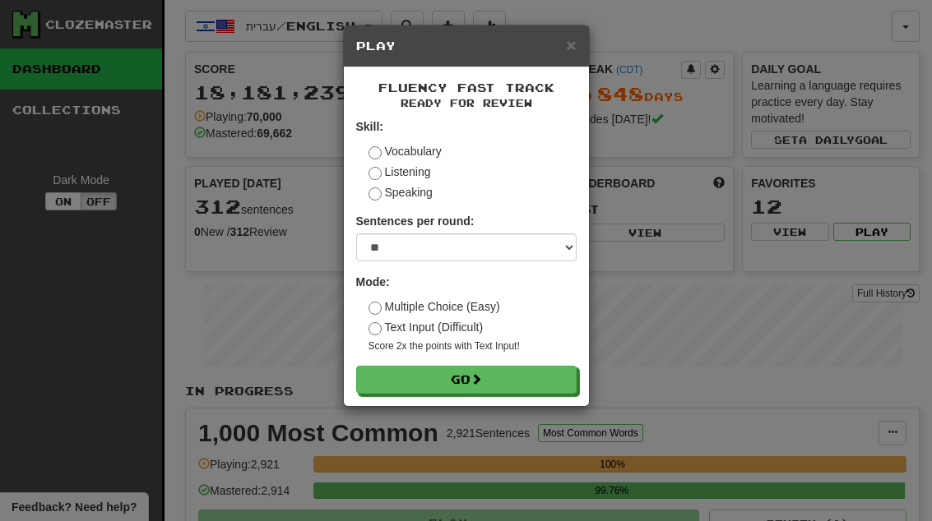
click at [563, 383] on button "Go" at bounding box center [466, 380] width 220 height 28
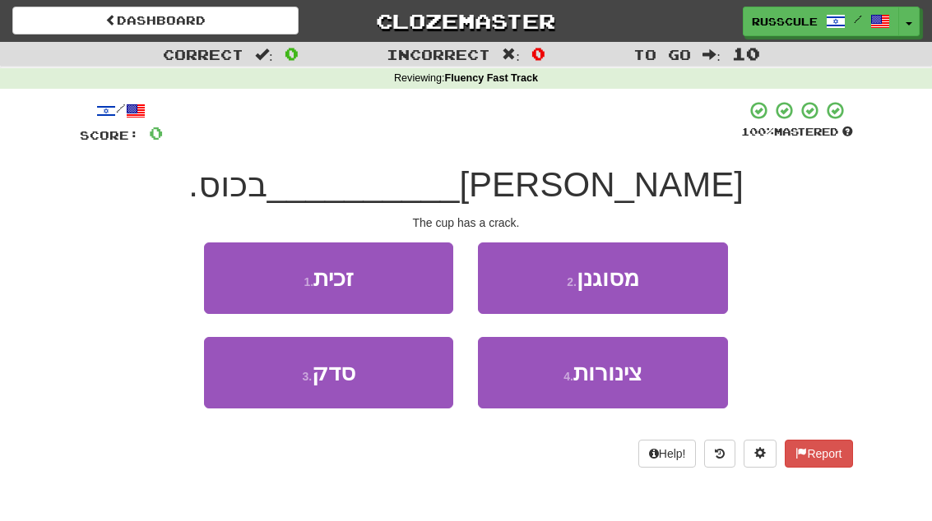
click at [265, 390] on button "3 . סדק" at bounding box center [328, 373] width 249 height 72
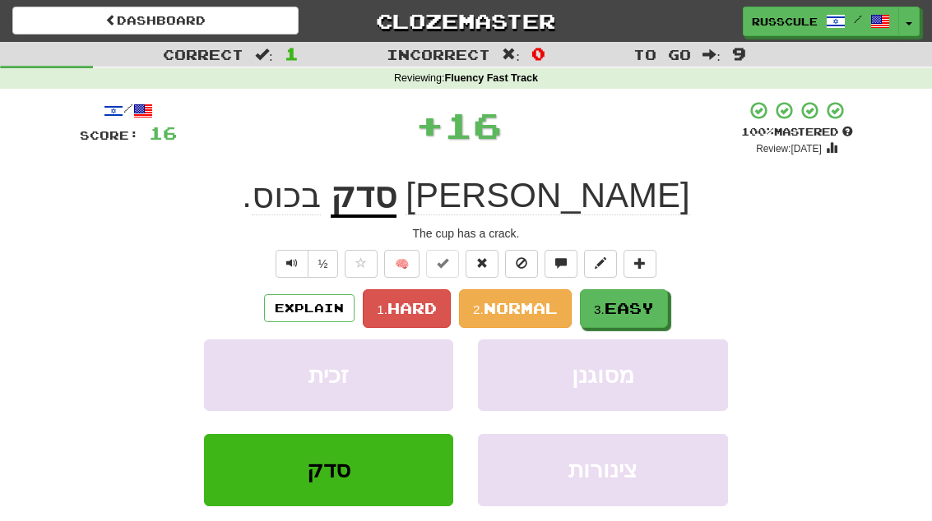
click at [633, 304] on span "Easy" at bounding box center [628, 308] width 49 height 18
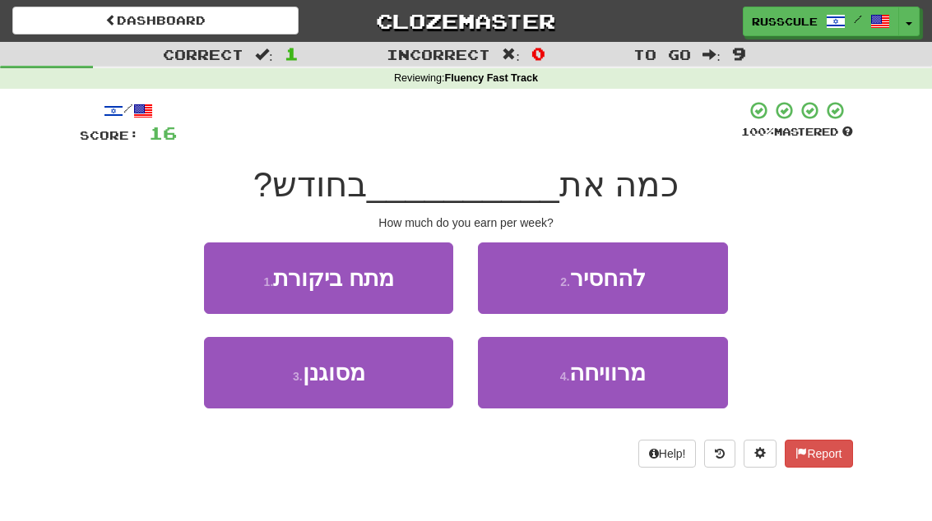
click at [626, 396] on button "4 . מרוויחה" at bounding box center [602, 373] width 249 height 72
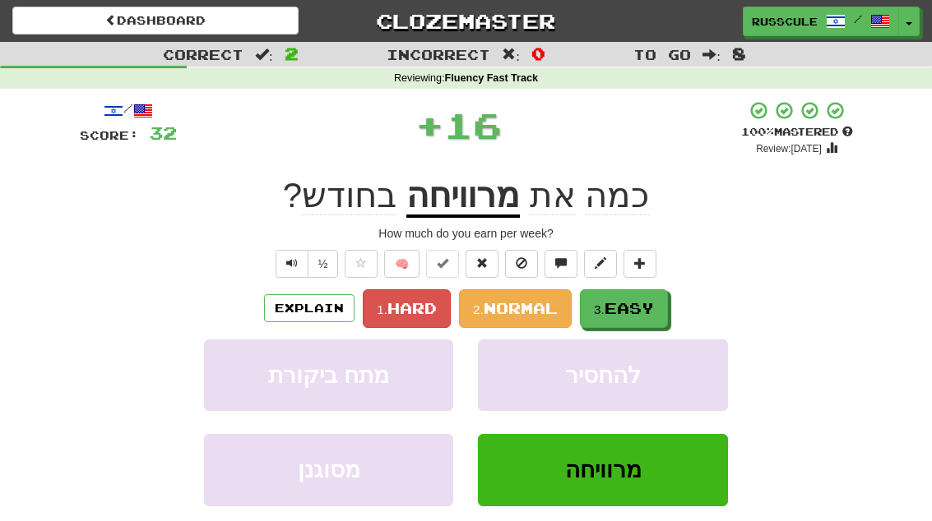
click at [648, 308] on span "Easy" at bounding box center [628, 308] width 49 height 18
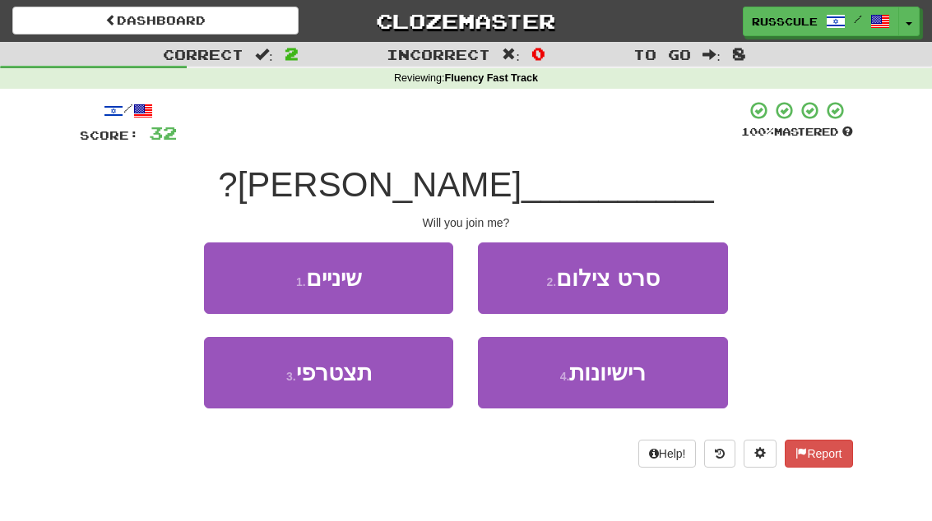
click at [261, 387] on button "3 . תצטרפי" at bounding box center [328, 373] width 249 height 72
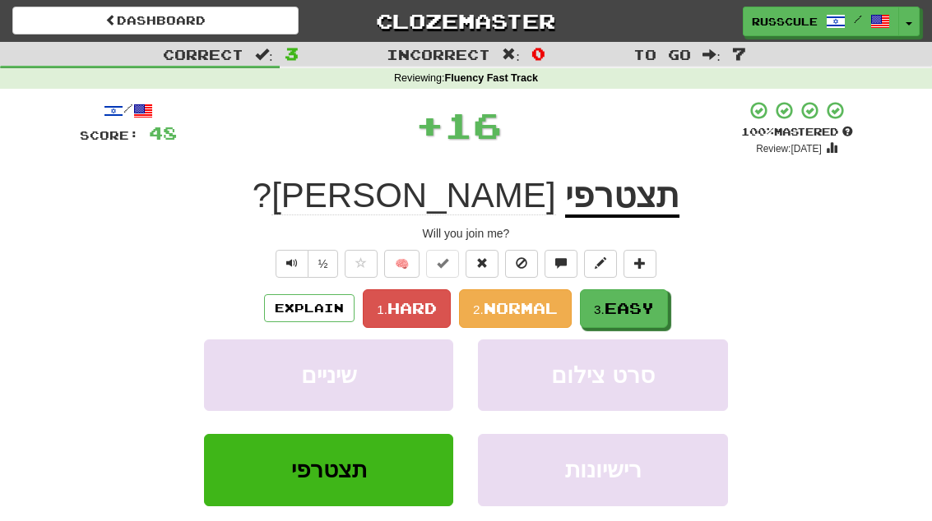
click at [647, 303] on span "Easy" at bounding box center [628, 308] width 49 height 18
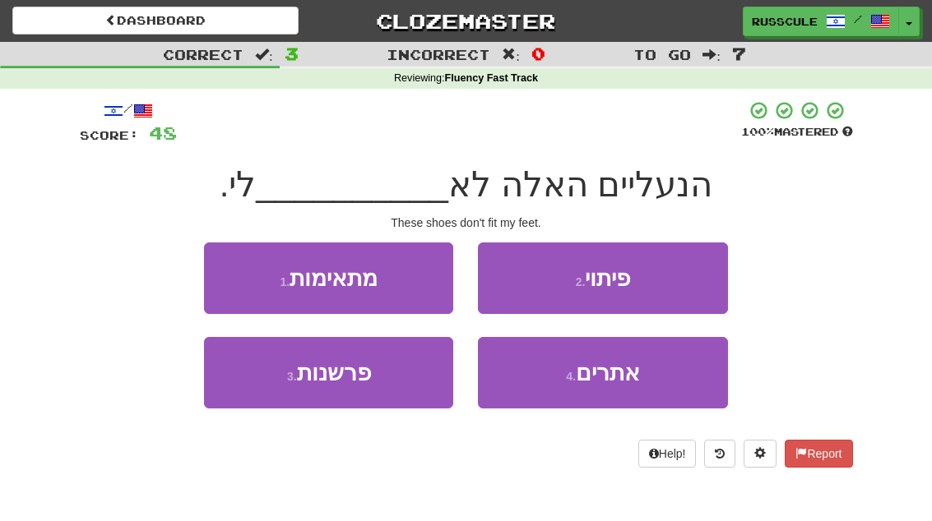
click at [229, 275] on button "1 . מתאימות" at bounding box center [328, 279] width 249 height 72
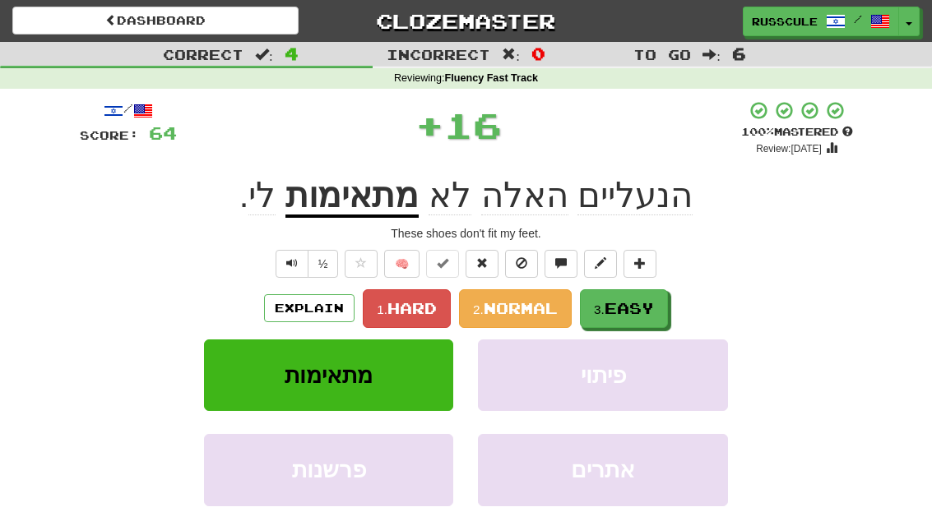
click at [643, 307] on span "Easy" at bounding box center [628, 308] width 49 height 18
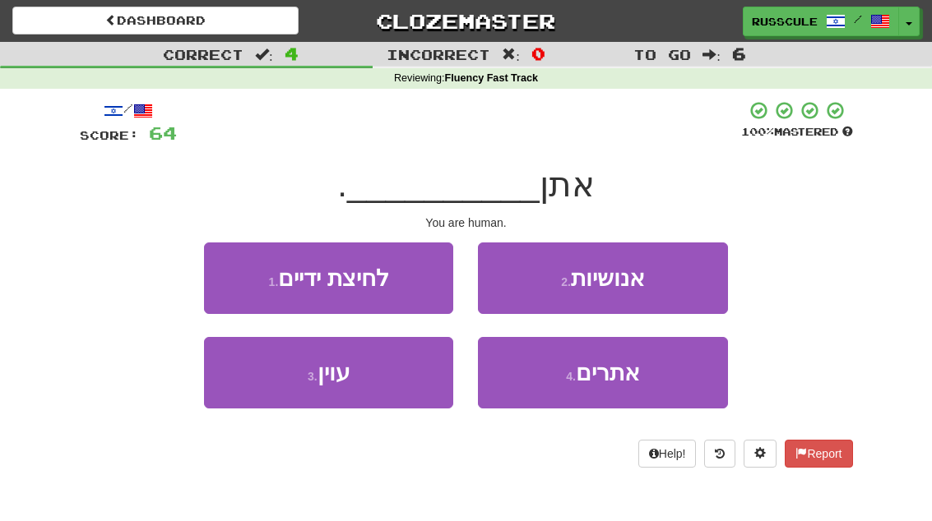
click at [674, 283] on button "2 . אנושיות" at bounding box center [602, 279] width 249 height 72
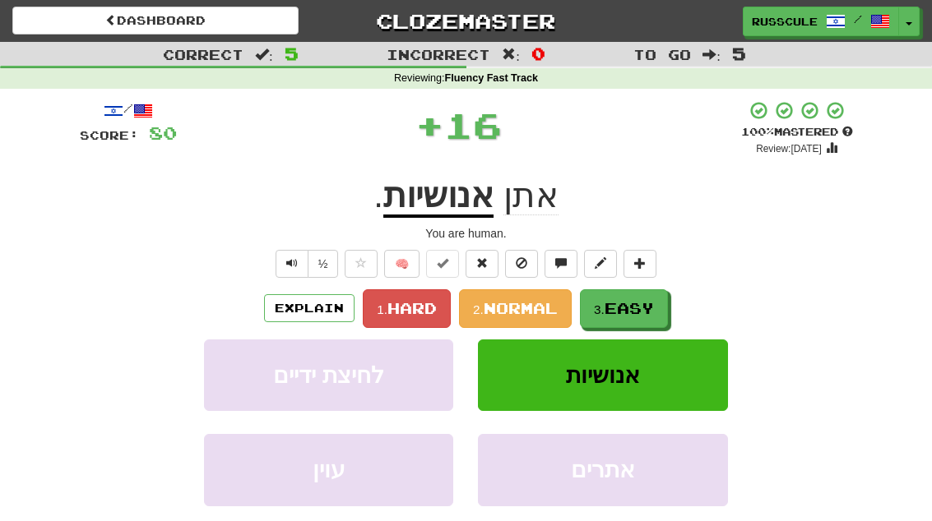
click at [634, 310] on span "Easy" at bounding box center [628, 308] width 49 height 18
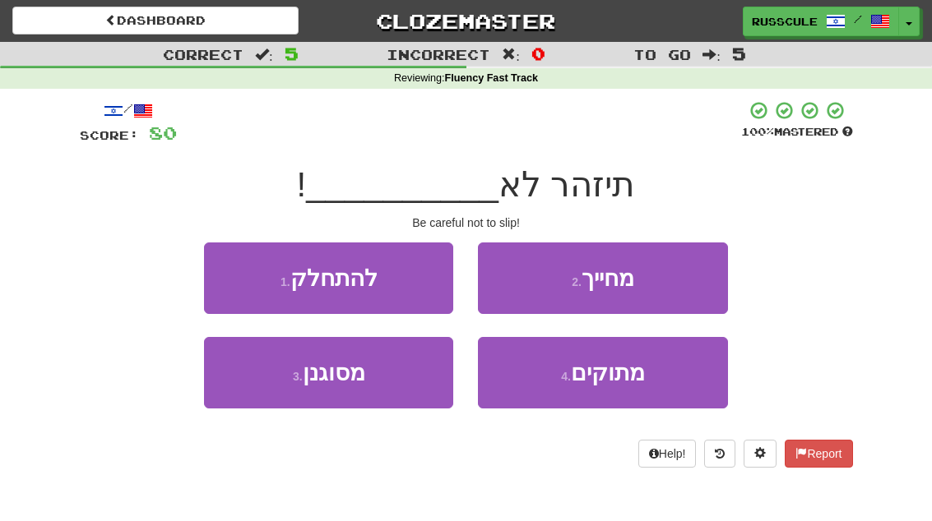
click at [234, 275] on button "1 . להתחלק" at bounding box center [328, 279] width 249 height 72
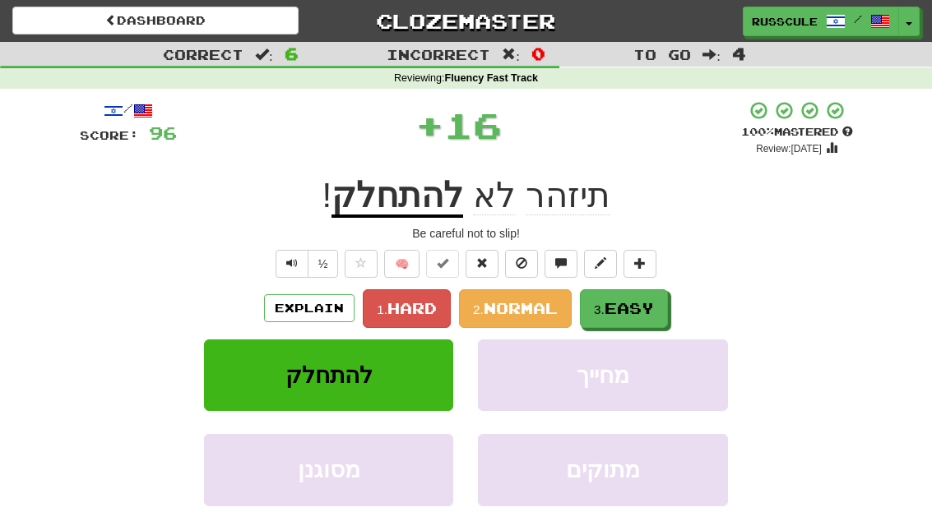
click at [628, 308] on span "Easy" at bounding box center [628, 308] width 49 height 18
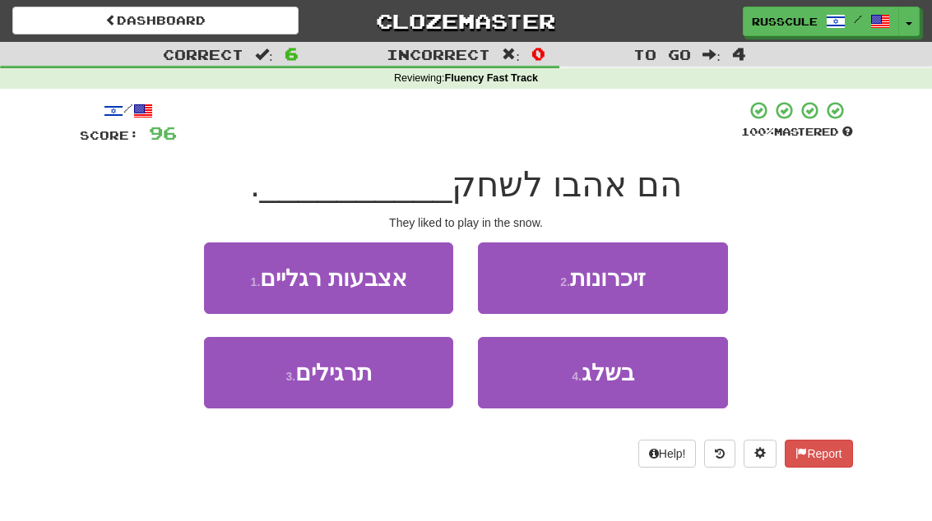
click at [618, 391] on button "4 . בשלג" at bounding box center [602, 373] width 249 height 72
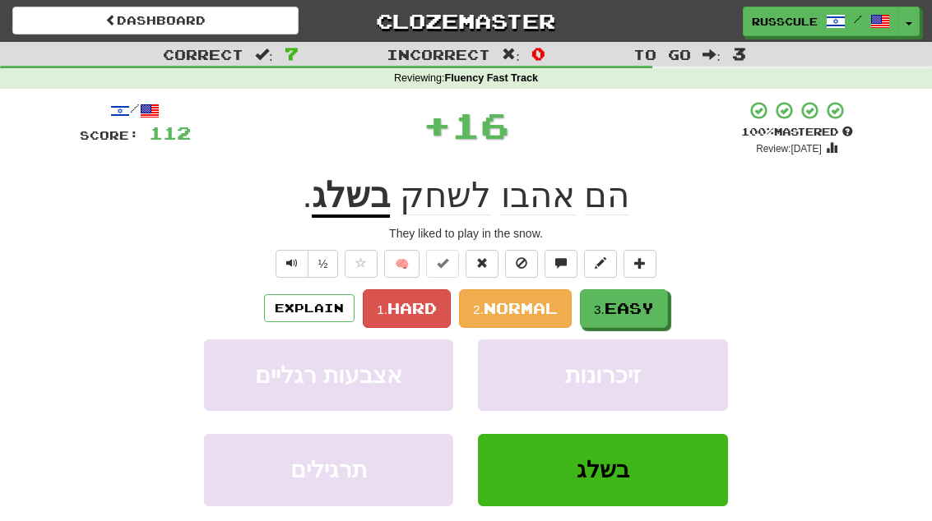
click at [639, 312] on span "Easy" at bounding box center [628, 308] width 49 height 18
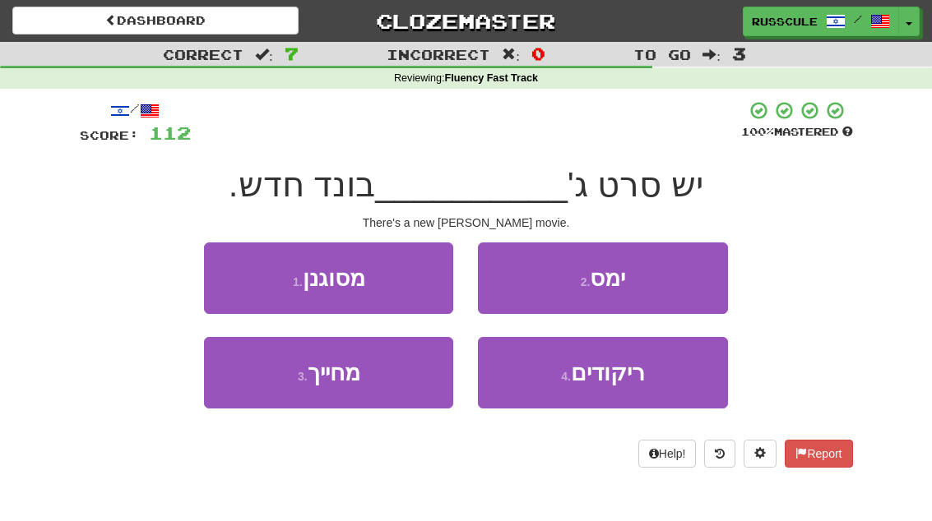
click at [665, 283] on button "2 . ימס" at bounding box center [602, 279] width 249 height 72
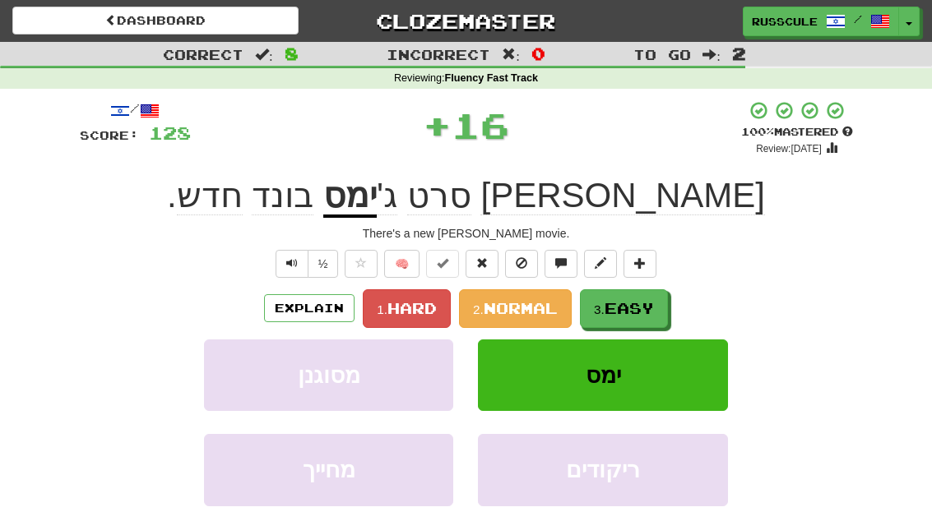
click at [628, 313] on span "Easy" at bounding box center [628, 308] width 49 height 18
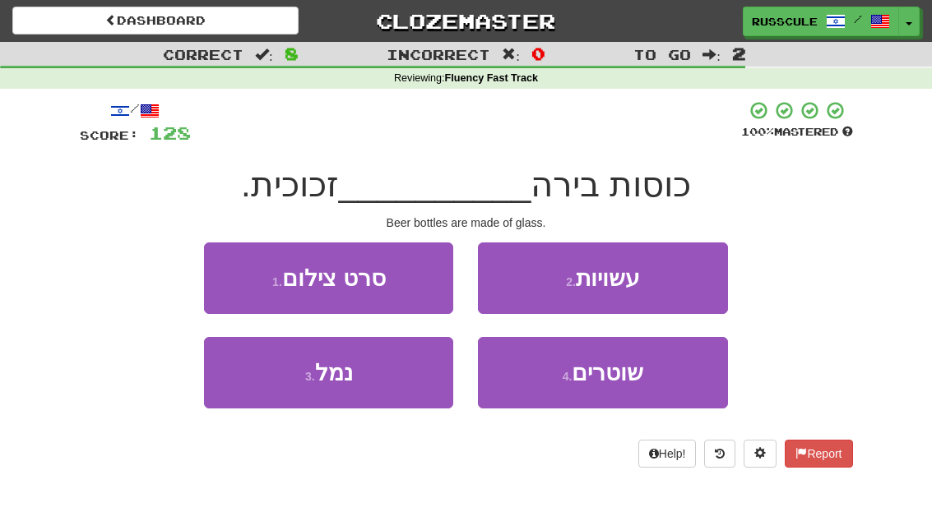
click at [670, 279] on button "2 . עשויות" at bounding box center [602, 279] width 249 height 72
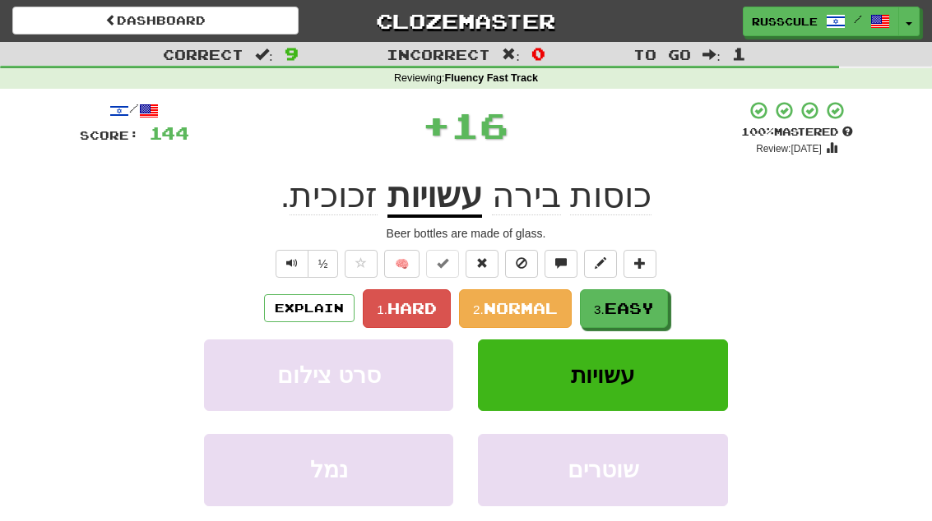
click at [627, 313] on span "Easy" at bounding box center [628, 308] width 49 height 18
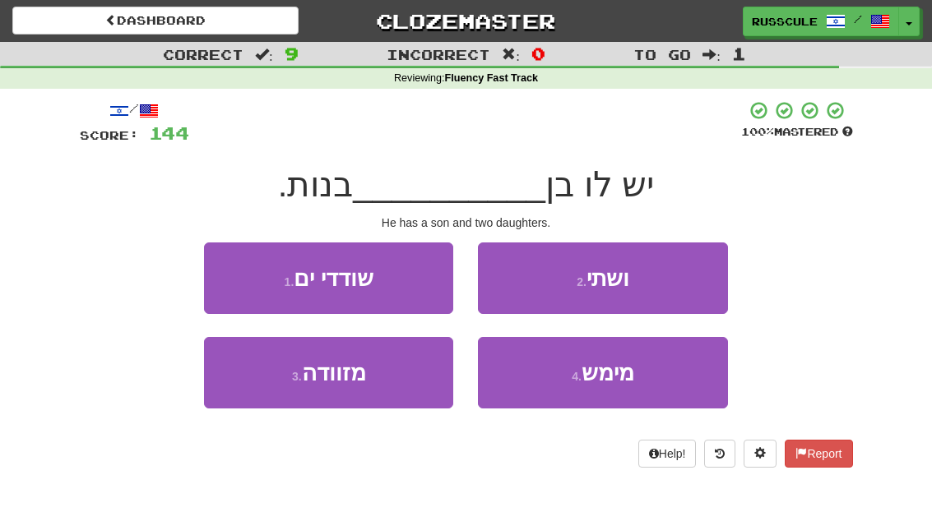
click at [666, 287] on button "2 . ושתי" at bounding box center [602, 279] width 249 height 72
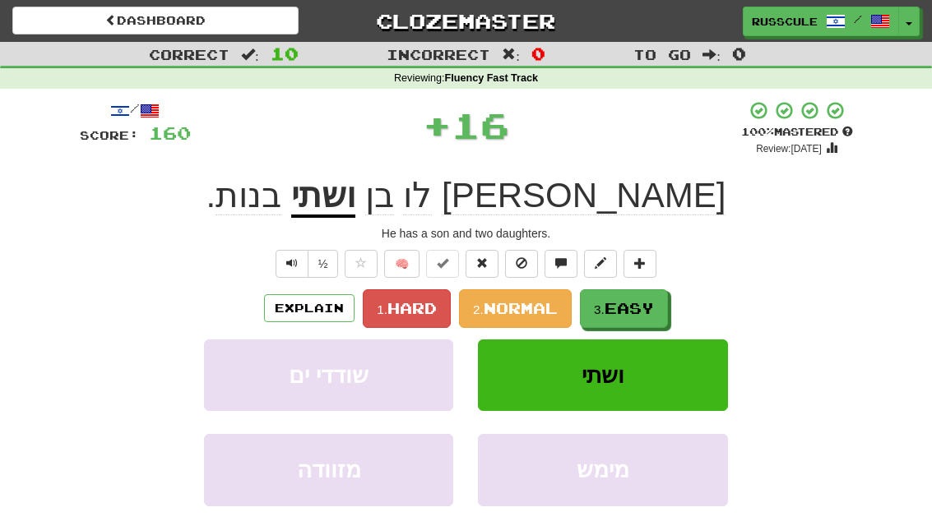
click at [627, 312] on span "Easy" at bounding box center [628, 308] width 49 height 18
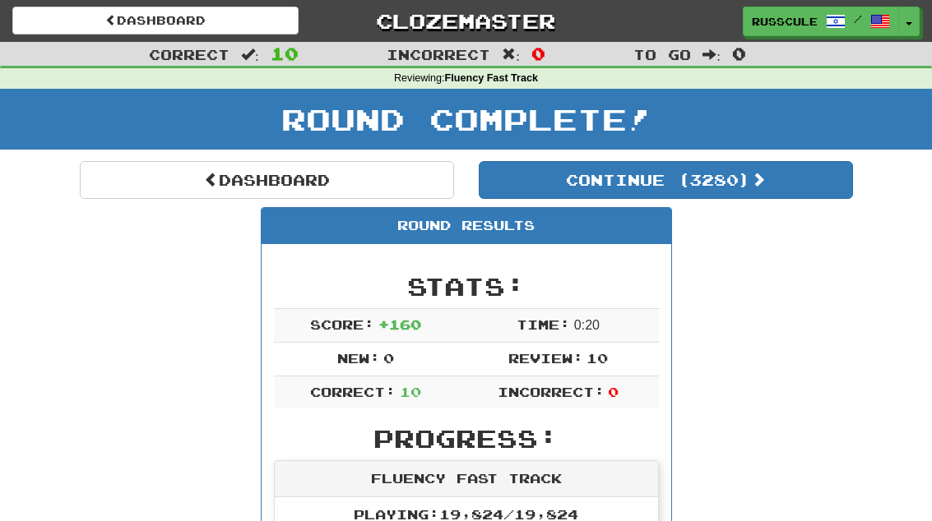
click at [796, 184] on button "Continue ( 3280 )" at bounding box center [666, 180] width 374 height 38
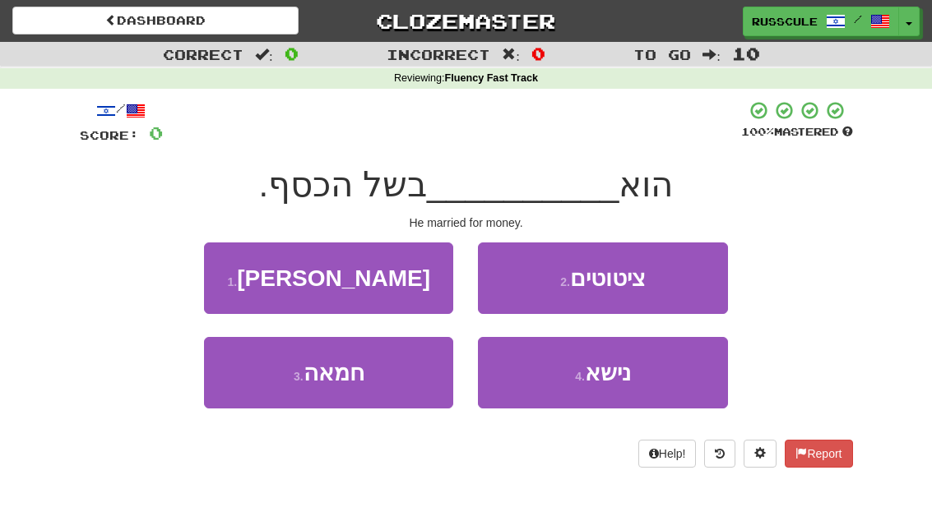
click at [630, 388] on button "4 . נישא" at bounding box center [602, 373] width 249 height 72
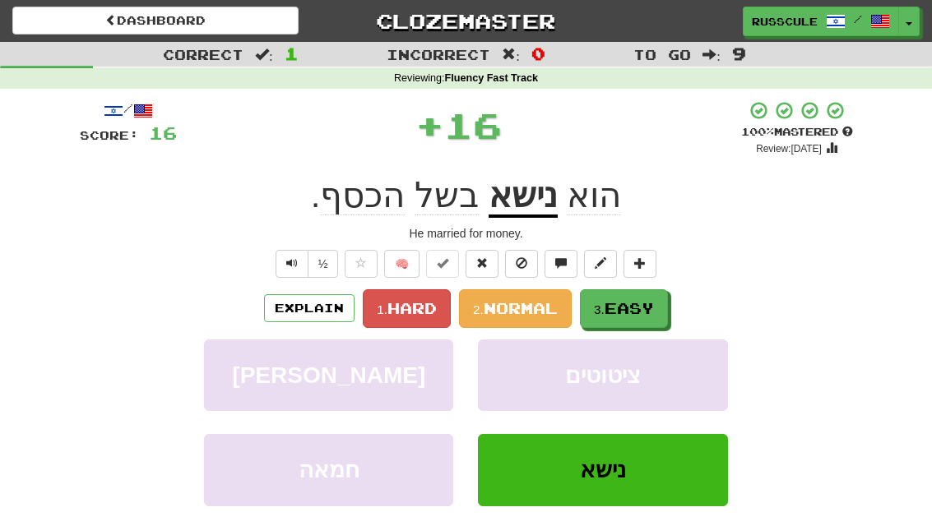
click at [650, 307] on span "Easy" at bounding box center [628, 308] width 49 height 18
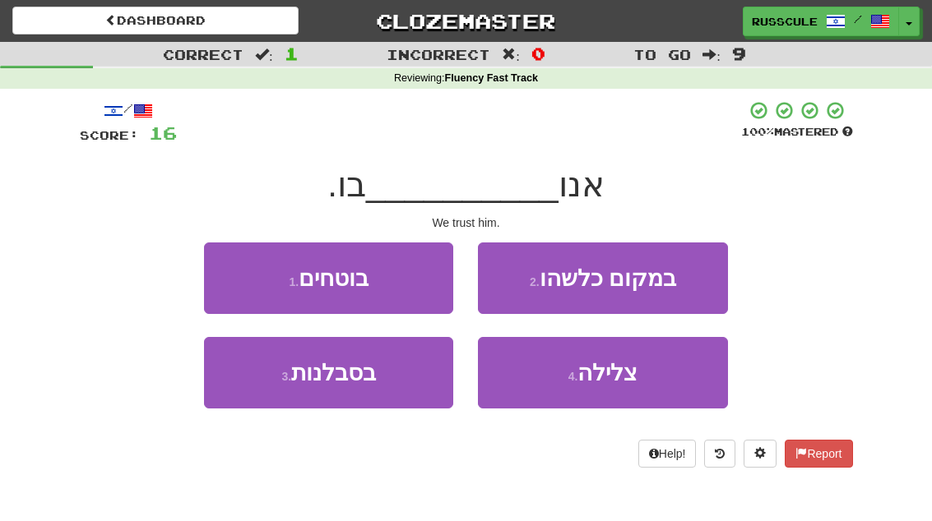
click at [228, 280] on button "1 . בוטחים" at bounding box center [328, 279] width 249 height 72
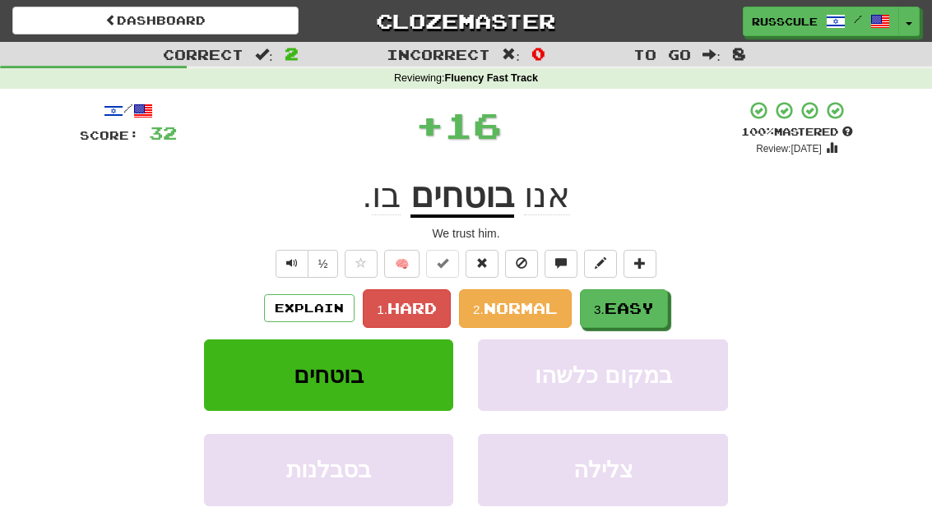
click at [640, 313] on span "Easy" at bounding box center [628, 308] width 49 height 18
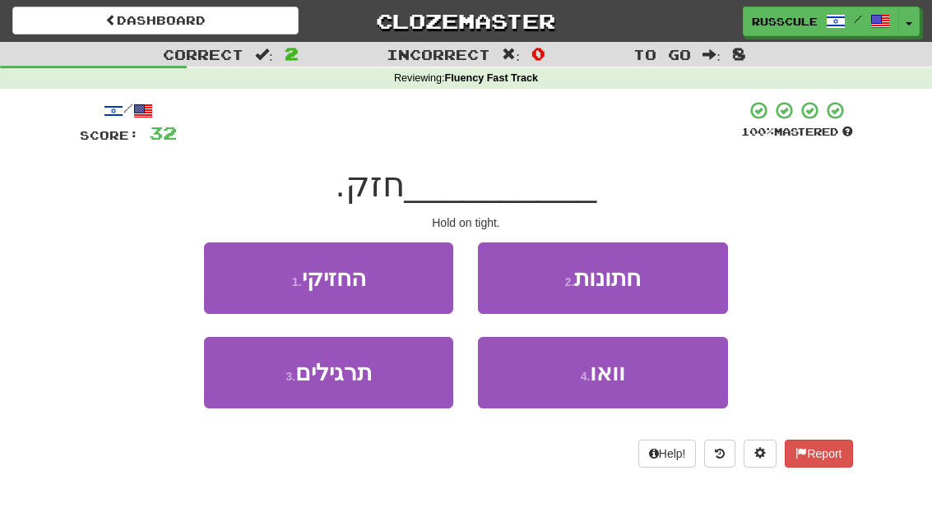
click at [232, 281] on button "1 . החזיקי" at bounding box center [328, 279] width 249 height 72
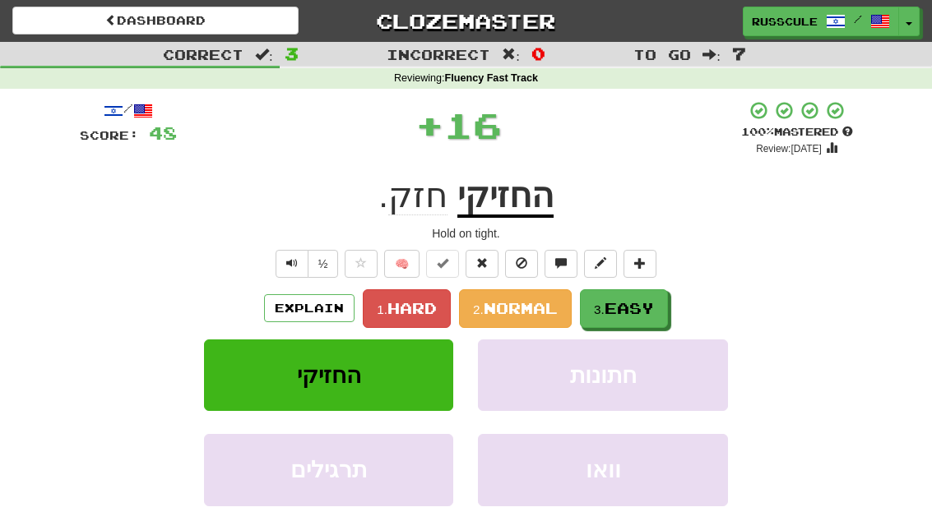
click at [641, 313] on span "Easy" at bounding box center [628, 308] width 49 height 18
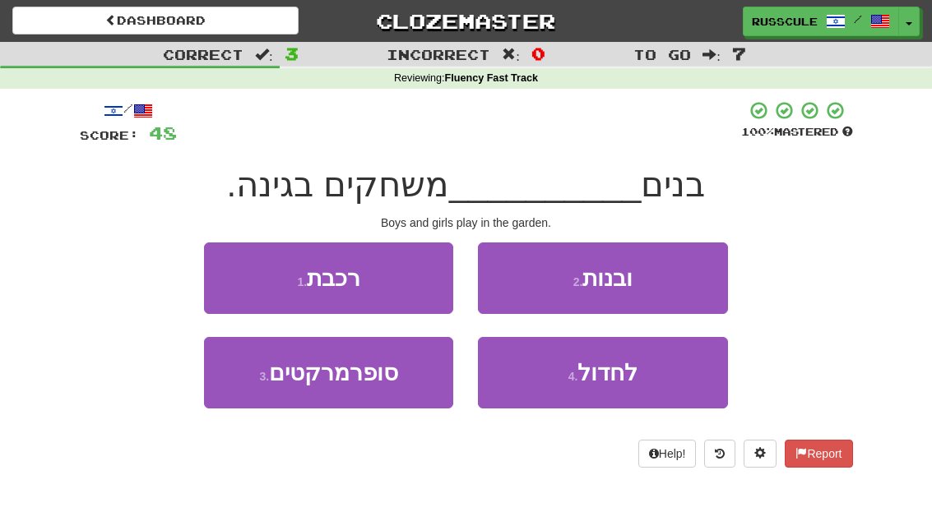
click at [677, 281] on button "2 . ובנות" at bounding box center [602, 279] width 249 height 72
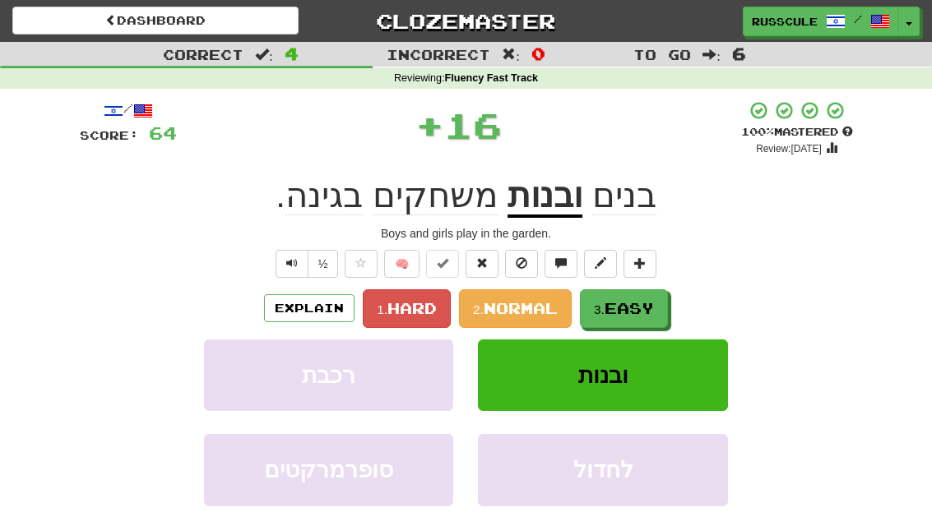
click at [641, 311] on span "Easy" at bounding box center [628, 308] width 49 height 18
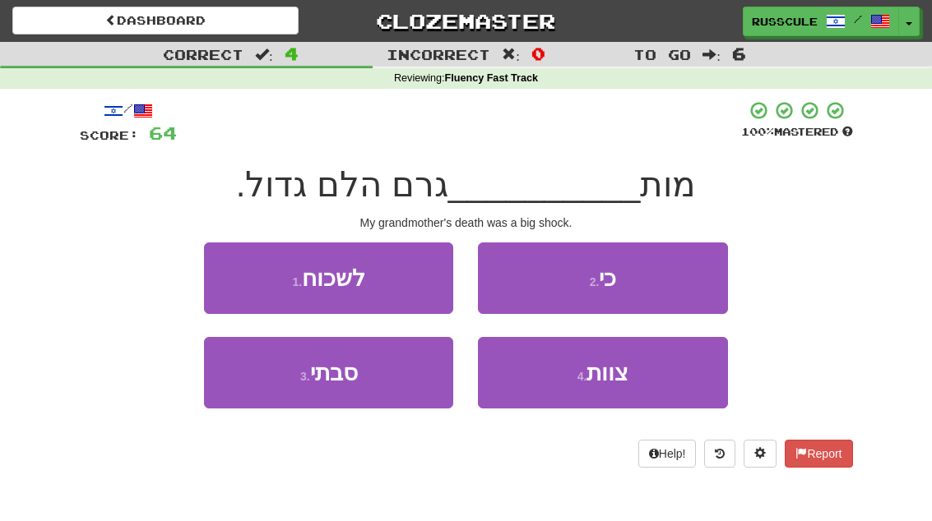
click at [265, 390] on button "3 . סבתי" at bounding box center [328, 373] width 249 height 72
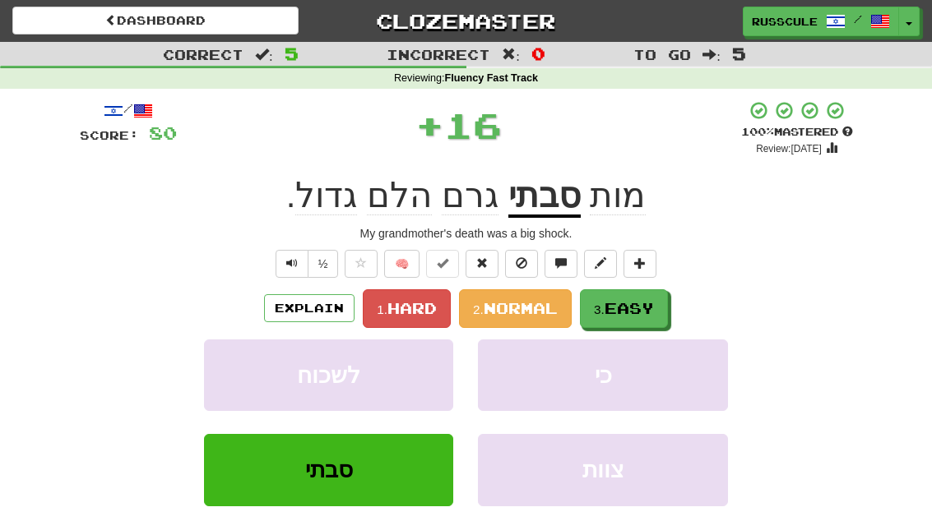
click at [640, 307] on span "Easy" at bounding box center [628, 308] width 49 height 18
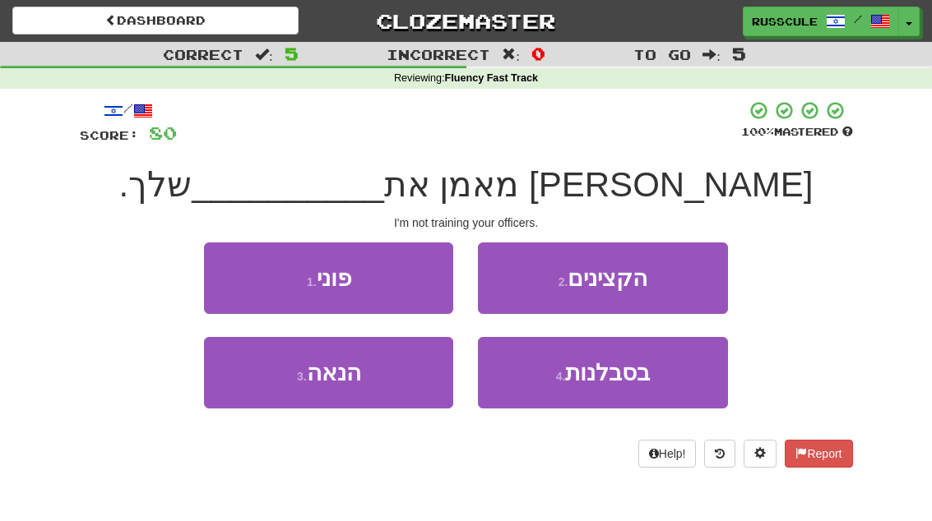
click at [676, 284] on button "2 . הקצינים" at bounding box center [602, 279] width 249 height 72
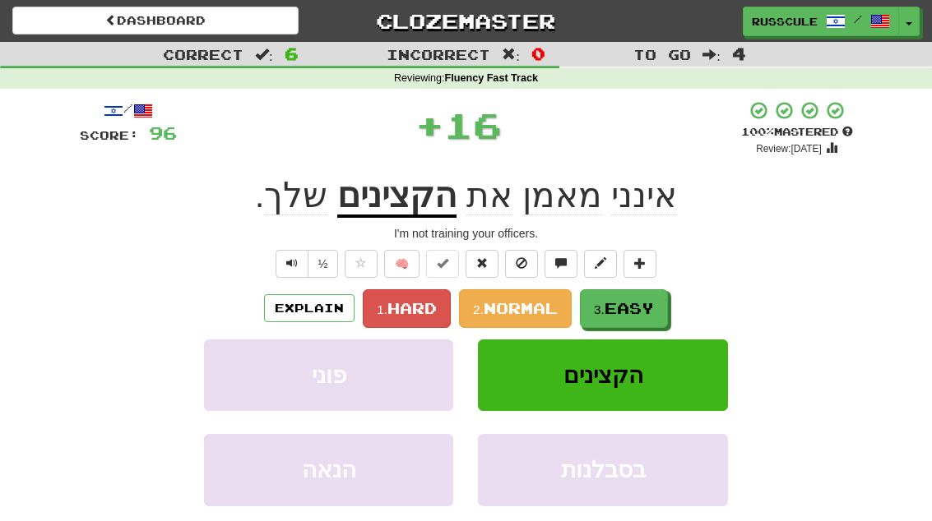
click at [636, 313] on span "Easy" at bounding box center [628, 308] width 49 height 18
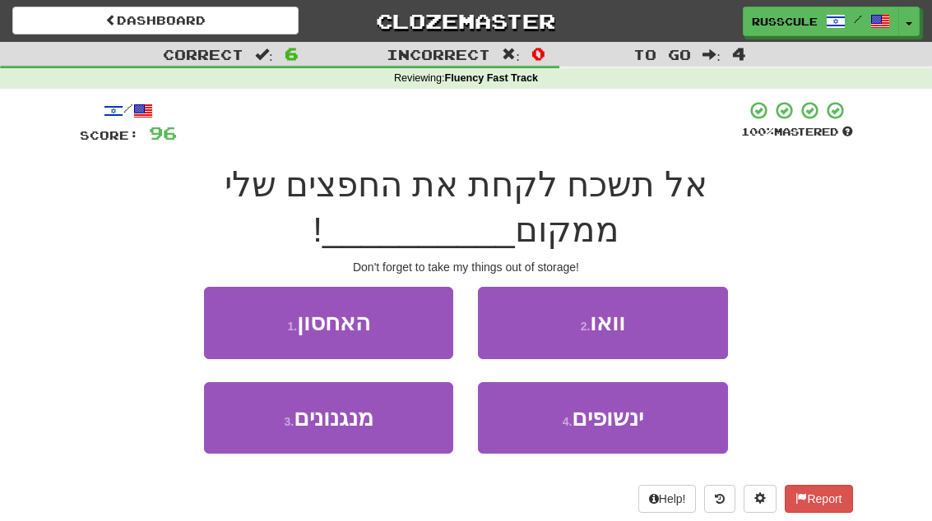
click at [215, 287] on button "1 . האחסון" at bounding box center [328, 323] width 249 height 72
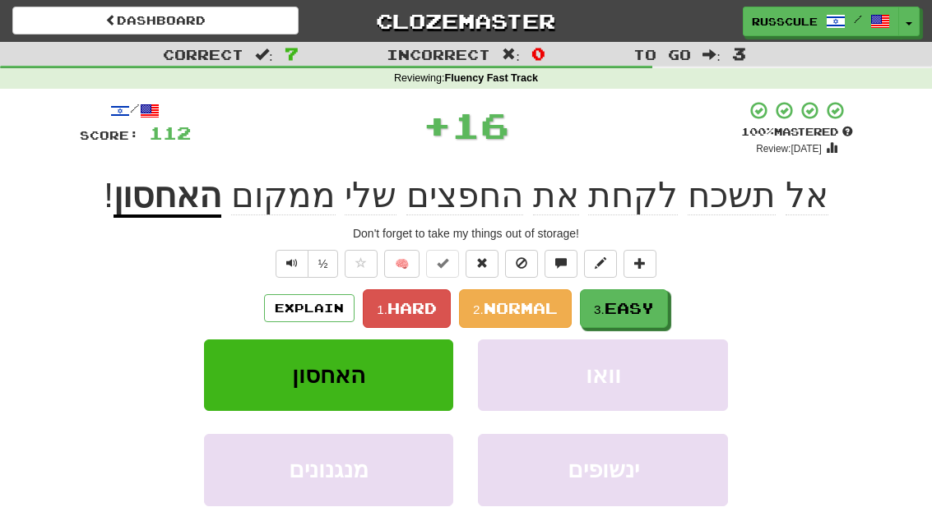
click at [632, 317] on button "3. Easy" at bounding box center [624, 308] width 88 height 39
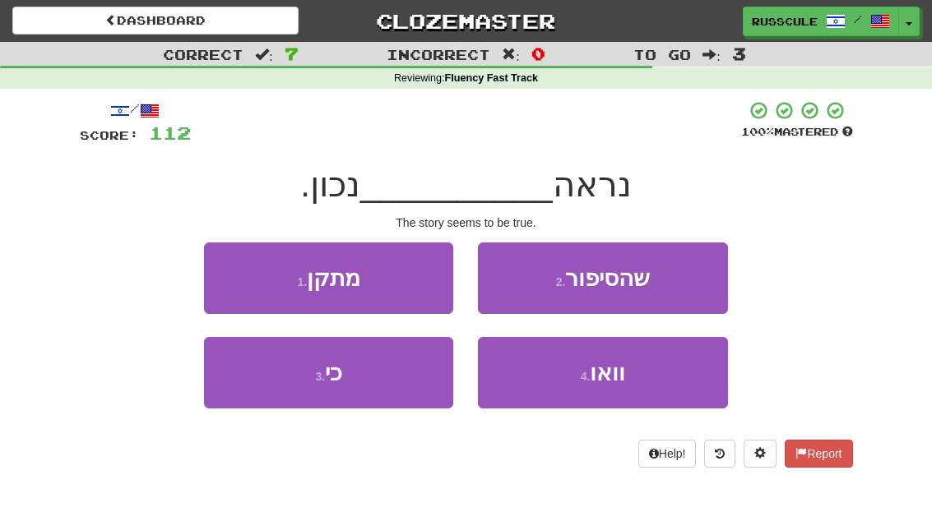
click at [674, 288] on button "2 . שהסיפור" at bounding box center [602, 279] width 249 height 72
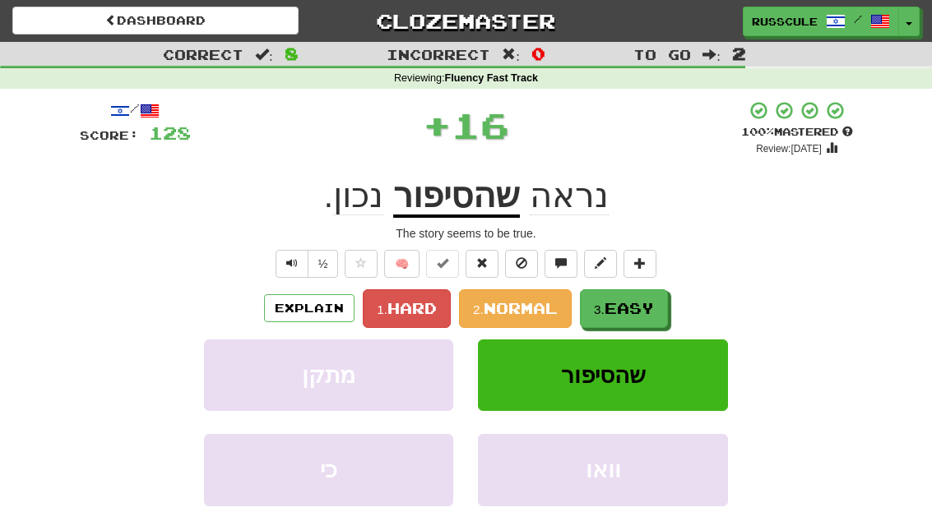
click at [637, 317] on button "3. Easy" at bounding box center [624, 308] width 88 height 39
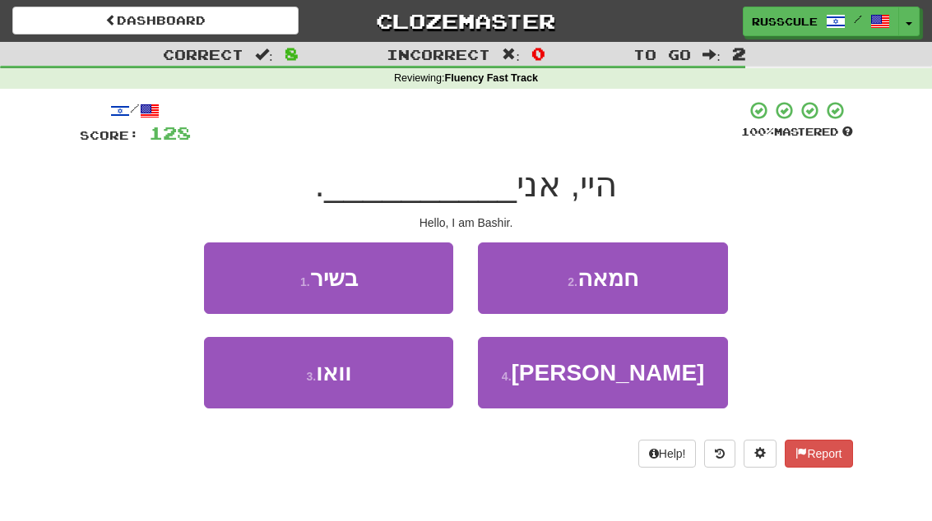
click at [238, 289] on button "1 . בשיר" at bounding box center [328, 279] width 249 height 72
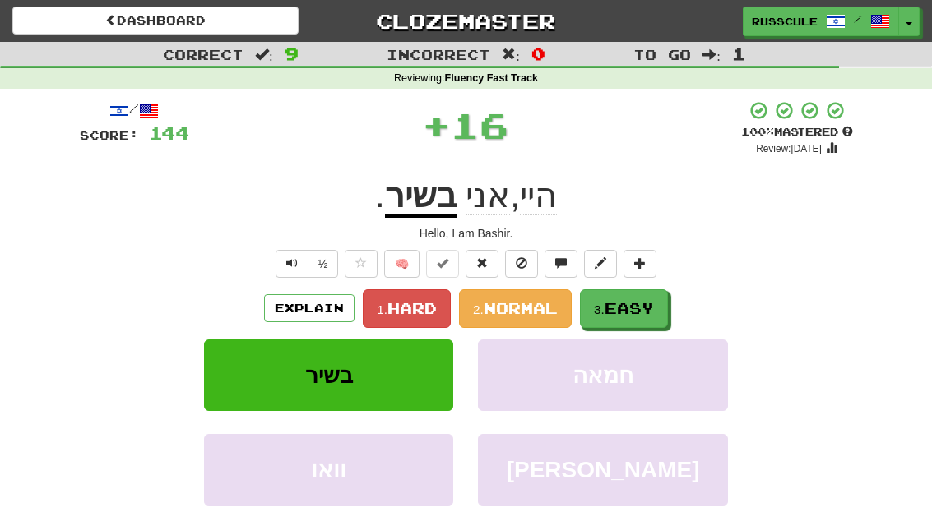
click at [634, 313] on span "Easy" at bounding box center [628, 308] width 49 height 18
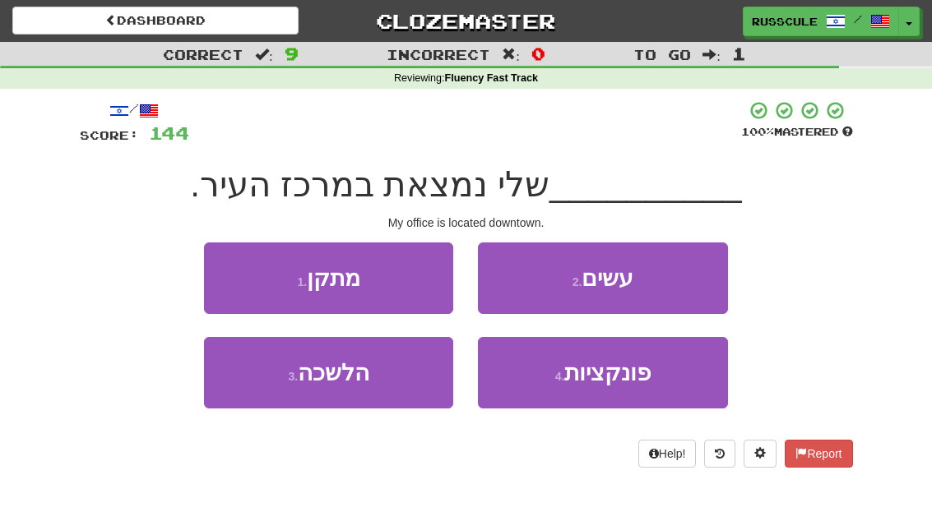
click at [266, 390] on button "3 . הלשכה" at bounding box center [328, 373] width 249 height 72
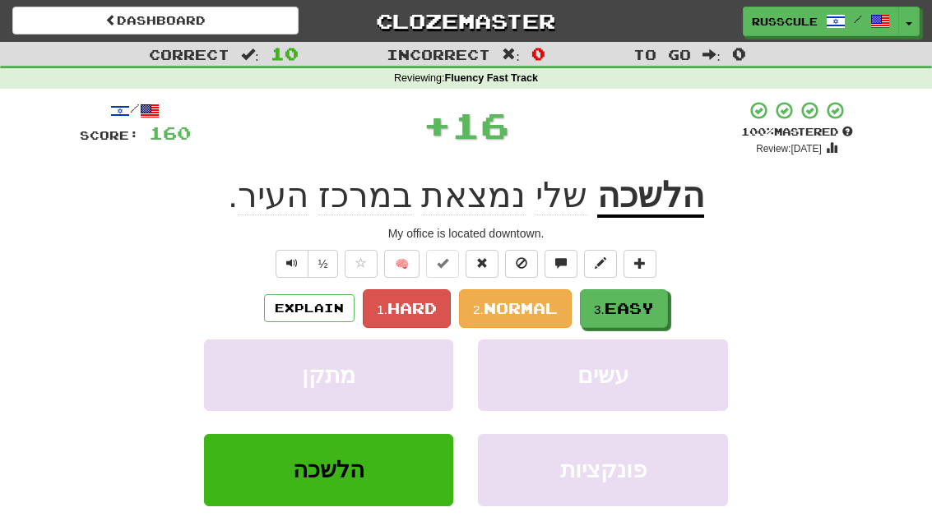
click at [623, 322] on button "3. Easy" at bounding box center [624, 308] width 88 height 39
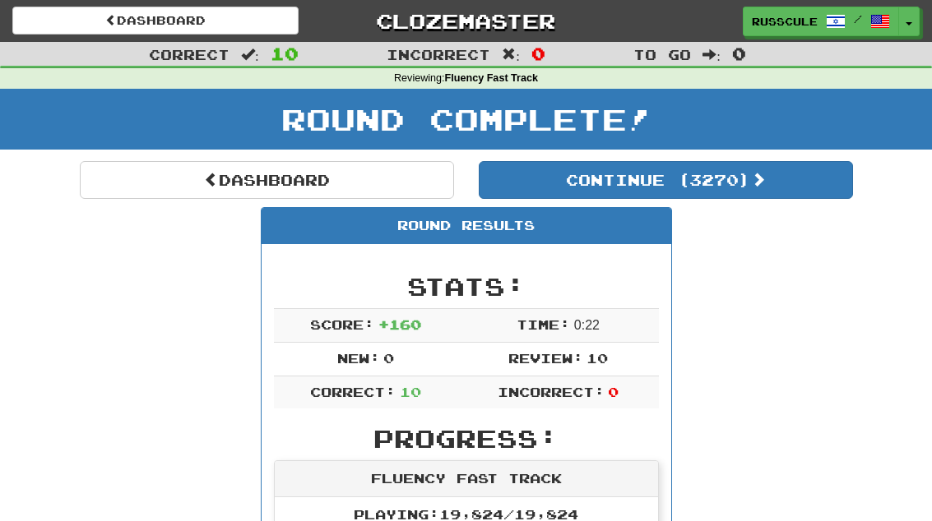
click at [123, 188] on link "Dashboard" at bounding box center [267, 180] width 374 height 38
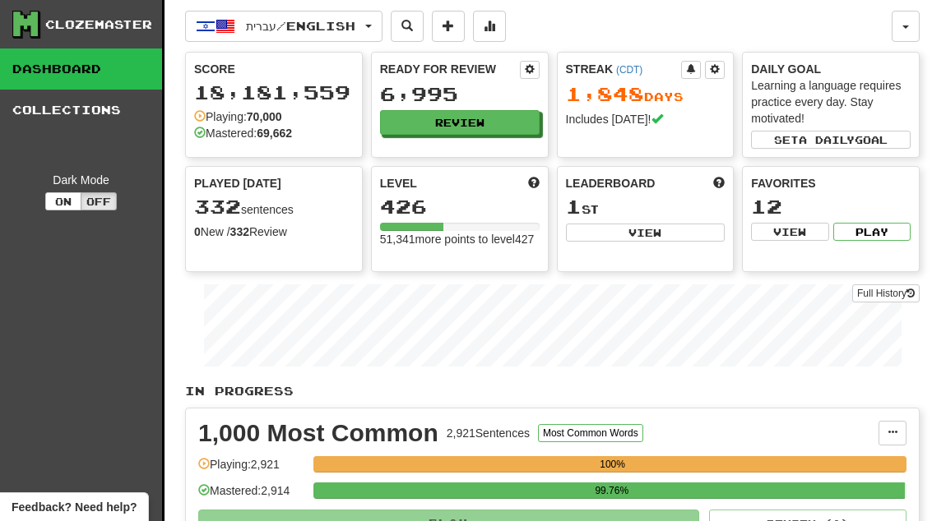
click at [665, 238] on button "View" at bounding box center [646, 233] width 160 height 18
select select "**********"
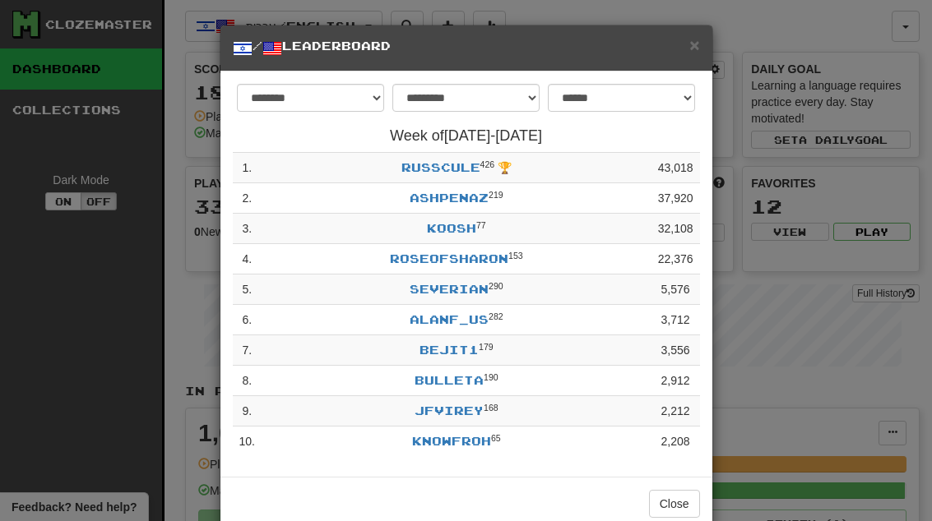
click at [686, 506] on button "Close" at bounding box center [674, 504] width 51 height 28
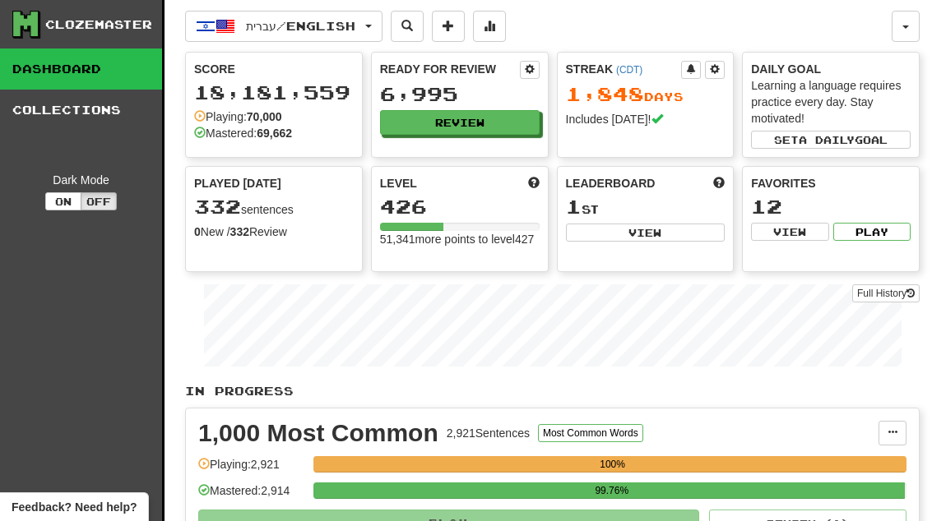
click at [495, 128] on button "Review" at bounding box center [460, 122] width 160 height 25
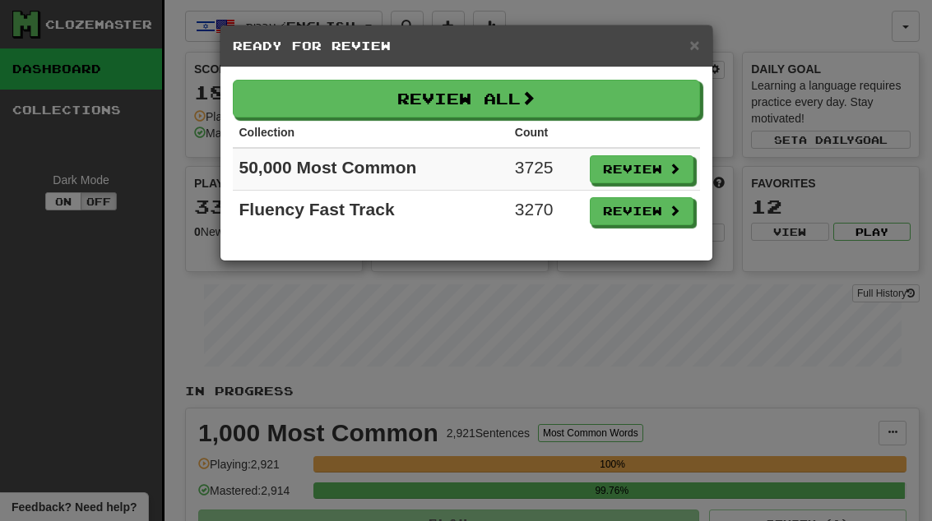
click at [660, 210] on button "Review" at bounding box center [642, 211] width 104 height 28
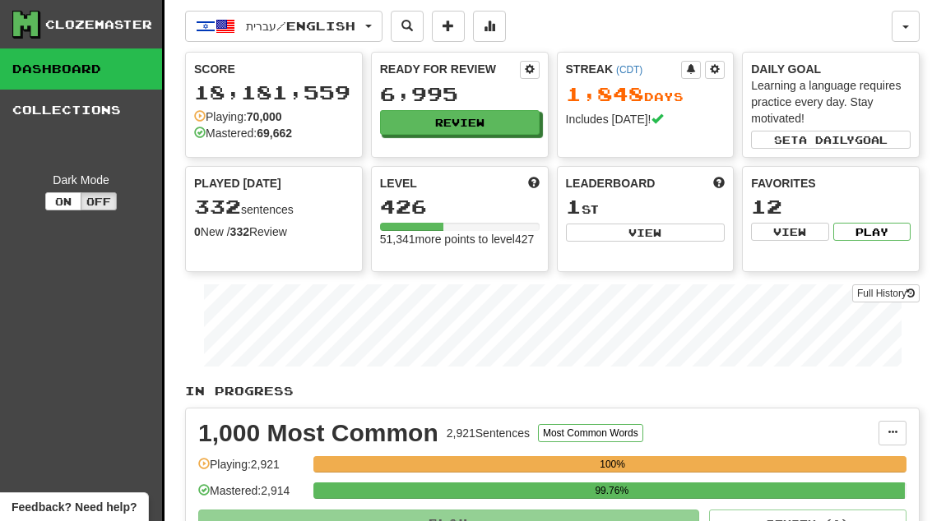
select select "**"
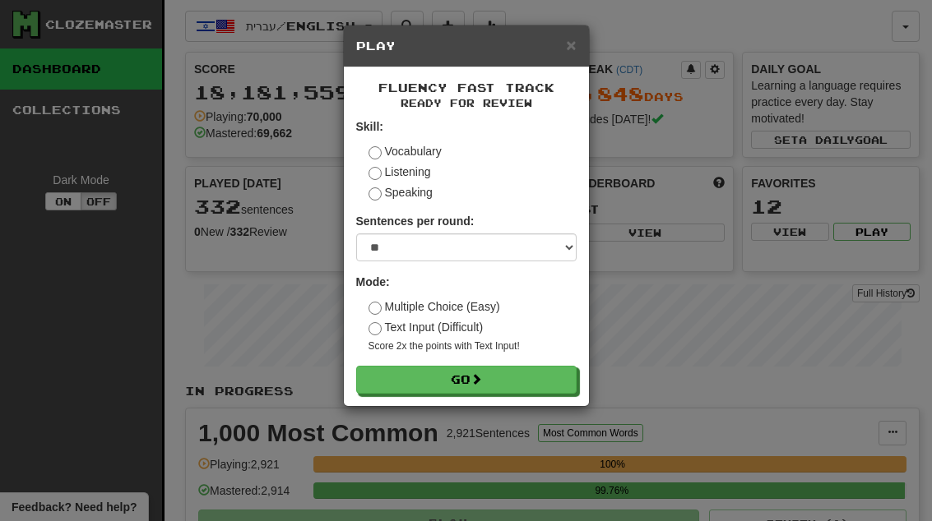
click at [532, 377] on button "Go" at bounding box center [466, 380] width 220 height 28
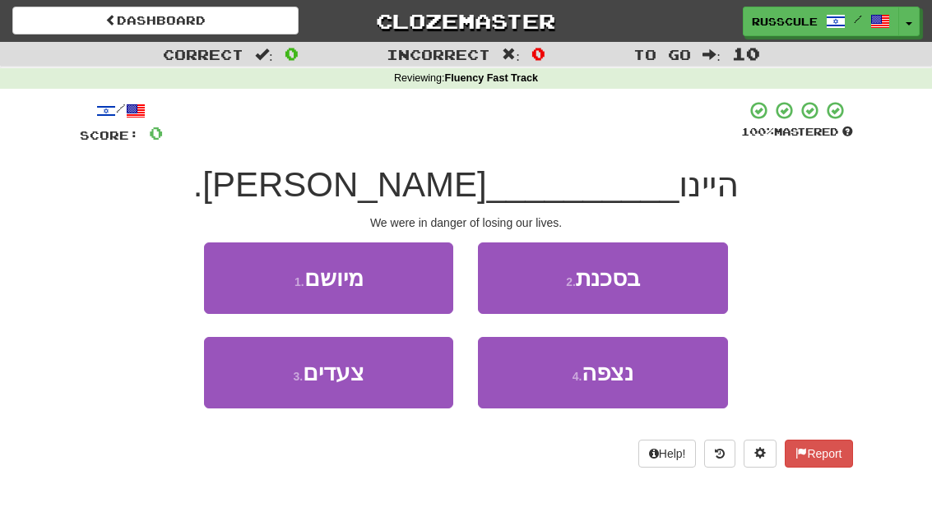
click at [650, 295] on button "2 . בסכנת" at bounding box center [602, 279] width 249 height 72
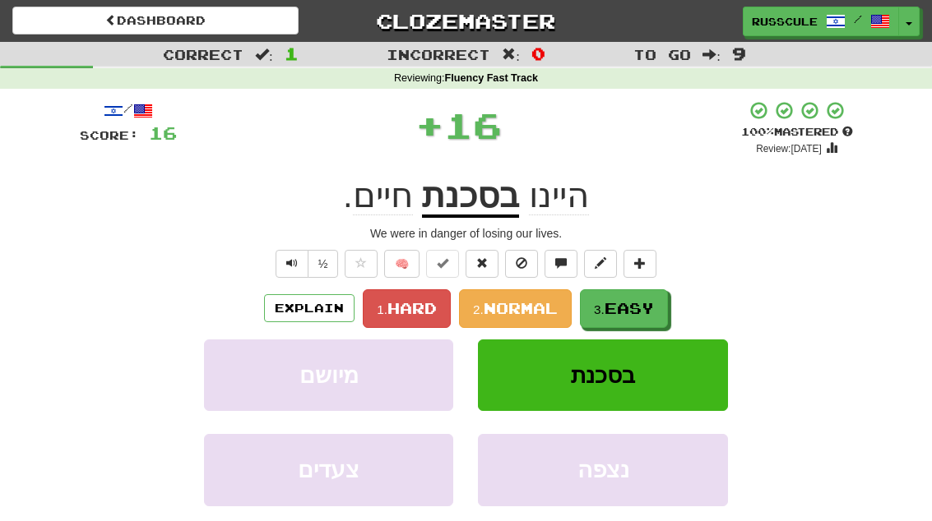
click at [633, 324] on button "3. Easy" at bounding box center [624, 308] width 88 height 39
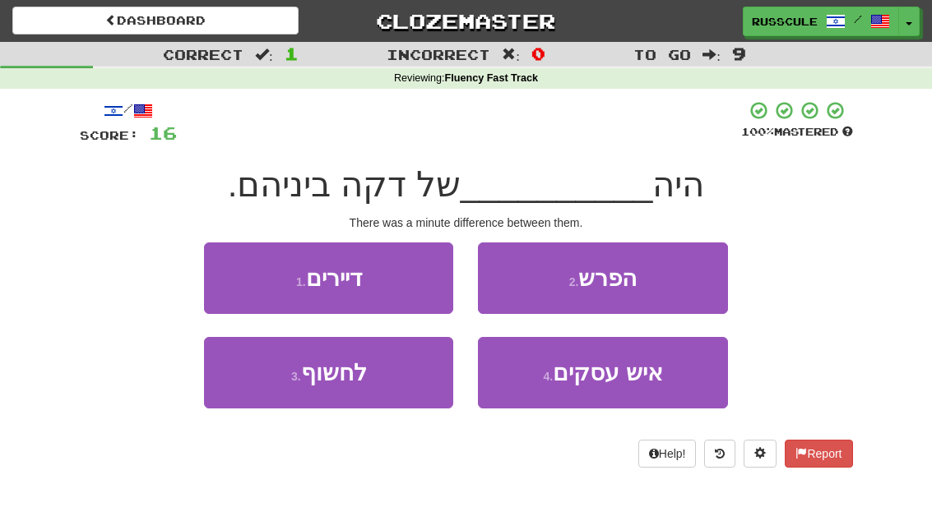
click at [680, 285] on button "2 . הפרש" at bounding box center [602, 279] width 249 height 72
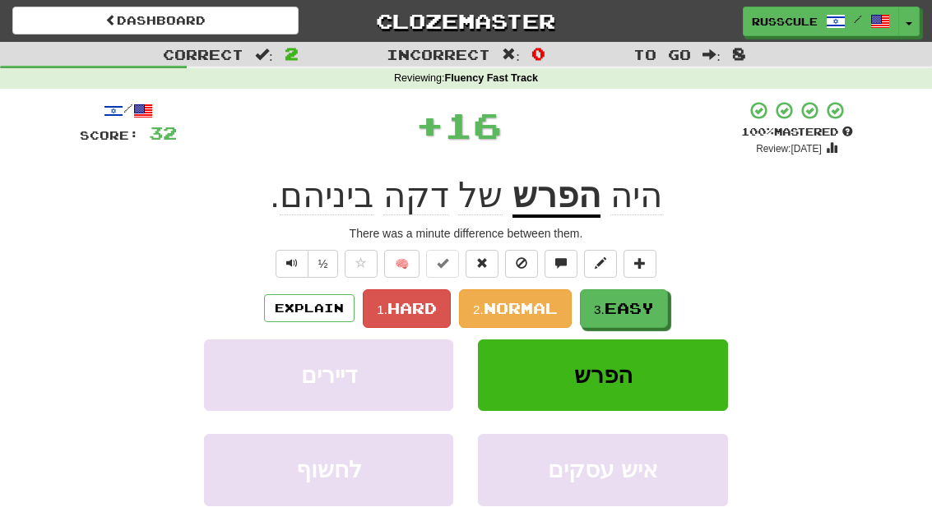
click at [647, 317] on button "3. Easy" at bounding box center [624, 308] width 88 height 39
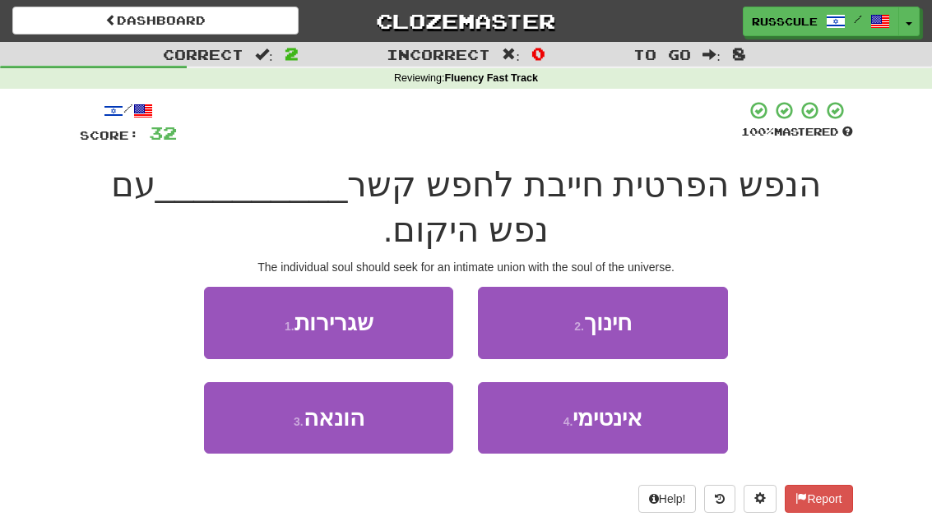
click at [641, 438] on button "4 . אינטימי" at bounding box center [602, 418] width 249 height 72
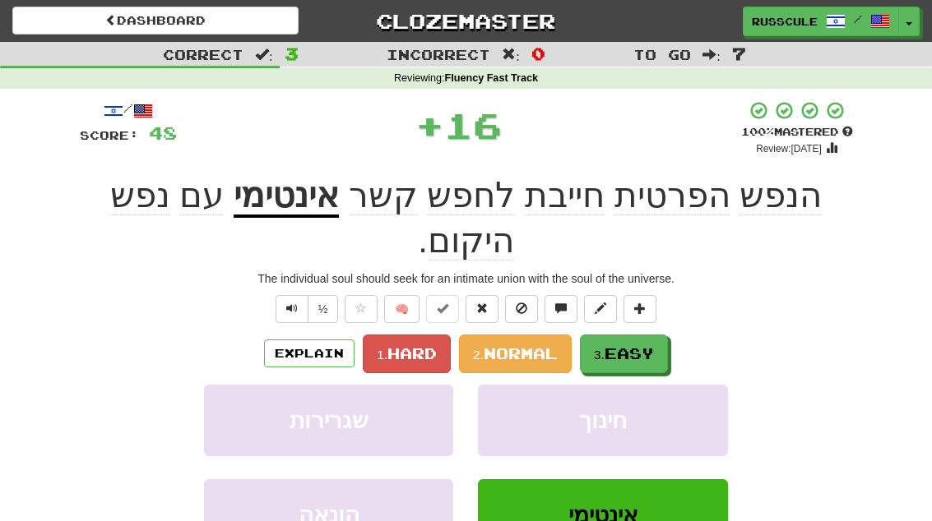
click at [653, 385] on button "חינוך" at bounding box center [602, 421] width 249 height 72
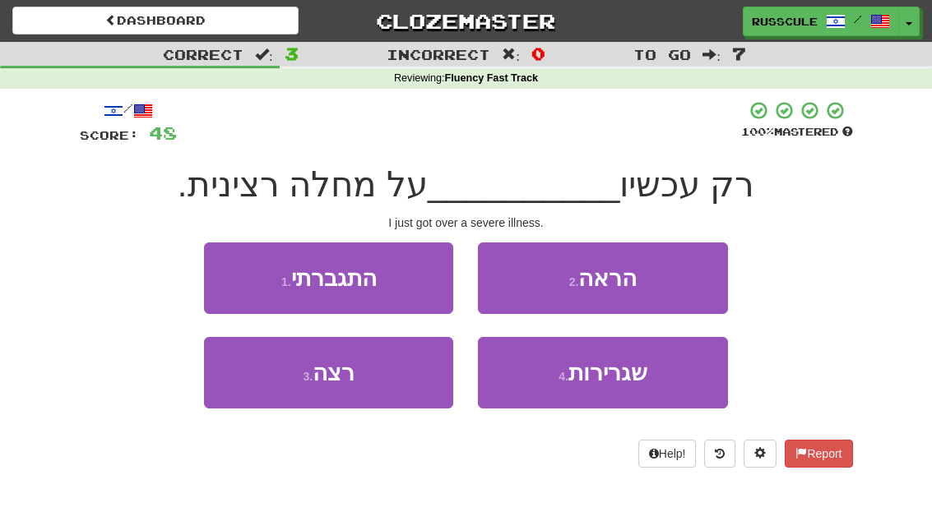
click at [211, 268] on button "1 . התגברתי" at bounding box center [328, 279] width 249 height 72
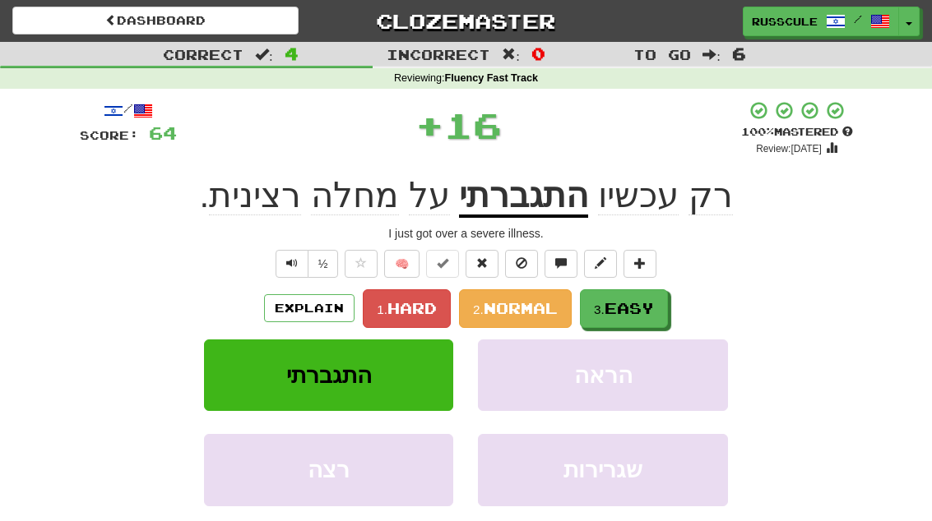
click at [650, 308] on span "Easy" at bounding box center [628, 308] width 49 height 18
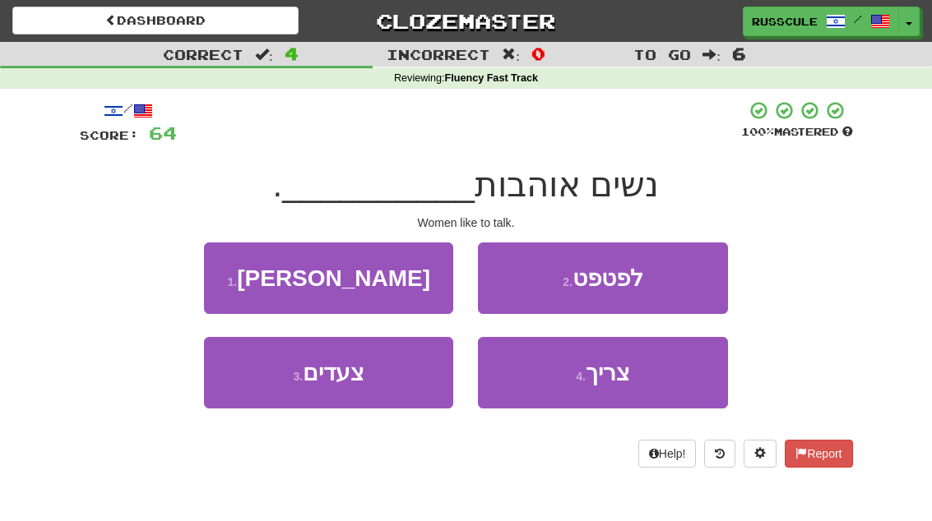
click at [678, 283] on button "2 . לפטפט" at bounding box center [602, 279] width 249 height 72
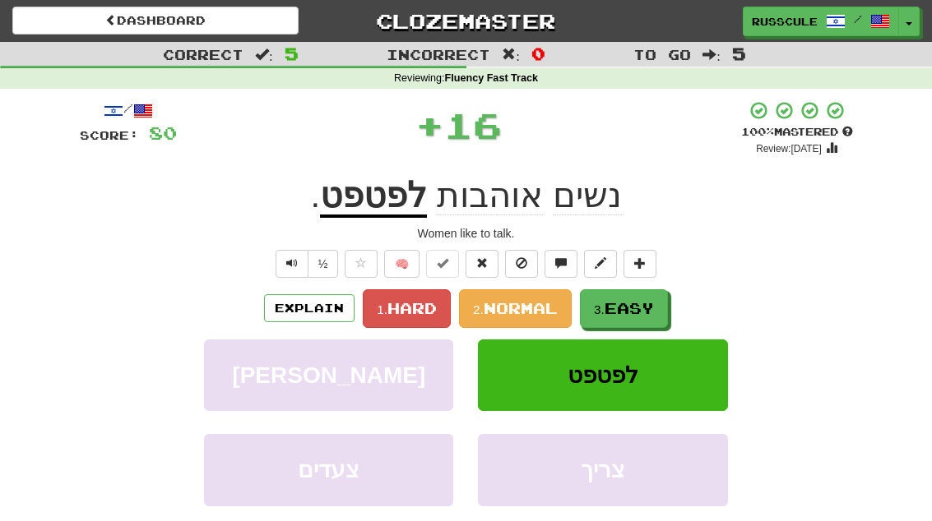
click at [646, 316] on button "3. Easy" at bounding box center [624, 308] width 88 height 39
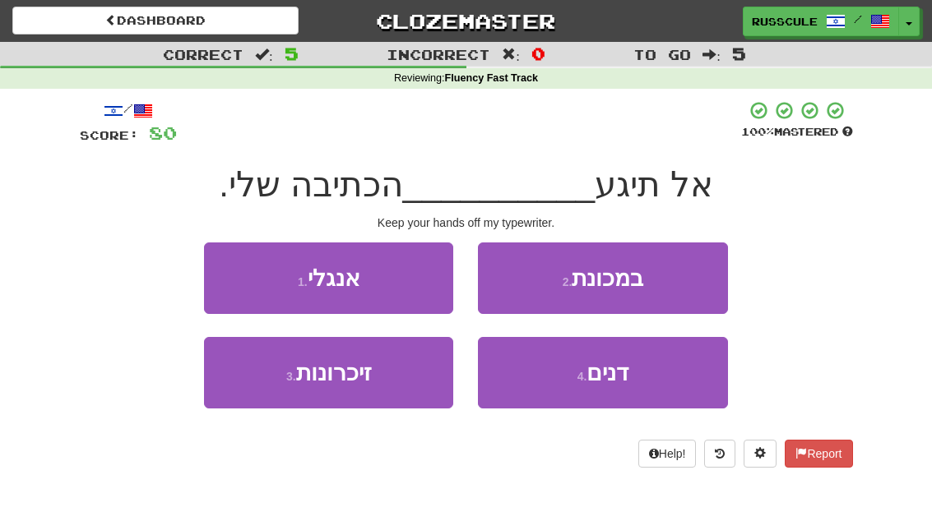
click at [683, 281] on button "2 . במכונת" at bounding box center [602, 279] width 249 height 72
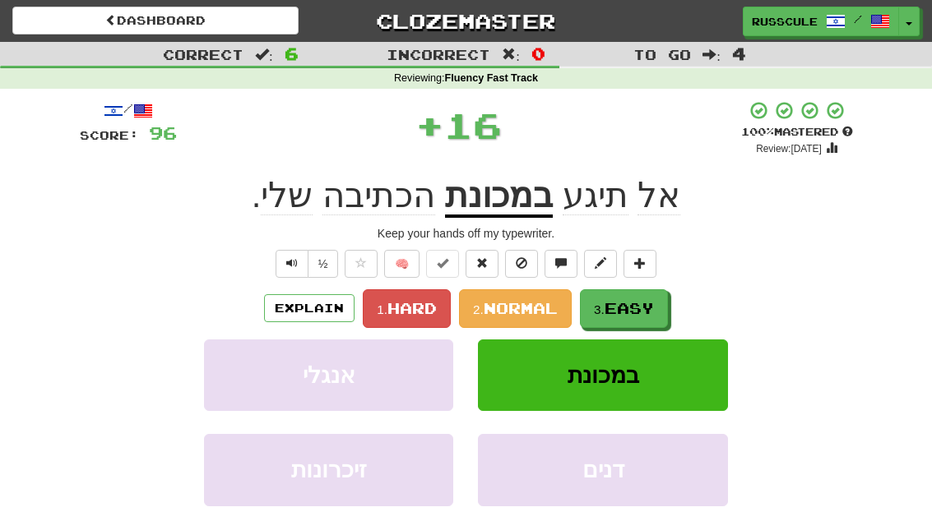
click at [652, 313] on span "Easy" at bounding box center [628, 308] width 49 height 18
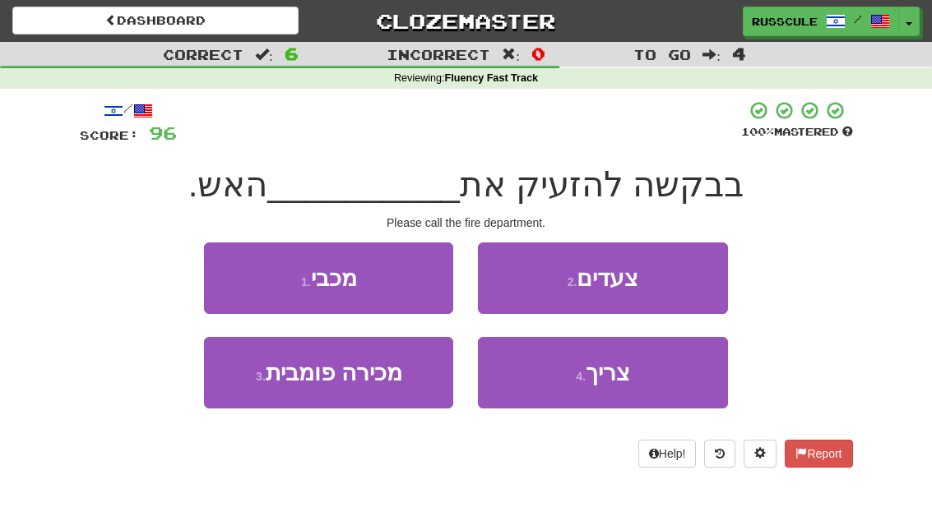
click at [215, 273] on button "1 . מכבי" at bounding box center [328, 279] width 249 height 72
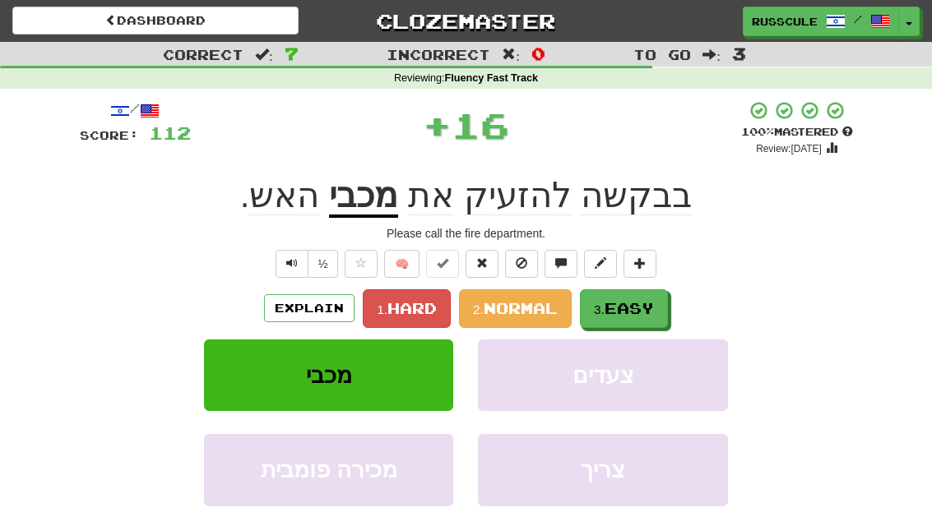
click at [658, 301] on button "3. Easy" at bounding box center [624, 308] width 88 height 39
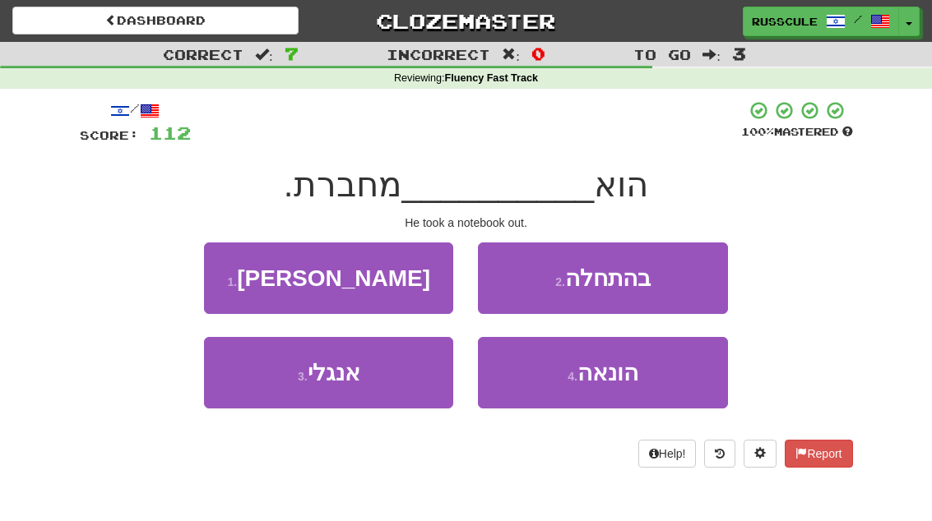
click at [225, 278] on button "1 . שלף" at bounding box center [328, 279] width 249 height 72
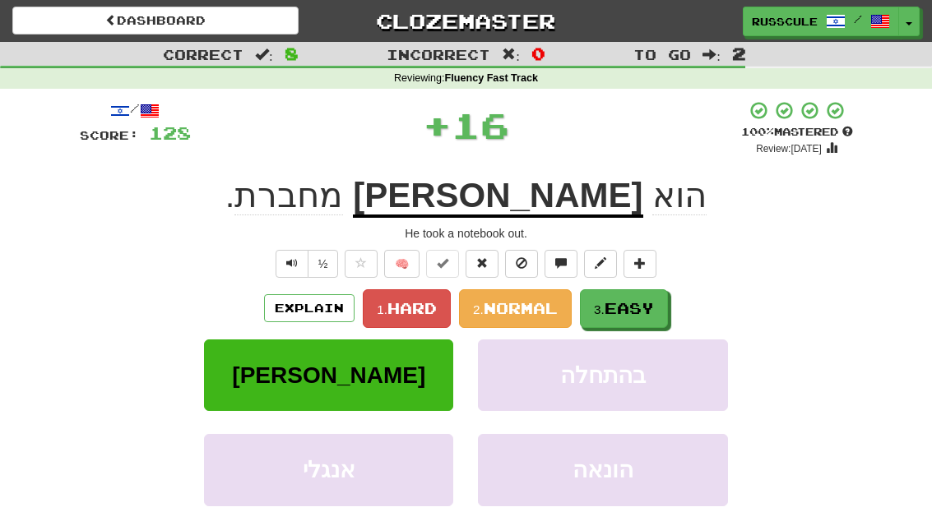
click at [645, 306] on span "Easy" at bounding box center [628, 308] width 49 height 18
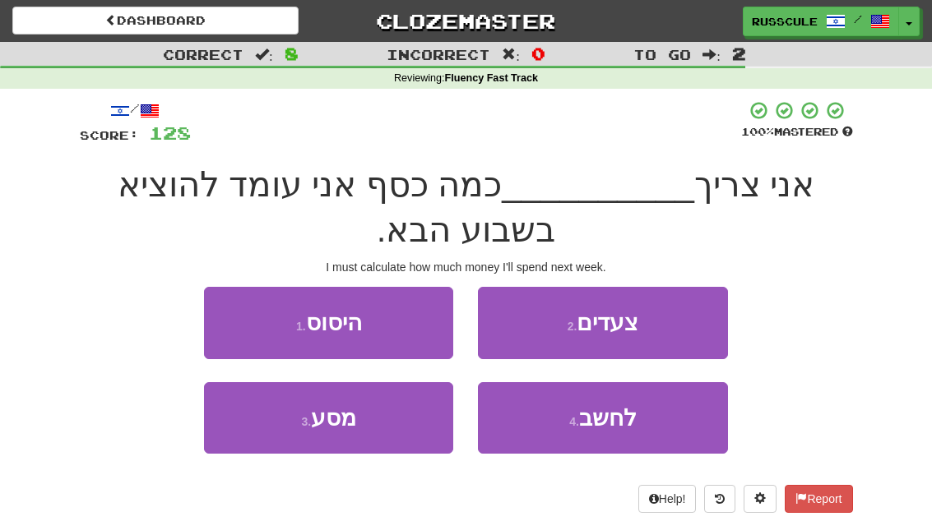
click at [636, 428] on span "לחשב" at bounding box center [608, 417] width 58 height 25
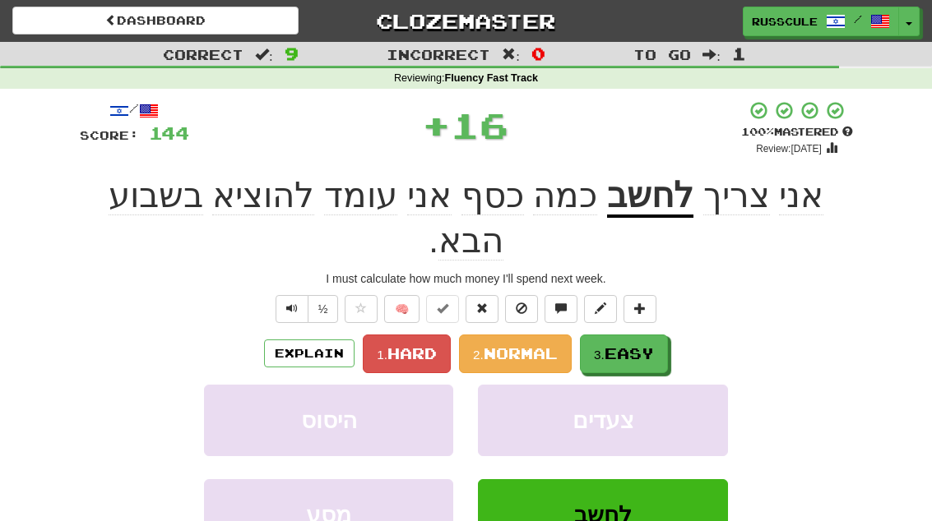
click at [659, 335] on button "3. Easy" at bounding box center [624, 354] width 88 height 39
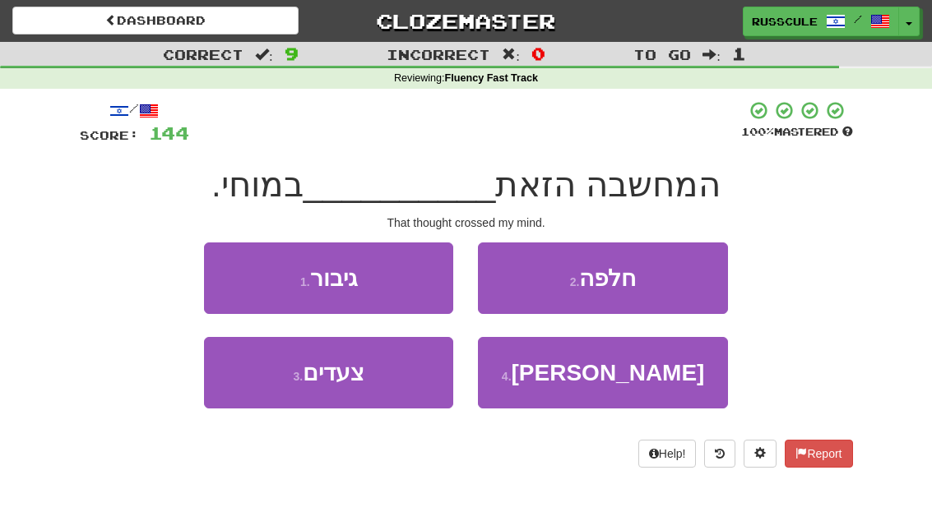
click at [691, 278] on button "2 . חלפה" at bounding box center [602, 279] width 249 height 72
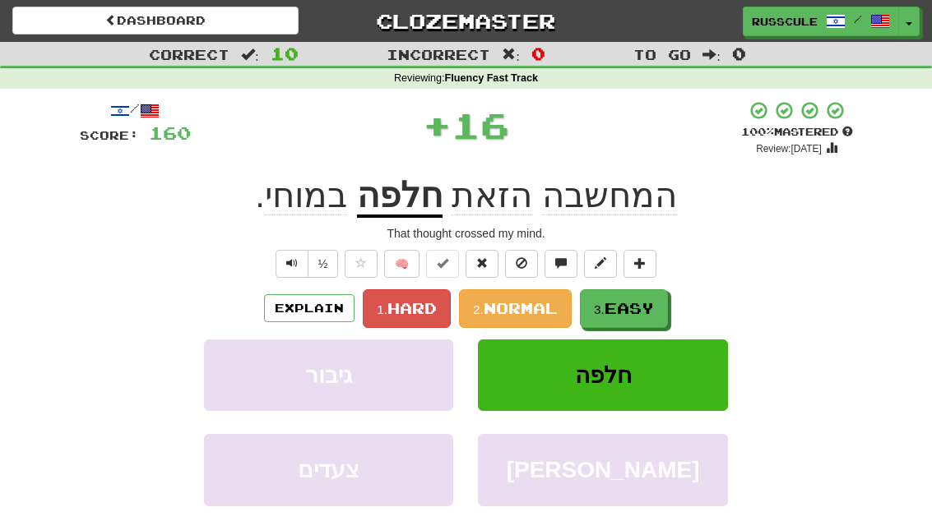
click at [650, 316] on button "3. Easy" at bounding box center [624, 308] width 88 height 39
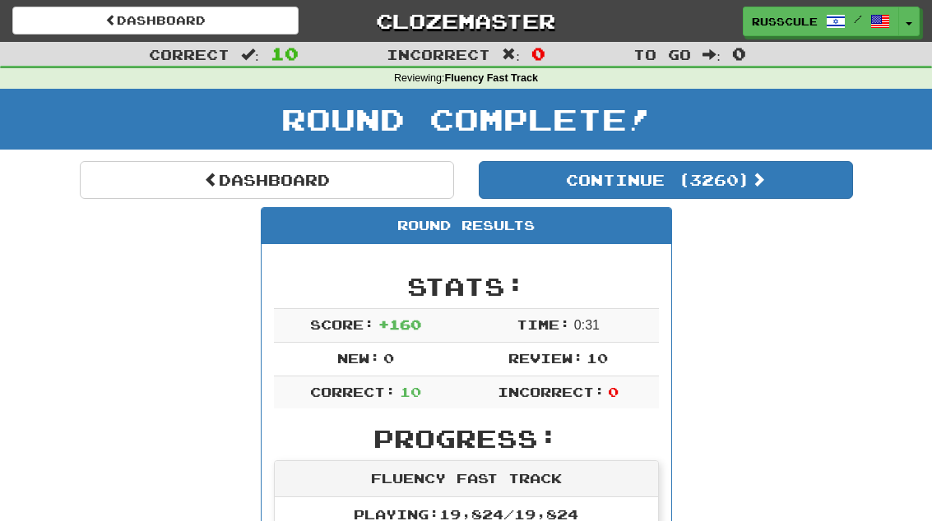
click at [817, 185] on button "Continue ( 3260 )" at bounding box center [666, 180] width 374 height 38
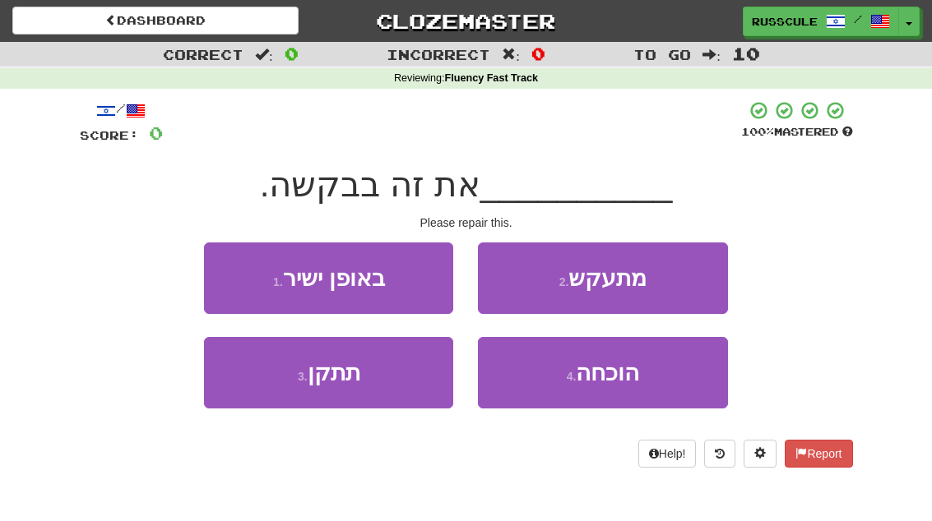
click at [267, 388] on button "3 . תתקן" at bounding box center [328, 373] width 249 height 72
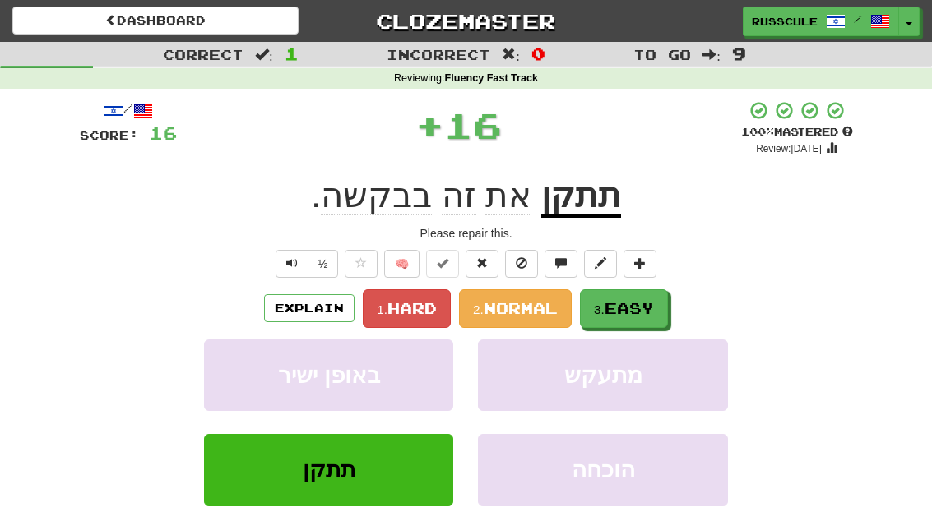
click at [648, 307] on span "Easy" at bounding box center [628, 308] width 49 height 18
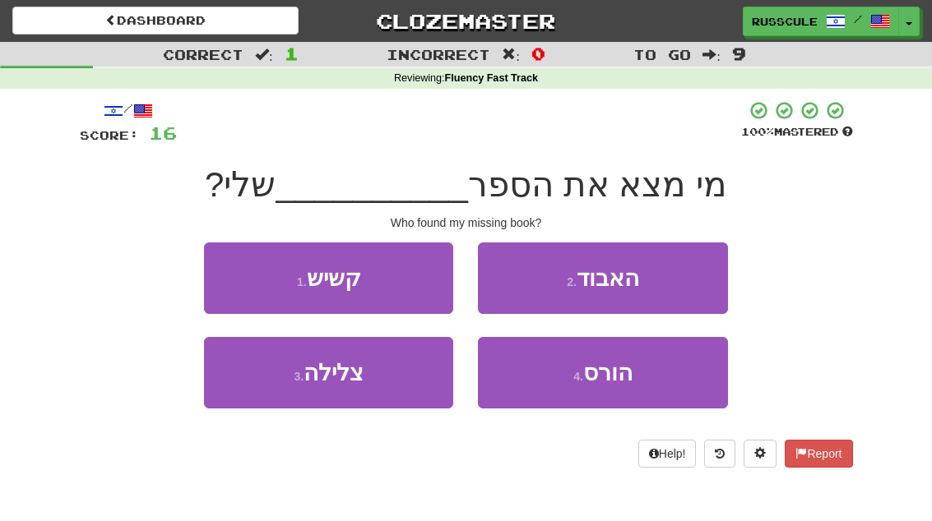
click at [694, 283] on button "2 . האבוד" at bounding box center [602, 279] width 249 height 72
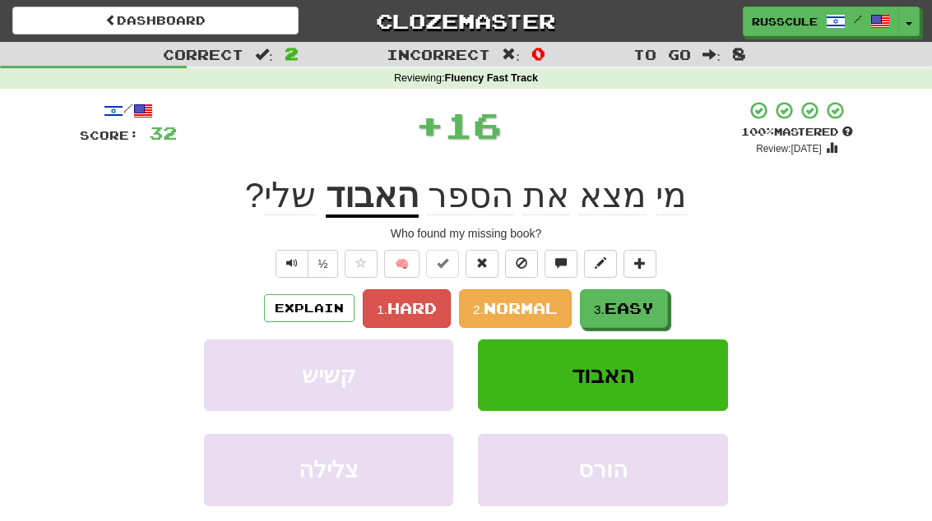
click at [654, 315] on span "Easy" at bounding box center [628, 308] width 49 height 18
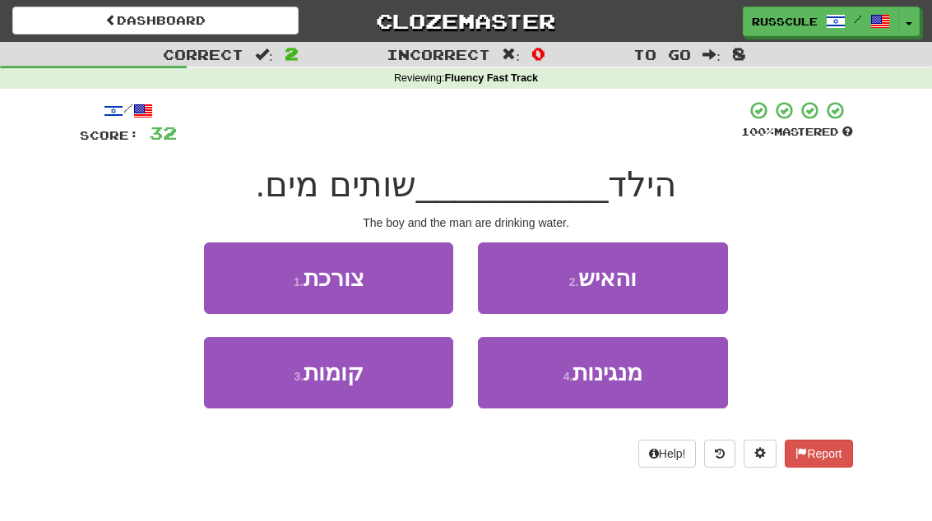
click at [688, 284] on button "2 . והאיש" at bounding box center [602, 279] width 249 height 72
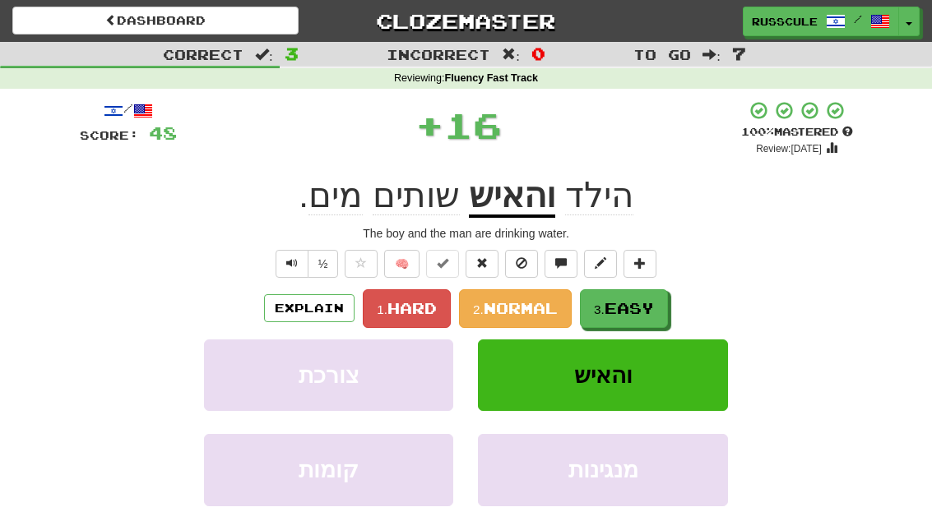
click at [654, 313] on span "Easy" at bounding box center [628, 308] width 49 height 18
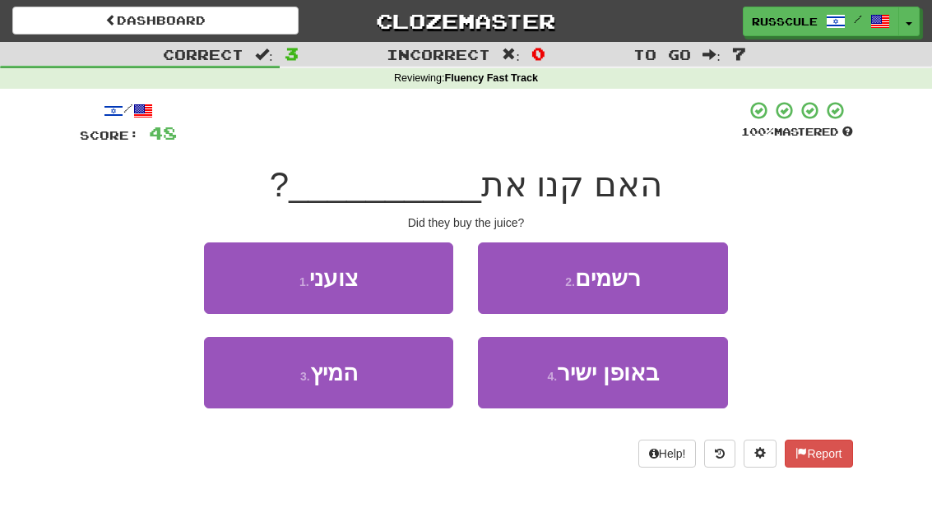
click at [280, 396] on button "3 . המיץ" at bounding box center [328, 373] width 249 height 72
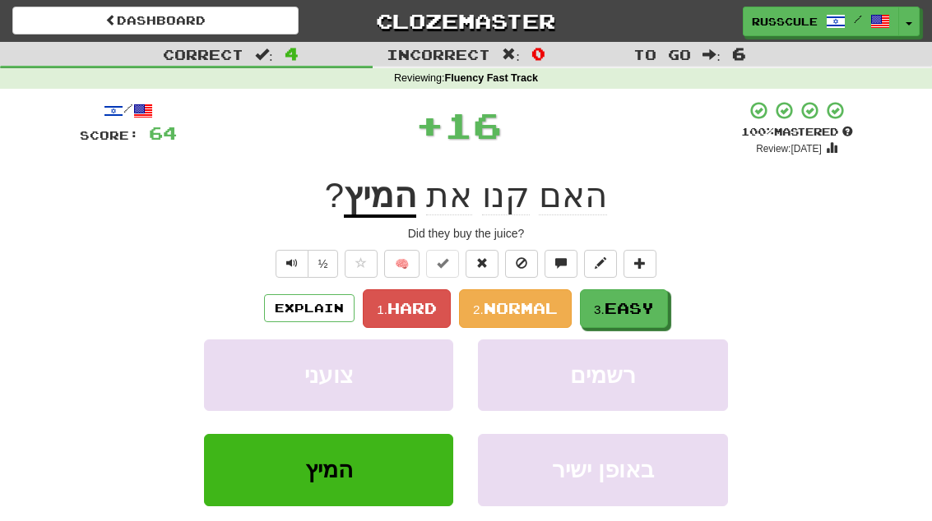
click at [652, 305] on span "Easy" at bounding box center [628, 308] width 49 height 18
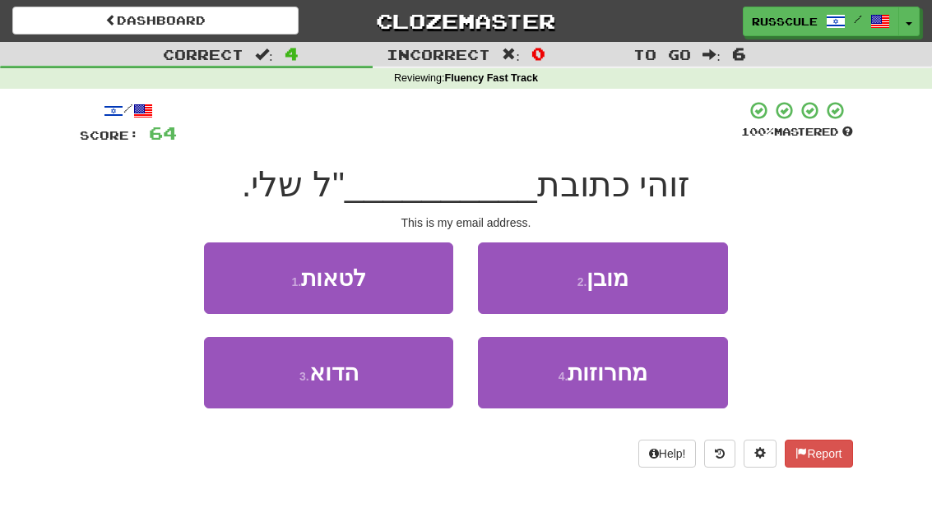
click at [280, 399] on button "3 . הדוא" at bounding box center [328, 373] width 249 height 72
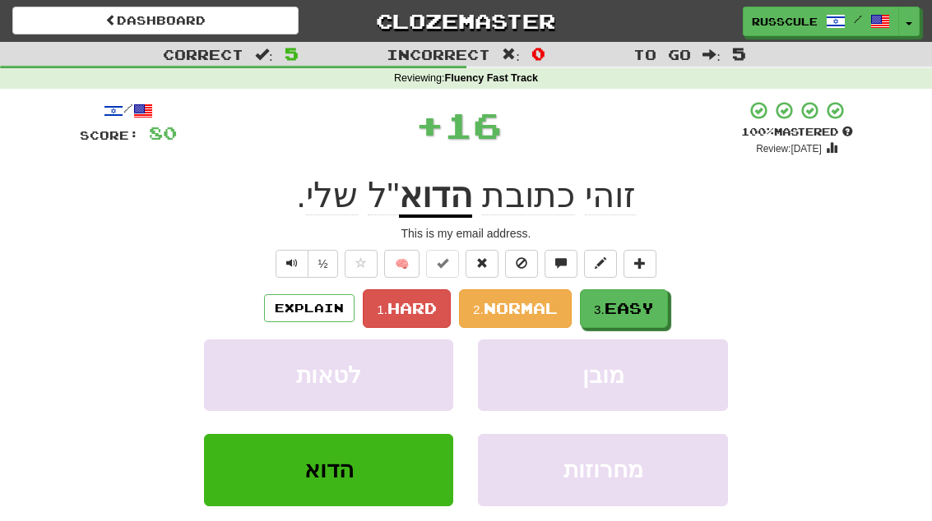
click at [646, 313] on span "Easy" at bounding box center [628, 308] width 49 height 18
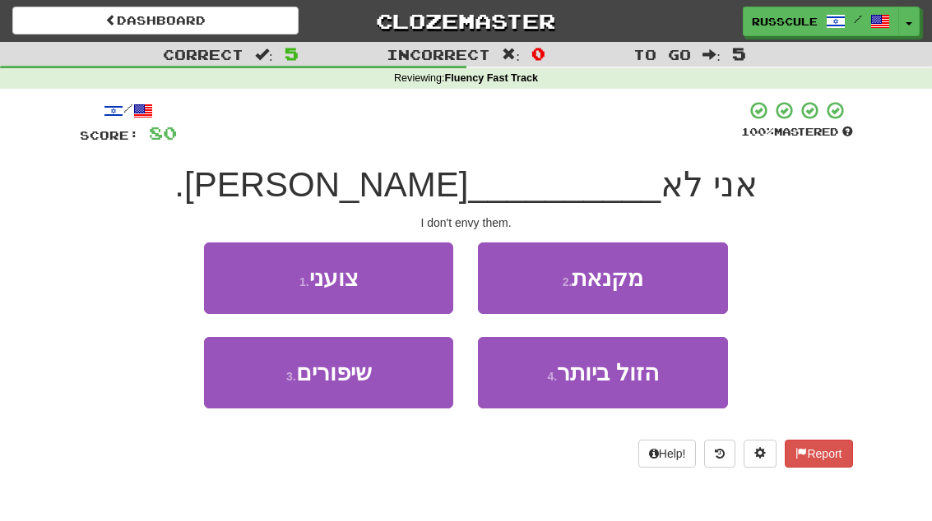
click at [678, 285] on button "2 . מקנאת" at bounding box center [602, 279] width 249 height 72
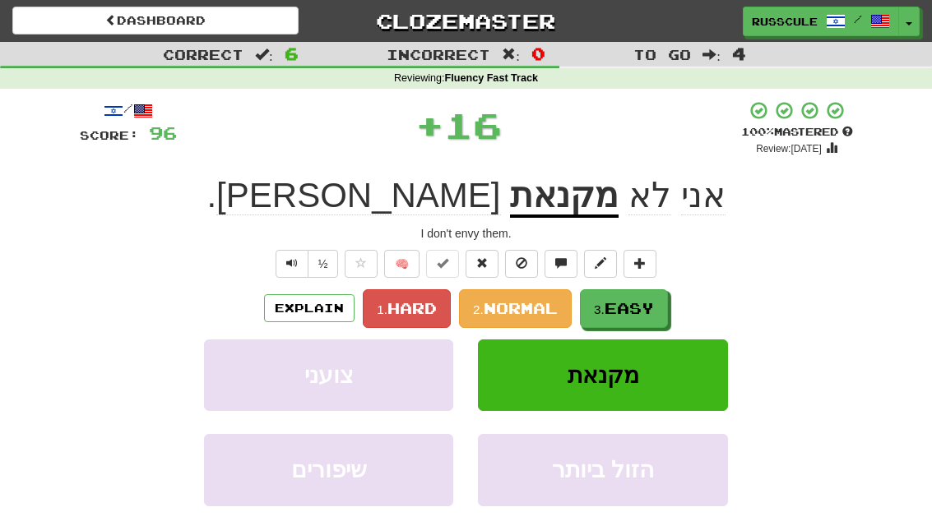
click at [646, 315] on span "Easy" at bounding box center [628, 308] width 49 height 18
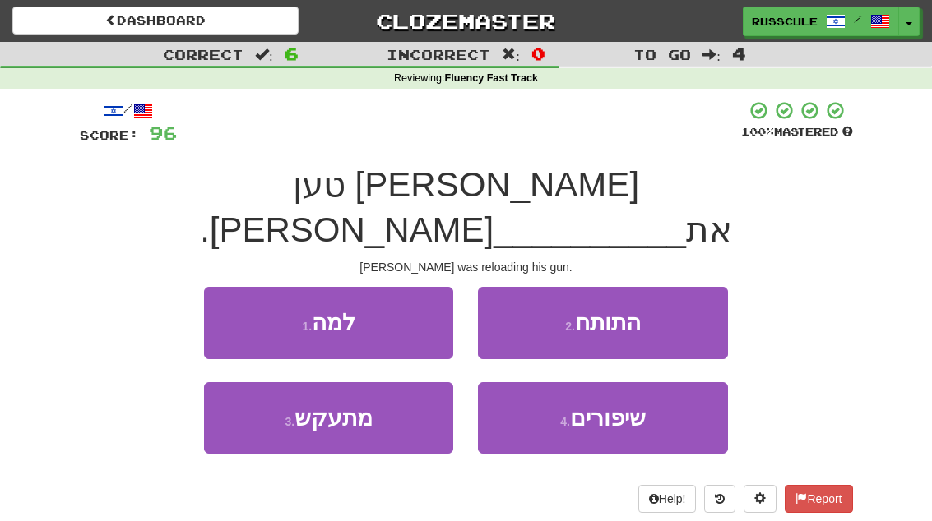
click at [678, 289] on button "2 . התותח" at bounding box center [602, 323] width 249 height 72
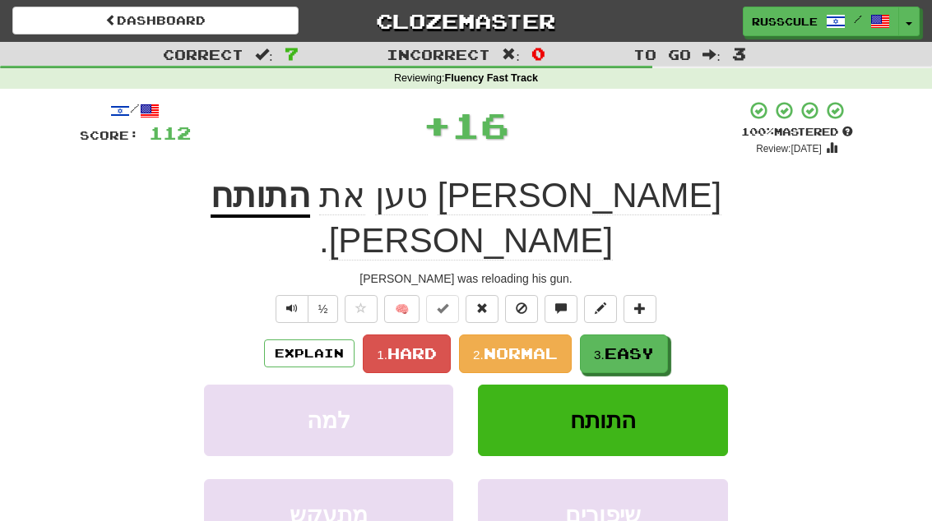
click at [646, 335] on button "3. Easy" at bounding box center [624, 354] width 88 height 39
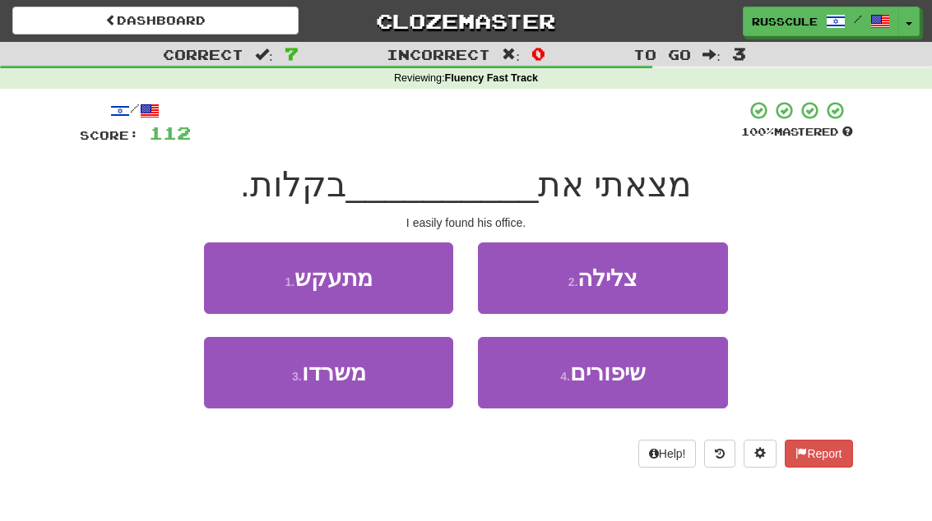
click at [289, 388] on button "3 . משרדו" at bounding box center [328, 373] width 249 height 72
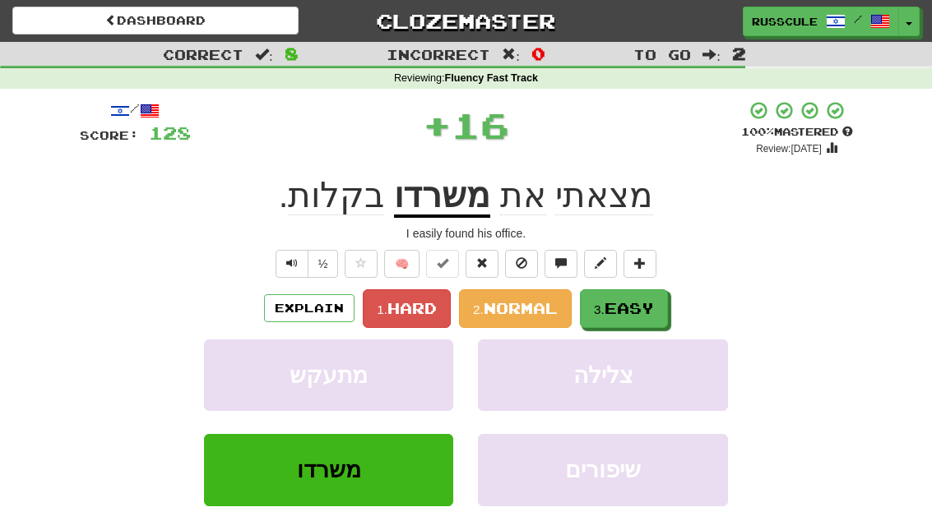
click at [646, 306] on span "Easy" at bounding box center [628, 308] width 49 height 18
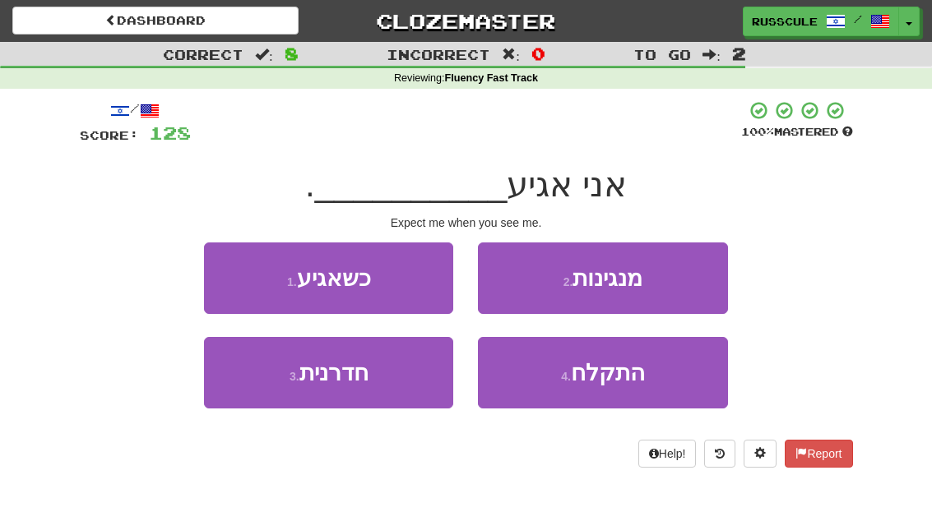
click at [233, 274] on button "1 . כשאגיע" at bounding box center [328, 279] width 249 height 72
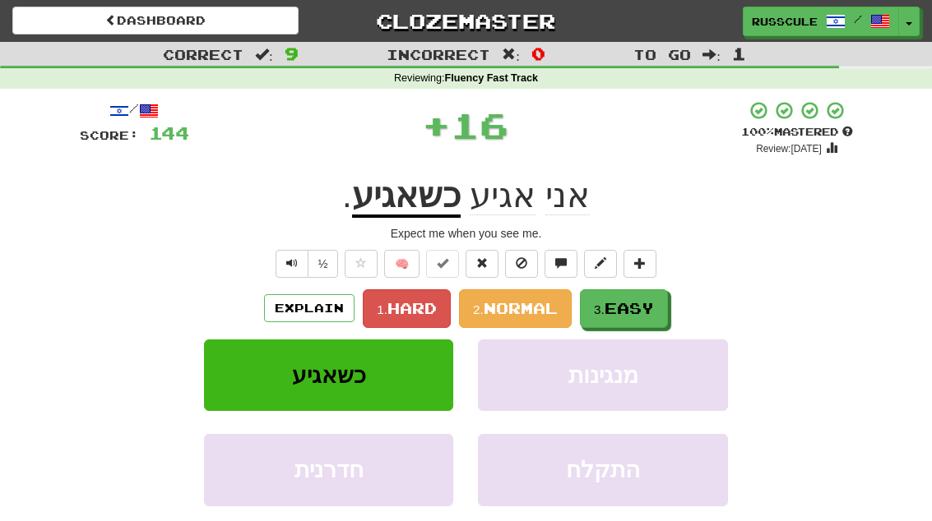
click at [650, 308] on span "Easy" at bounding box center [628, 308] width 49 height 18
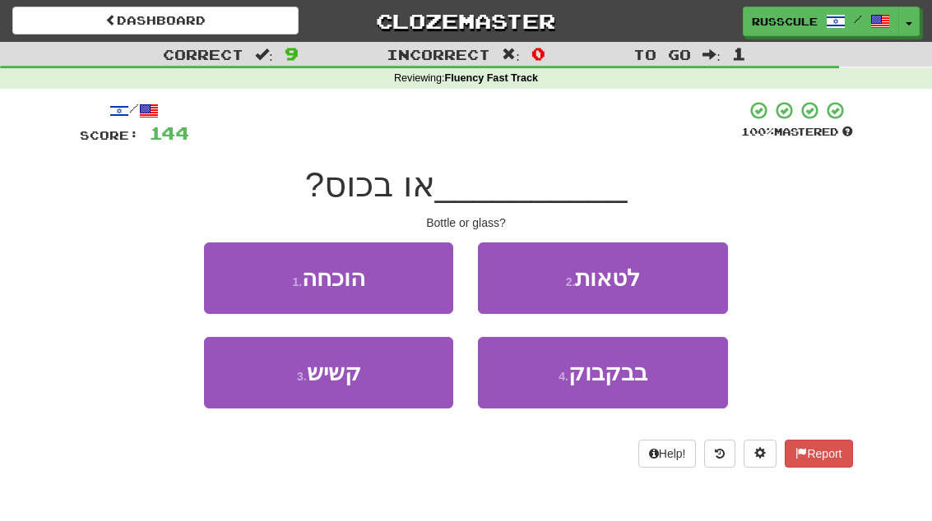
click at [627, 383] on span "בבקבוק" at bounding box center [607, 372] width 79 height 25
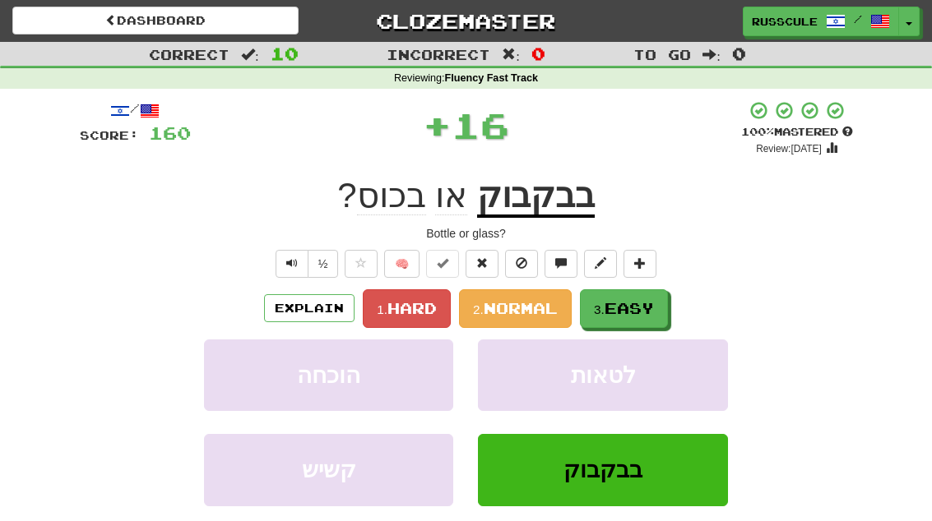
click at [654, 303] on span "Easy" at bounding box center [628, 308] width 49 height 18
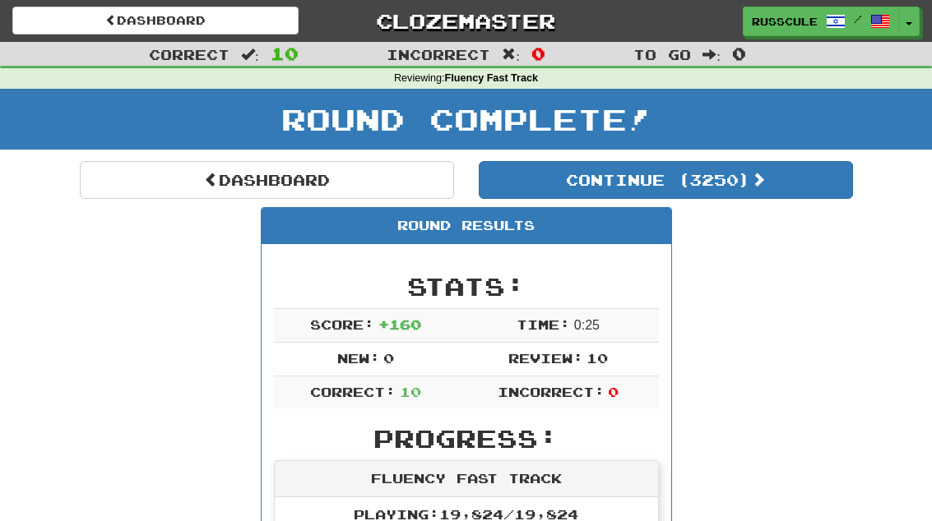
click at [794, 194] on button "Continue ( 3250 )" at bounding box center [666, 180] width 374 height 38
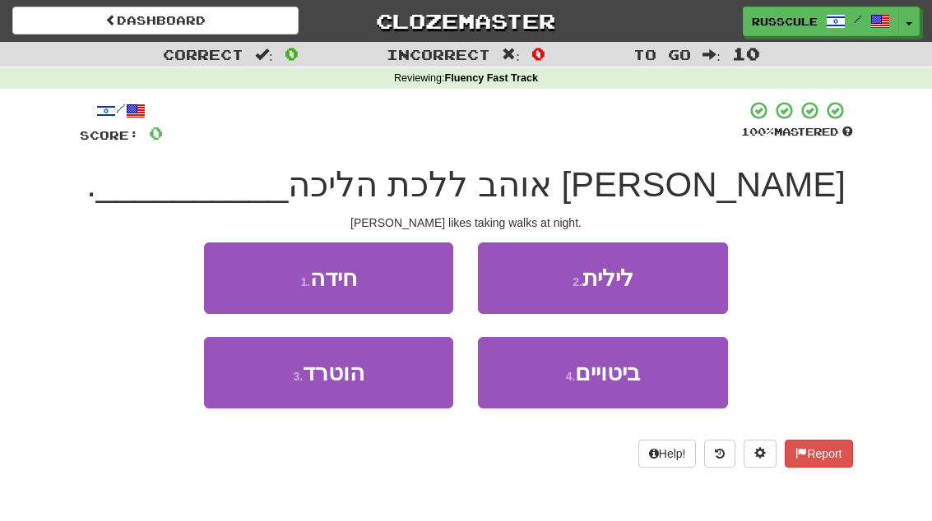
click at [684, 278] on button "2 . לילית" at bounding box center [602, 279] width 249 height 72
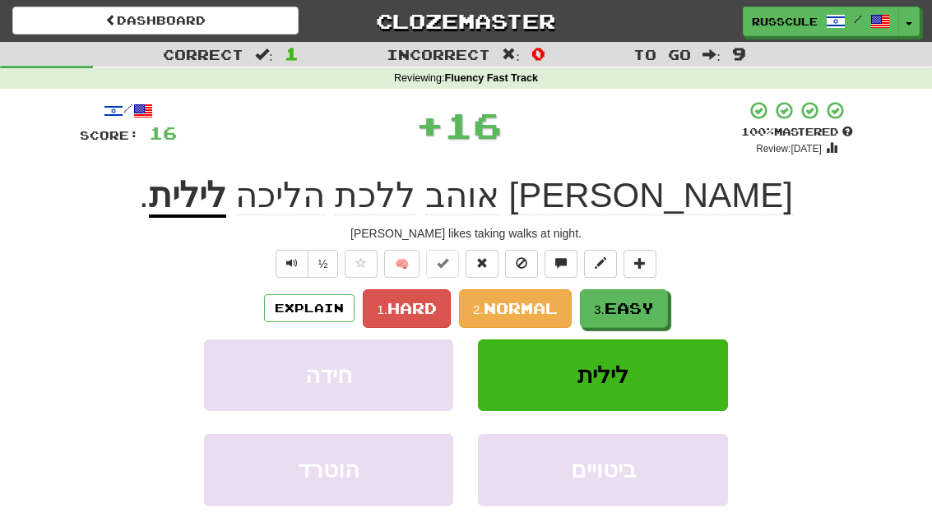
click at [650, 316] on button "3. Easy" at bounding box center [624, 308] width 88 height 39
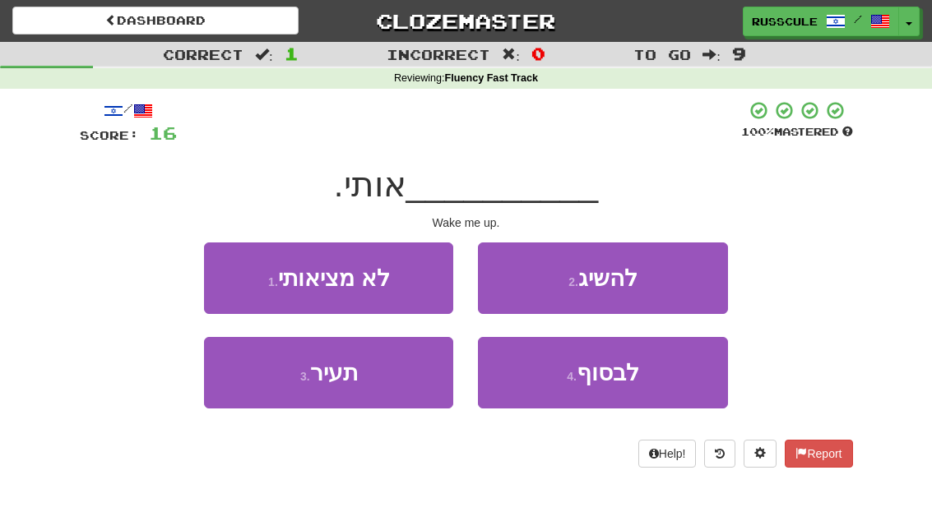
click at [295, 402] on button "3 . תעיר" at bounding box center [328, 373] width 249 height 72
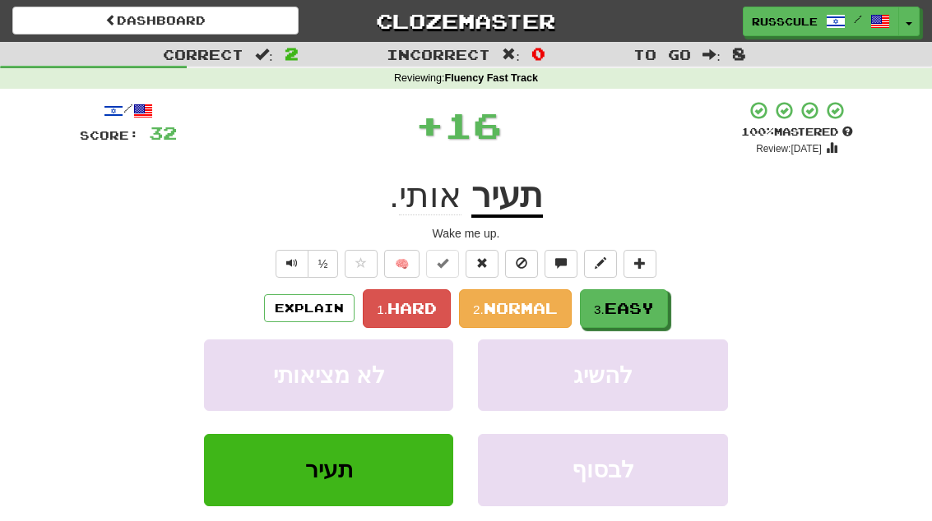
click at [650, 305] on span "Easy" at bounding box center [628, 308] width 49 height 18
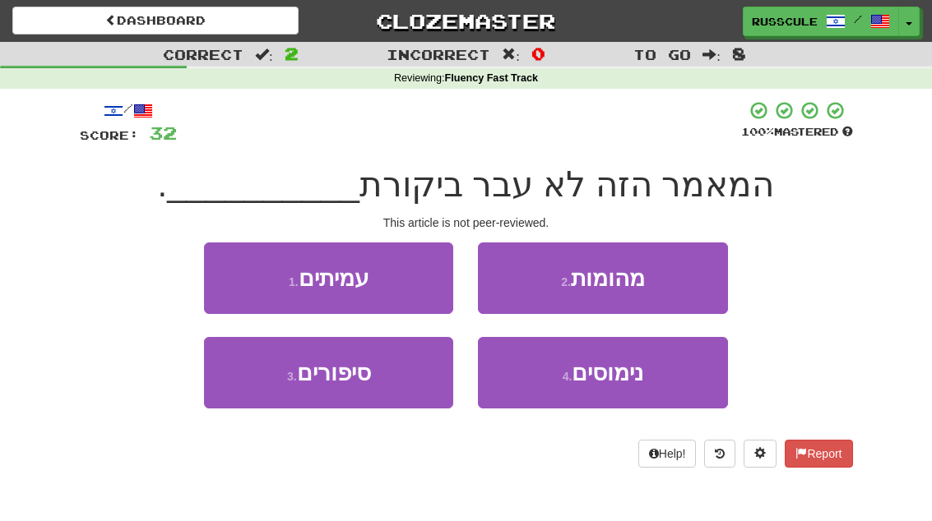
click at [234, 282] on button "1 . עמיתים" at bounding box center [328, 279] width 249 height 72
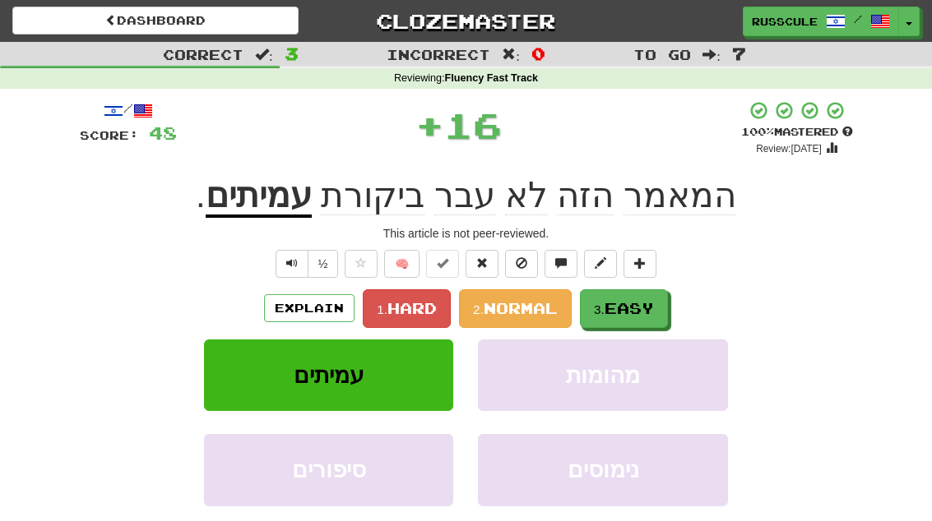
click at [650, 304] on span "Easy" at bounding box center [628, 308] width 49 height 18
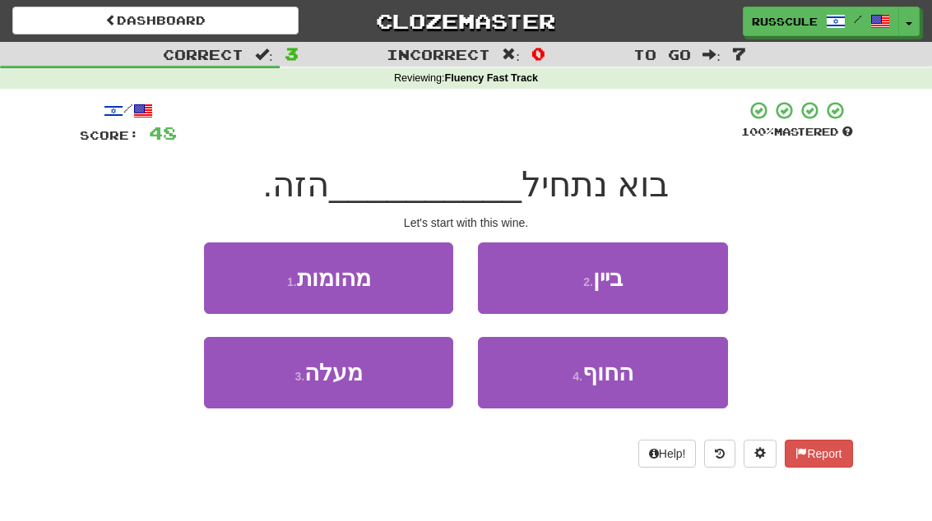
click at [674, 285] on button "2 . ביין" at bounding box center [602, 279] width 249 height 72
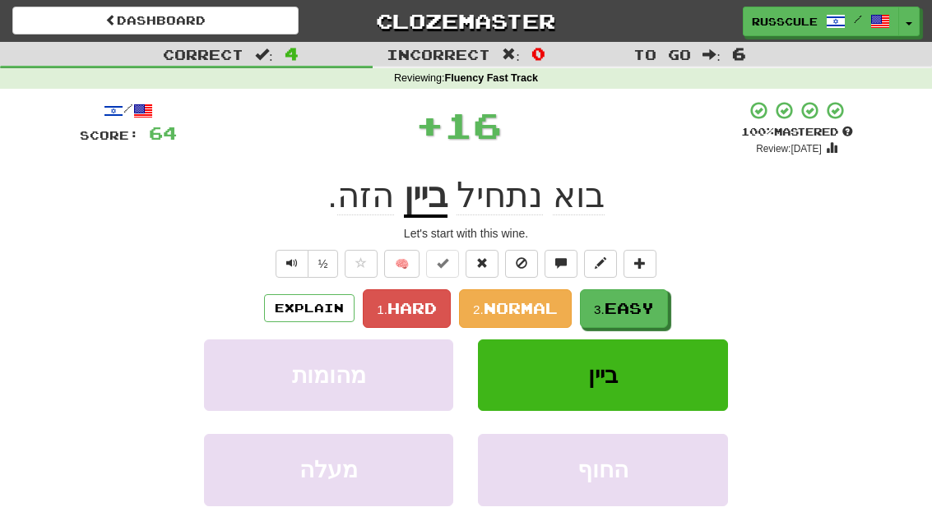
click at [643, 313] on span "Easy" at bounding box center [628, 308] width 49 height 18
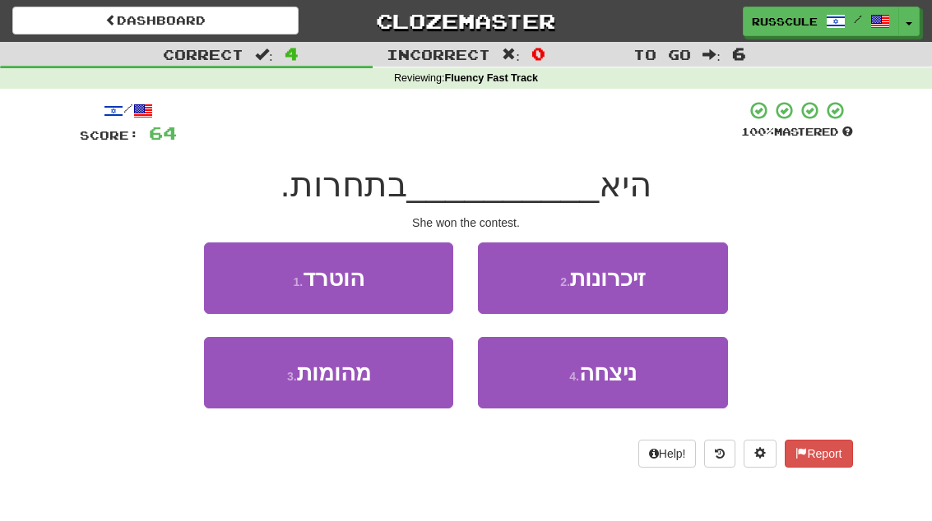
click at [630, 391] on button "4 . ניצחה" at bounding box center [602, 373] width 249 height 72
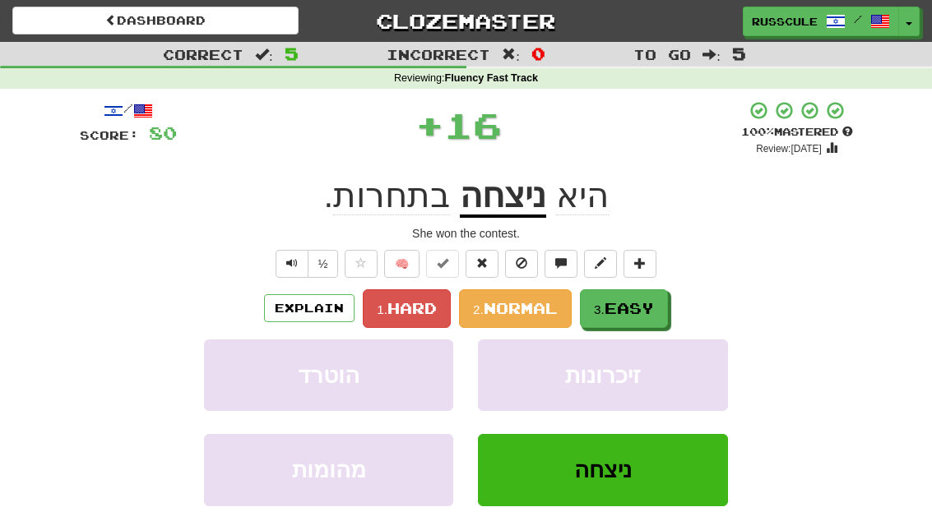
click at [660, 305] on button "3. Easy" at bounding box center [624, 308] width 88 height 39
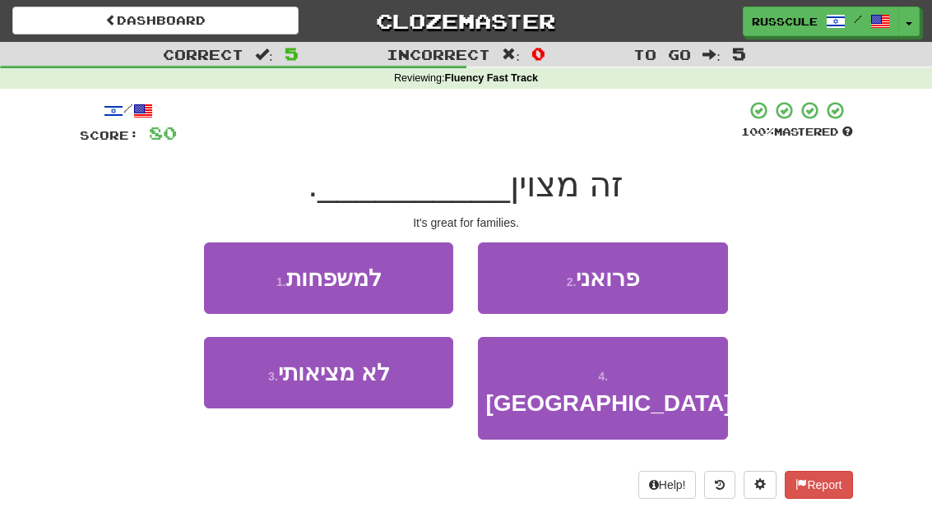
click at [219, 273] on button "1 . למשפחות" at bounding box center [328, 279] width 249 height 72
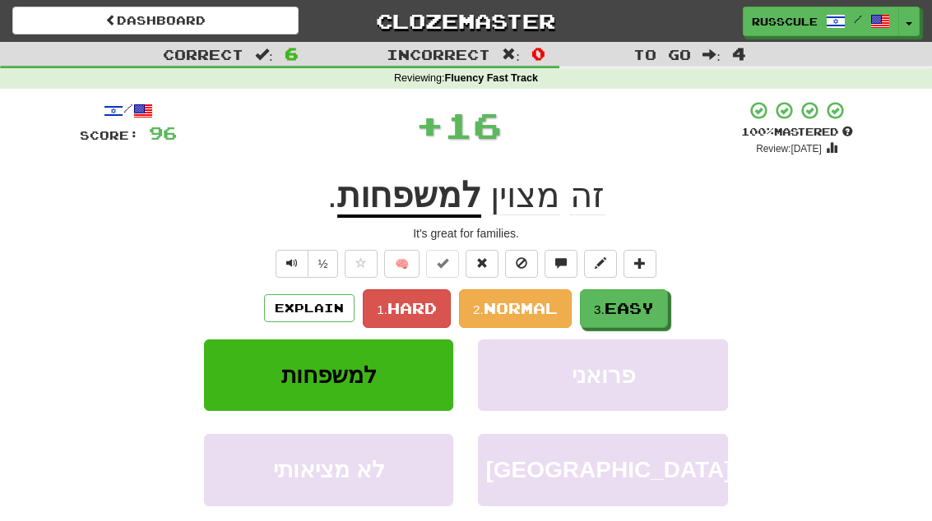
click at [650, 306] on span "Easy" at bounding box center [628, 308] width 49 height 18
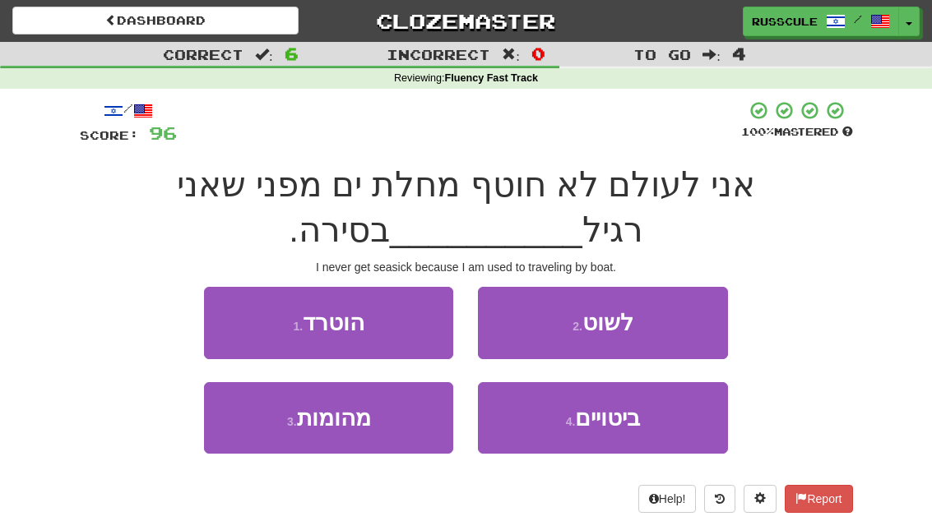
click at [655, 330] on button "2 . לשוט" at bounding box center [602, 323] width 249 height 72
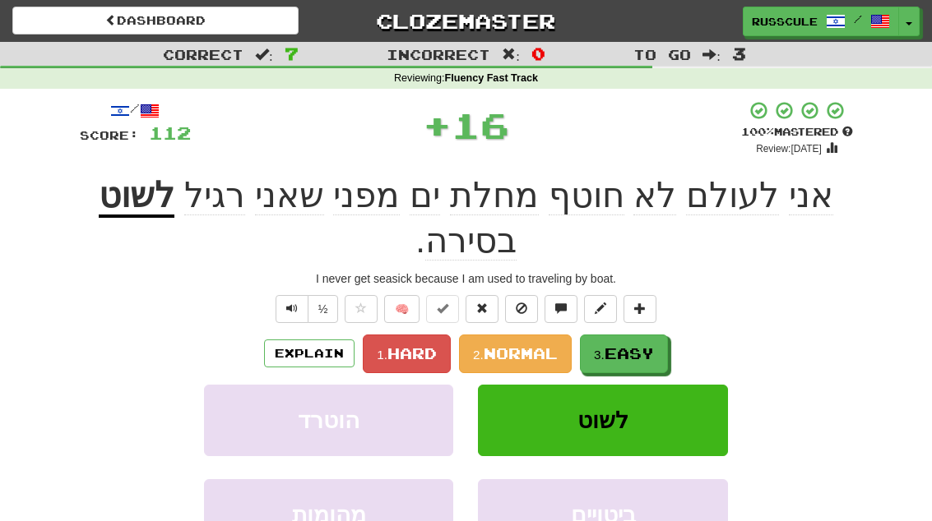
click at [640, 345] on span "Easy" at bounding box center [628, 354] width 49 height 18
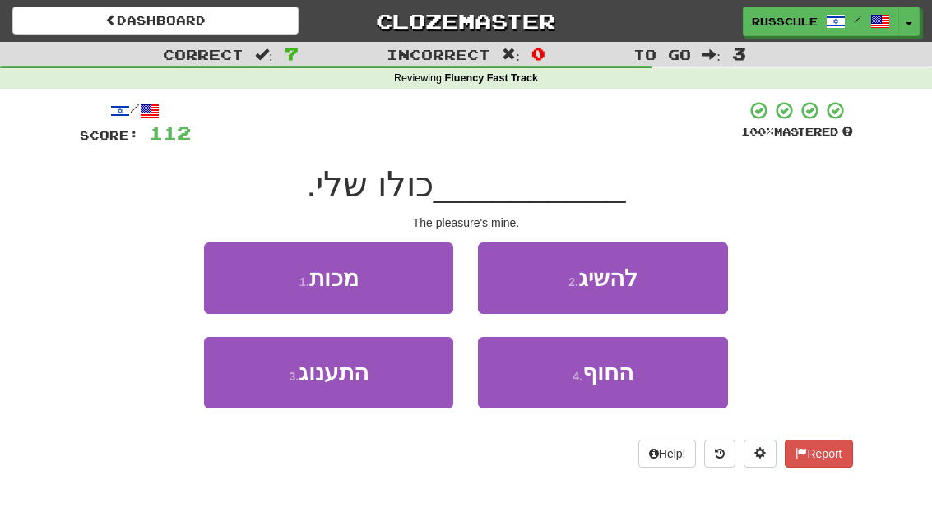
click at [285, 401] on button "3 . התענוג" at bounding box center [328, 373] width 249 height 72
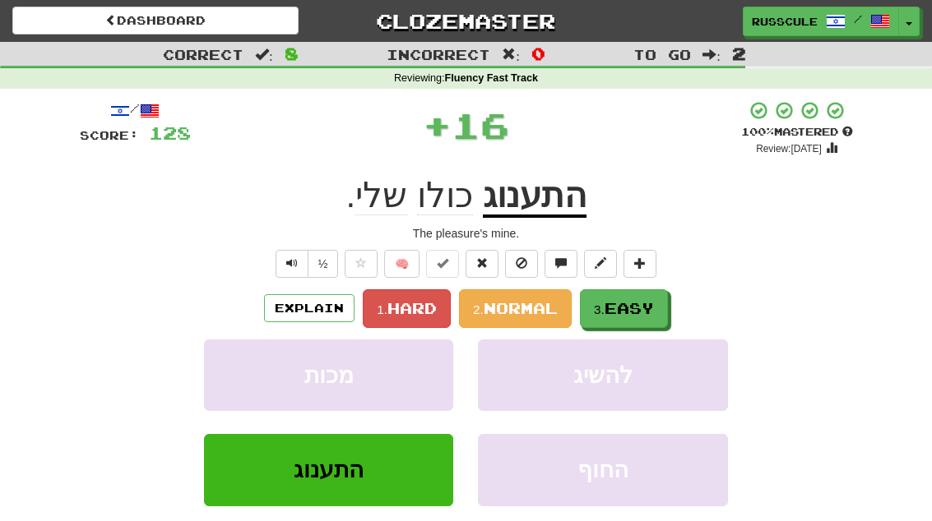
click at [641, 309] on span "Easy" at bounding box center [628, 308] width 49 height 18
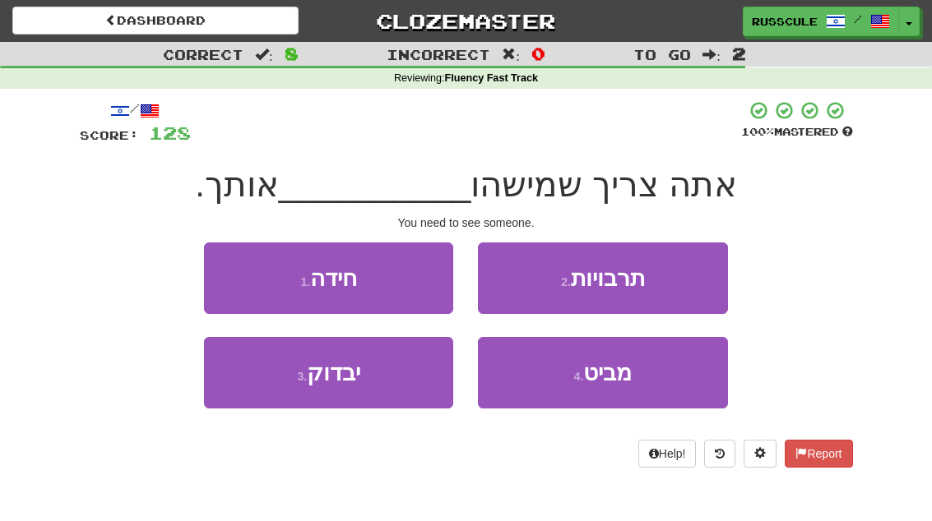
click at [631, 384] on span "מביט" at bounding box center [607, 372] width 49 height 25
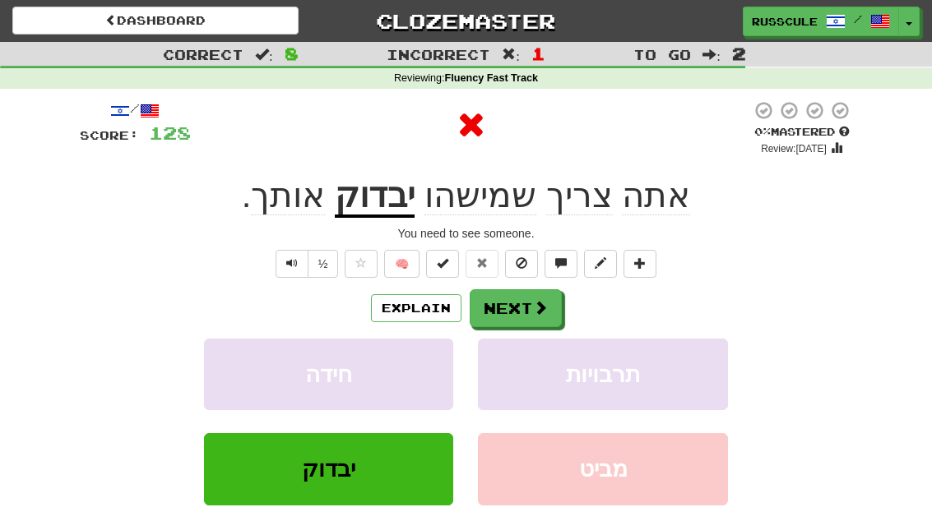
click at [556, 311] on button "Next" at bounding box center [516, 308] width 92 height 38
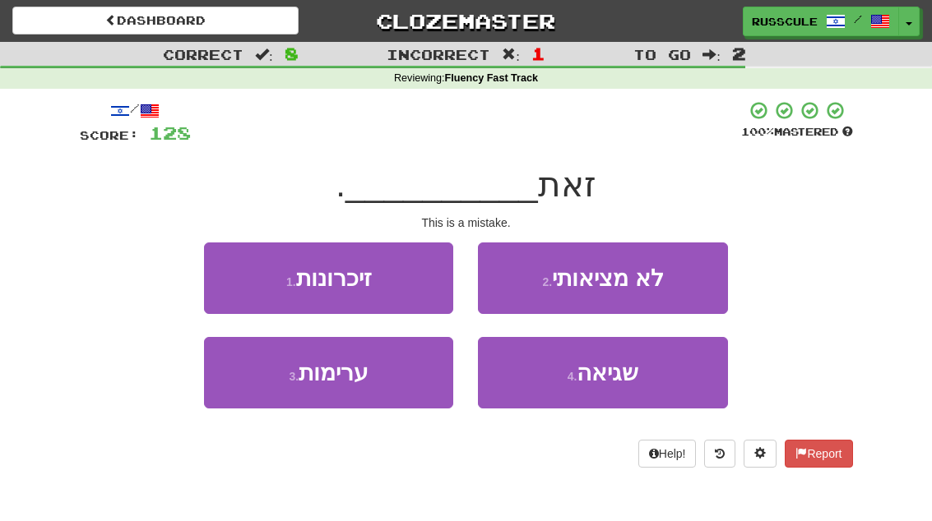
click at [636, 379] on span "שגיאה" at bounding box center [607, 372] width 62 height 25
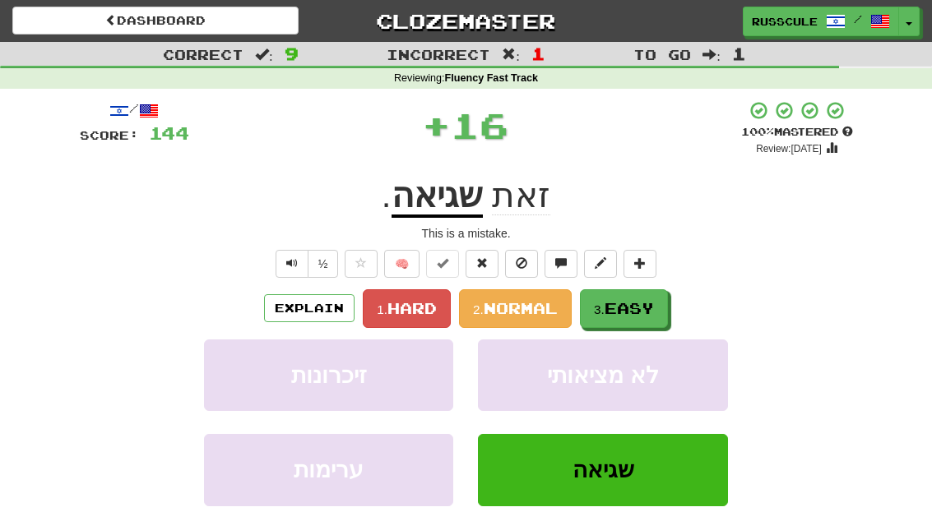
click at [643, 303] on span "Easy" at bounding box center [628, 308] width 49 height 18
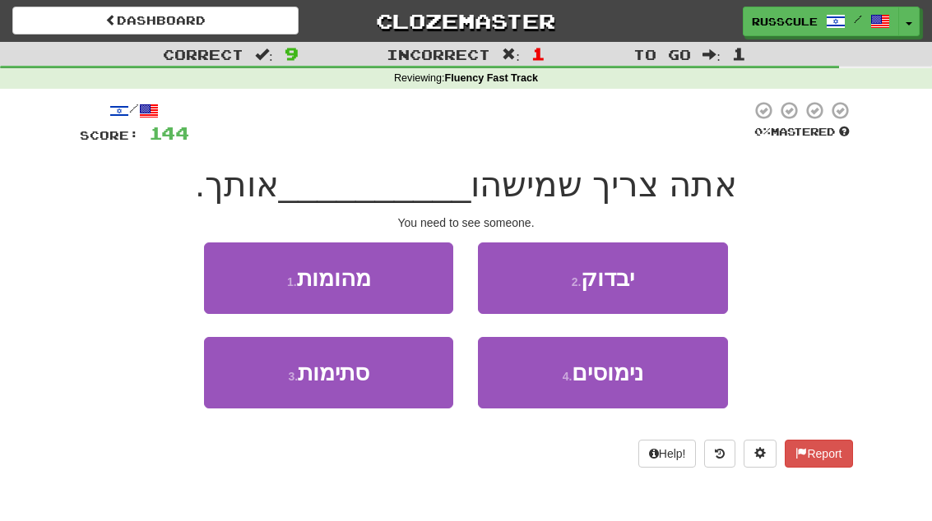
click at [676, 280] on button "2 . יבדוק" at bounding box center [602, 279] width 249 height 72
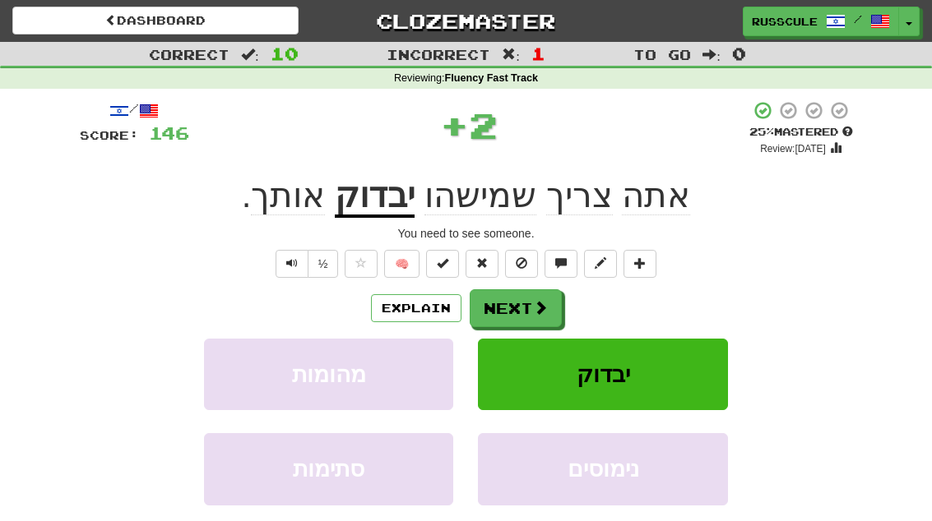
click at [546, 305] on span at bounding box center [540, 307] width 15 height 15
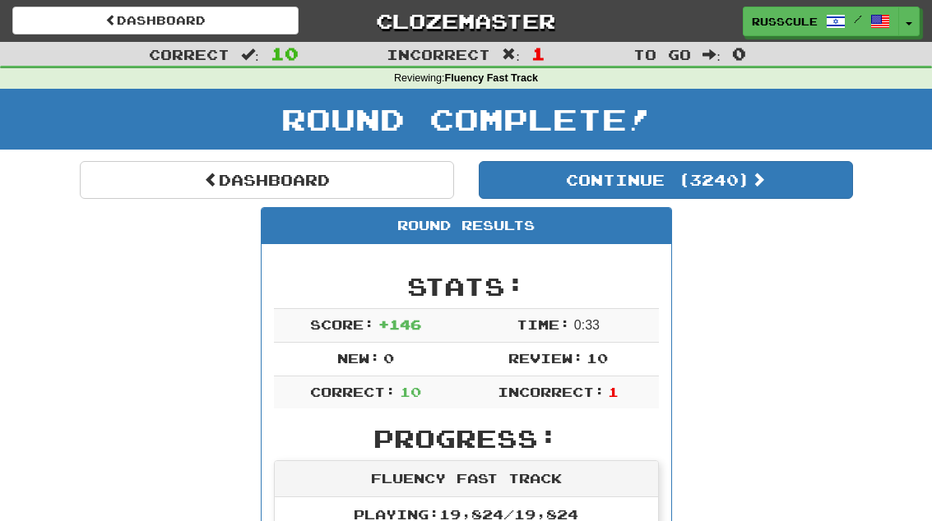
click at [796, 189] on button "Continue ( 3240 )" at bounding box center [666, 180] width 374 height 38
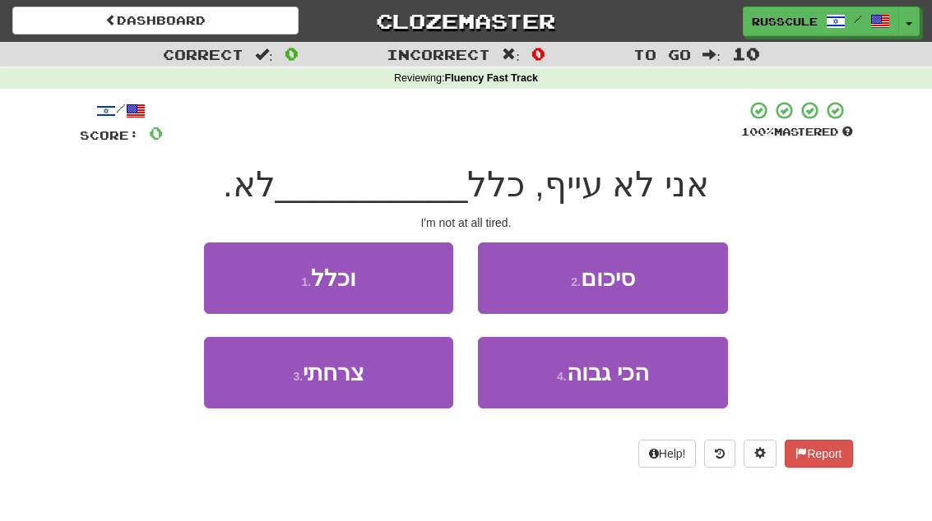
click at [235, 276] on button "1 . וכלל" at bounding box center [328, 279] width 249 height 72
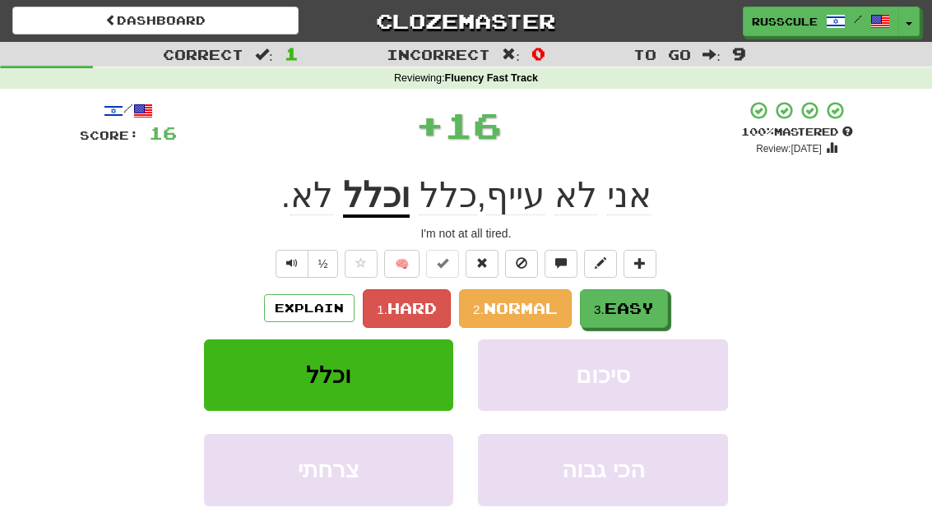
click at [633, 300] on span "Easy" at bounding box center [628, 308] width 49 height 18
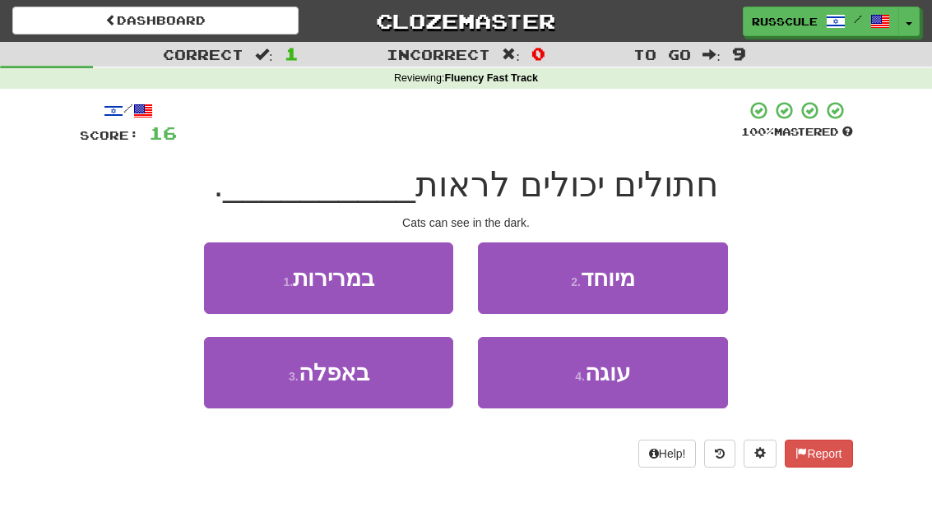
click at [290, 391] on button "3 . באפלה" at bounding box center [328, 373] width 249 height 72
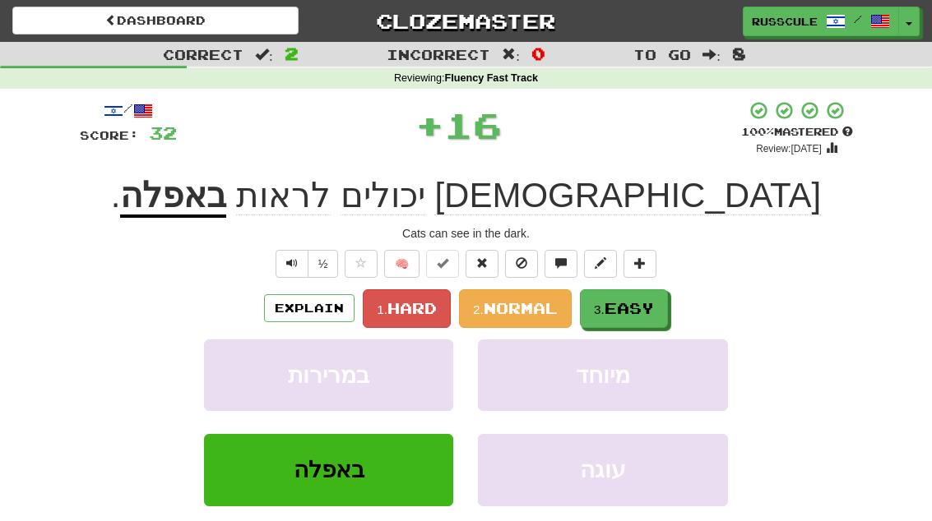
click at [629, 308] on span "Easy" at bounding box center [628, 308] width 49 height 18
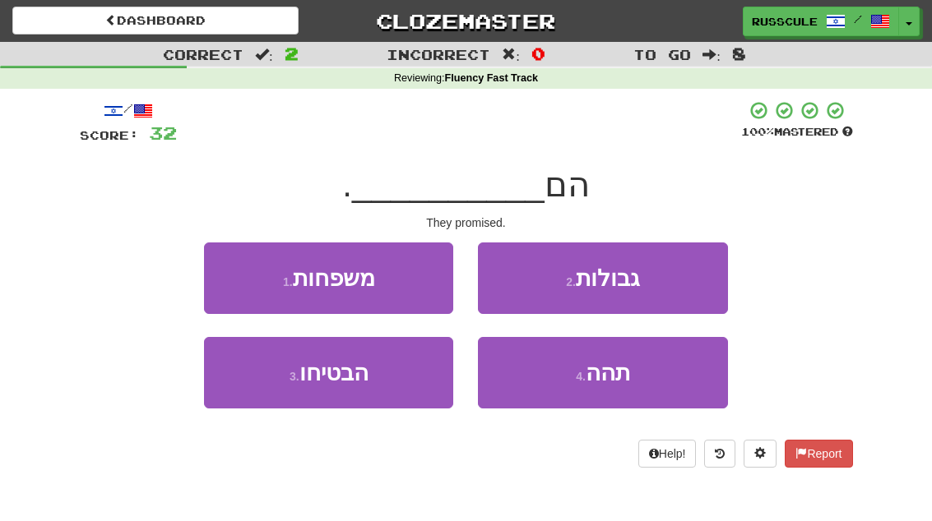
click at [287, 385] on button "3 . הבטיחו" at bounding box center [328, 373] width 249 height 72
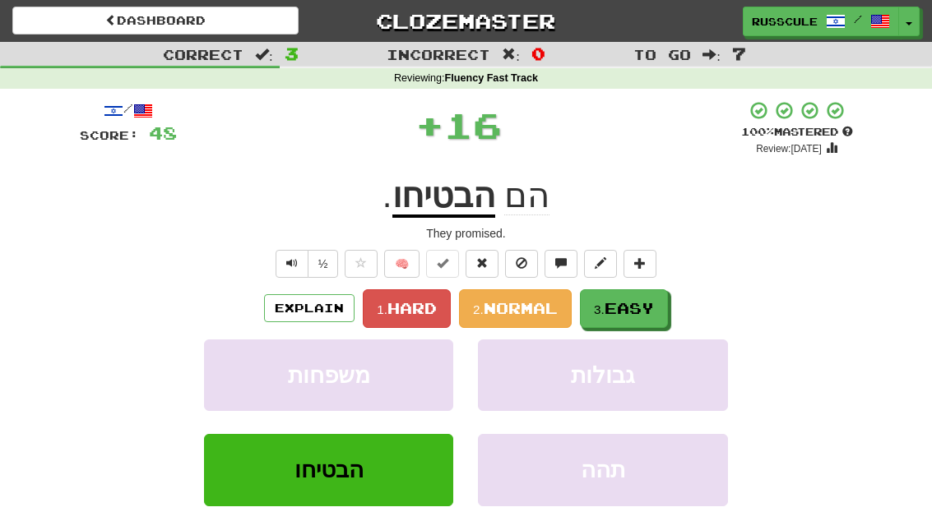
click at [637, 303] on span "Easy" at bounding box center [628, 308] width 49 height 18
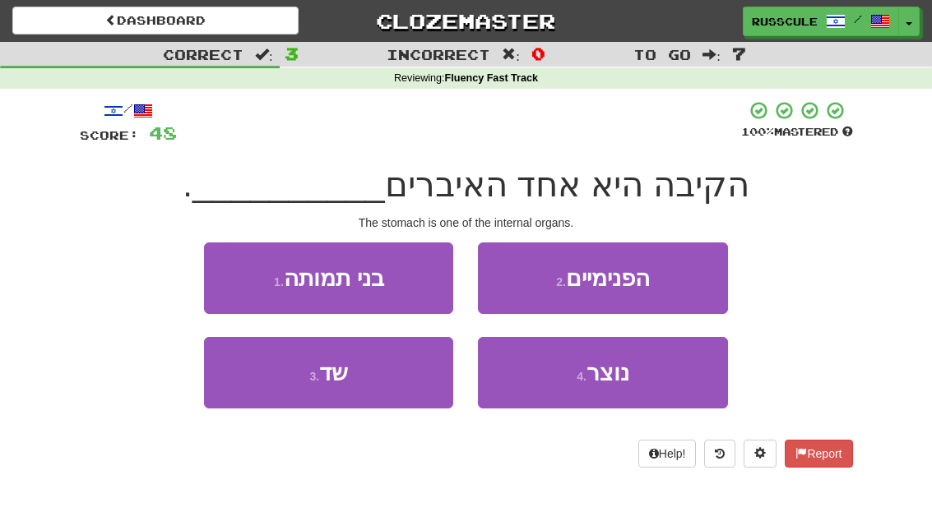
click at [665, 287] on button "2 . הפנימיים" at bounding box center [602, 279] width 249 height 72
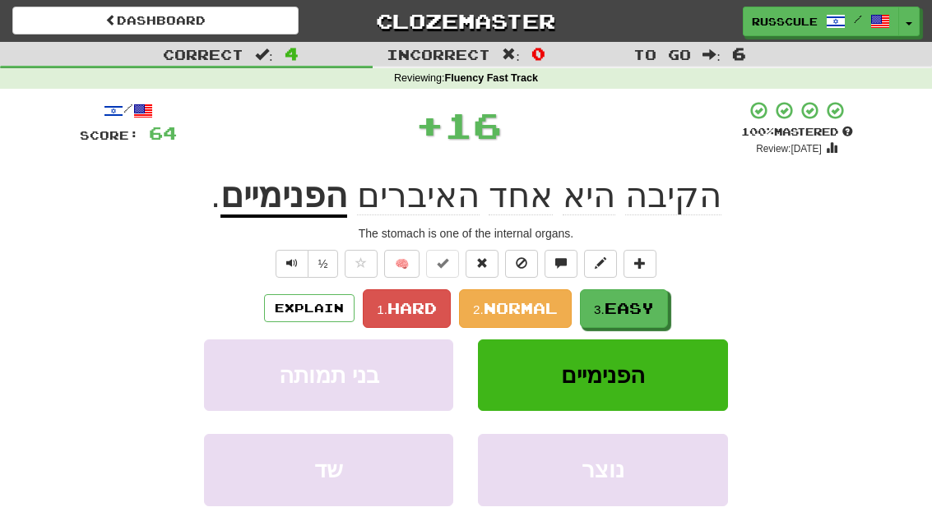
click at [645, 312] on span "Easy" at bounding box center [628, 308] width 49 height 18
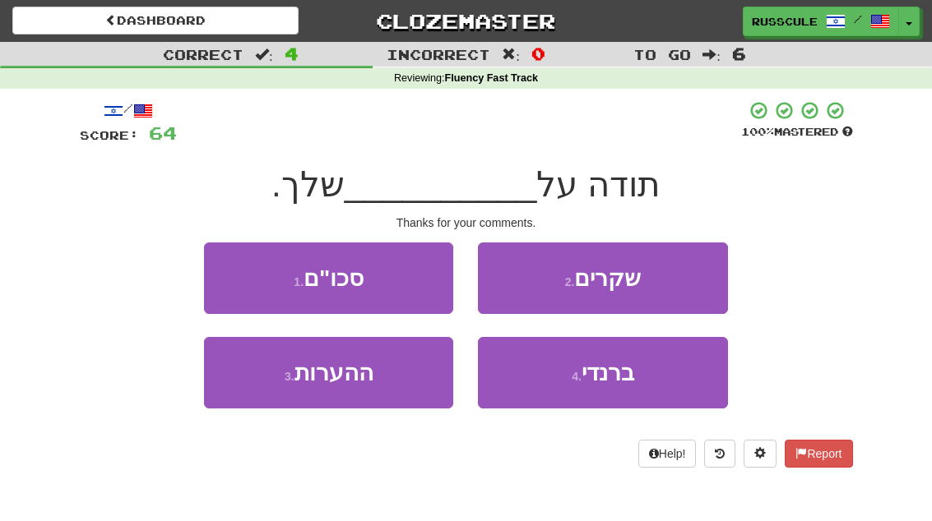
click at [296, 390] on button "3 . ההערות" at bounding box center [328, 373] width 249 height 72
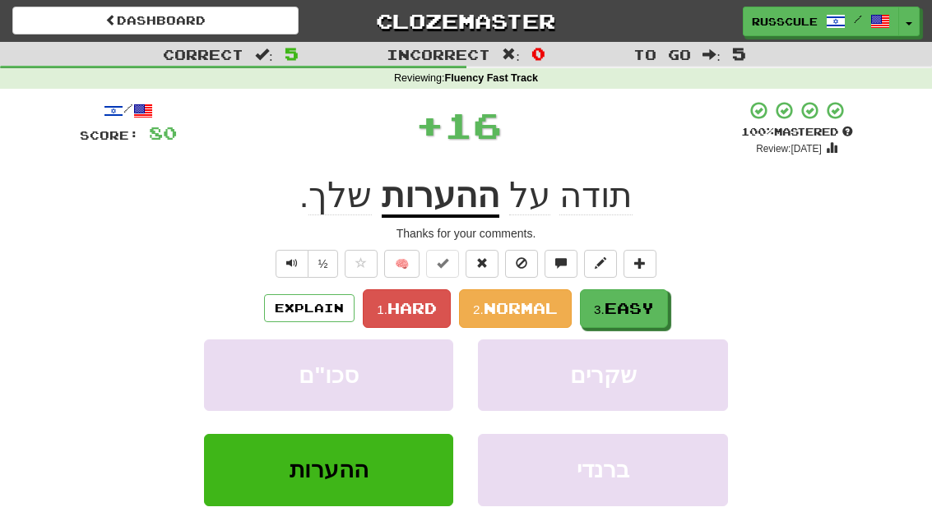
click at [641, 307] on span "Easy" at bounding box center [628, 308] width 49 height 18
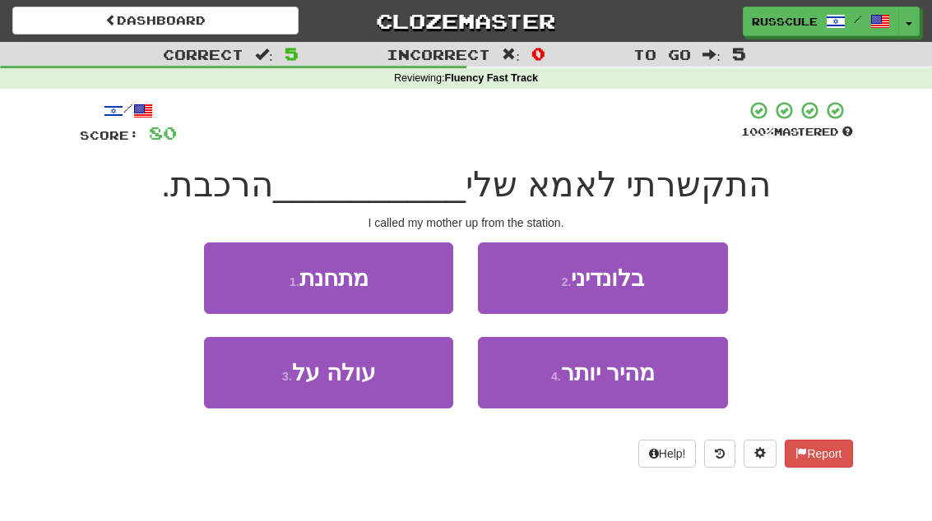
click at [228, 275] on button "1 . מתחנת" at bounding box center [328, 279] width 249 height 72
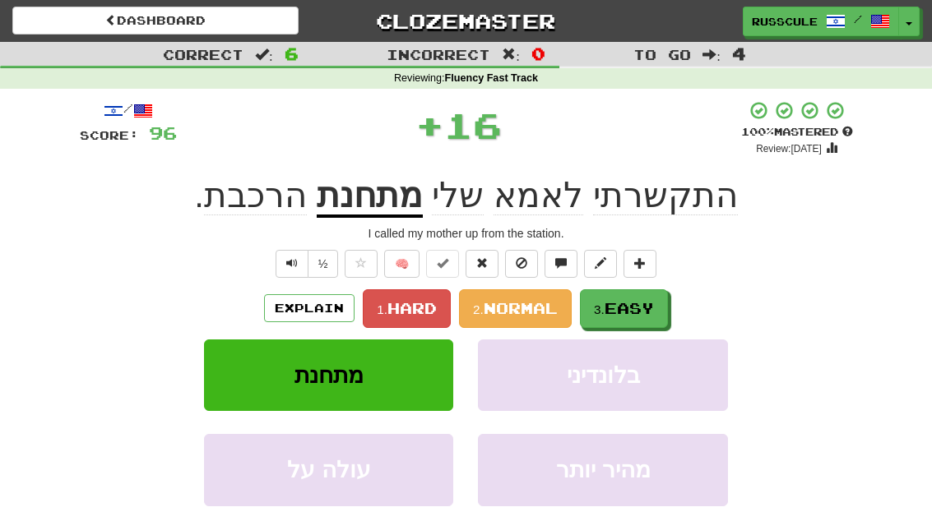
click at [638, 308] on span "Easy" at bounding box center [628, 308] width 49 height 18
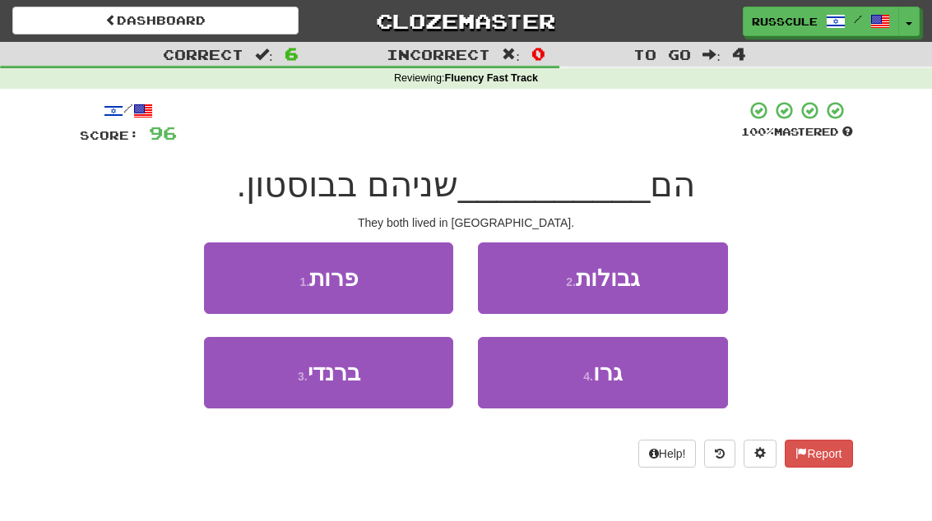
click at [619, 392] on button "4 . גרו" at bounding box center [602, 373] width 249 height 72
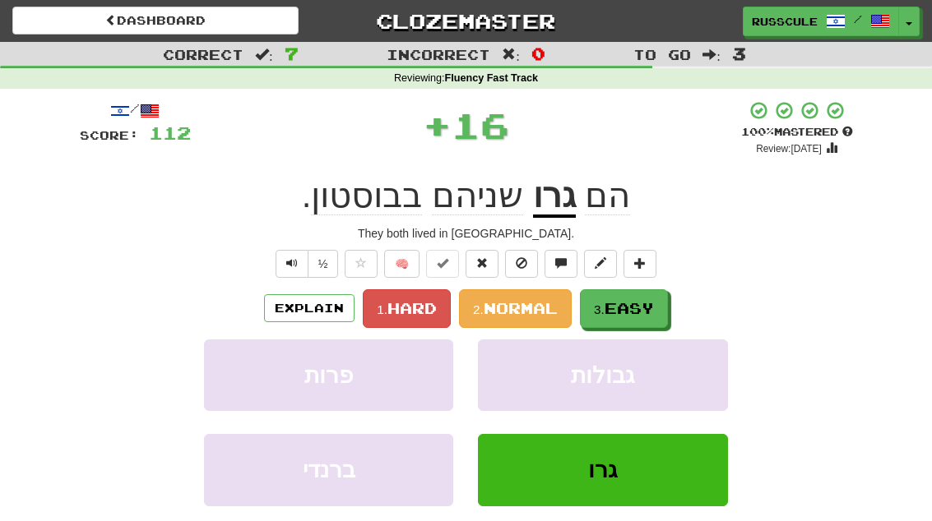
click at [646, 313] on span "Easy" at bounding box center [628, 308] width 49 height 18
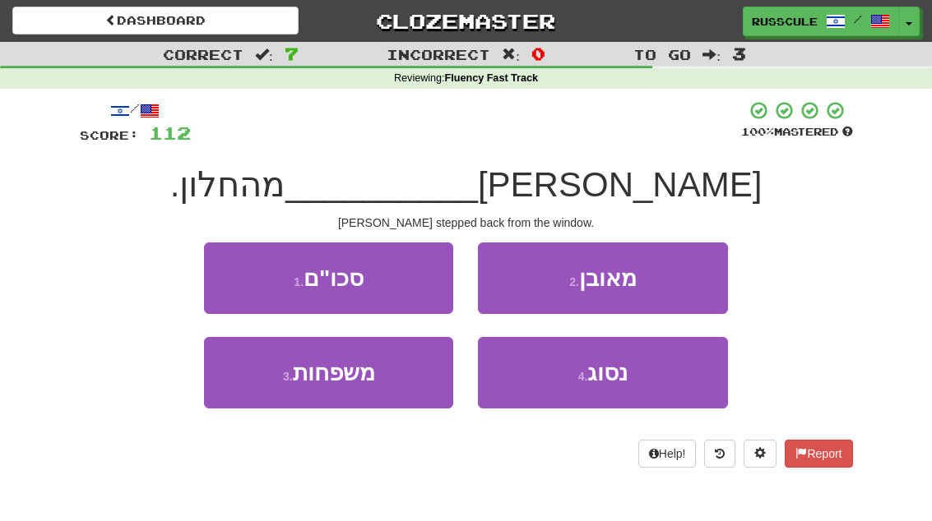
click at [664, 284] on button "2 . מאובן" at bounding box center [602, 279] width 249 height 72
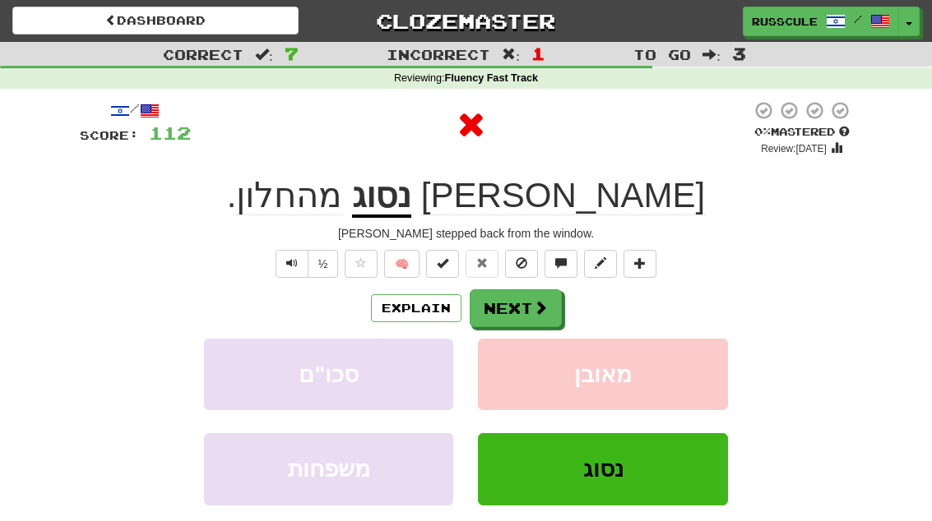
click at [539, 303] on span at bounding box center [540, 307] width 15 height 15
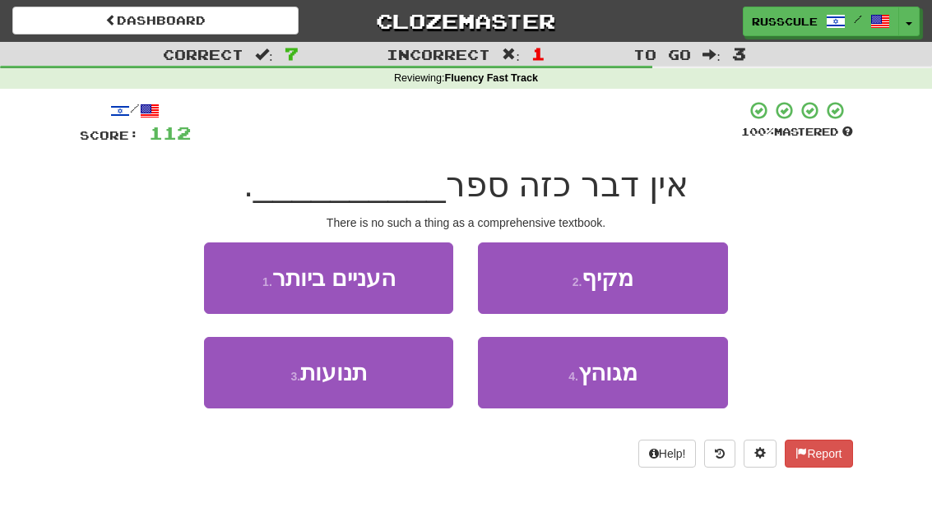
click at [670, 284] on button "2 . מקיף" at bounding box center [602, 279] width 249 height 72
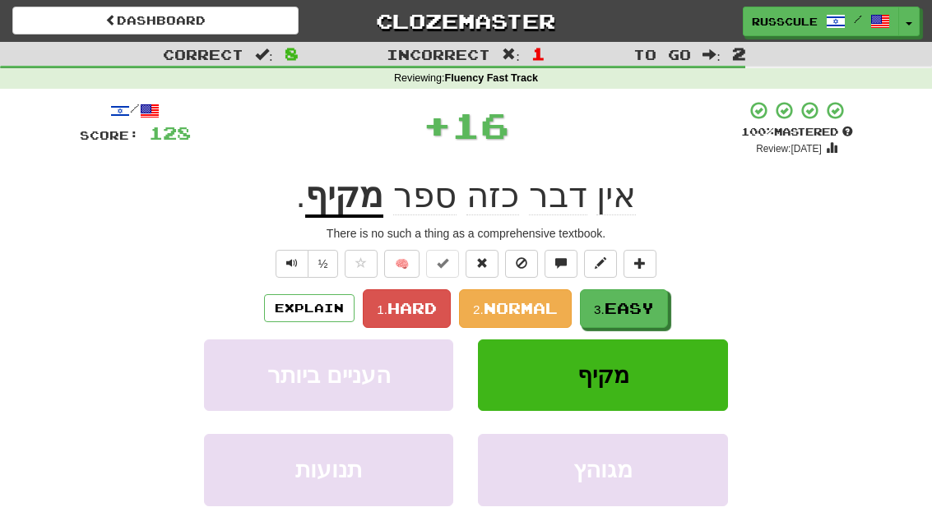
click at [637, 312] on span "Easy" at bounding box center [628, 308] width 49 height 18
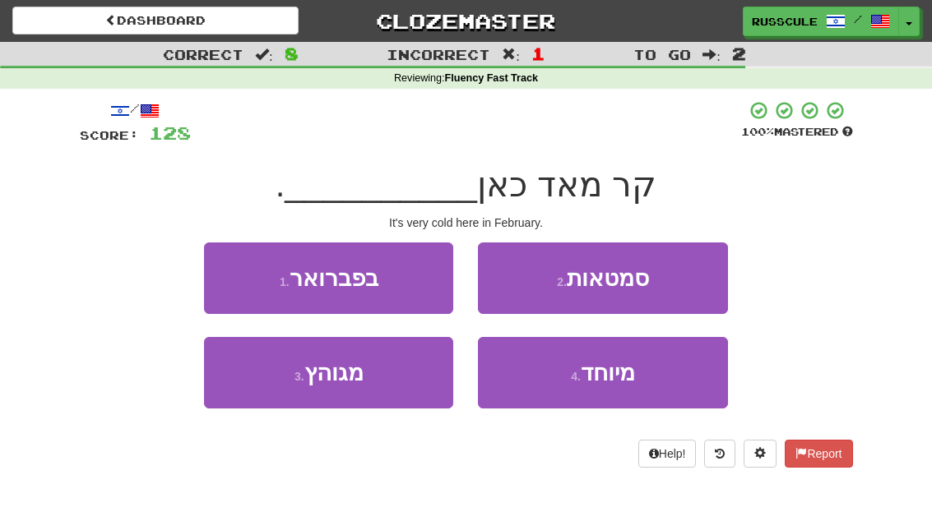
click at [225, 280] on button "1 . בפברואר" at bounding box center [328, 279] width 249 height 72
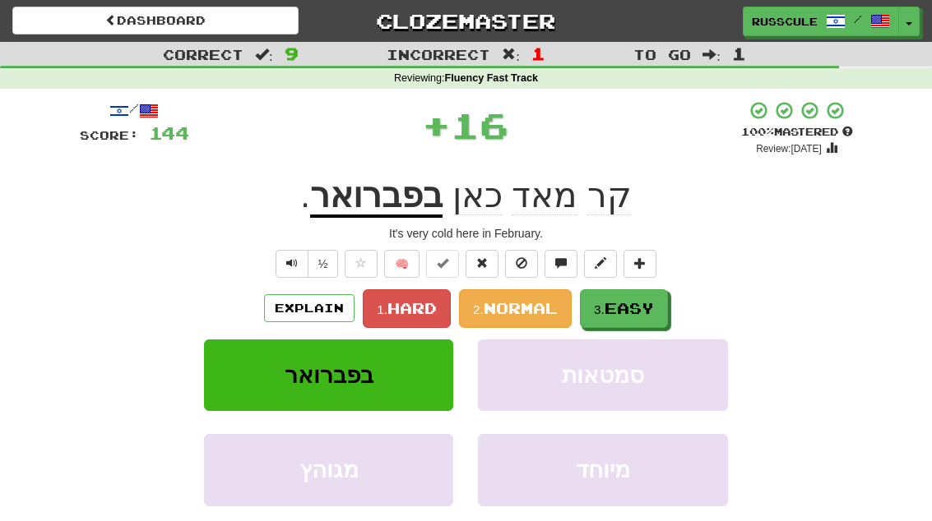
click at [631, 316] on button "3. Easy" at bounding box center [624, 308] width 88 height 39
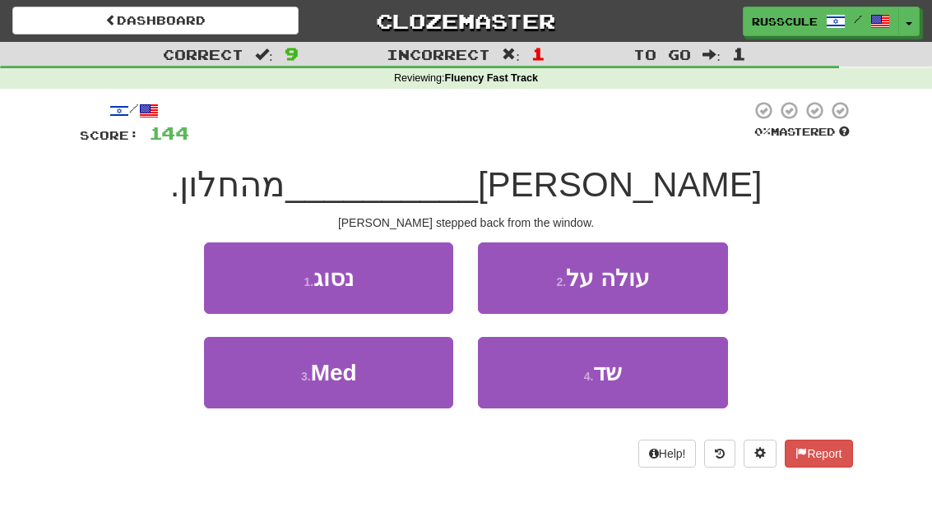
click at [226, 274] on button "1 . נסוג" at bounding box center [328, 279] width 249 height 72
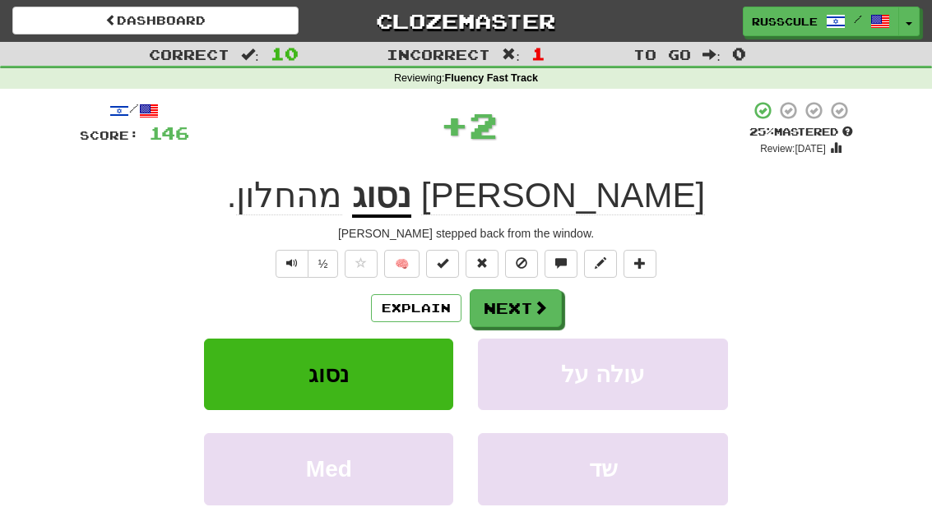
click at [527, 314] on button "Next" at bounding box center [516, 308] width 92 height 38
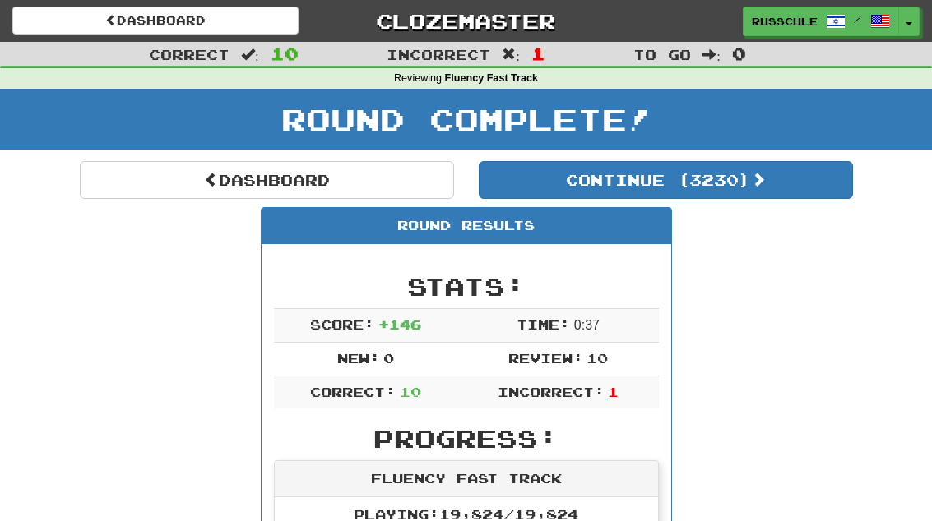
click at [758, 187] on button "Continue ( 3230 )" at bounding box center [666, 180] width 374 height 38
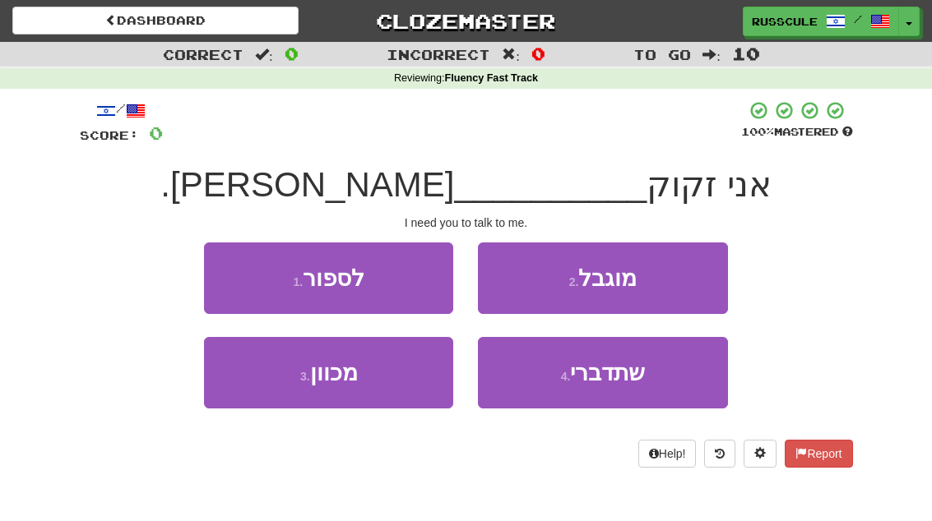
click at [618, 392] on button "4 . שתדברי" at bounding box center [602, 373] width 249 height 72
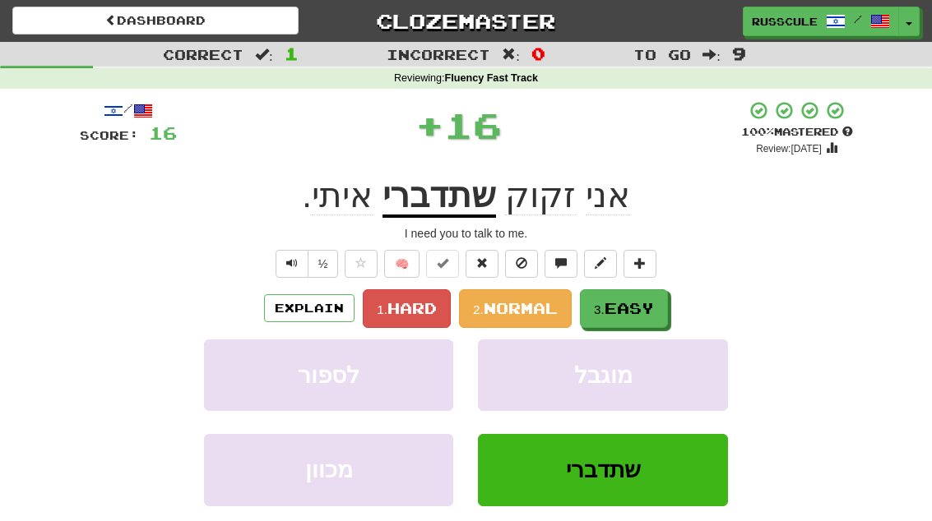
click at [645, 311] on span "Easy" at bounding box center [628, 308] width 49 height 18
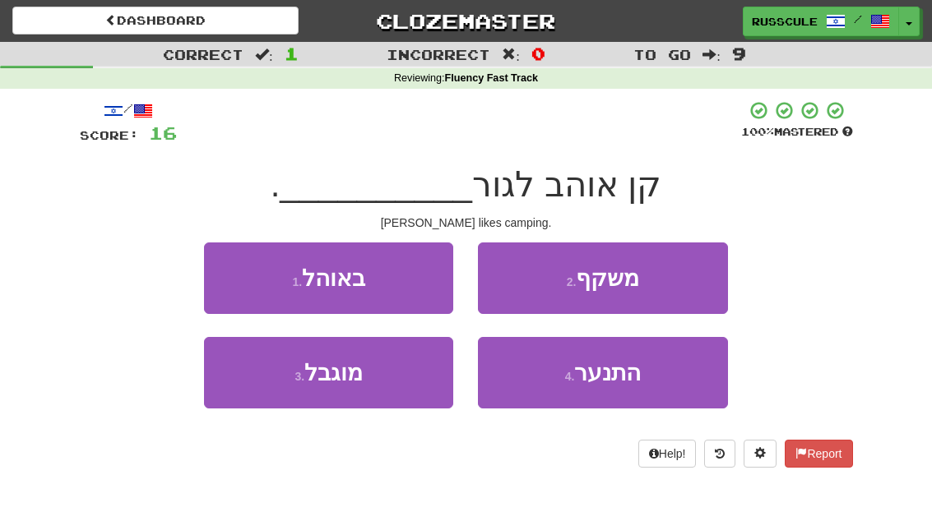
click at [217, 278] on button "1 . באוהל" at bounding box center [328, 279] width 249 height 72
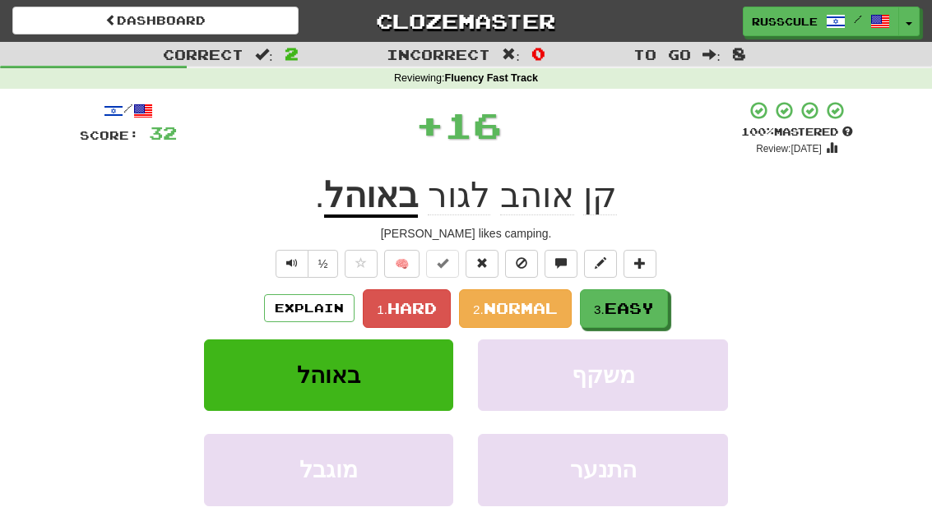
click at [629, 306] on span "Easy" at bounding box center [628, 308] width 49 height 18
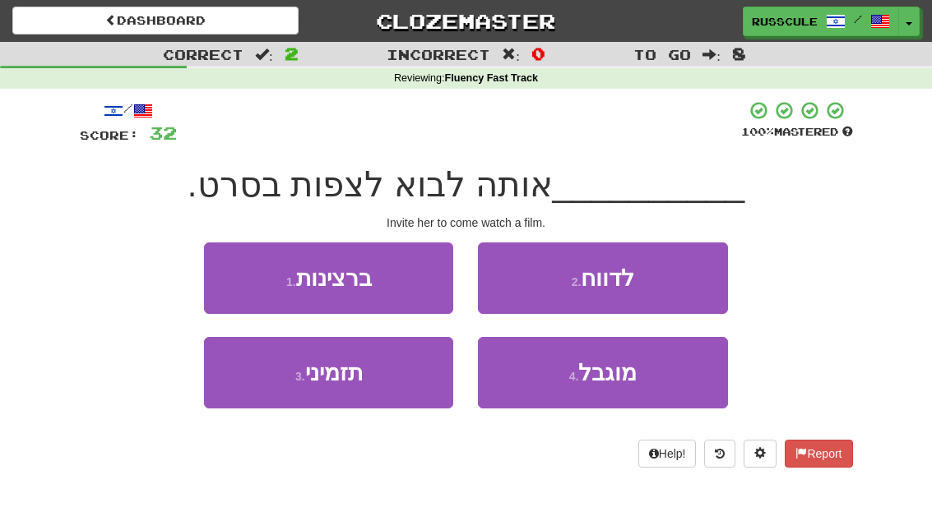
click at [294, 392] on button "3 . תזמיני" at bounding box center [328, 373] width 249 height 72
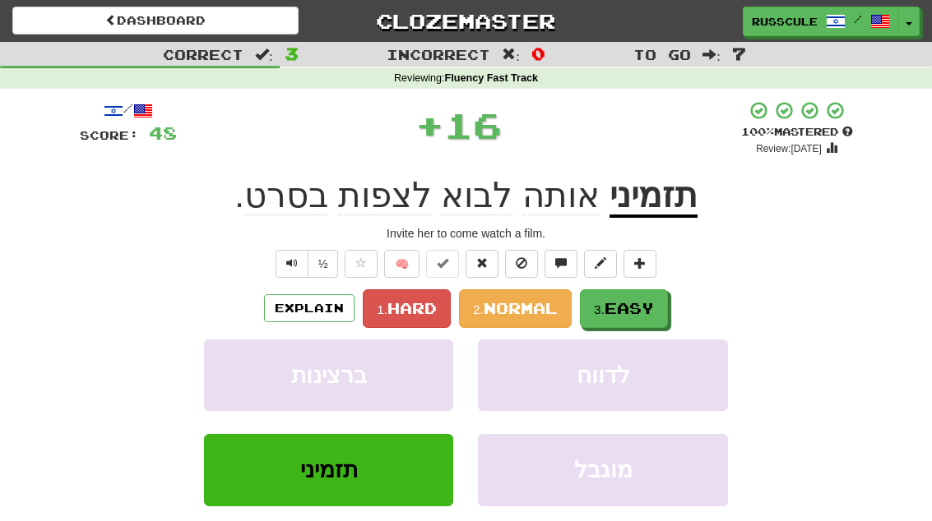
click at [637, 312] on span "Easy" at bounding box center [628, 308] width 49 height 18
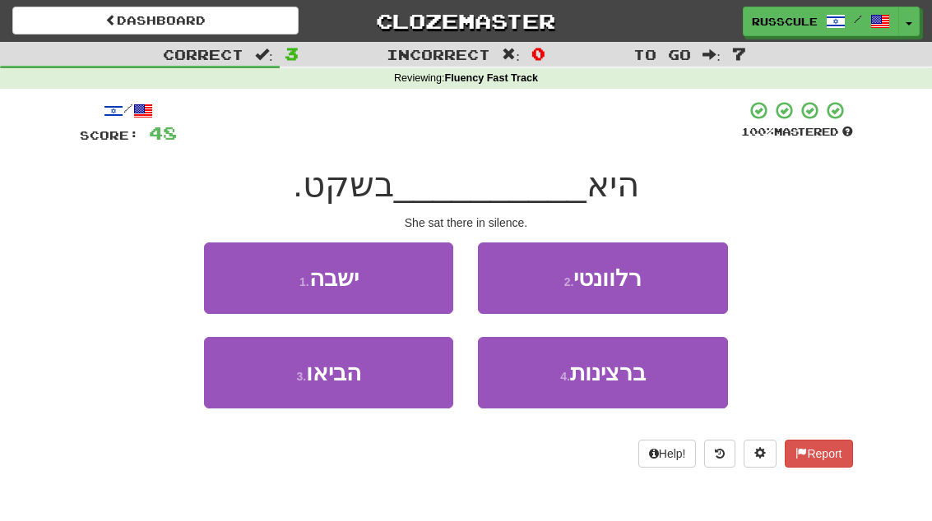
click at [239, 280] on button "1 . ישבה" at bounding box center [328, 279] width 249 height 72
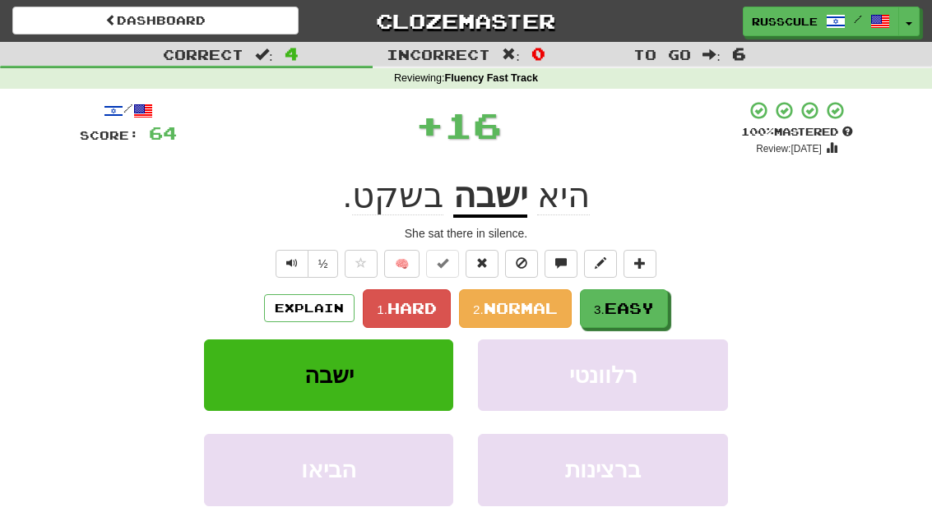
click at [636, 313] on span "Easy" at bounding box center [628, 308] width 49 height 18
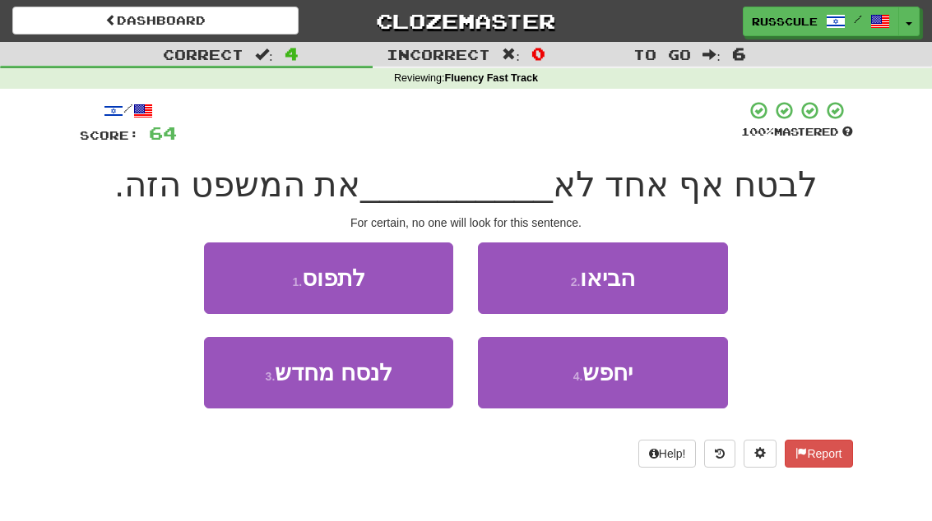
click at [669, 289] on button "2 . הביאו" at bounding box center [602, 279] width 249 height 72
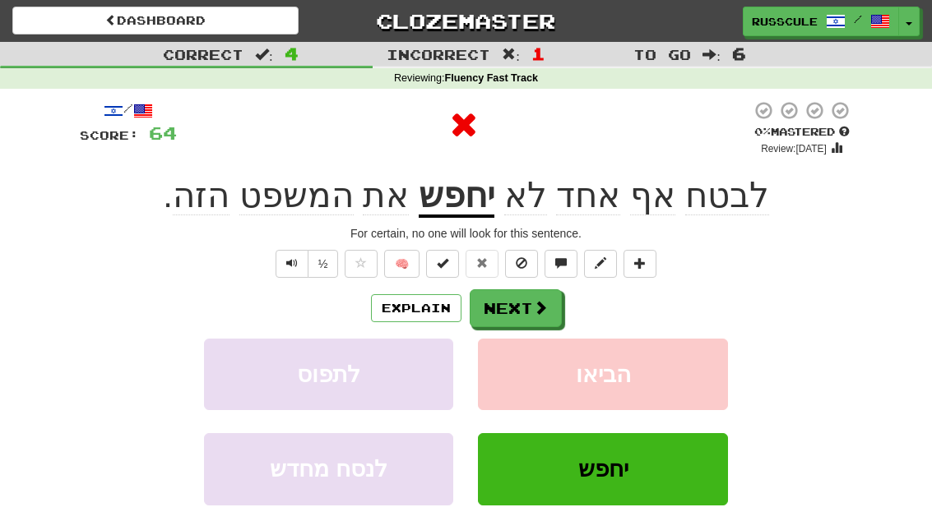
click at [542, 302] on span at bounding box center [540, 307] width 15 height 15
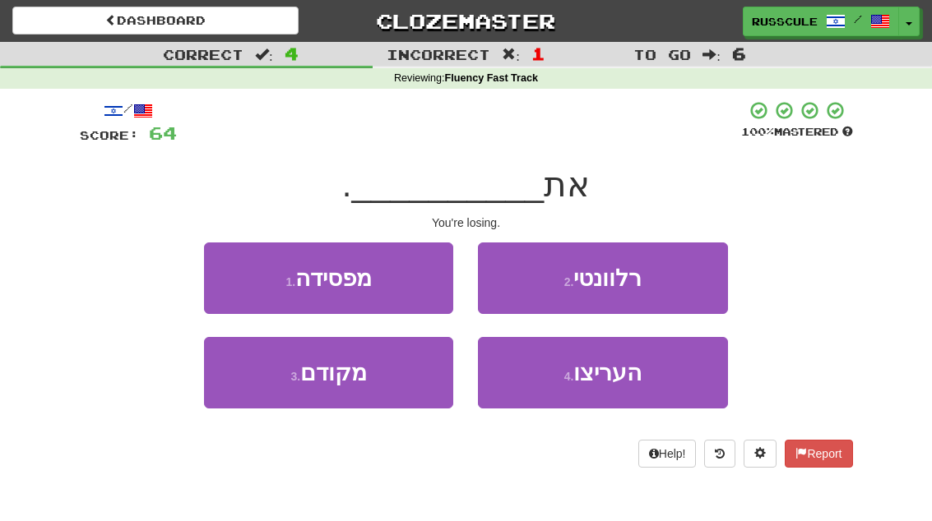
click at [225, 272] on button "1 . מפסידה" at bounding box center [328, 279] width 249 height 72
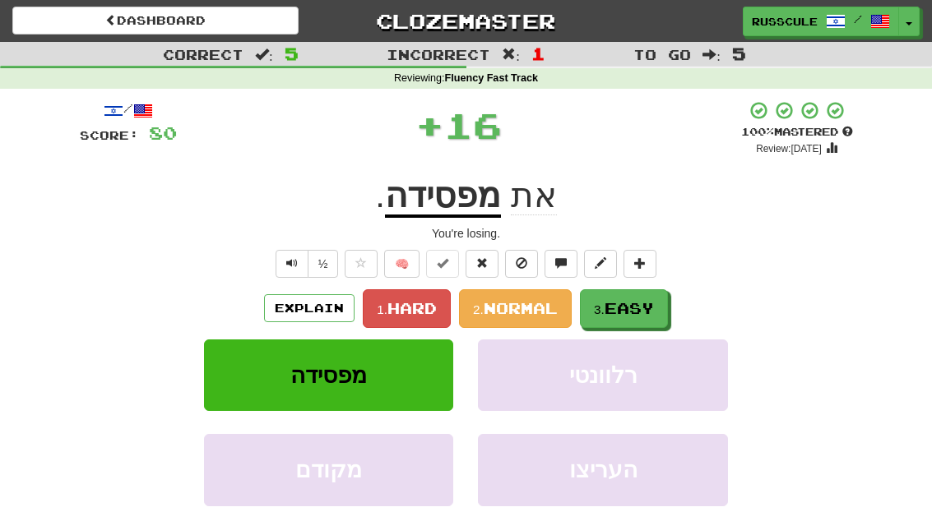
click at [633, 316] on button "3. Easy" at bounding box center [624, 308] width 88 height 39
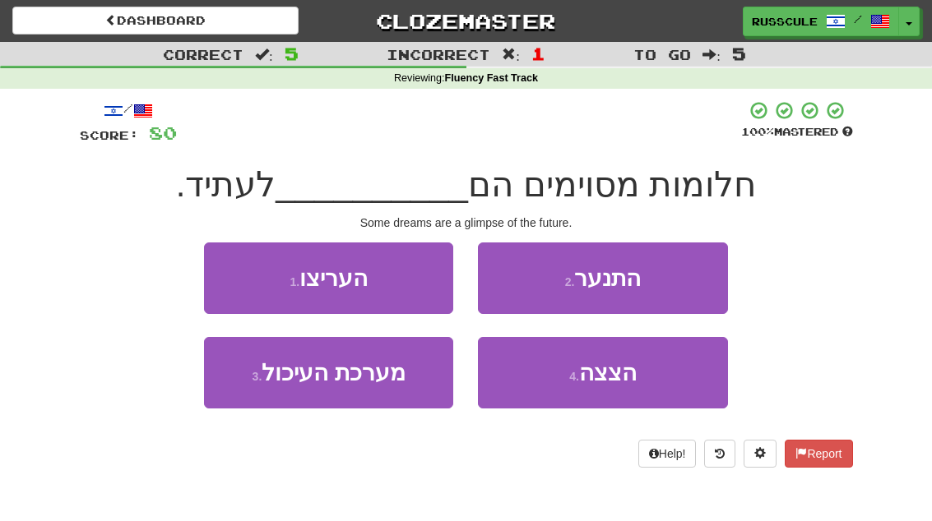
click at [229, 273] on button "1 . העריצו" at bounding box center [328, 279] width 249 height 72
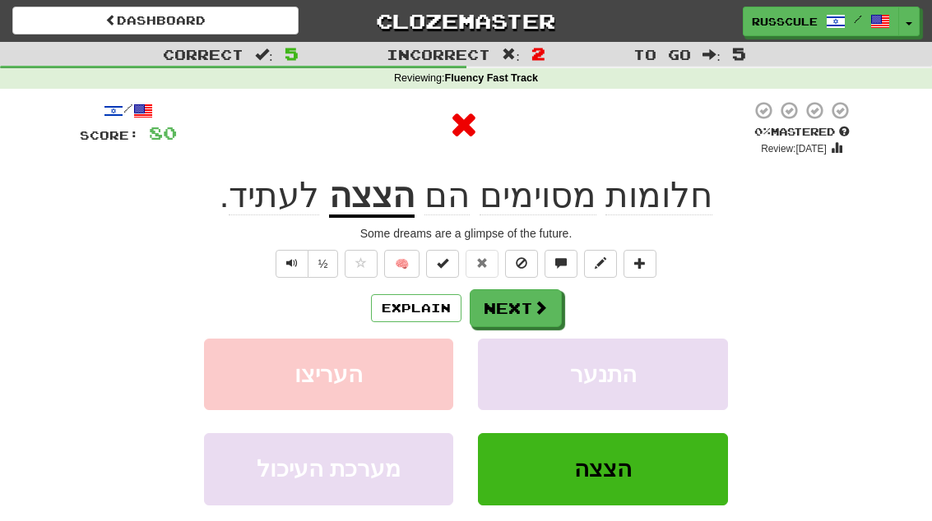
click at [527, 298] on button "Next" at bounding box center [516, 308] width 92 height 38
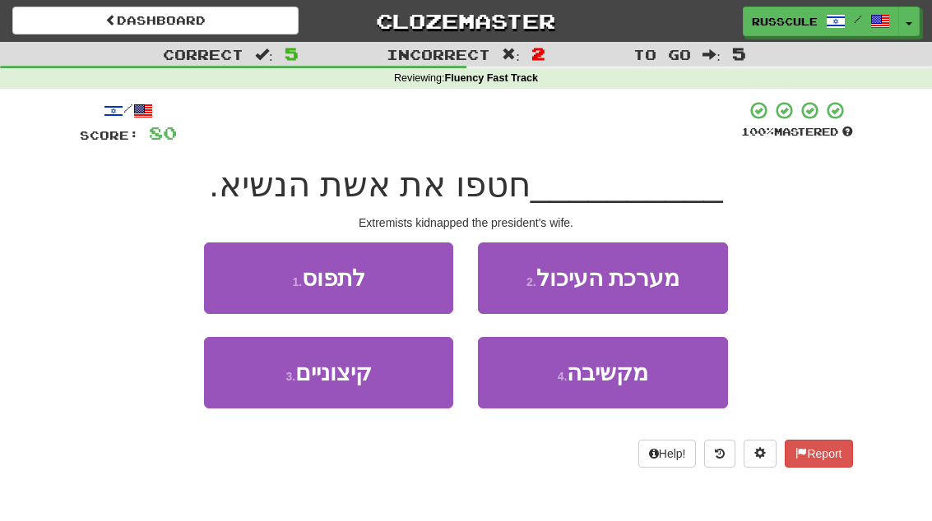
click at [229, 276] on button "1 . לתפוס" at bounding box center [328, 279] width 249 height 72
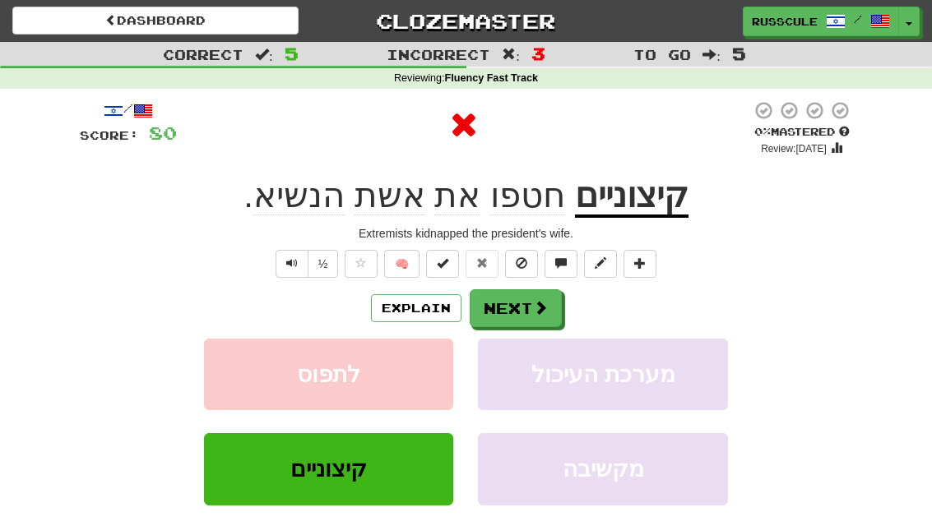
click at [533, 311] on span at bounding box center [540, 307] width 15 height 15
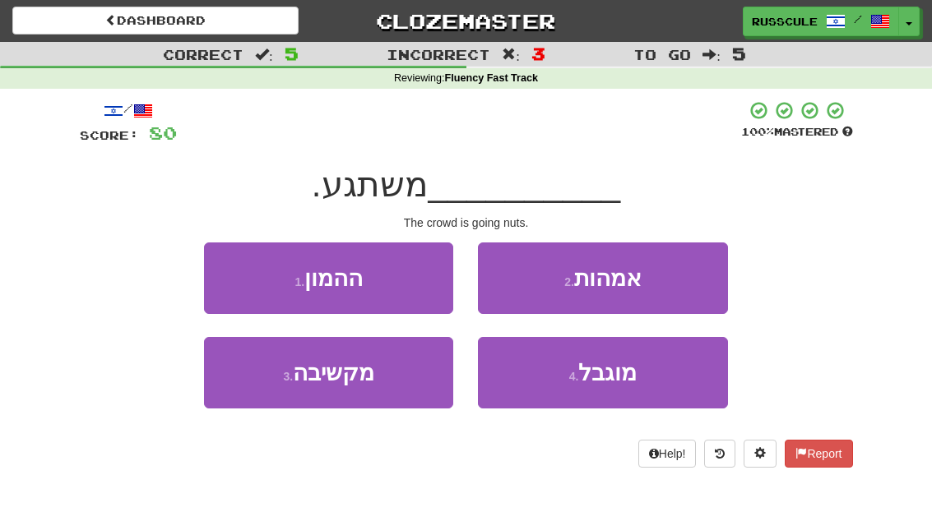
click at [234, 278] on button "1 . ההמון" at bounding box center [328, 279] width 249 height 72
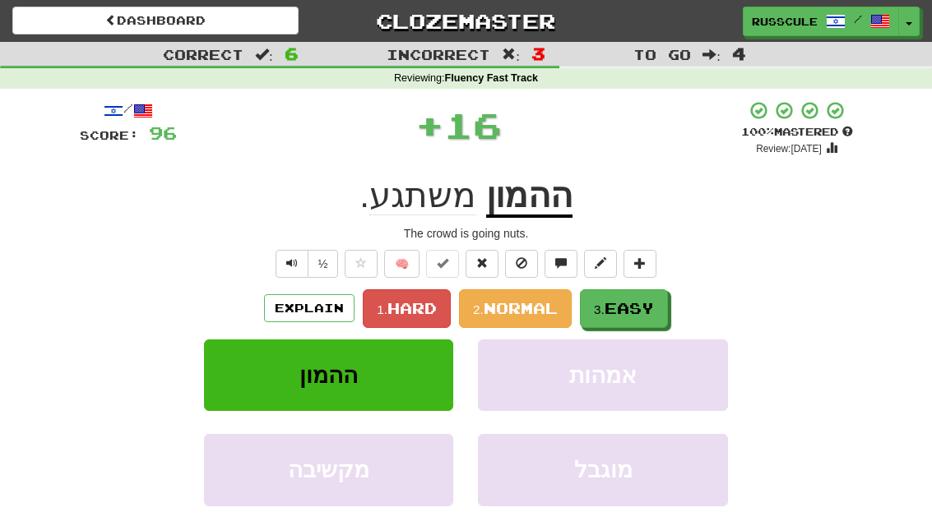
click at [632, 310] on span "Easy" at bounding box center [628, 308] width 49 height 18
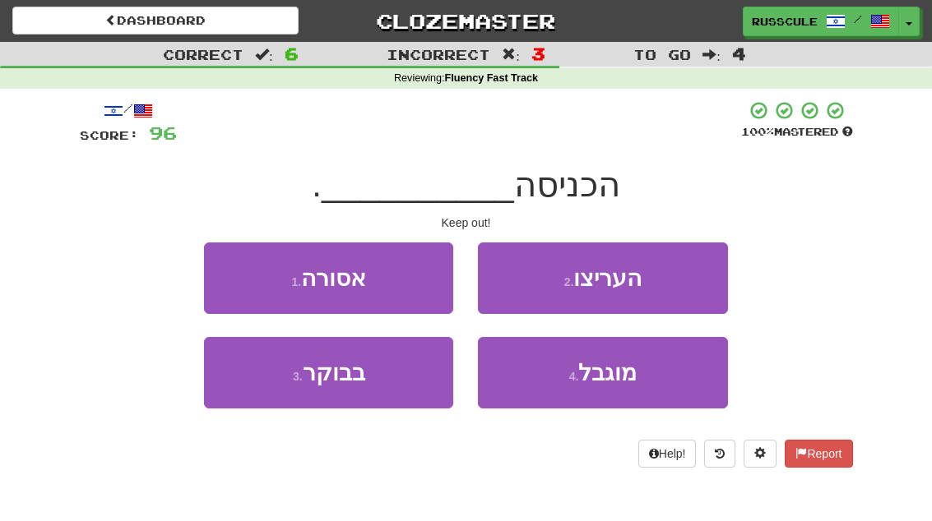
click at [228, 276] on button "1 . אסורה" at bounding box center [328, 279] width 249 height 72
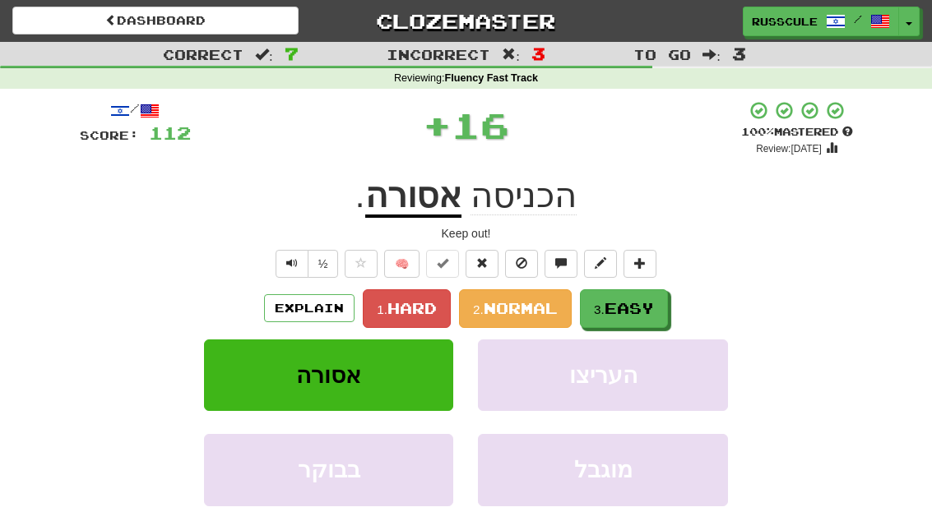
click at [641, 310] on span "Easy" at bounding box center [628, 308] width 49 height 18
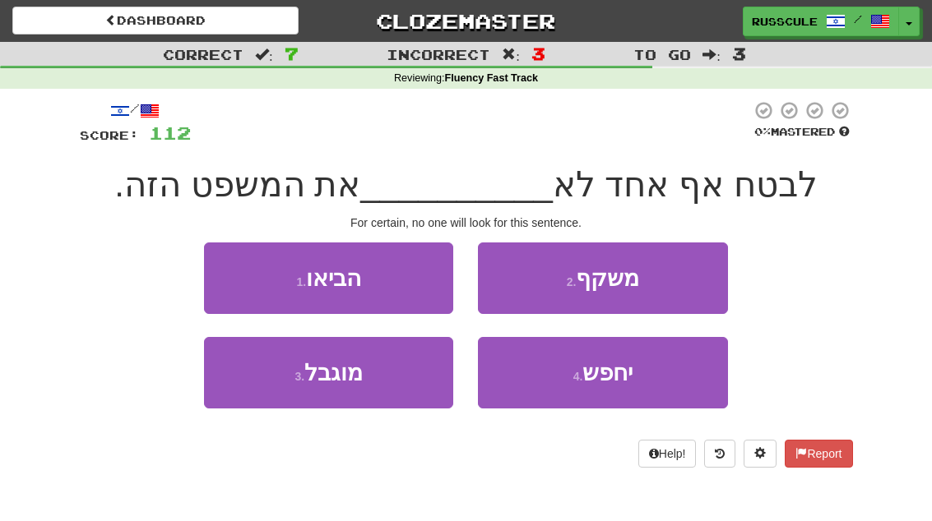
click at [616, 390] on button "4 . יחפש" at bounding box center [602, 373] width 249 height 72
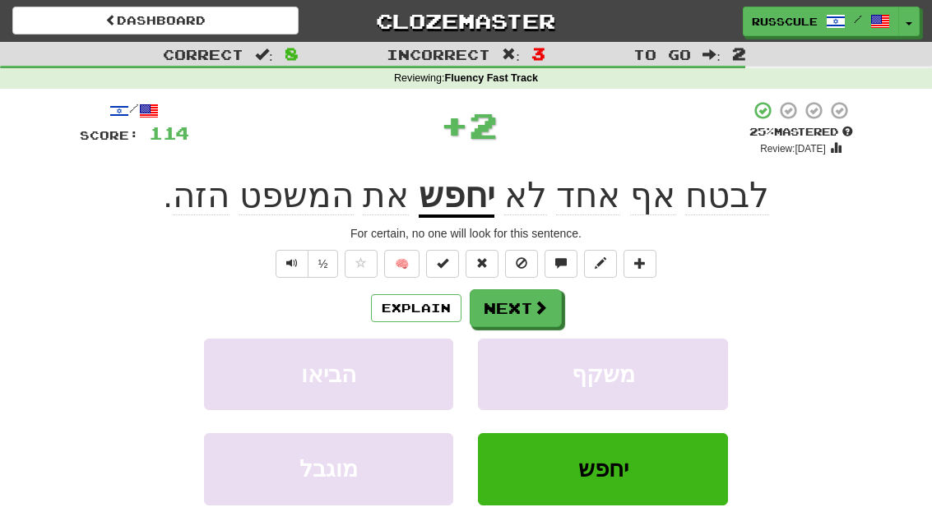
click at [549, 310] on button "Next" at bounding box center [516, 308] width 92 height 38
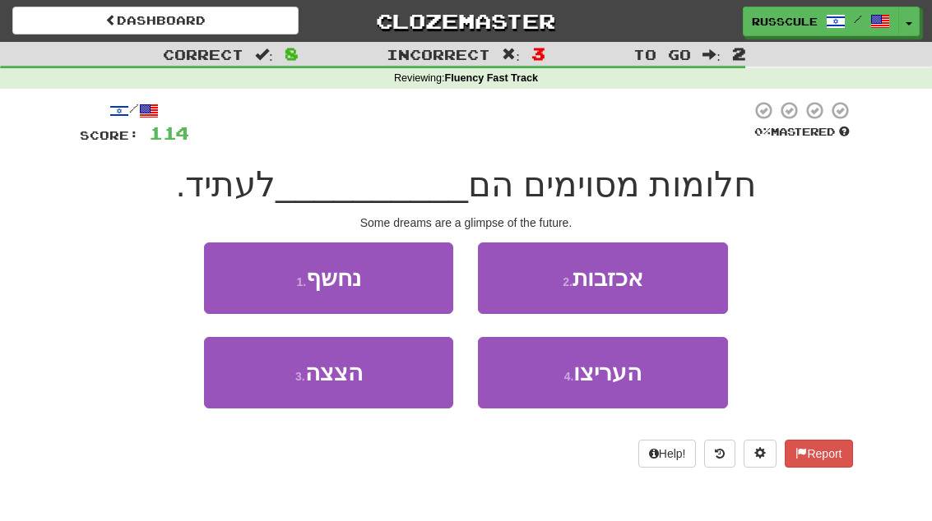
click at [289, 404] on button "3 . הצצה" at bounding box center [328, 373] width 249 height 72
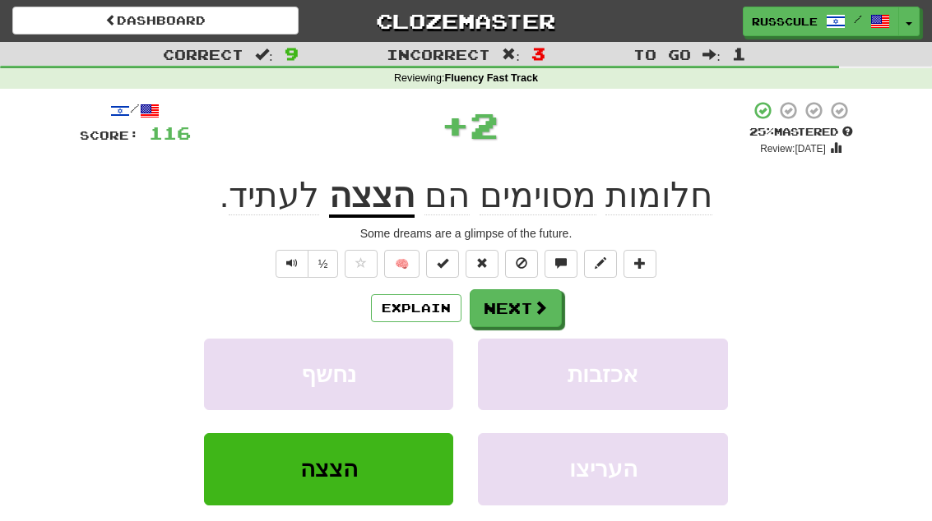
click at [539, 310] on span at bounding box center [540, 307] width 15 height 15
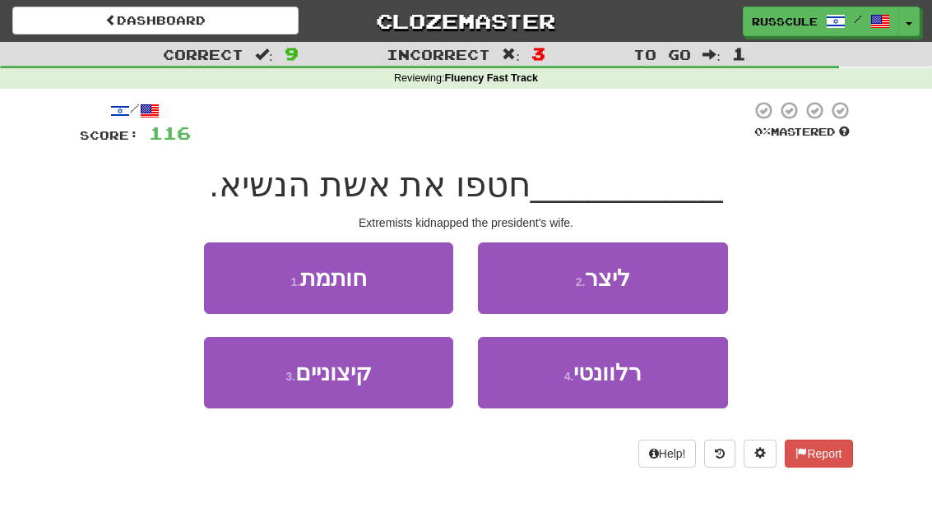
click at [301, 396] on button "3 . קיצוניים" at bounding box center [328, 373] width 249 height 72
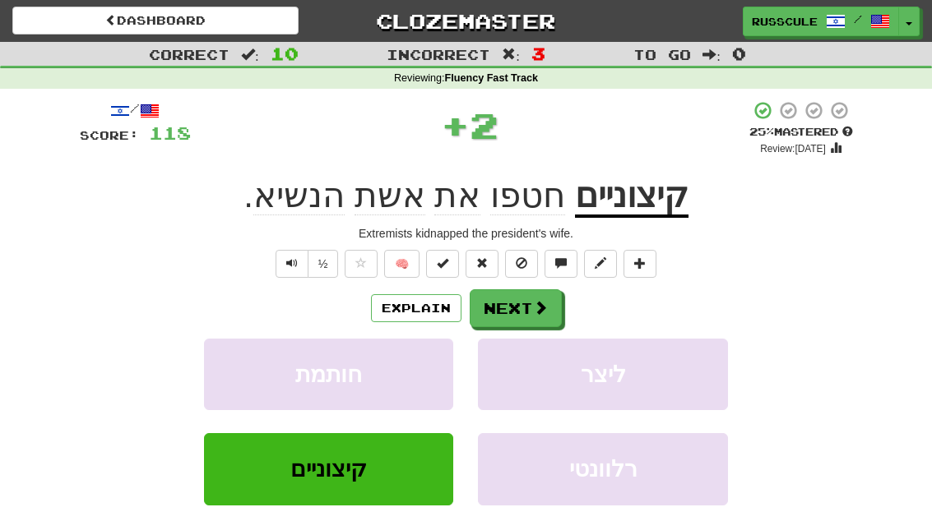
click at [530, 314] on button "Next" at bounding box center [516, 308] width 92 height 38
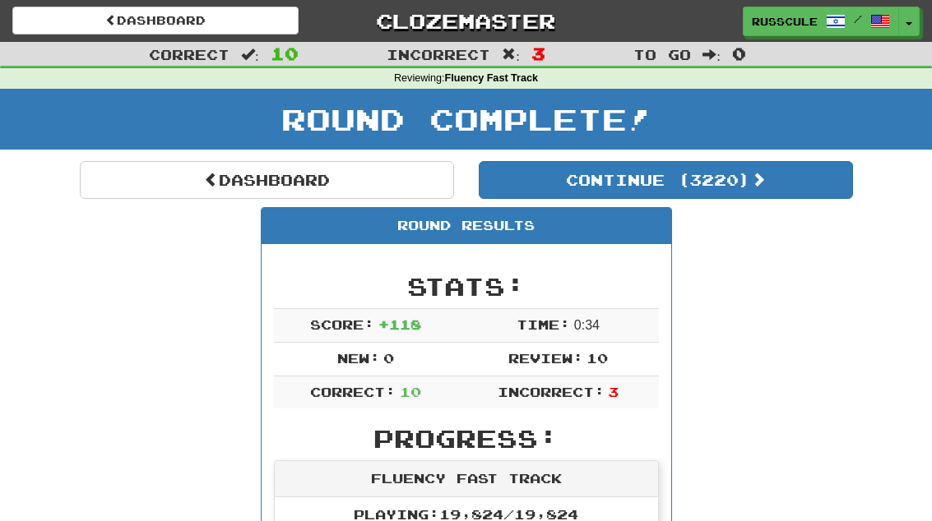
click at [779, 192] on button "Continue ( 3220 )" at bounding box center [666, 180] width 374 height 38
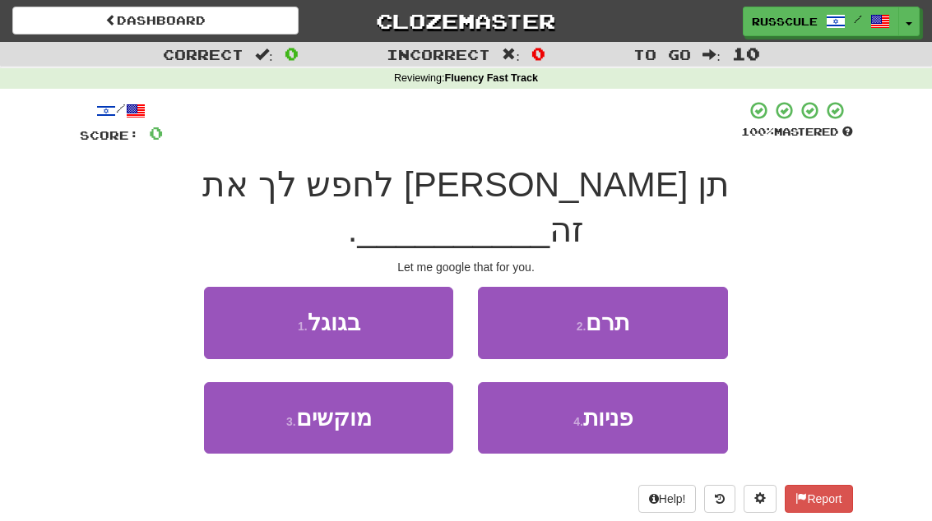
click at [234, 287] on button "1 . בגוגל" at bounding box center [328, 323] width 249 height 72
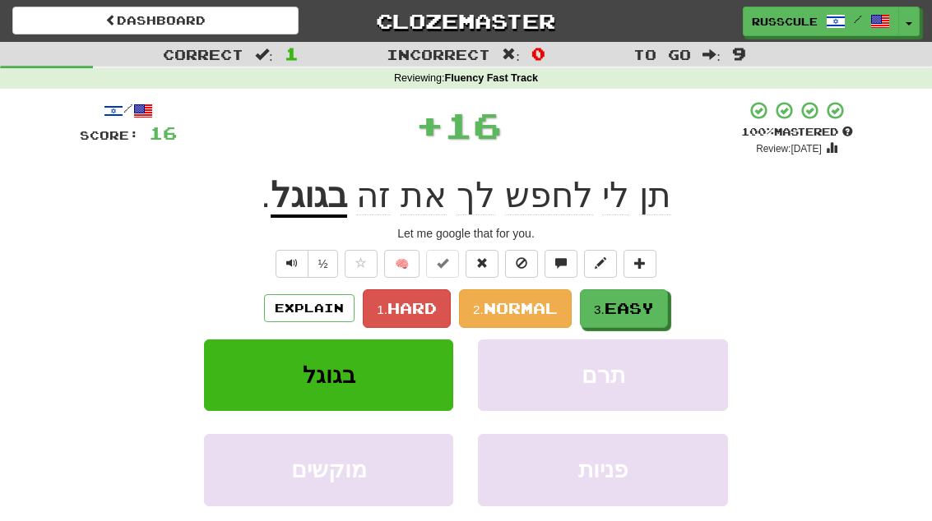
click at [634, 319] on button "3. Easy" at bounding box center [624, 308] width 88 height 39
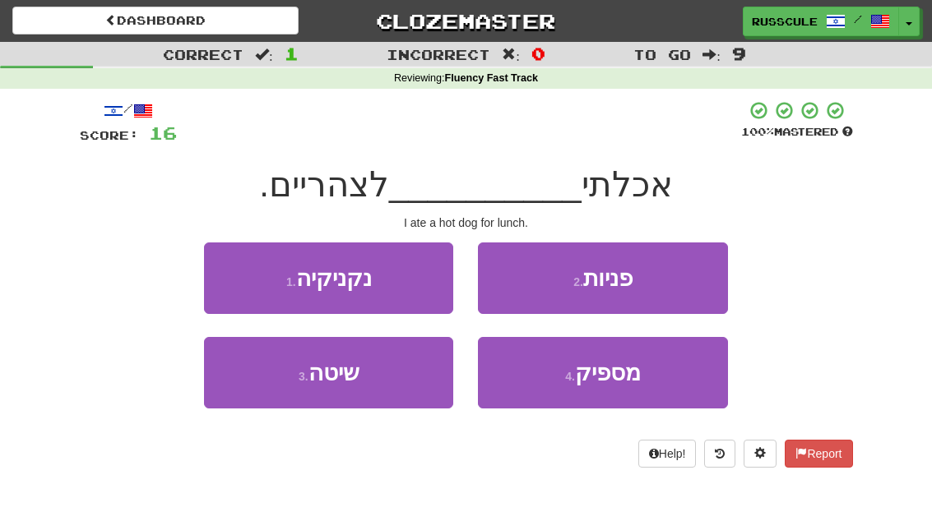
click at [237, 281] on button "1 . נקניקיה" at bounding box center [328, 279] width 249 height 72
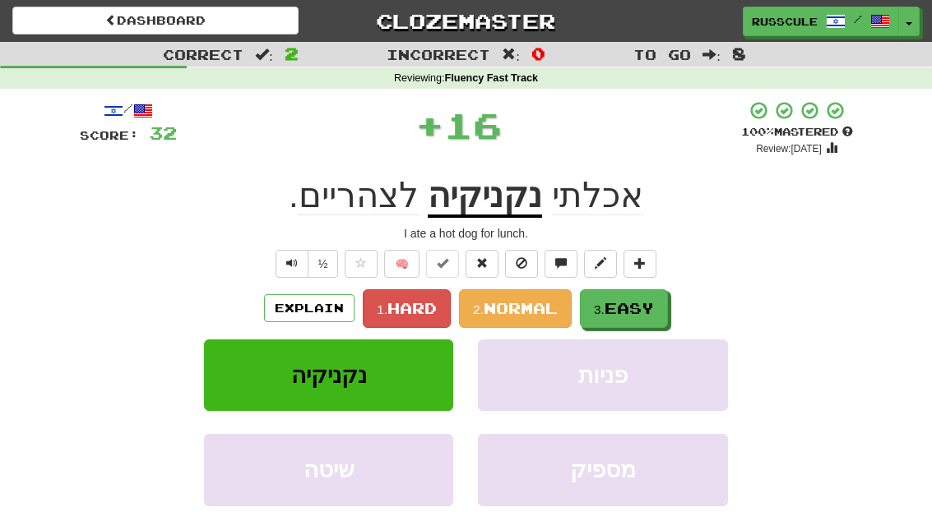
click at [640, 313] on span "Easy" at bounding box center [628, 308] width 49 height 18
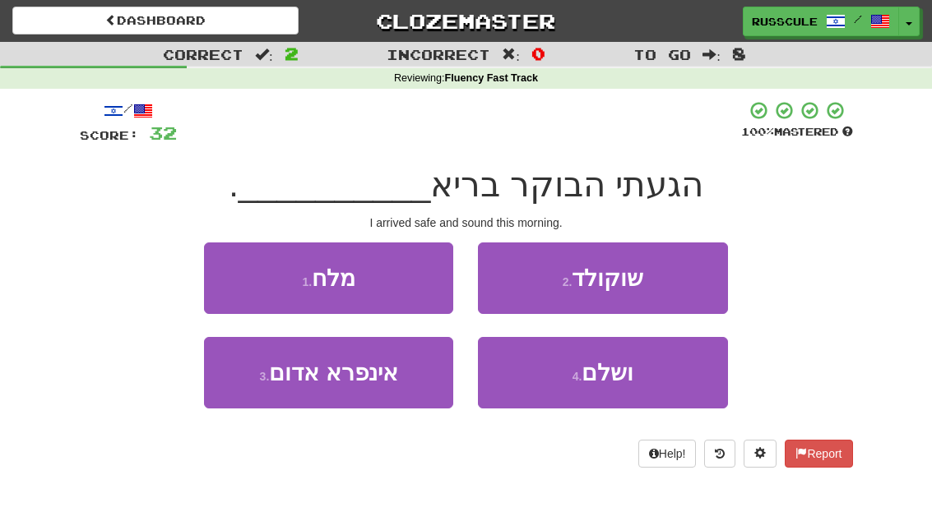
click at [620, 390] on button "4 . ושלם" at bounding box center [602, 373] width 249 height 72
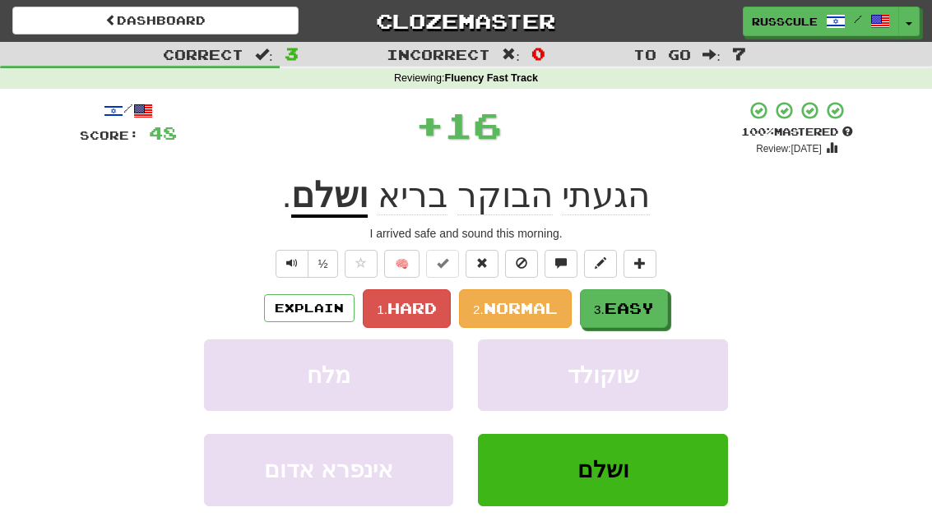
click at [654, 304] on span "Easy" at bounding box center [628, 308] width 49 height 18
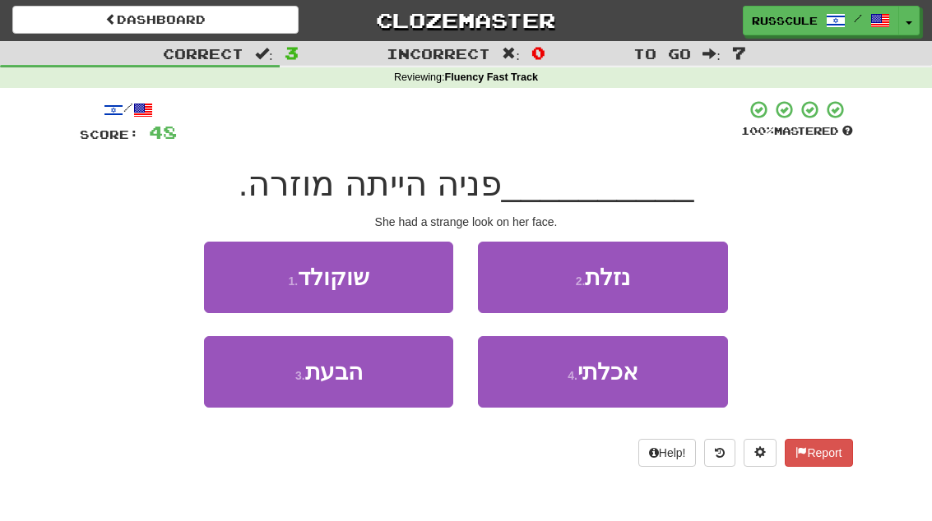
scroll to position [2, 0]
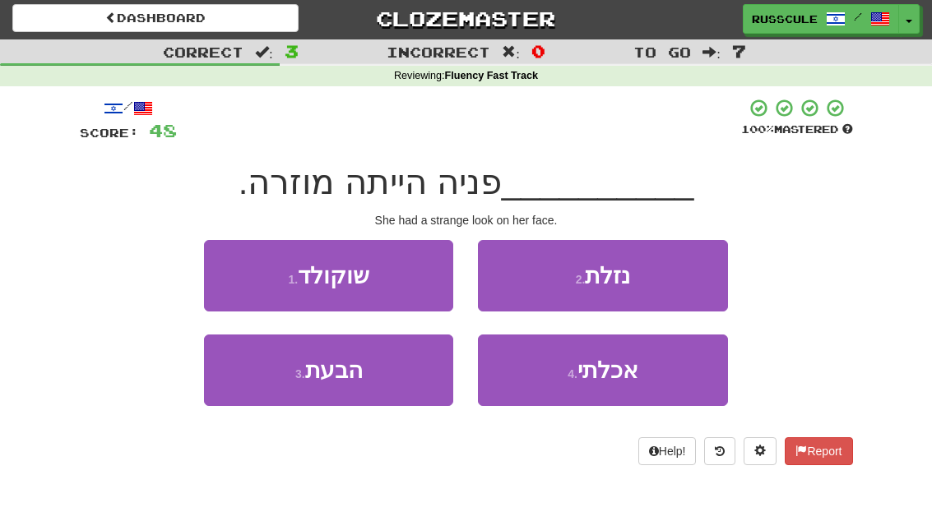
click at [293, 385] on button "3 . הבעת" at bounding box center [328, 372] width 249 height 72
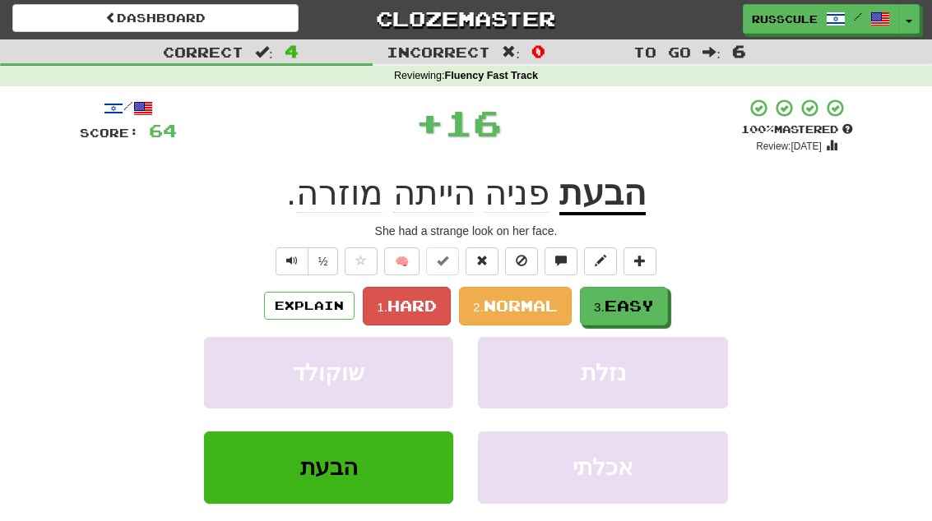
click at [628, 314] on button "3. Easy" at bounding box center [624, 306] width 88 height 39
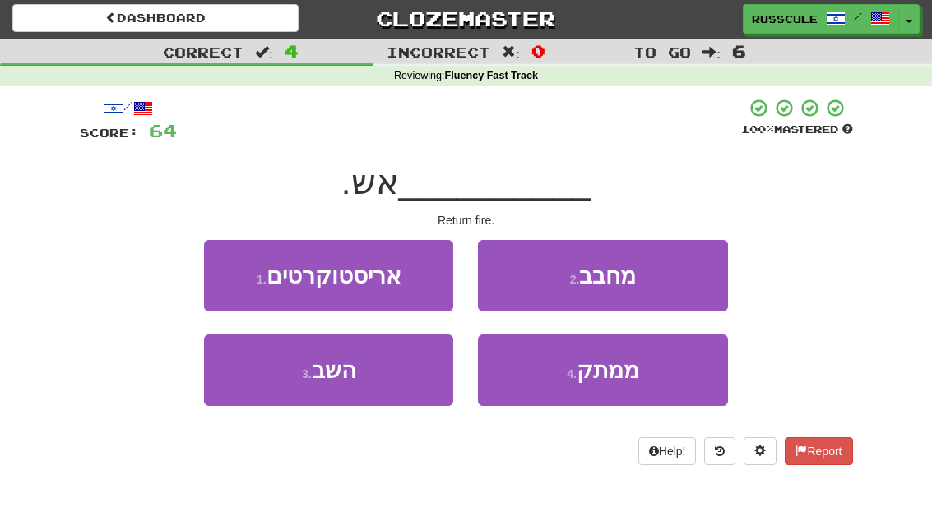
click at [298, 387] on button "3 . השב" at bounding box center [328, 371] width 249 height 72
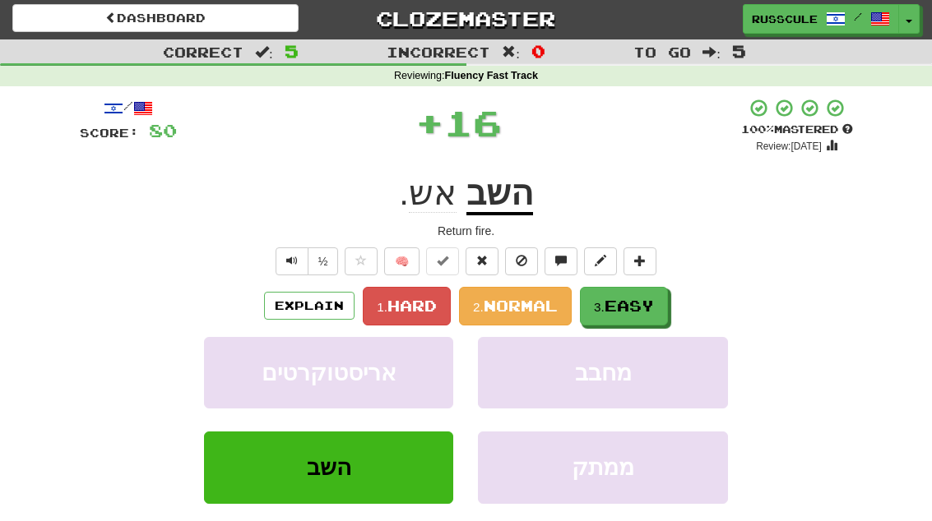
click at [629, 312] on span "Easy" at bounding box center [628, 306] width 49 height 18
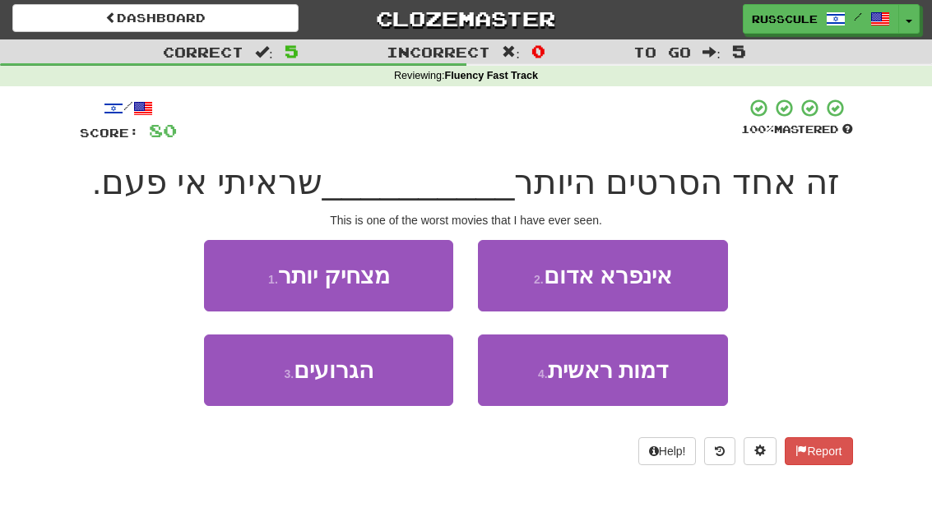
click at [289, 381] on button "3 . הגרועים" at bounding box center [328, 371] width 249 height 72
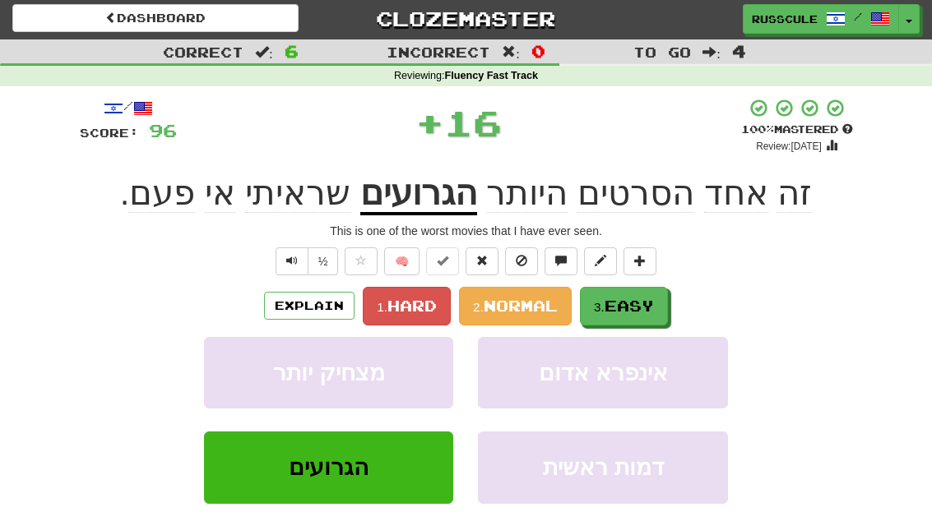
click at [645, 305] on span "Easy" at bounding box center [628, 306] width 49 height 18
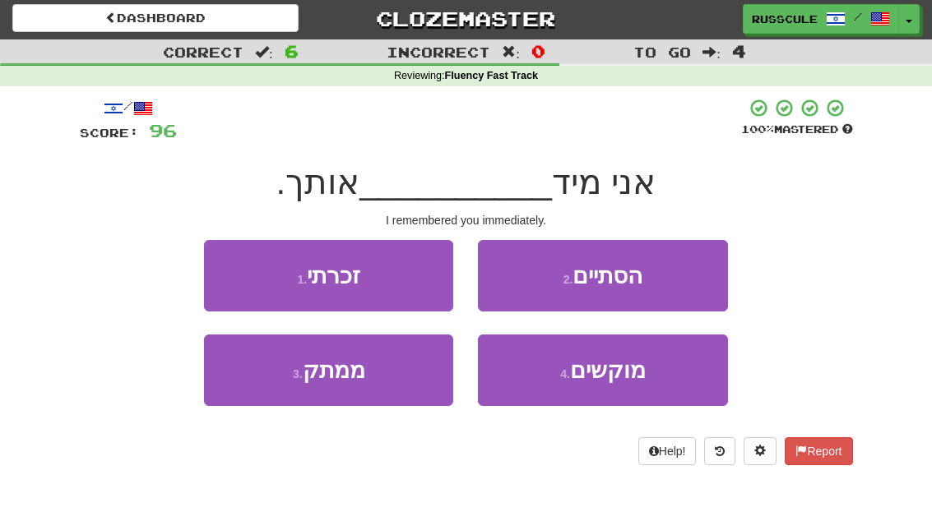
click at [227, 271] on button "1 . זכרתי" at bounding box center [328, 276] width 249 height 72
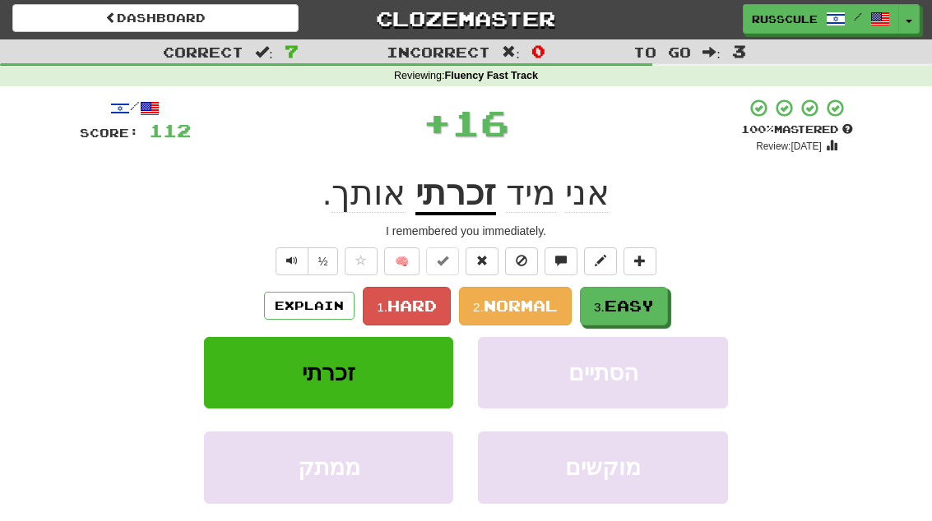
click at [644, 313] on span "Easy" at bounding box center [628, 306] width 49 height 18
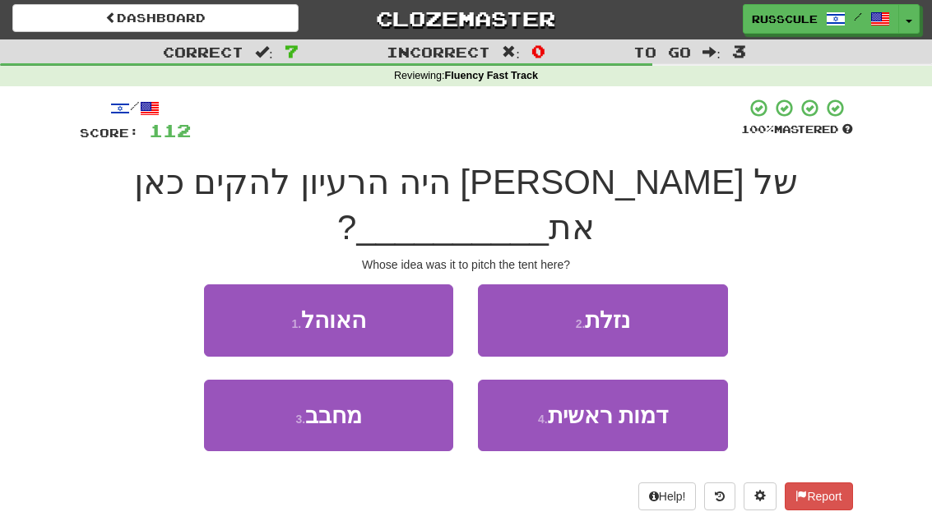
click at [233, 285] on button "1 . האוהל" at bounding box center [328, 321] width 249 height 72
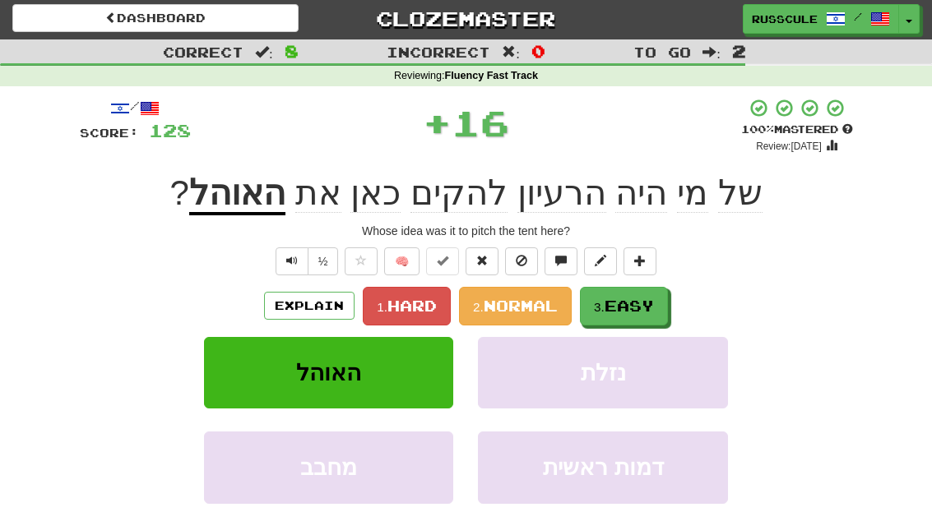
click at [646, 312] on span "Easy" at bounding box center [628, 306] width 49 height 18
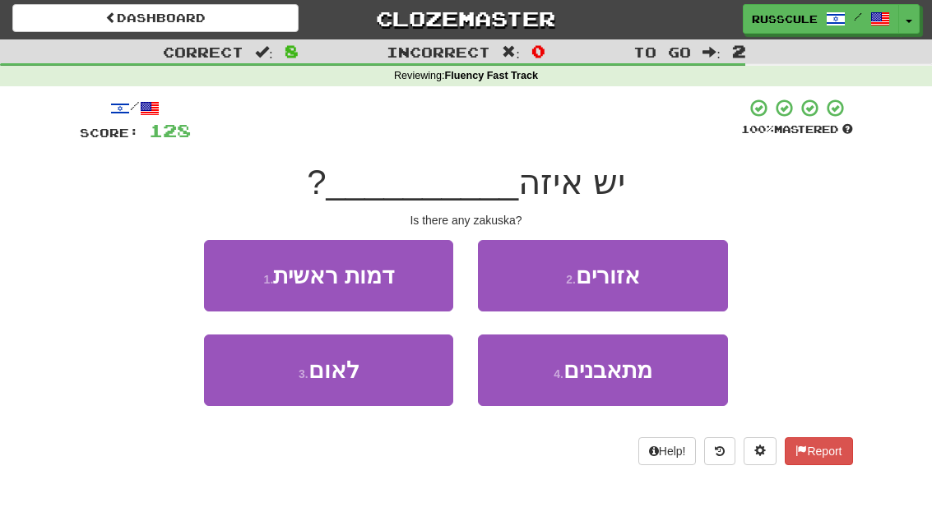
click at [676, 285] on button "2 . אזורים" at bounding box center [602, 276] width 249 height 72
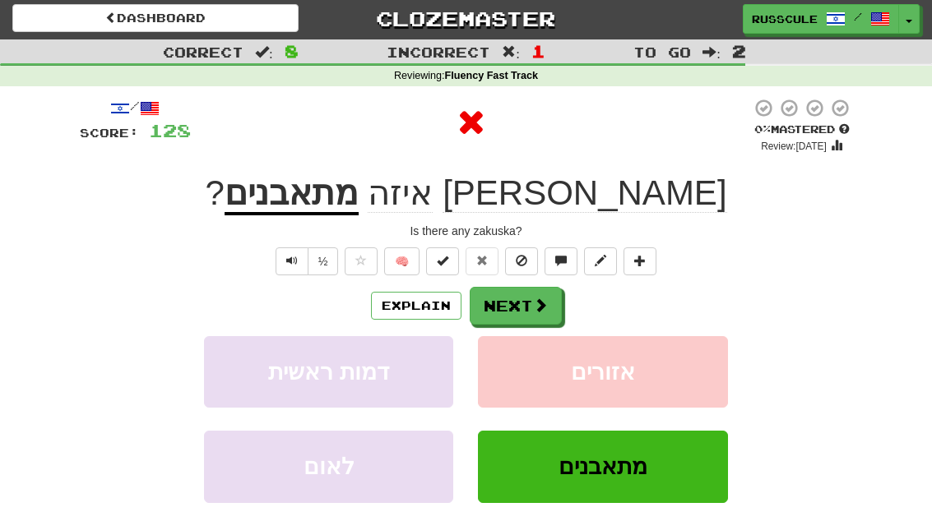
click at [556, 308] on button "Next" at bounding box center [516, 306] width 92 height 38
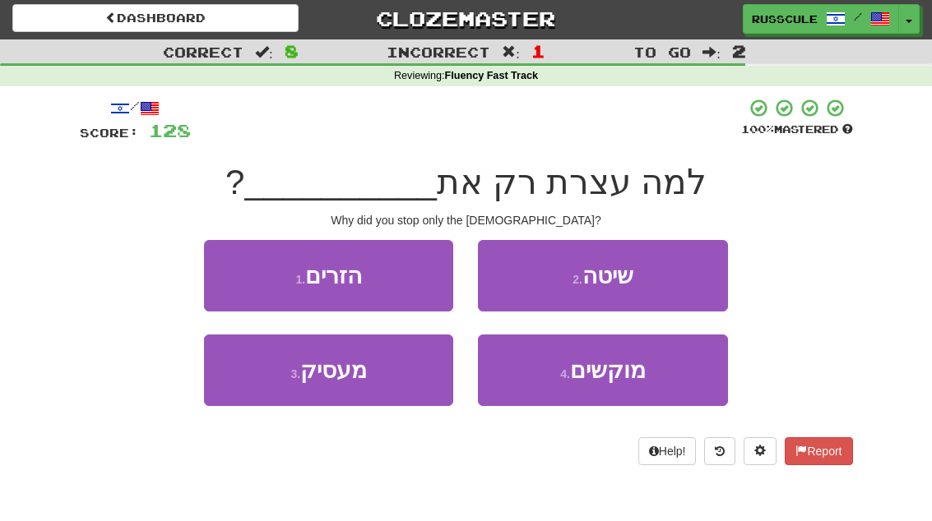
click at [229, 278] on button "1 . הזרים" at bounding box center [328, 276] width 249 height 72
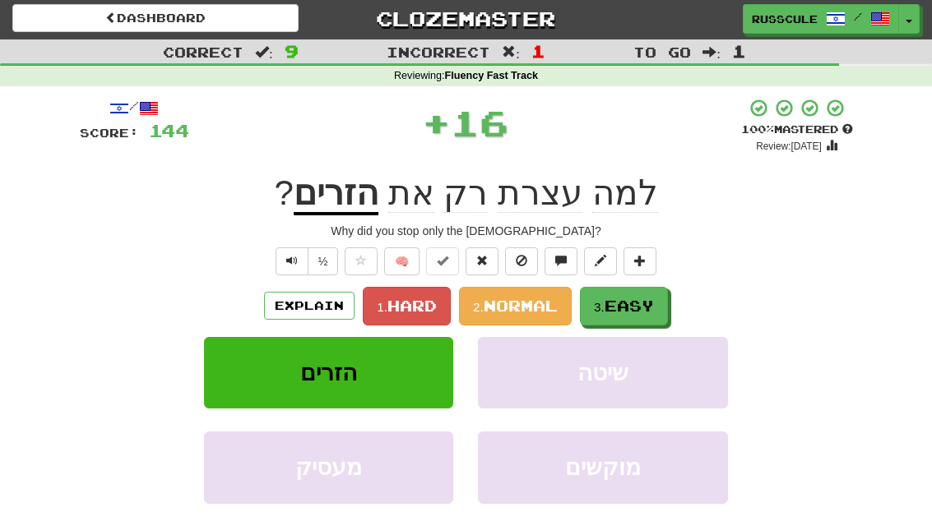
click at [629, 308] on span "Easy" at bounding box center [628, 306] width 49 height 18
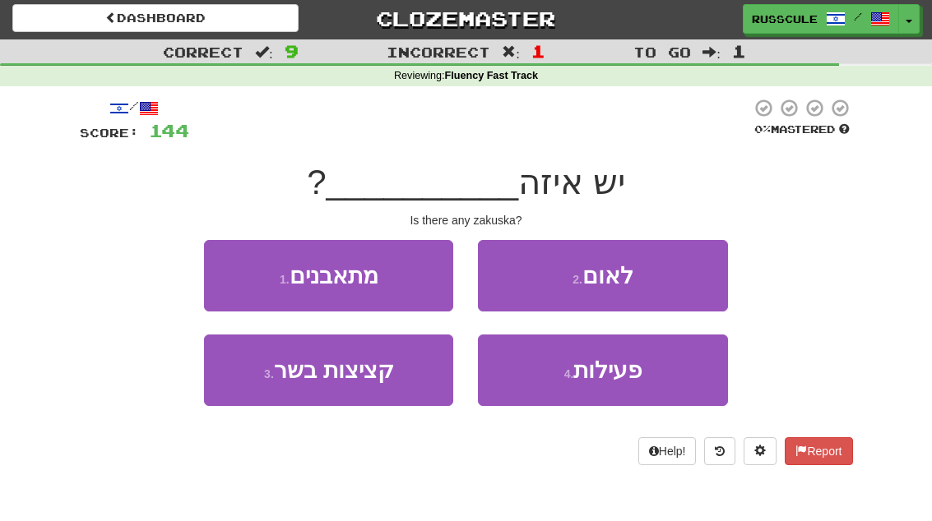
click at [230, 280] on button "1 . מתאבנים" at bounding box center [328, 276] width 249 height 72
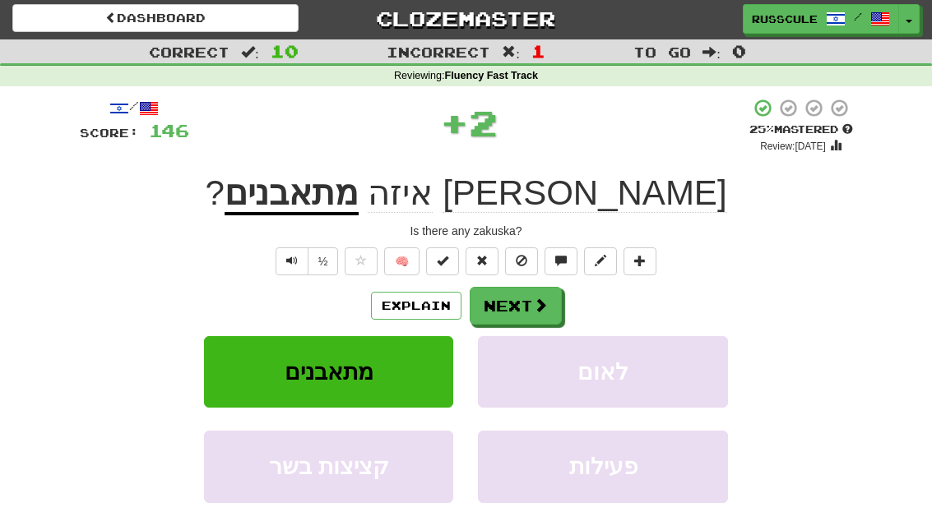
click at [535, 315] on button "Next" at bounding box center [516, 306] width 92 height 38
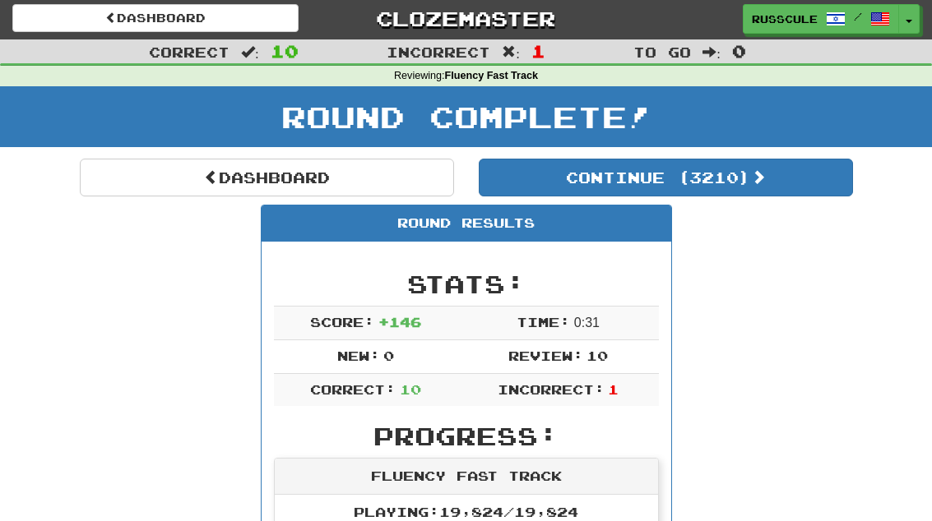
click at [781, 194] on button "Continue ( 3210 )" at bounding box center [666, 178] width 374 height 38
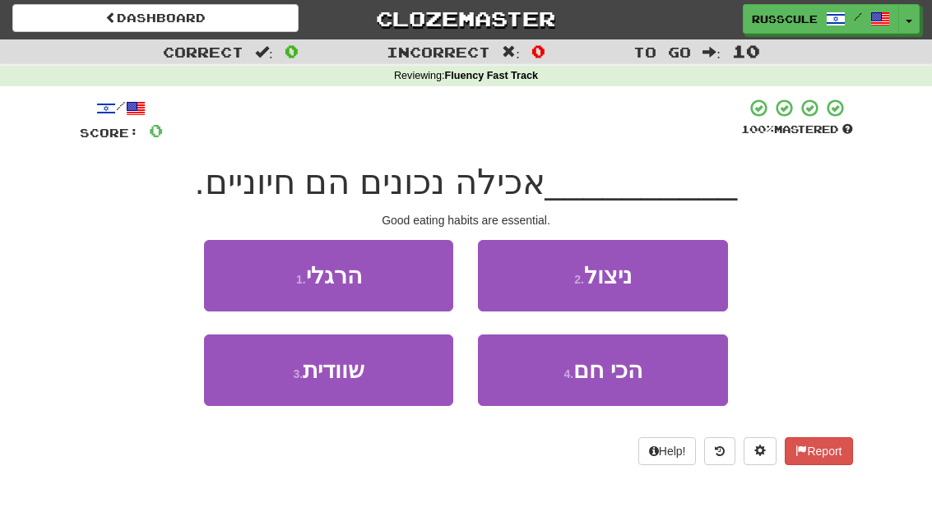
click at [225, 280] on button "1 . הרגלי" at bounding box center [328, 276] width 249 height 72
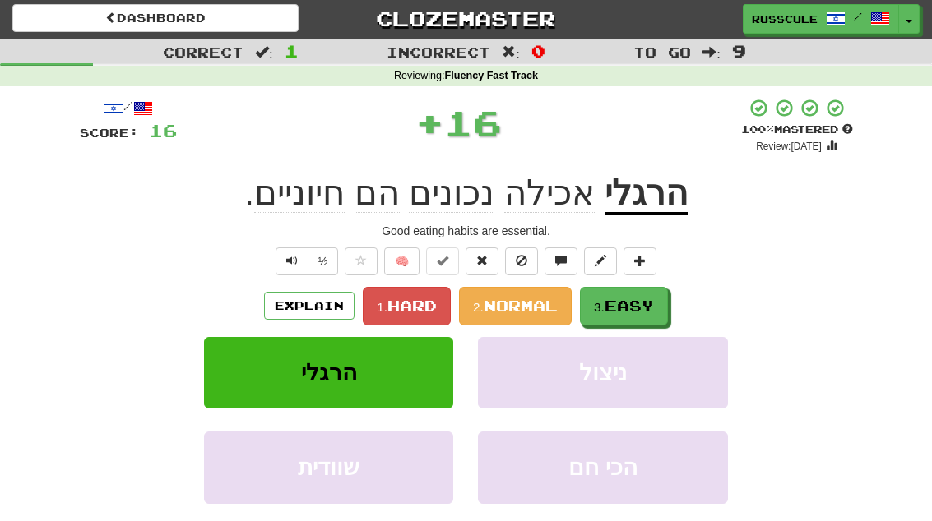
click at [648, 312] on span "Easy" at bounding box center [628, 306] width 49 height 18
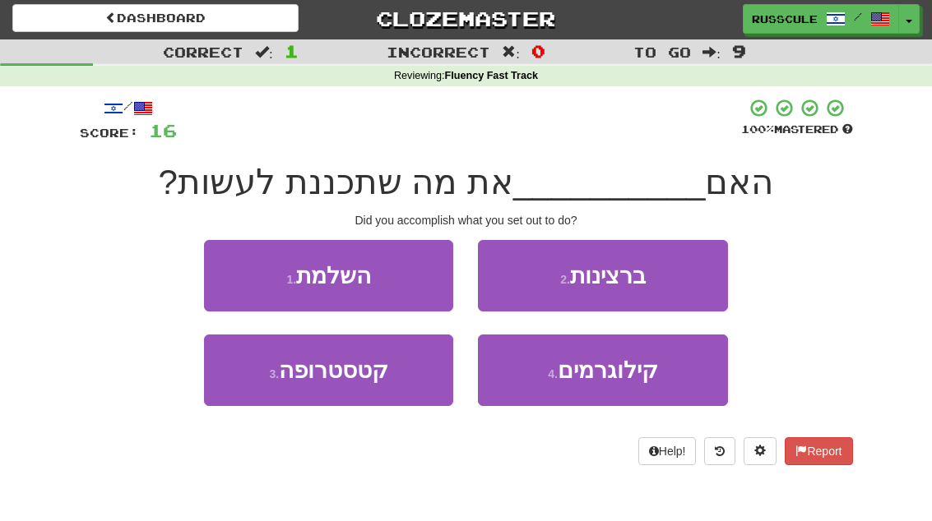
click at [224, 275] on button "1 . השלמת" at bounding box center [328, 276] width 249 height 72
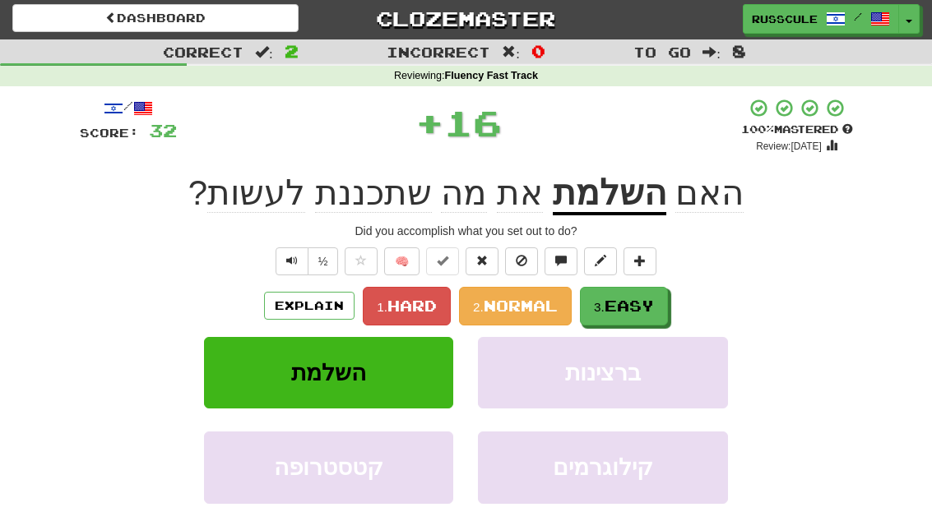
click at [644, 313] on button "3. Easy" at bounding box center [624, 306] width 88 height 39
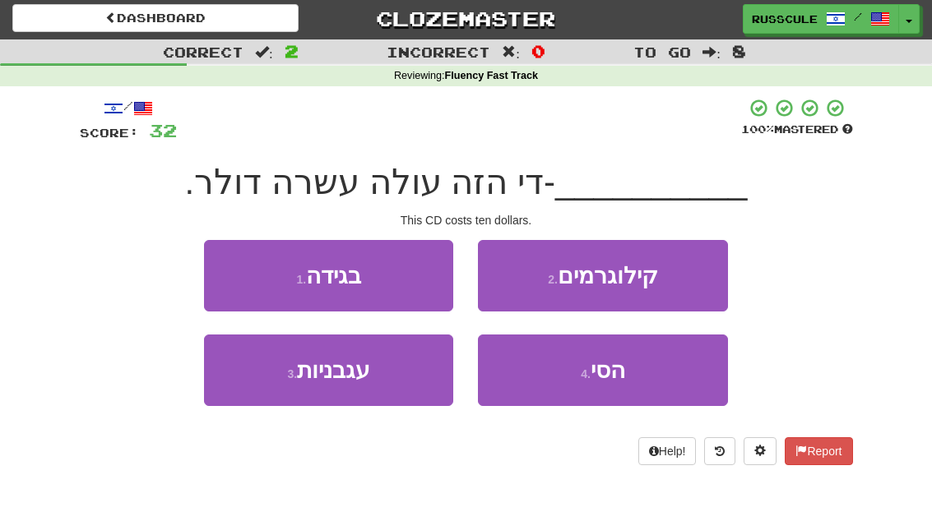
click at [629, 379] on button "4 . הסי" at bounding box center [602, 371] width 249 height 72
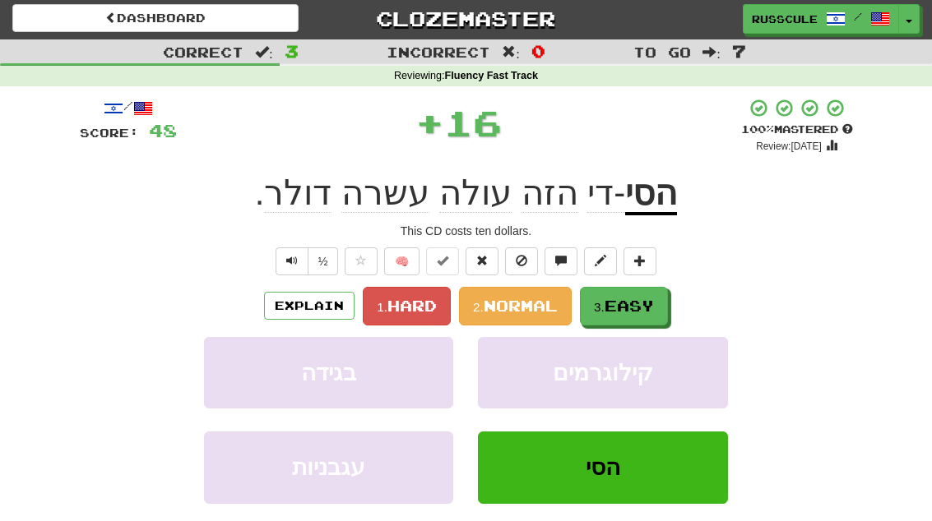
click at [654, 302] on span "Easy" at bounding box center [628, 306] width 49 height 18
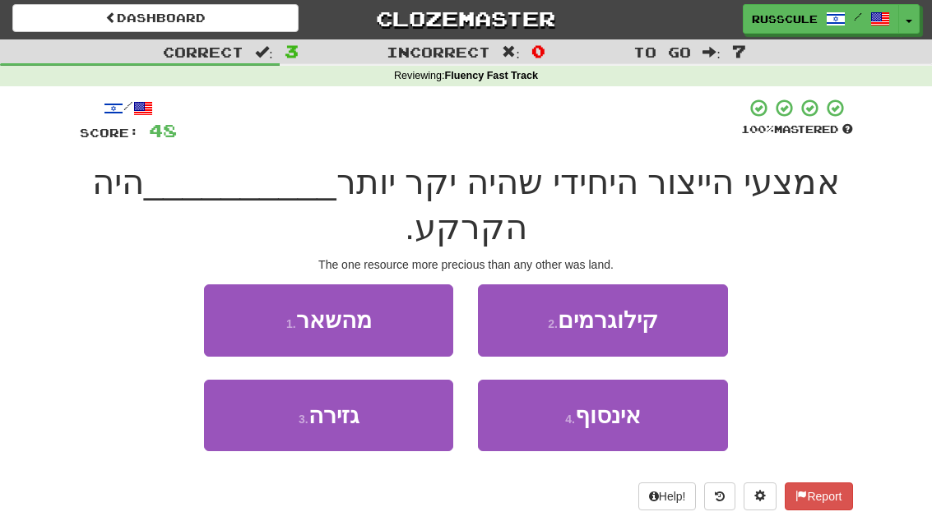
click at [250, 322] on button "1 . מהשאר" at bounding box center [328, 321] width 249 height 72
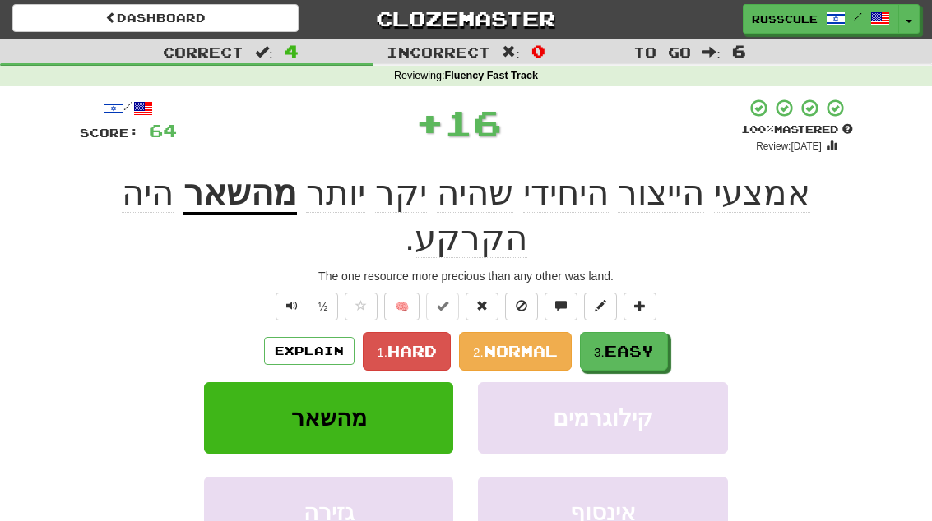
click at [629, 332] on button "3. Easy" at bounding box center [624, 351] width 88 height 39
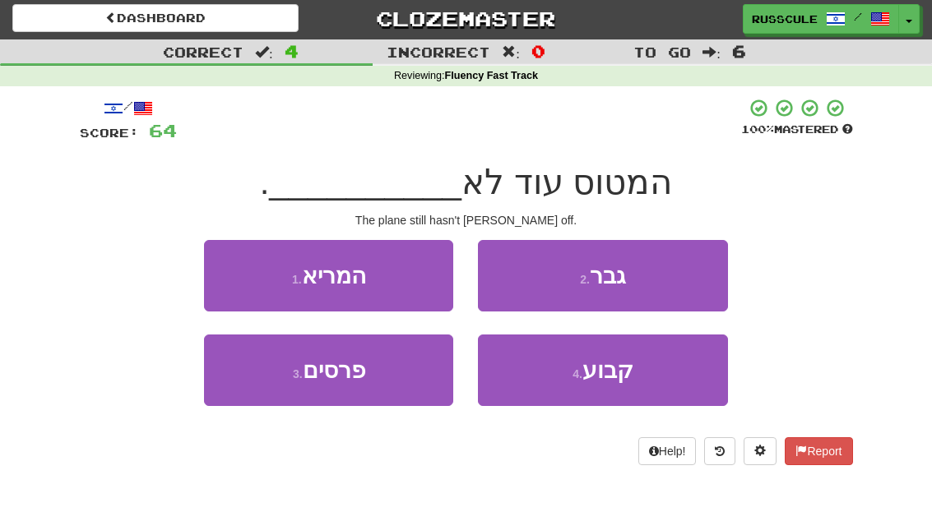
click at [228, 282] on button "1 . המריא" at bounding box center [328, 276] width 249 height 72
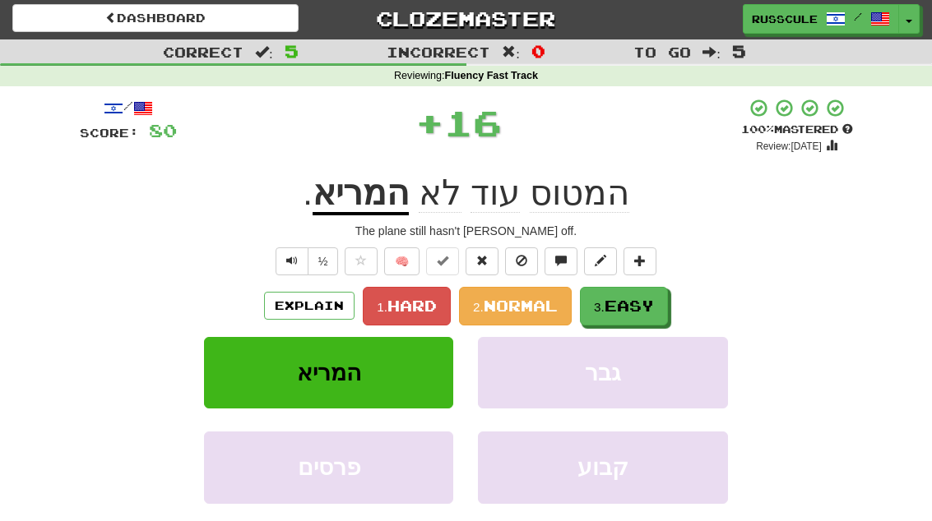
click at [650, 310] on span "Easy" at bounding box center [628, 306] width 49 height 18
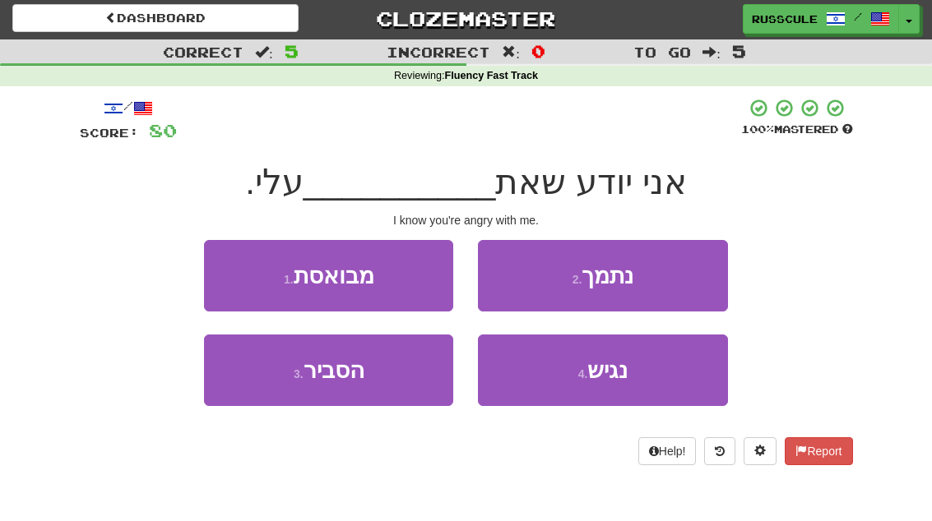
click at [218, 273] on button "1 . מבואסת" at bounding box center [328, 276] width 249 height 72
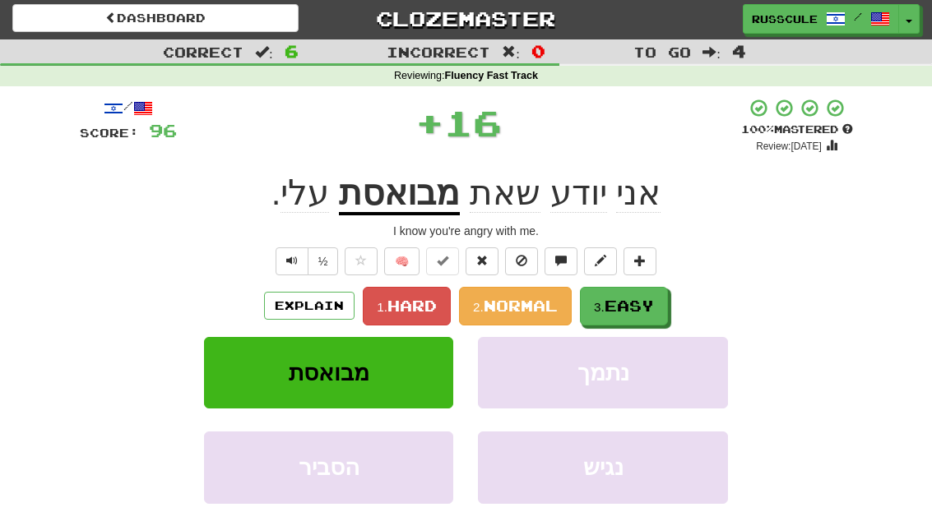
click at [646, 306] on span "Easy" at bounding box center [628, 306] width 49 height 18
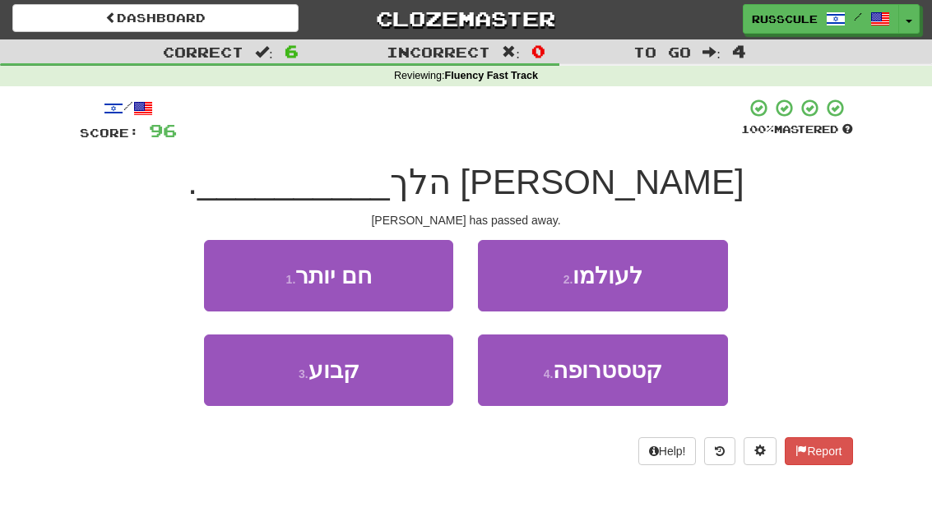
click at [292, 396] on button "3 . קבוע" at bounding box center [328, 371] width 249 height 72
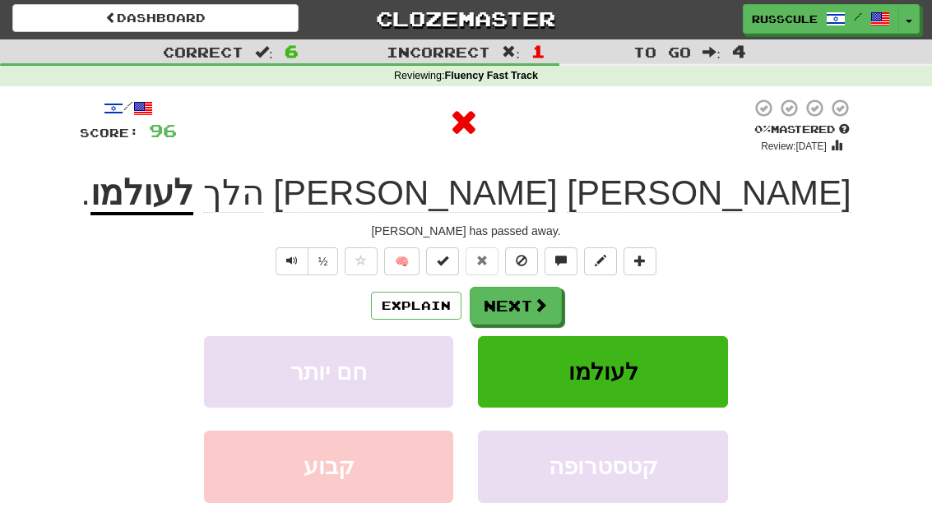
click at [539, 308] on span at bounding box center [540, 305] width 15 height 15
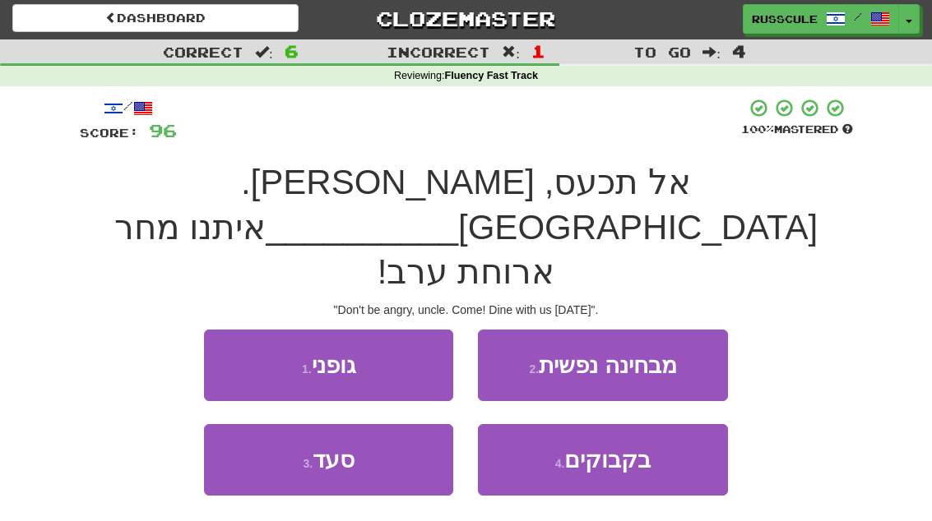
click at [294, 424] on button "3 . סעד" at bounding box center [328, 460] width 249 height 72
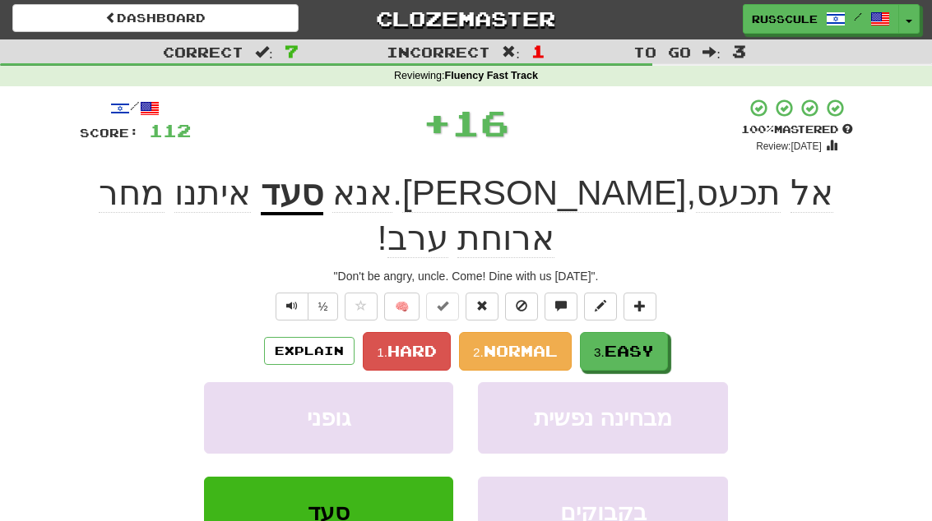
click at [624, 342] on span "Easy" at bounding box center [628, 351] width 49 height 18
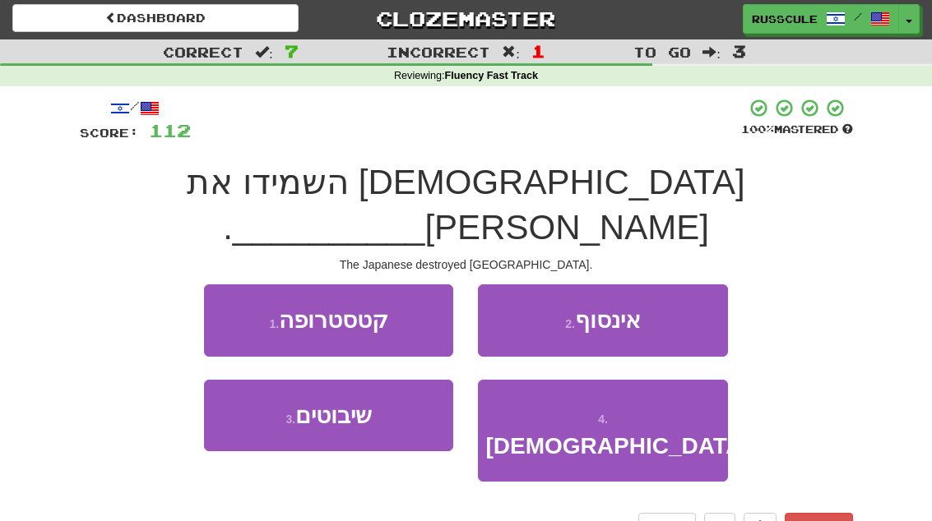
click at [610, 384] on button "4 . הרבור" at bounding box center [602, 431] width 249 height 103
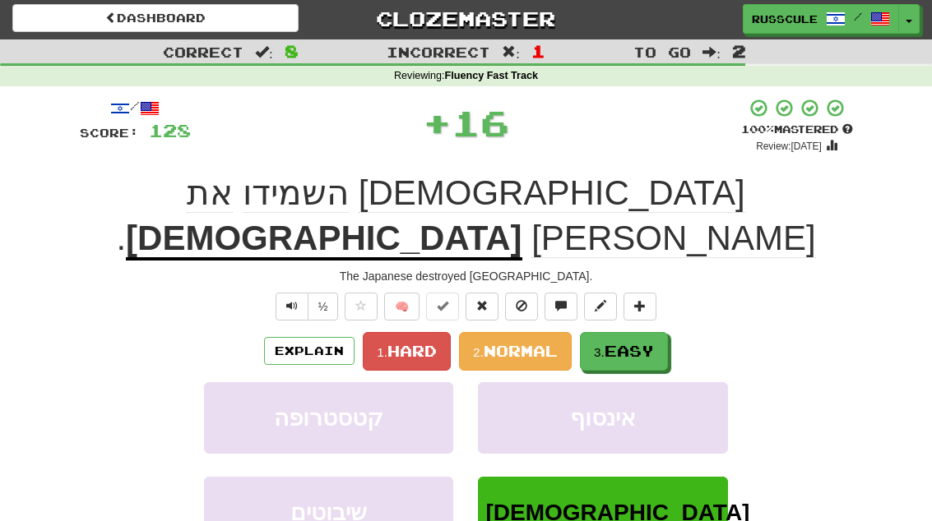
click at [622, 342] on span "Easy" at bounding box center [628, 351] width 49 height 18
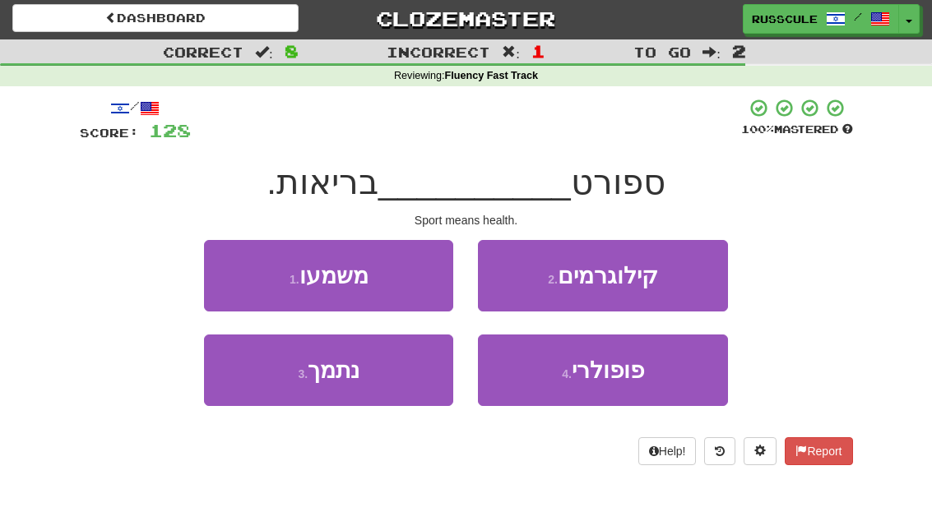
click at [221, 271] on button "1 . משמעו" at bounding box center [328, 276] width 249 height 72
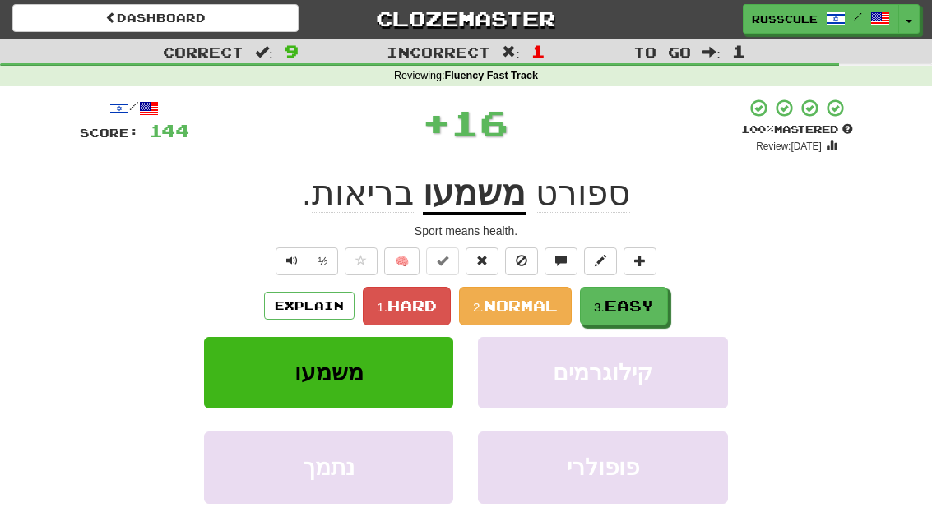
click at [644, 308] on span "Easy" at bounding box center [628, 306] width 49 height 18
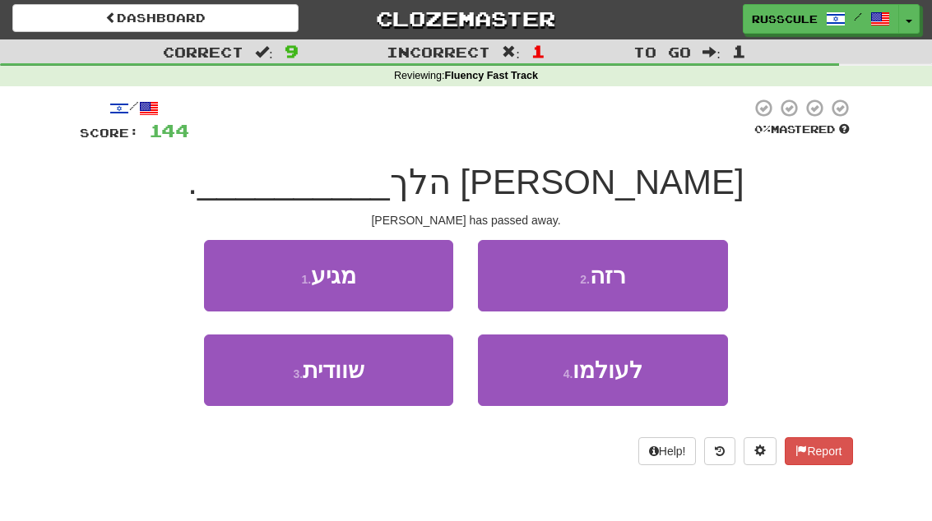
click at [615, 379] on span "לעולמו" at bounding box center [607, 370] width 70 height 25
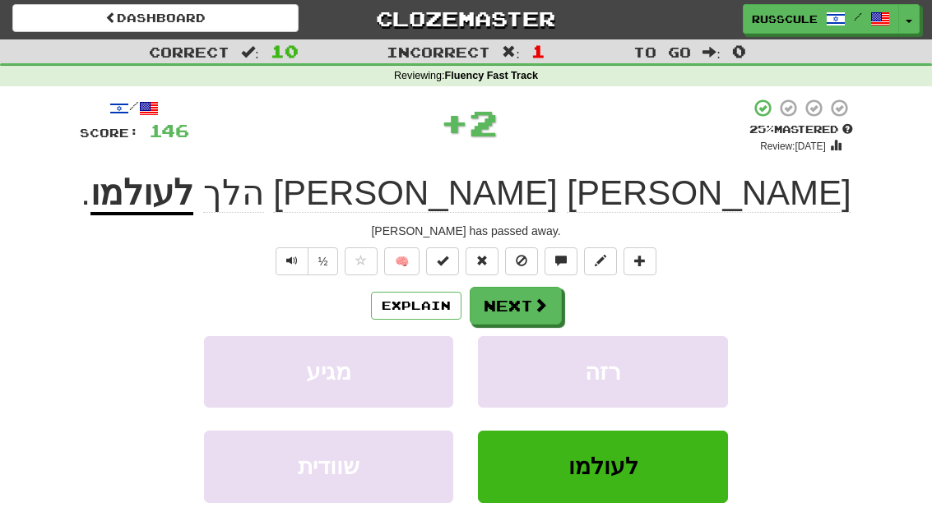
click at [544, 315] on button "Next" at bounding box center [516, 306] width 92 height 38
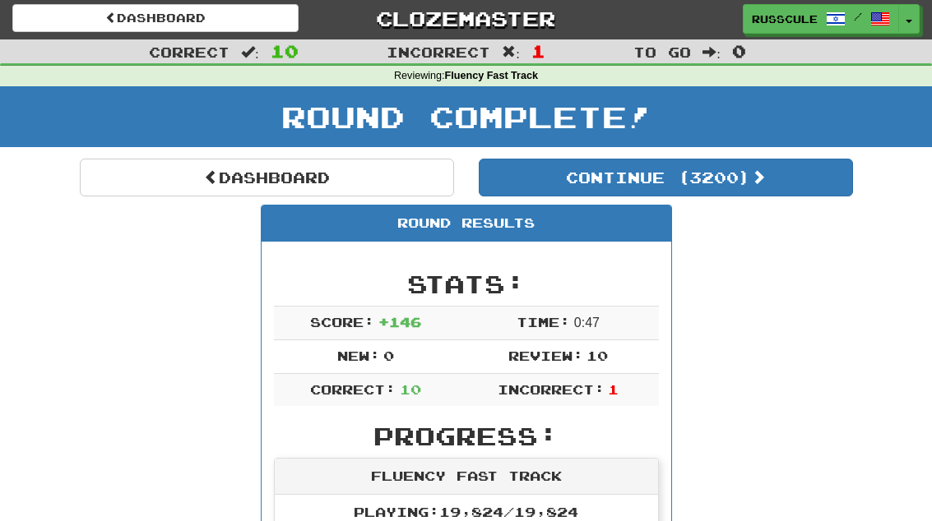
click at [153, 192] on link "Dashboard" at bounding box center [267, 178] width 374 height 38
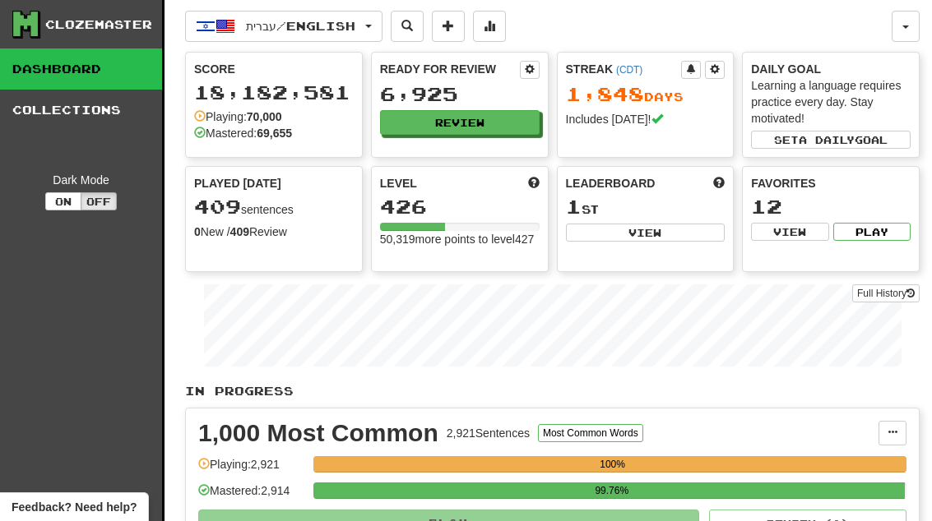
click at [699, 235] on button "View" at bounding box center [646, 233] width 160 height 18
select select "**********"
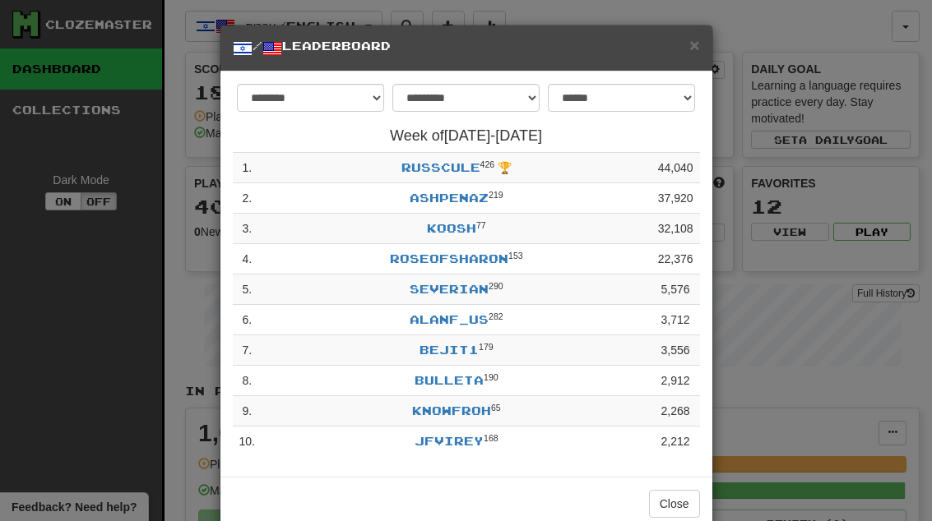
click at [479, 283] on link "severian" at bounding box center [449, 289] width 79 height 14
click at [698, 49] on span "×" at bounding box center [694, 44] width 10 height 19
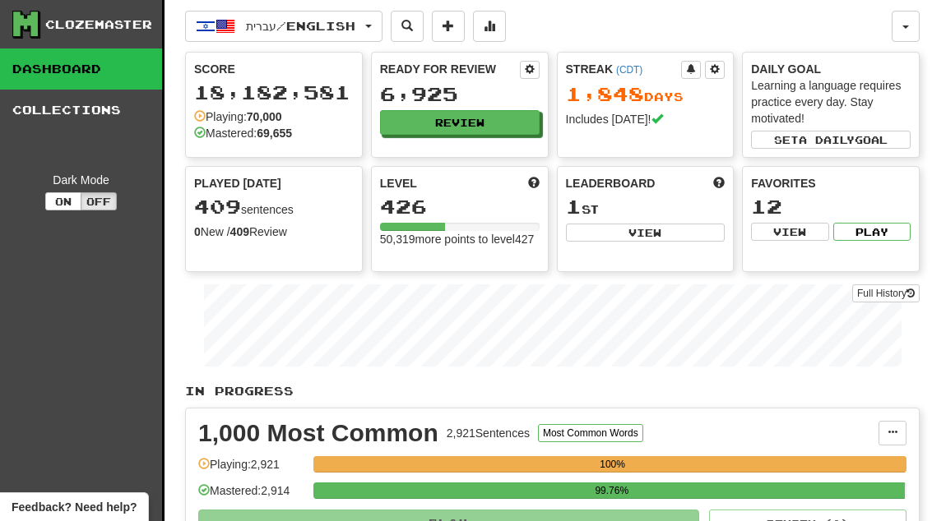
click at [514, 121] on button "Review" at bounding box center [460, 122] width 160 height 25
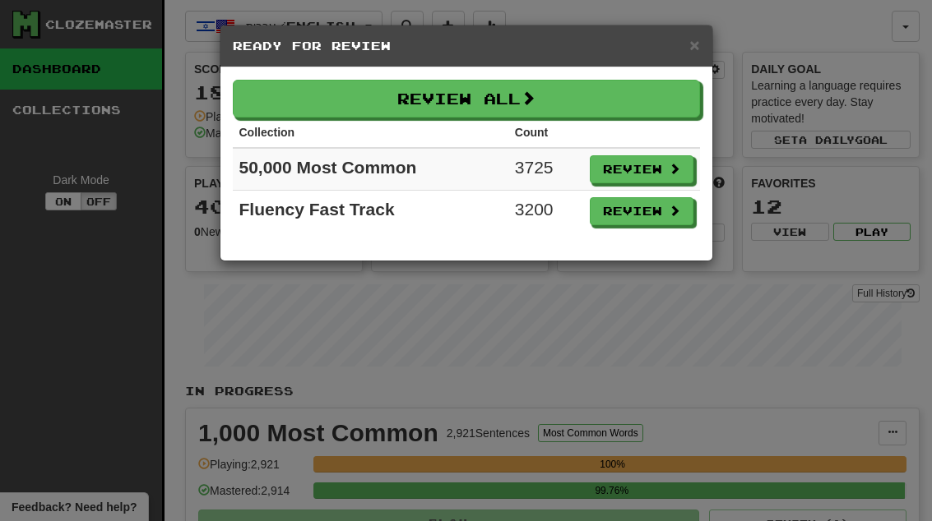
click at [649, 213] on button "Review" at bounding box center [642, 211] width 104 height 28
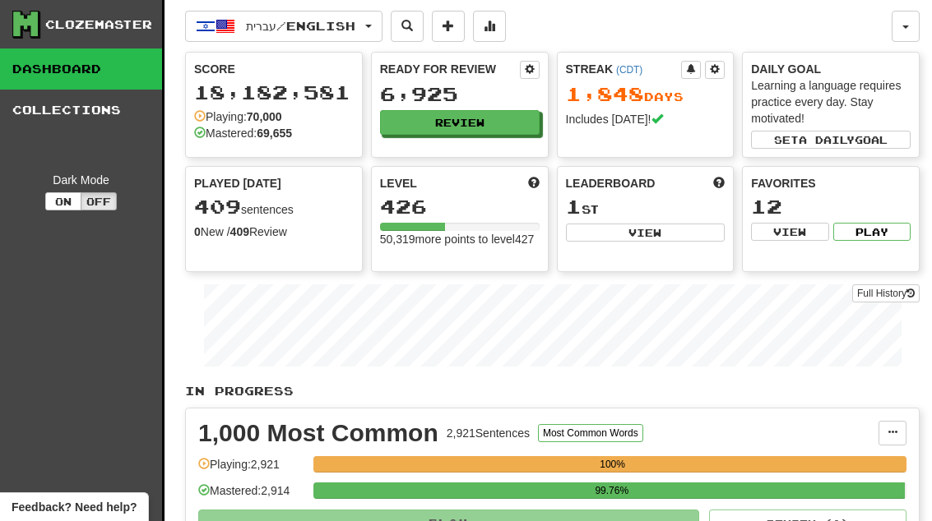
select select "**"
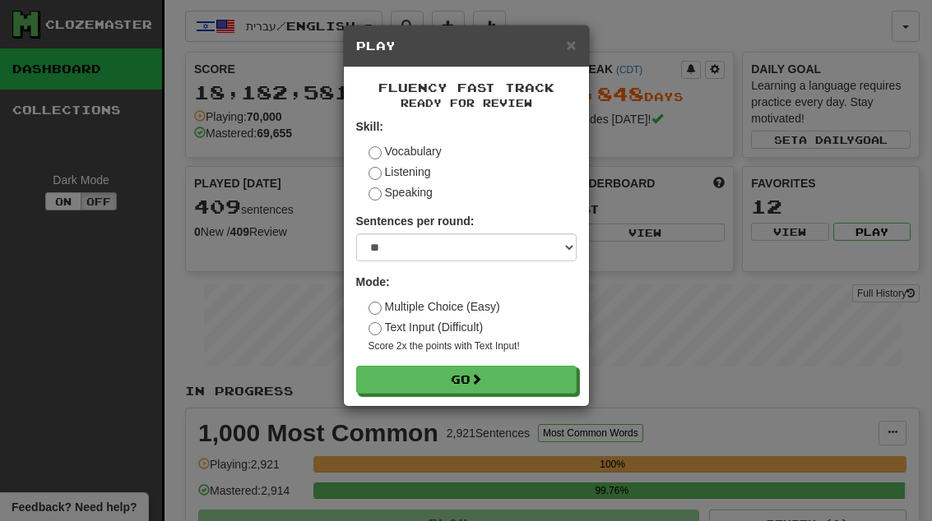
click at [567, 386] on button "Go" at bounding box center [466, 380] width 220 height 28
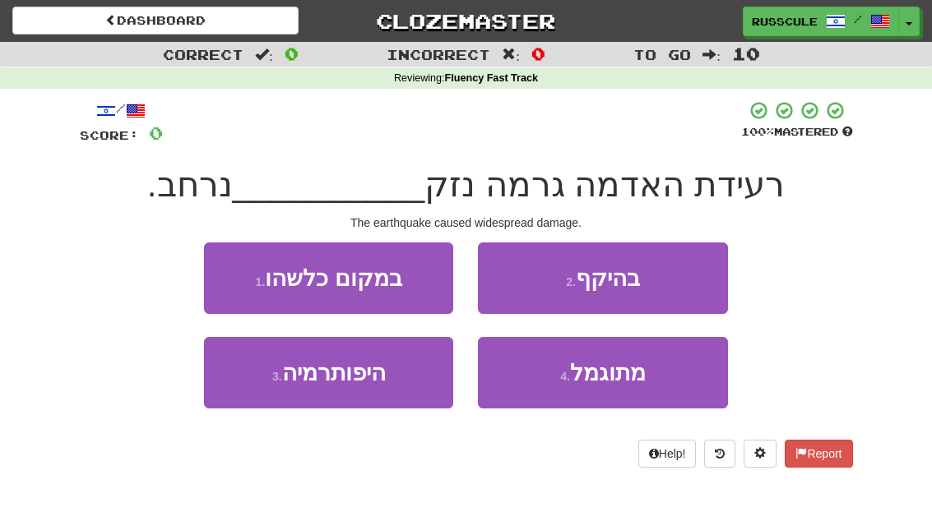
click at [689, 279] on button "2 . בהיקף" at bounding box center [602, 279] width 249 height 72
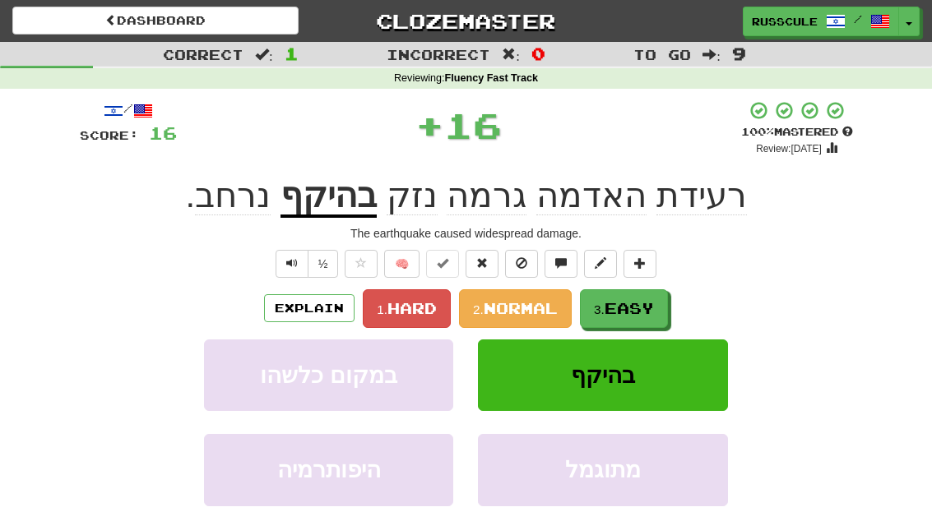
click at [629, 314] on span "Easy" at bounding box center [628, 308] width 49 height 18
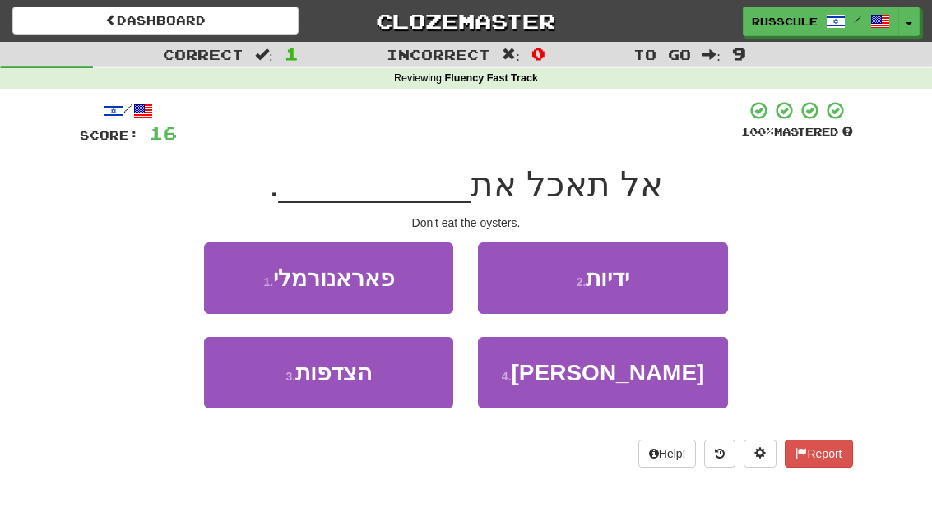
click at [273, 392] on button "3 . הצדפות" at bounding box center [328, 373] width 249 height 72
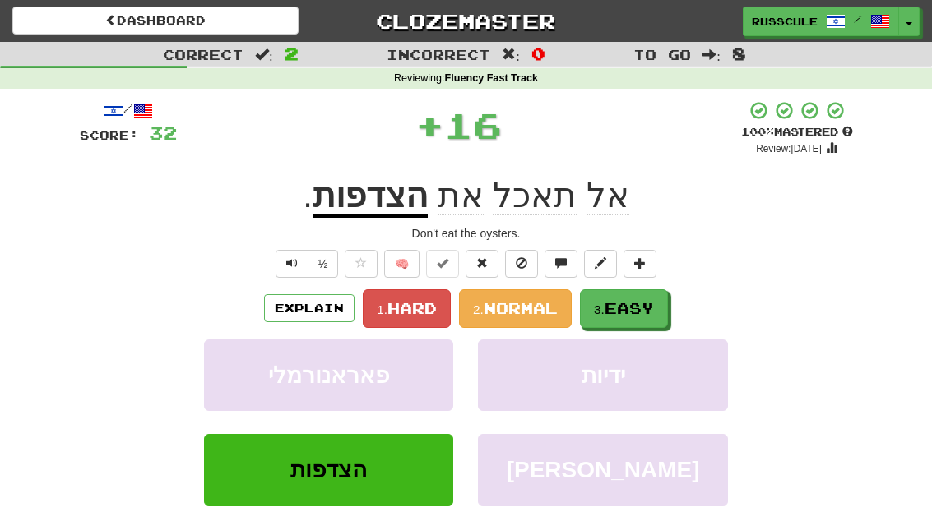
click at [631, 313] on span "Easy" at bounding box center [628, 308] width 49 height 18
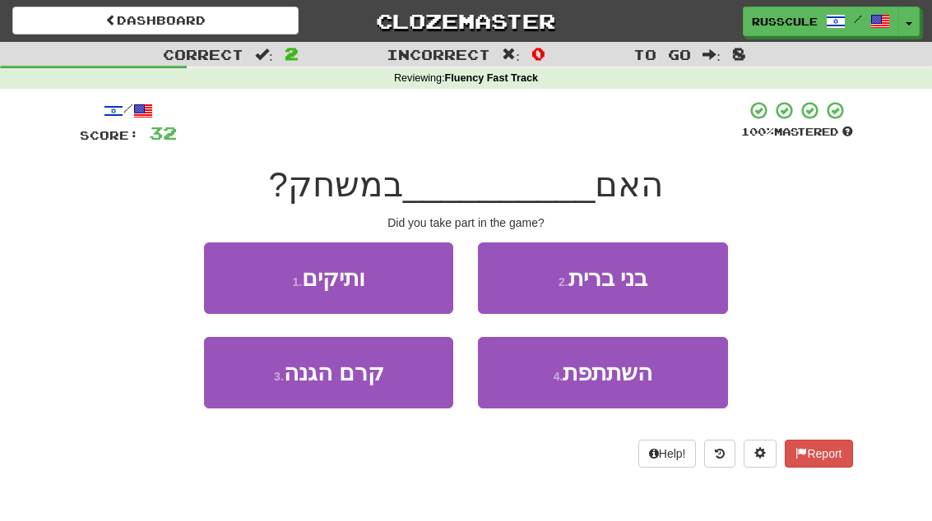
click at [234, 267] on button "1 . ותיקים" at bounding box center [328, 279] width 249 height 72
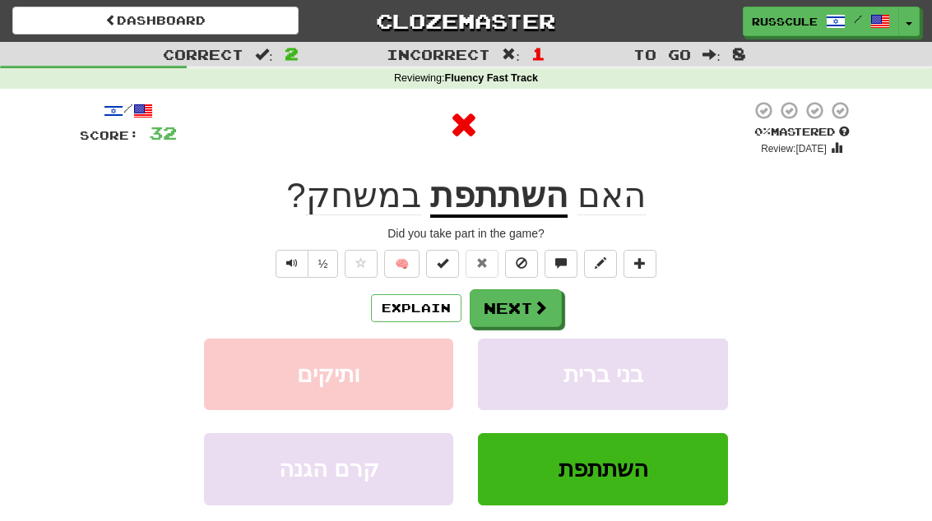
click at [547, 314] on button "Next" at bounding box center [516, 308] width 92 height 38
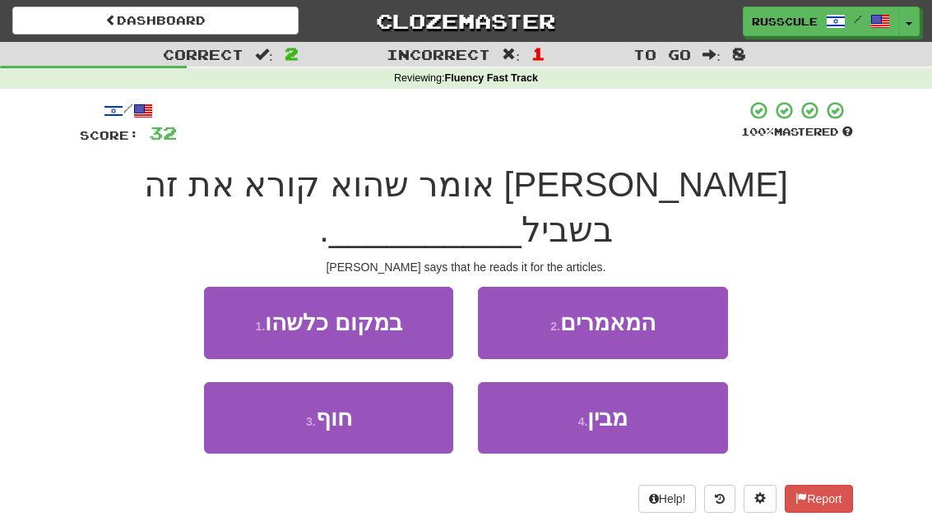
click at [677, 287] on button "2 . המאמרים" at bounding box center [602, 323] width 249 height 72
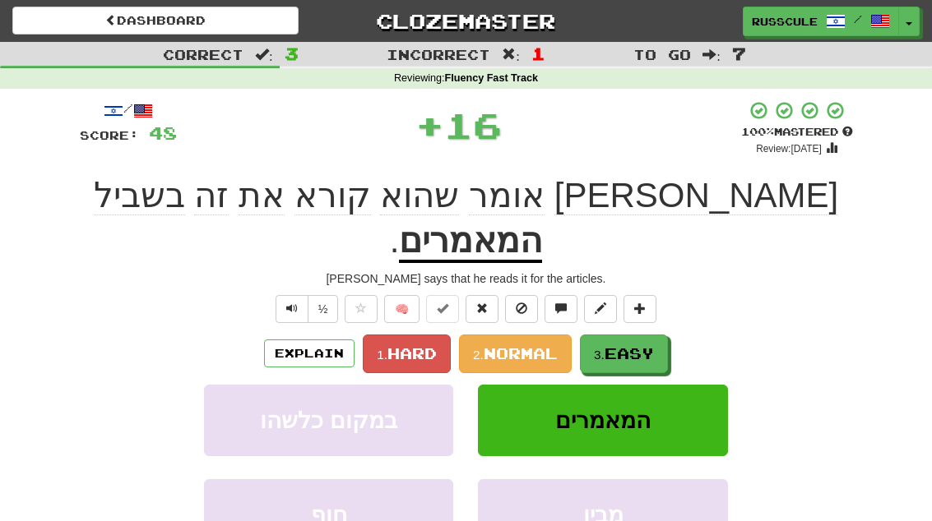
click at [631, 345] on span "Easy" at bounding box center [628, 354] width 49 height 18
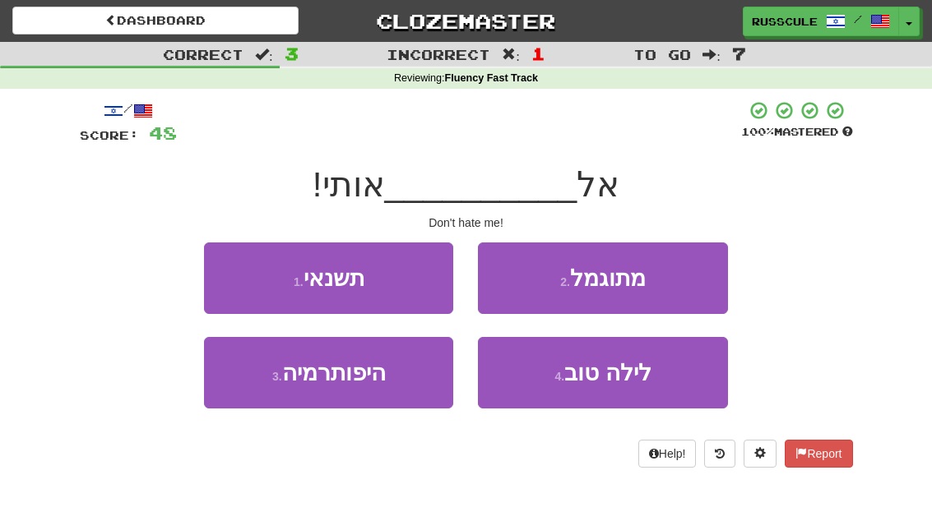
click at [225, 282] on button "1 . תשנאי" at bounding box center [328, 279] width 249 height 72
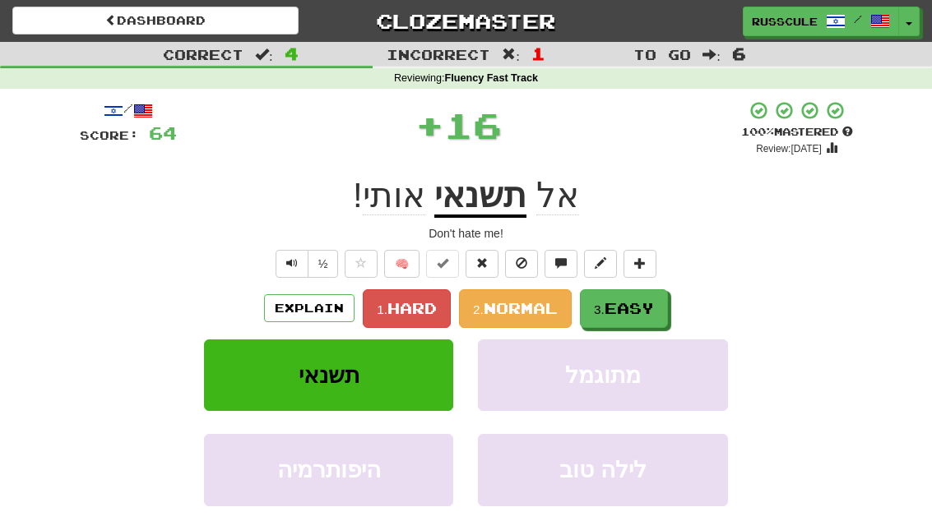
click at [630, 306] on span "Easy" at bounding box center [628, 308] width 49 height 18
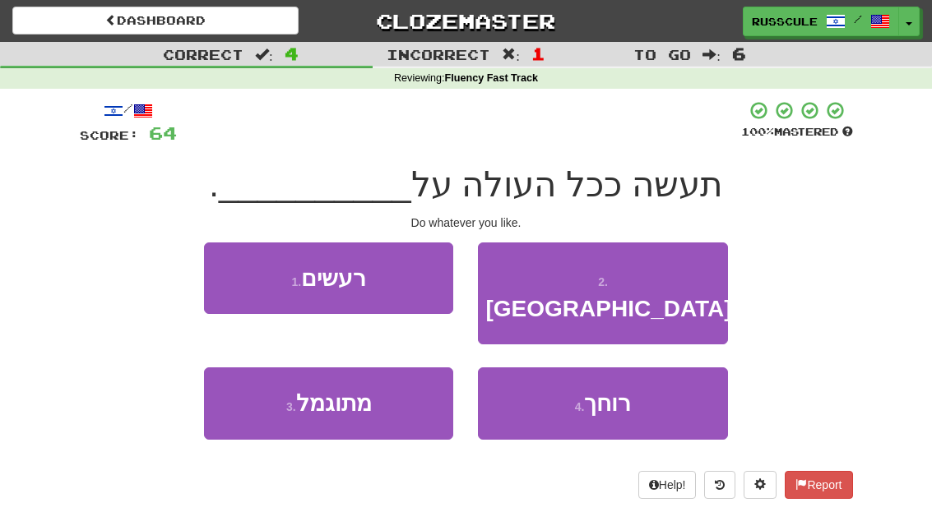
click at [280, 394] on button "3 . מתוגמל" at bounding box center [328, 404] width 249 height 72
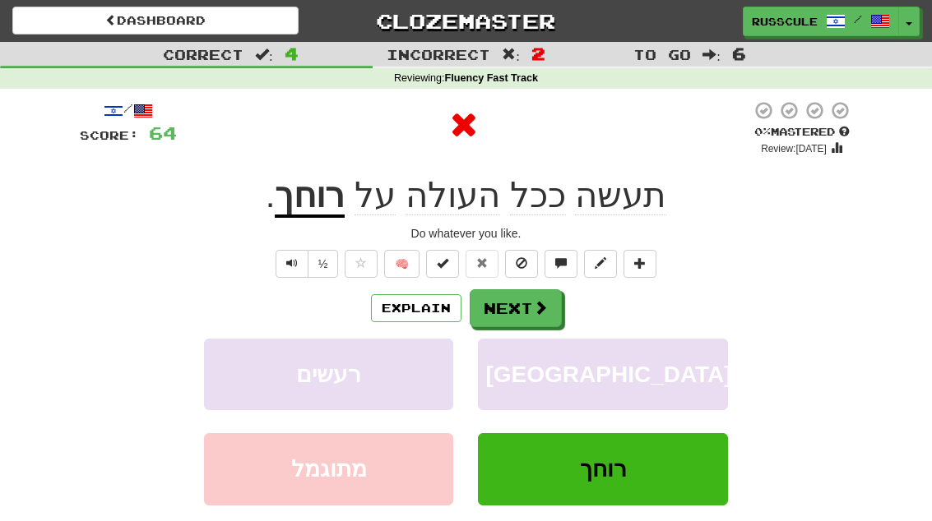
click at [528, 317] on button "Next" at bounding box center [516, 308] width 92 height 38
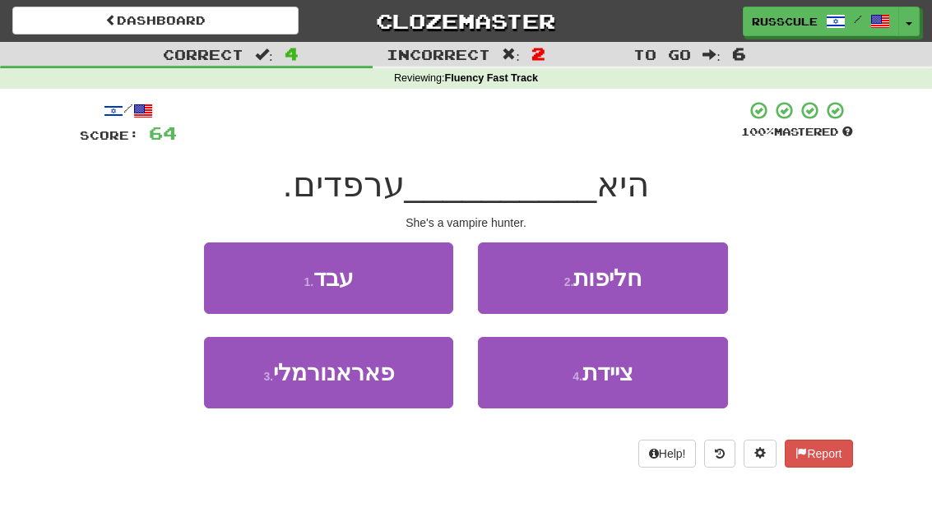
click at [616, 386] on button "4 . ציידת" at bounding box center [602, 373] width 249 height 72
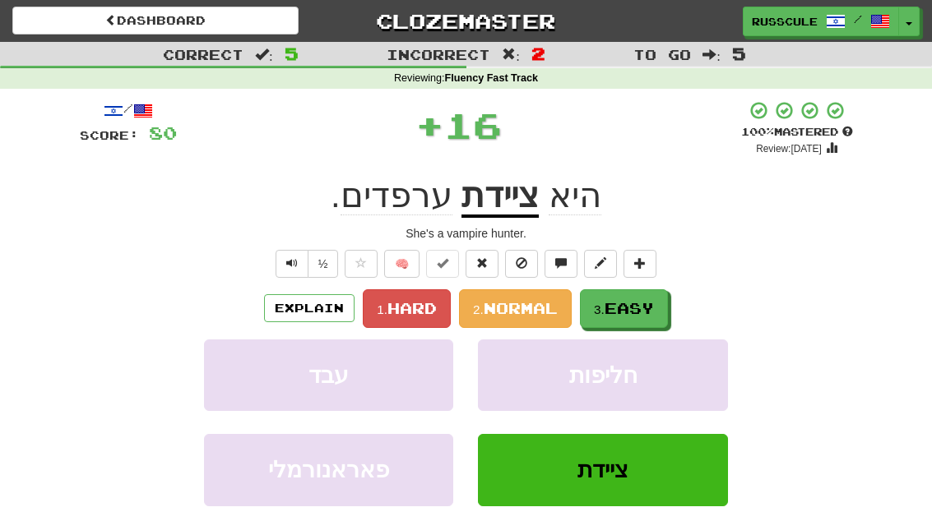
click at [618, 313] on span "Easy" at bounding box center [628, 308] width 49 height 18
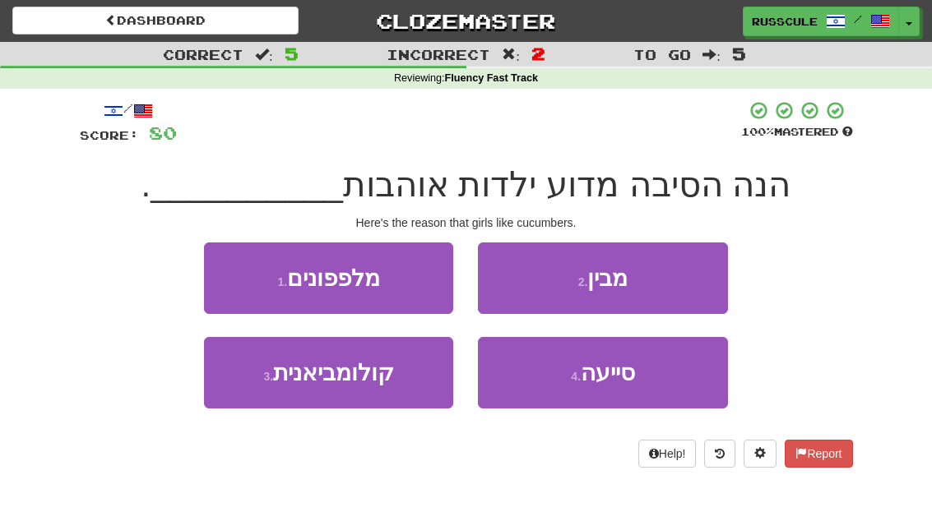
click at [229, 273] on button "1 . מלפפונים" at bounding box center [328, 279] width 249 height 72
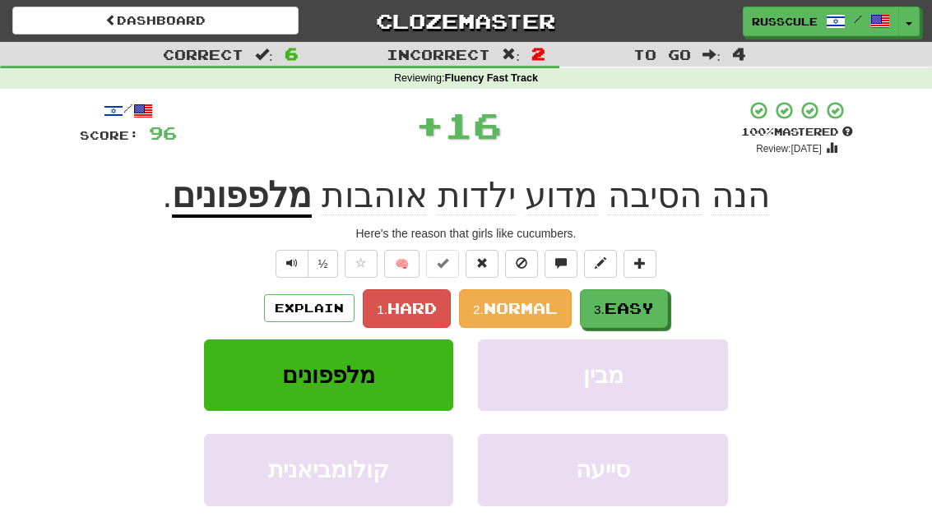
click at [632, 311] on span "Easy" at bounding box center [628, 308] width 49 height 18
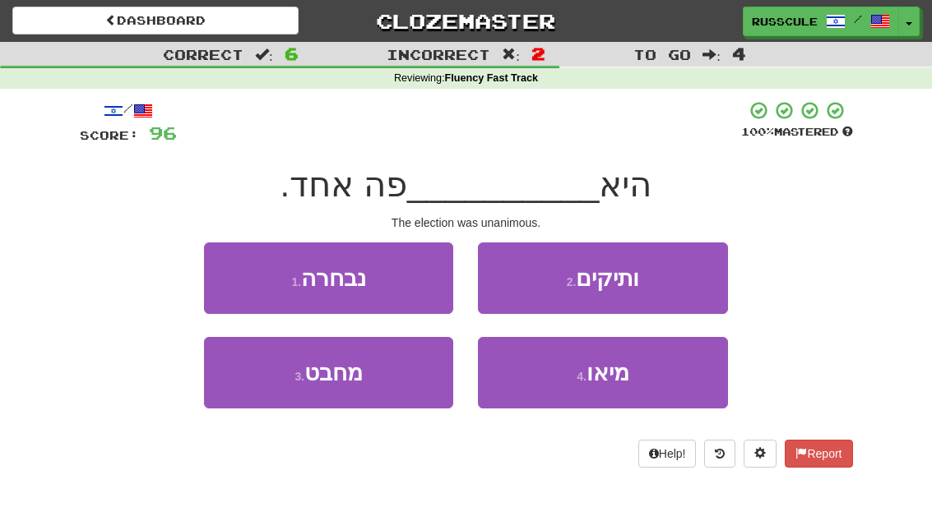
click at [226, 271] on button "1 . נבחרה" at bounding box center [328, 279] width 249 height 72
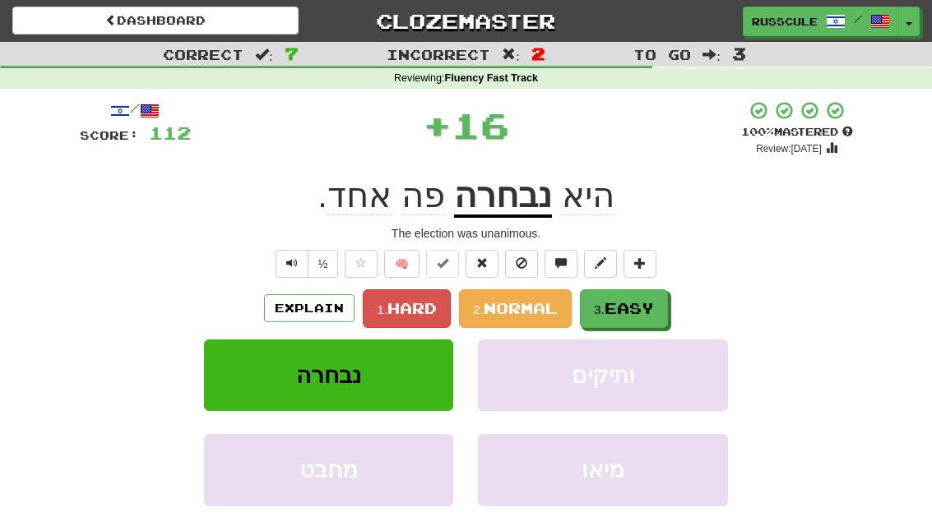
click at [637, 308] on span "Easy" at bounding box center [628, 308] width 49 height 18
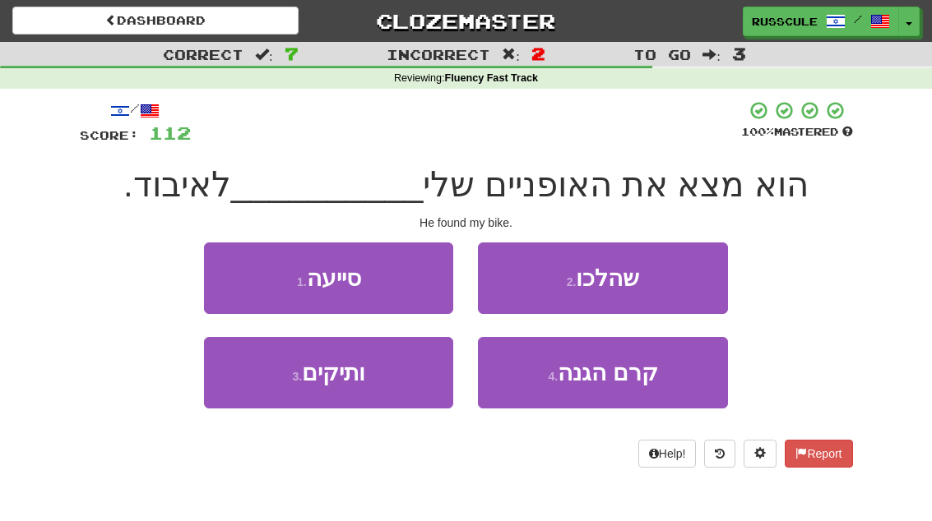
click at [656, 288] on button "2 . שהלכו" at bounding box center [602, 279] width 249 height 72
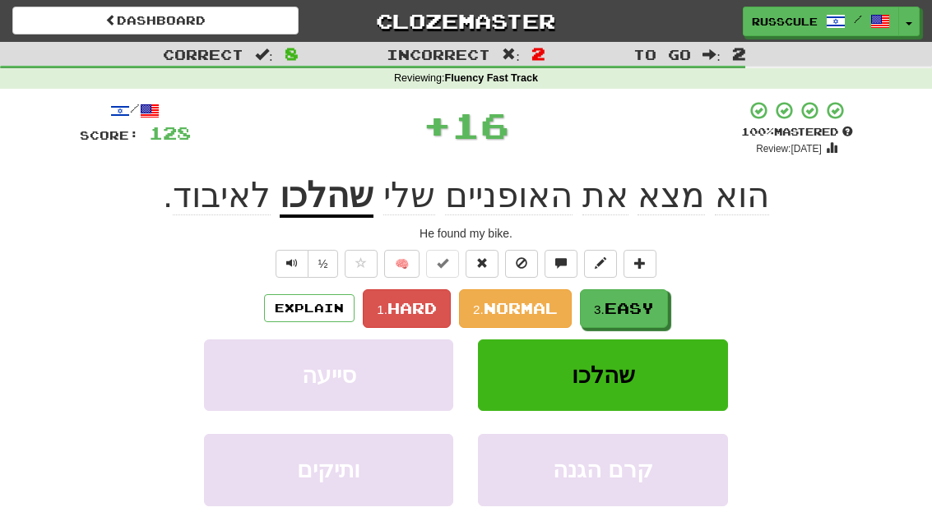
click at [631, 313] on span "Easy" at bounding box center [628, 308] width 49 height 18
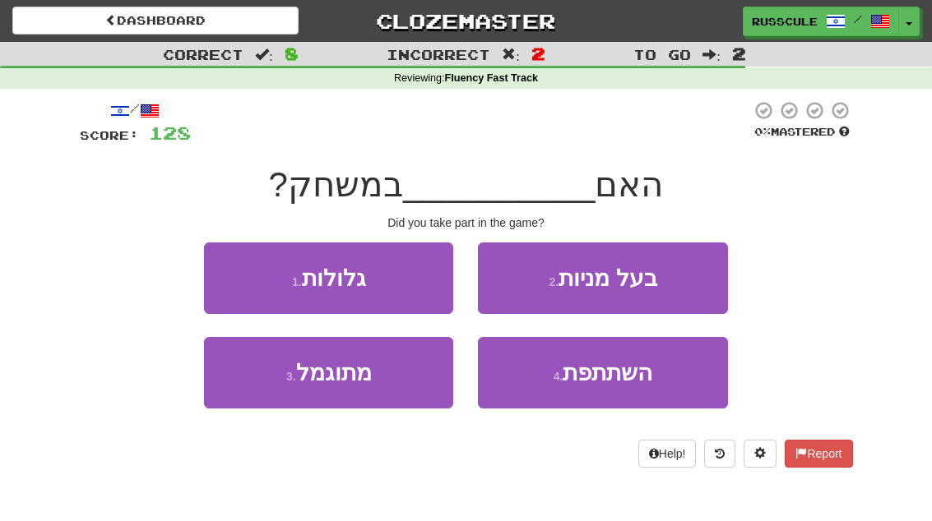
click at [625, 387] on button "4 . השתתפת" at bounding box center [602, 373] width 249 height 72
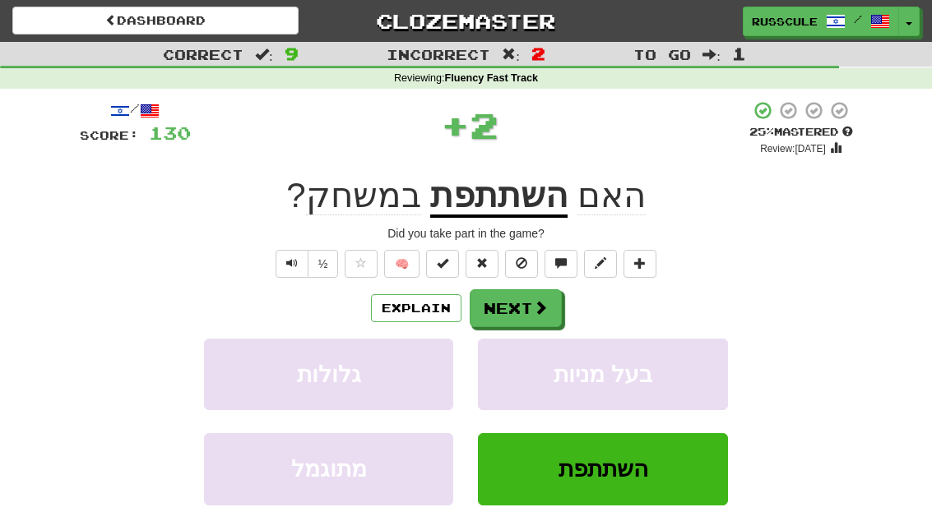
click at [533, 309] on span at bounding box center [540, 307] width 15 height 15
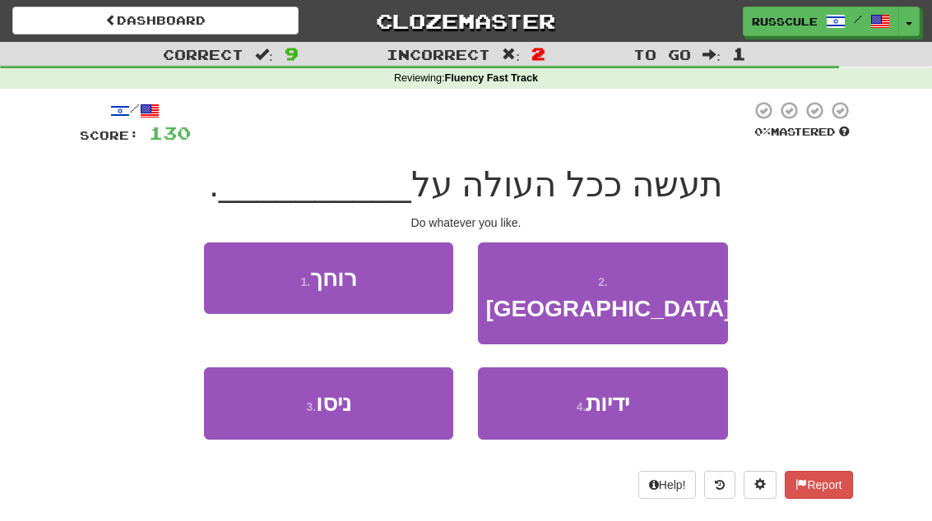
click at [224, 281] on button "1 . רוחך" at bounding box center [328, 279] width 249 height 72
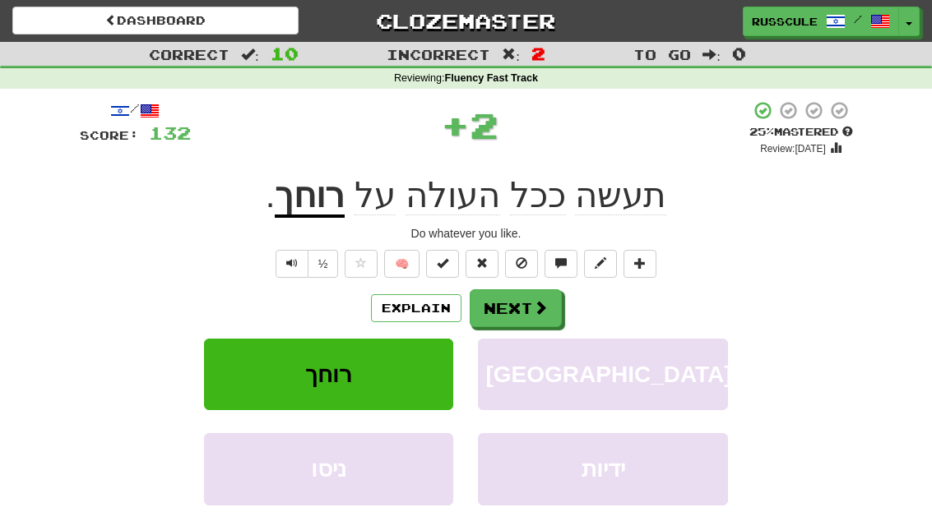
click at [534, 322] on button "Next" at bounding box center [516, 308] width 92 height 38
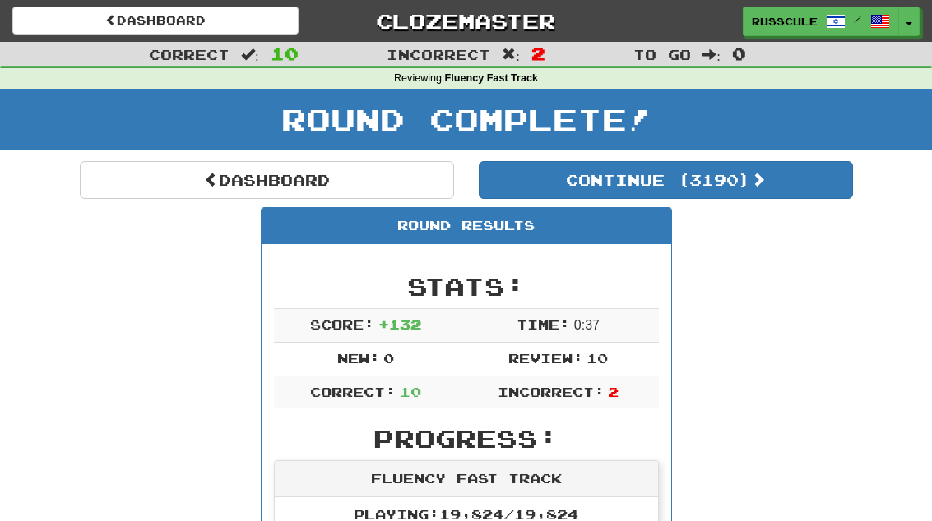
click at [141, 177] on link "Dashboard" at bounding box center [267, 180] width 374 height 38
